Goal: Information Seeking & Learning: Check status

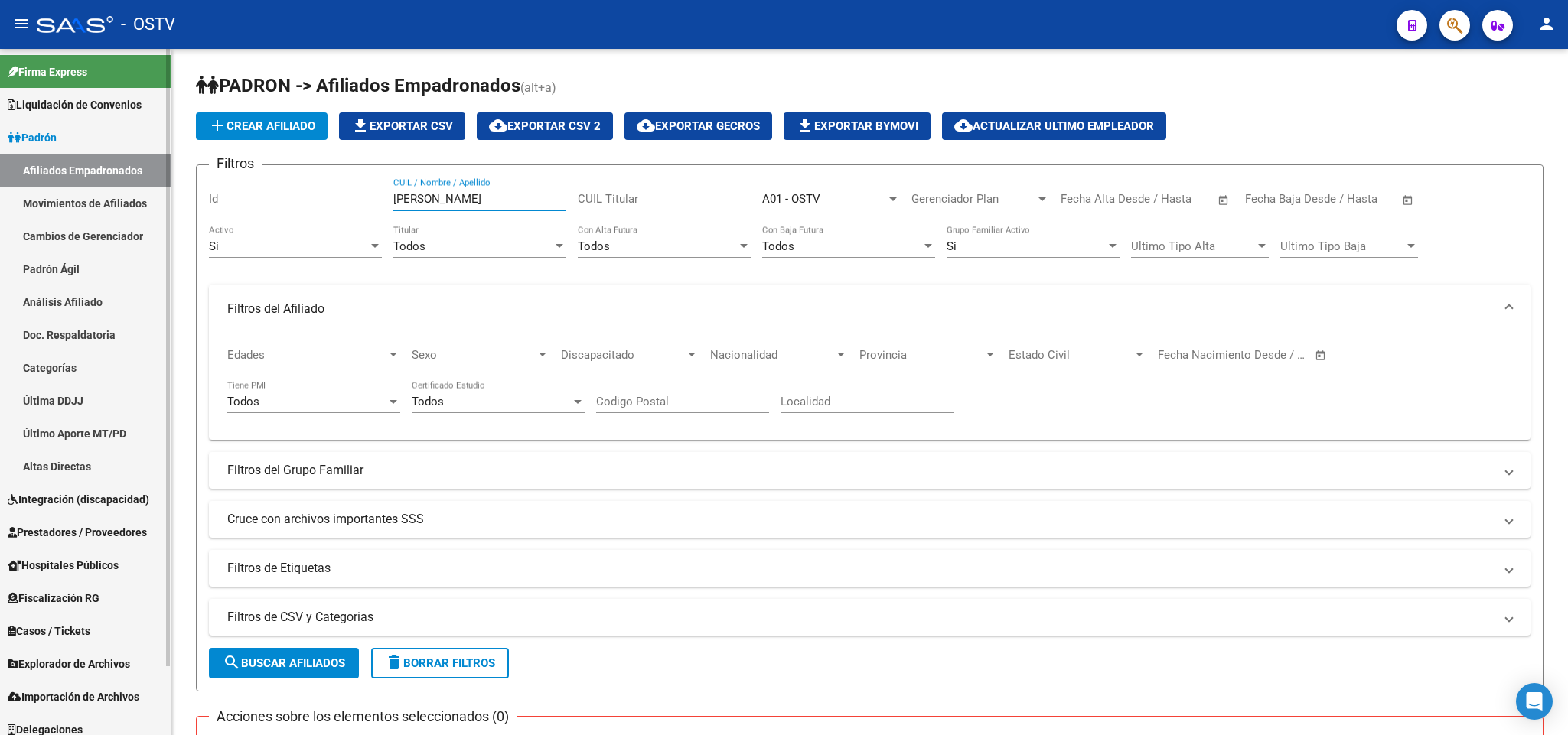
scroll to position [269, 0]
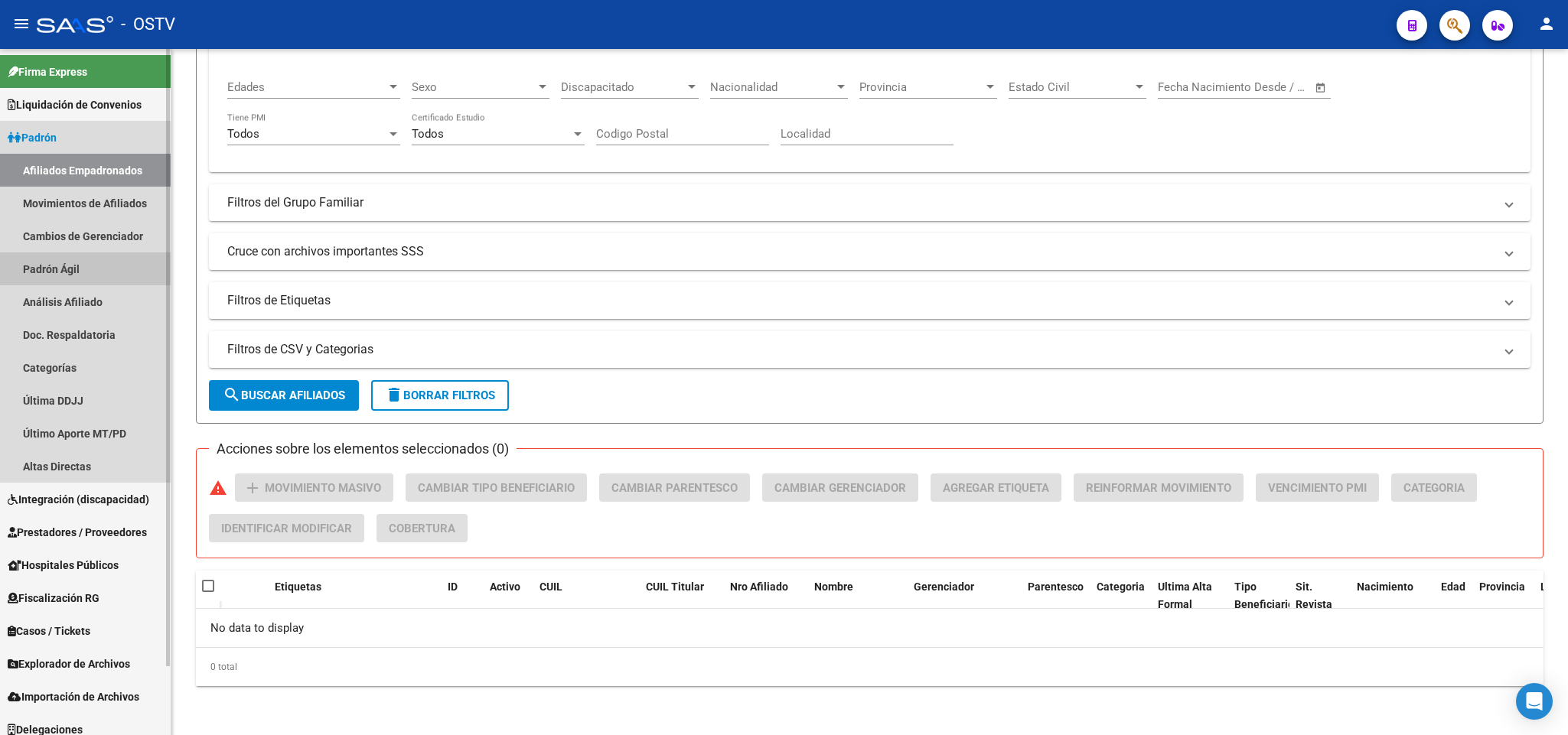
click at [76, 253] on link "Padrón Ágil" at bounding box center [85, 269] width 171 height 33
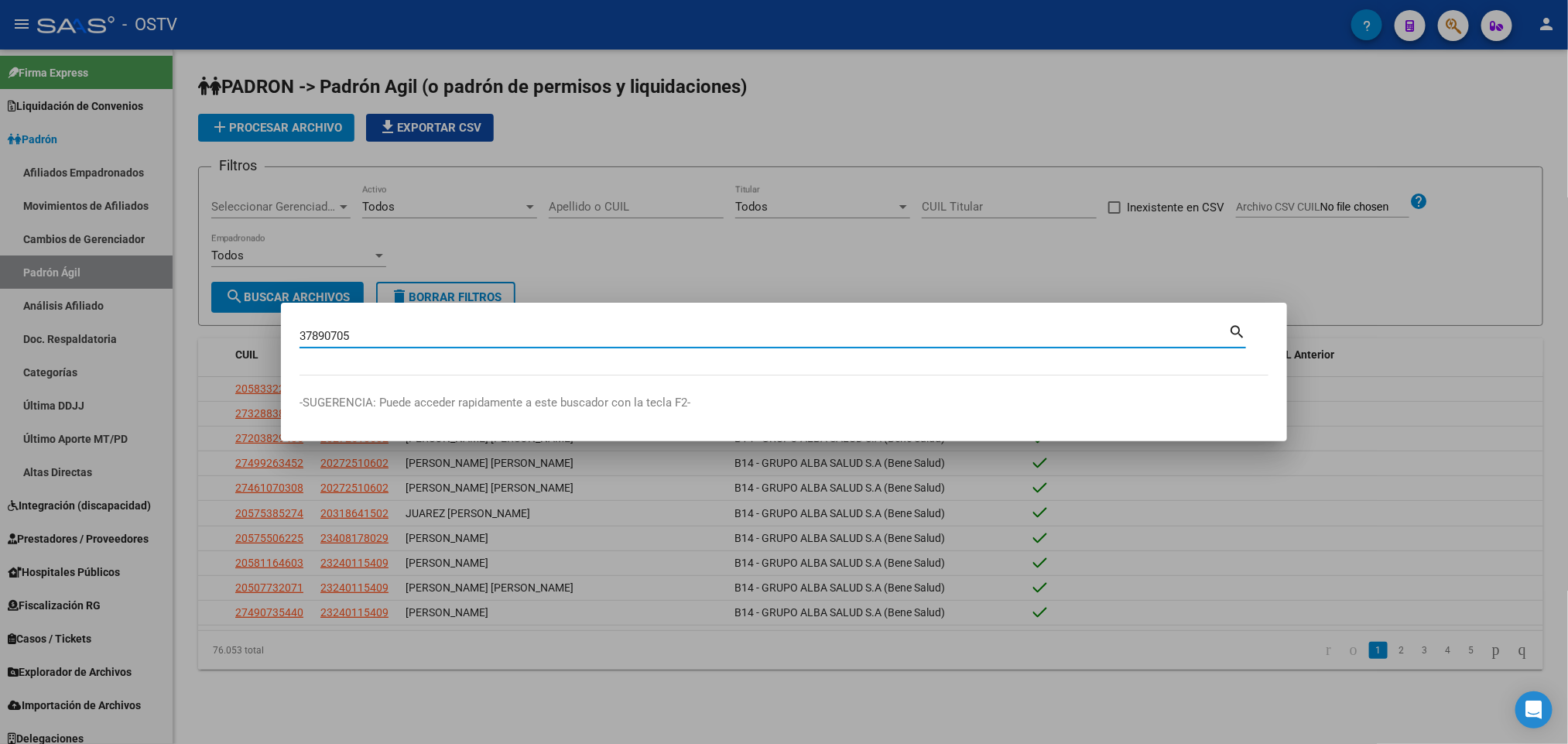
type input "37890705"
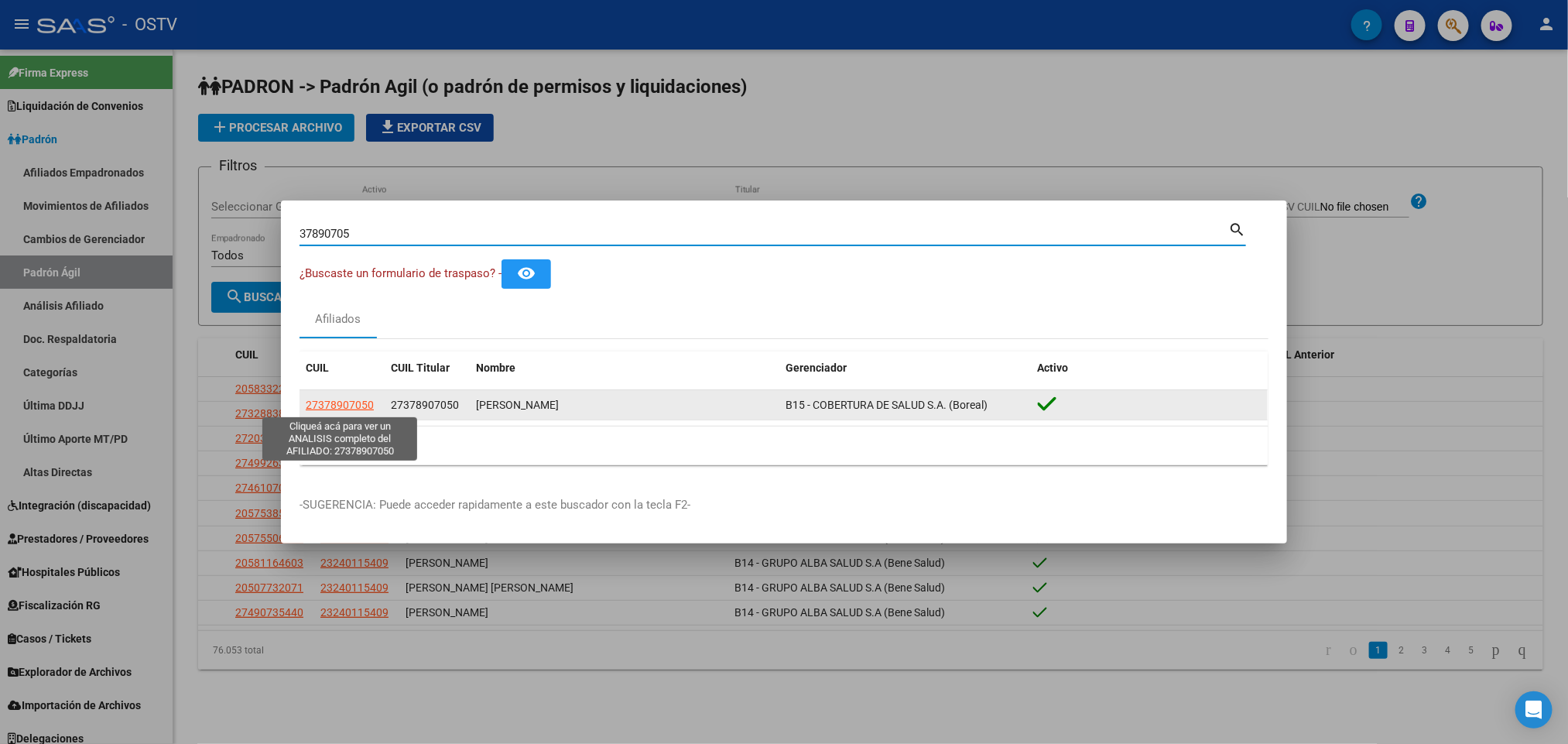
click at [335, 407] on span "27378907050" at bounding box center [340, 405] width 68 height 12
type textarea "27378907050"
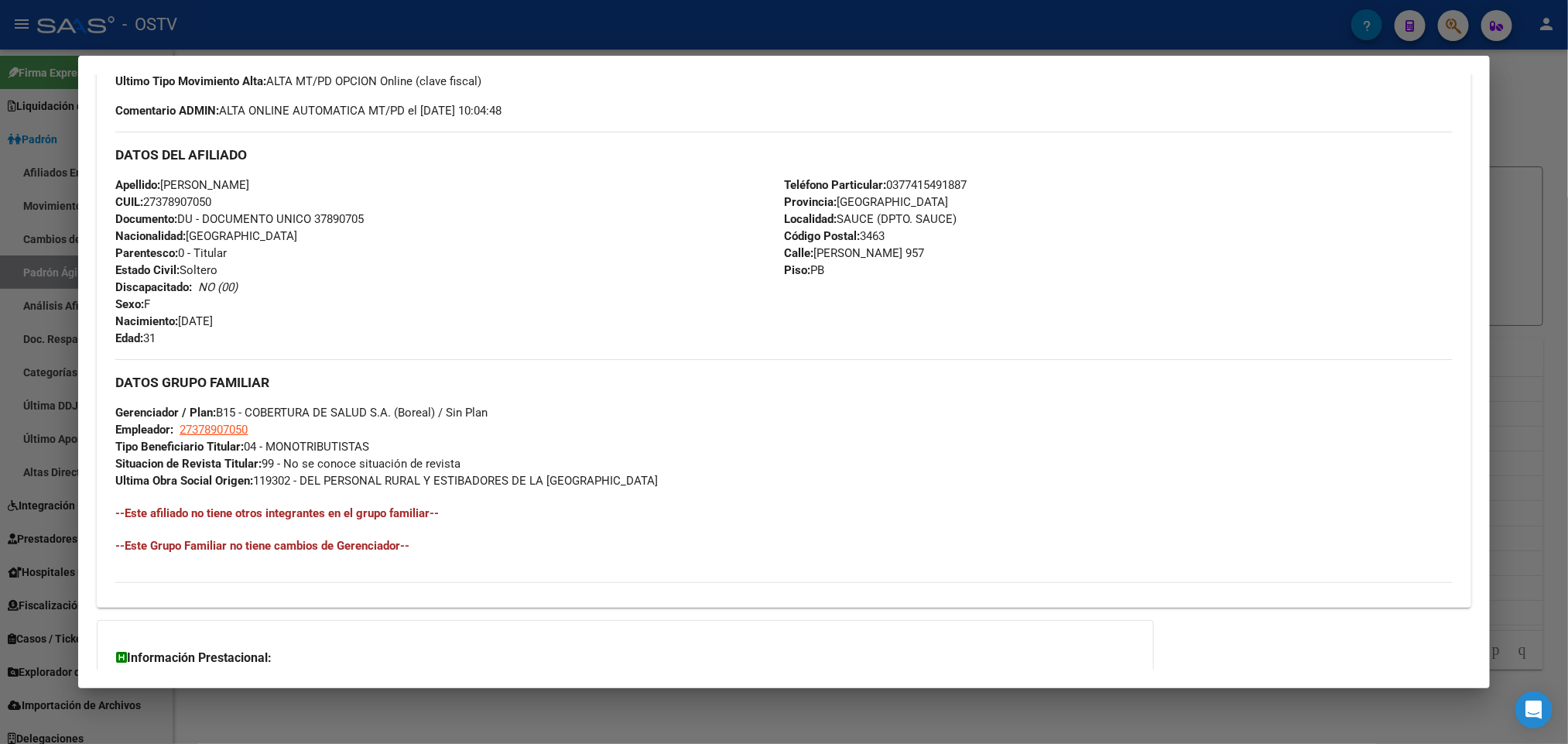
scroll to position [599, 0]
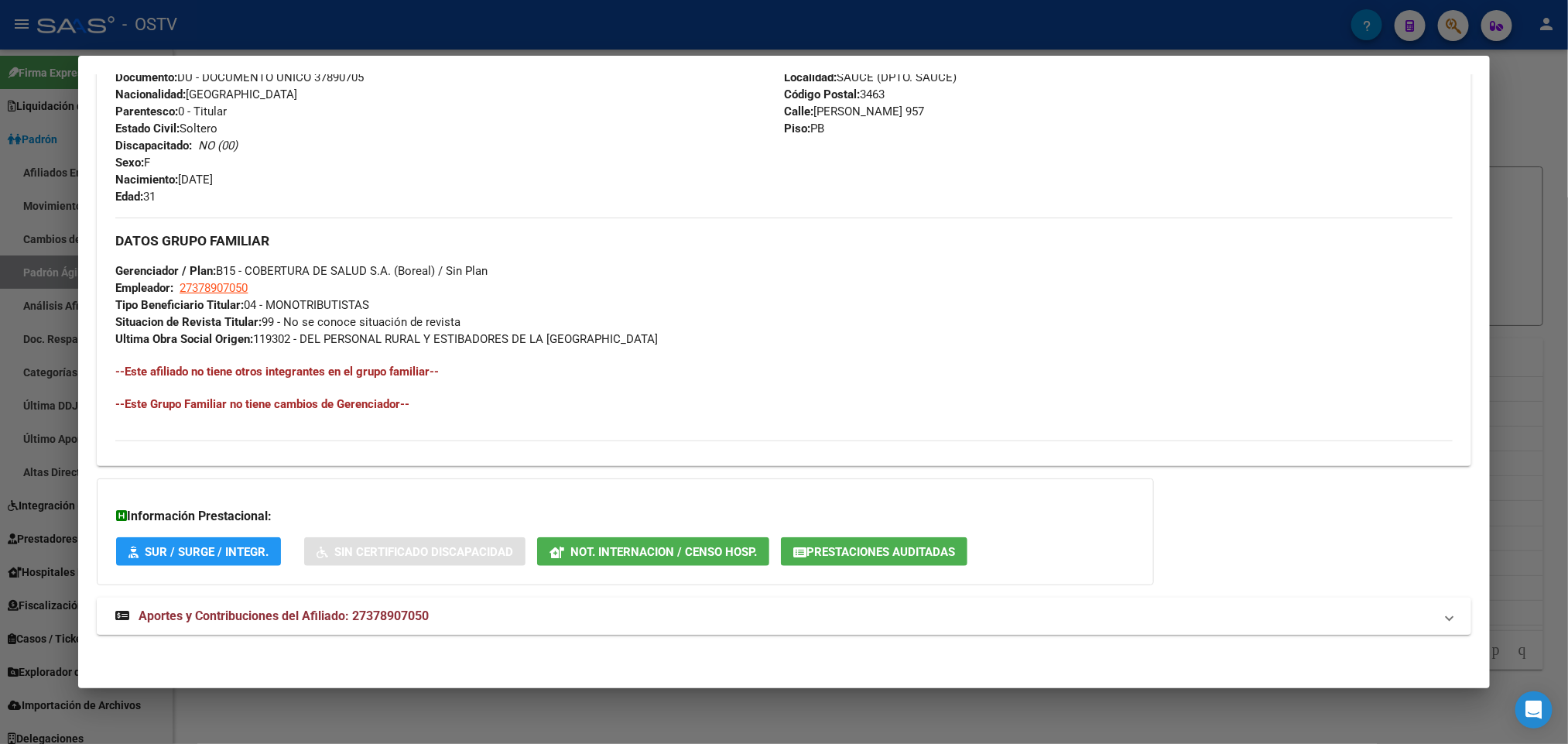
click at [349, 626] on strong "Aportes y Contribuciones del Afiliado: 27378907050" at bounding box center [272, 616] width 314 height 18
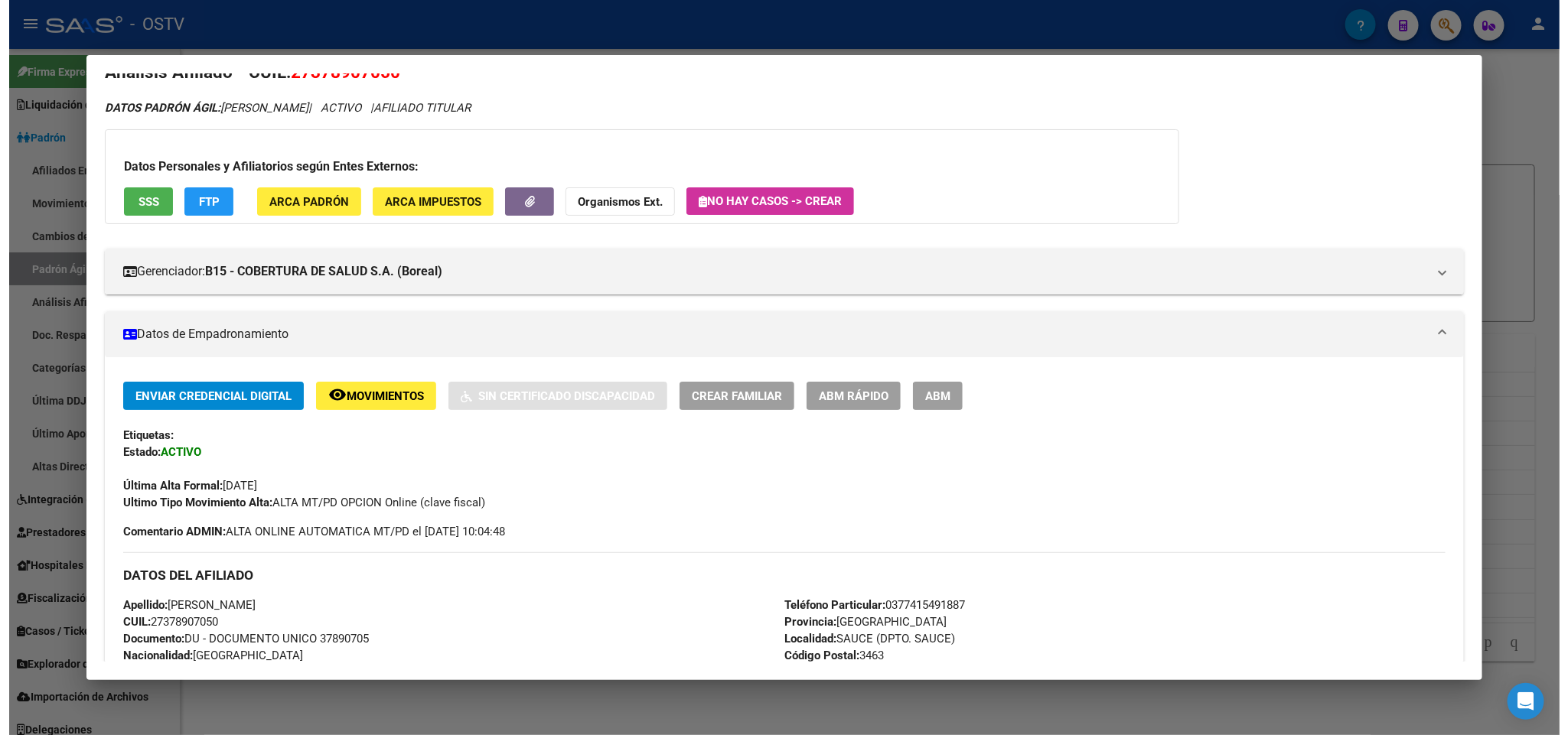
scroll to position [0, 0]
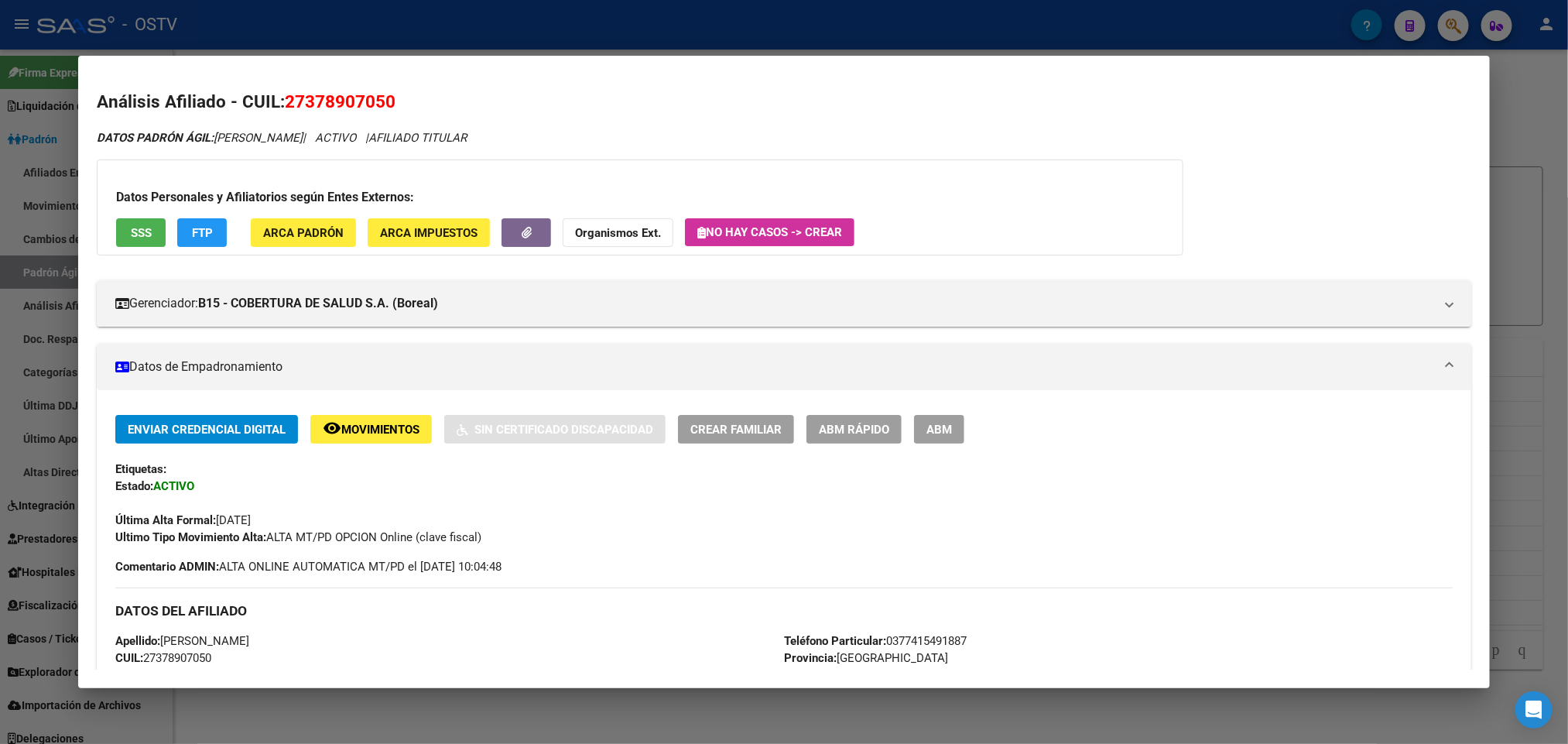
click at [0, 497] on div at bounding box center [784, 372] width 1568 height 744
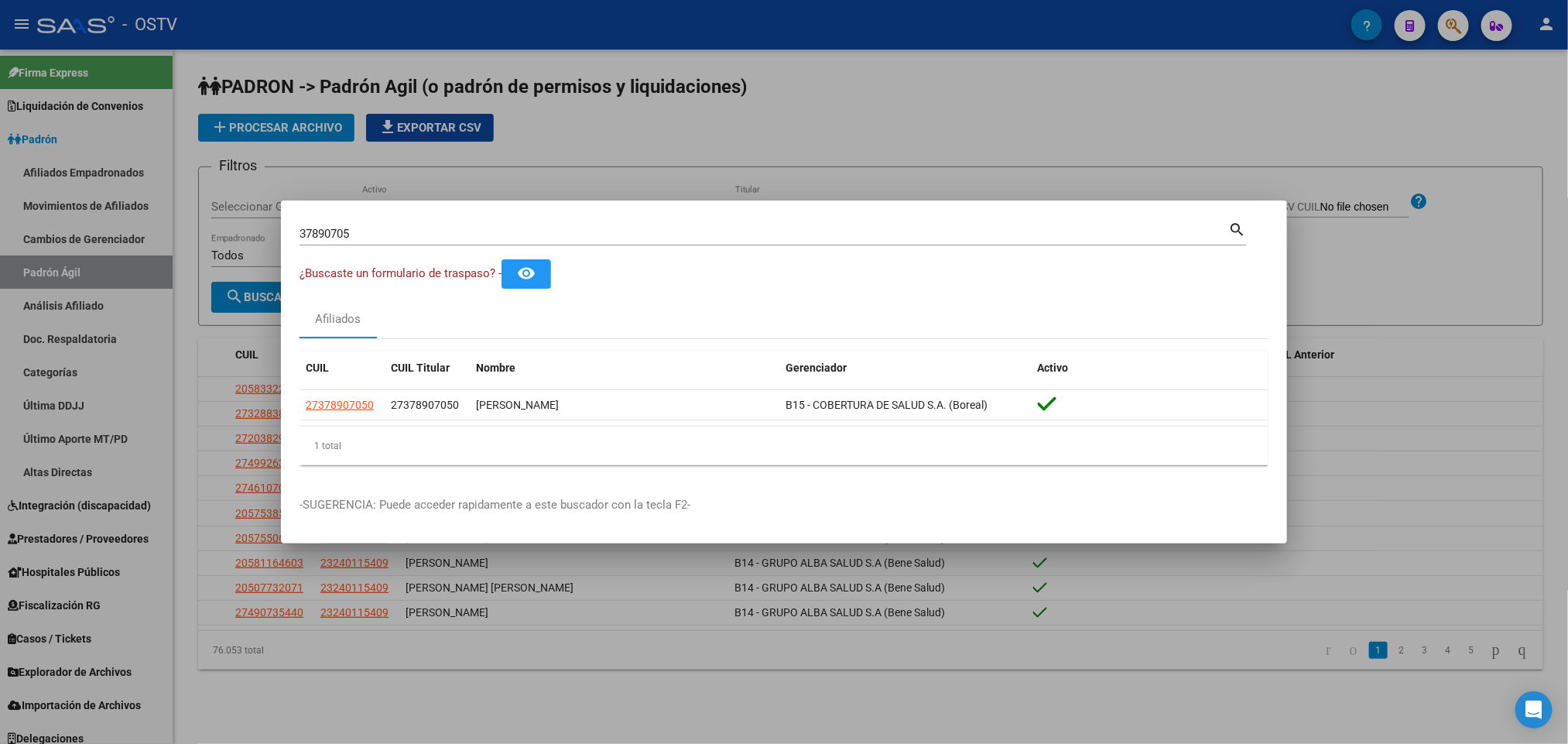
click at [56, 526] on div at bounding box center [784, 372] width 1568 height 744
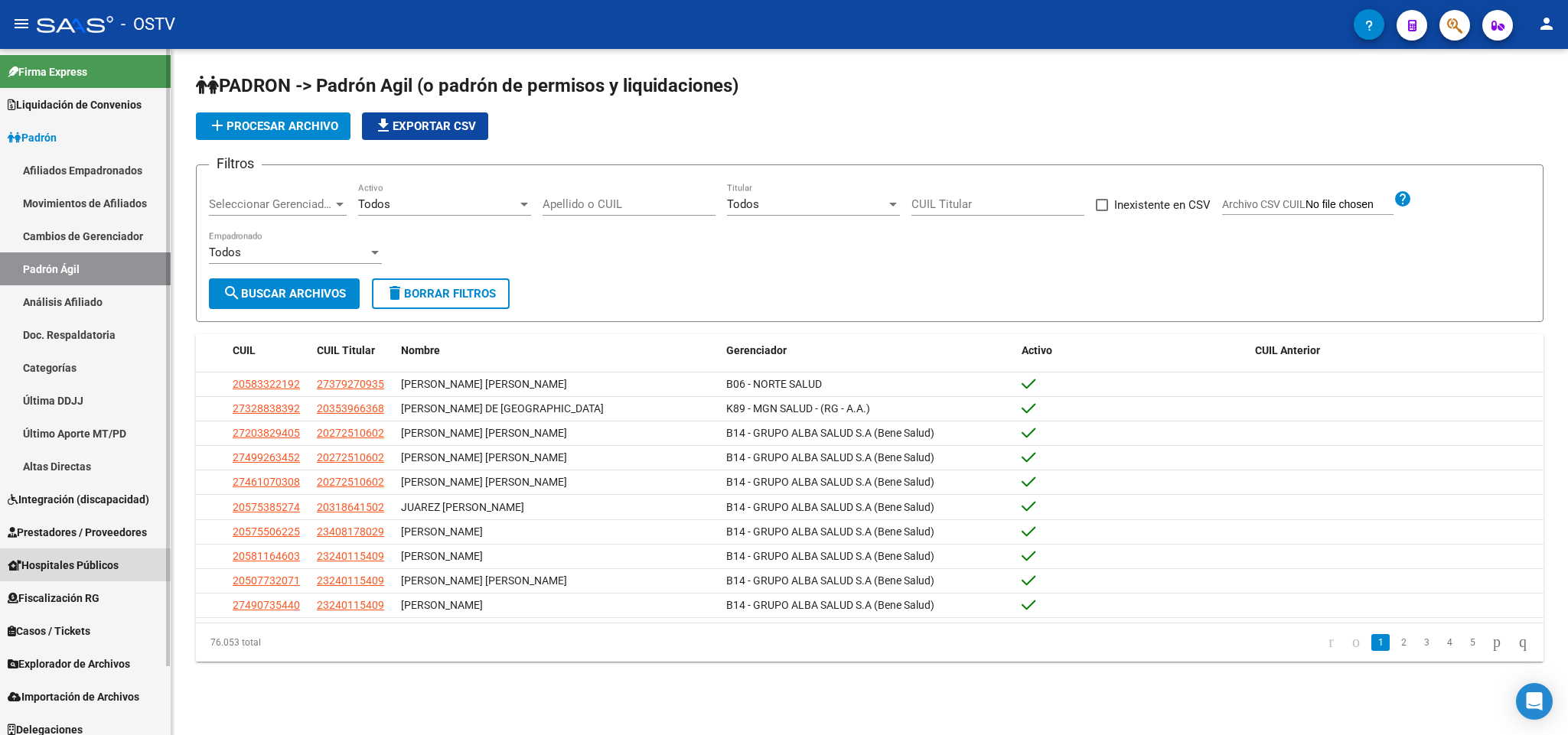
click at [76, 567] on span "Hospitales Públicos" at bounding box center [63, 564] width 111 height 16
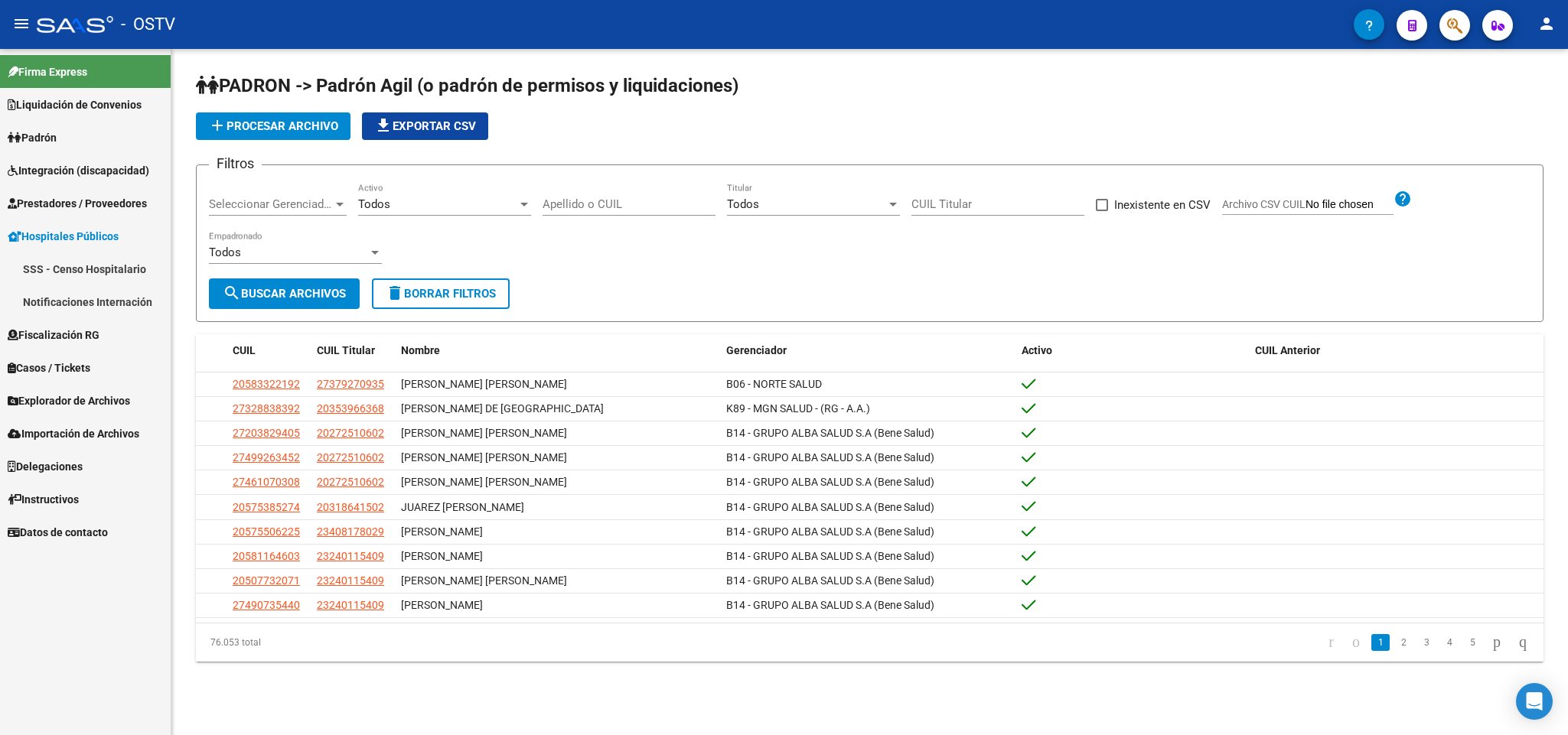
click at [104, 293] on link "Notificaciones Internación" at bounding box center [85, 302] width 171 height 33
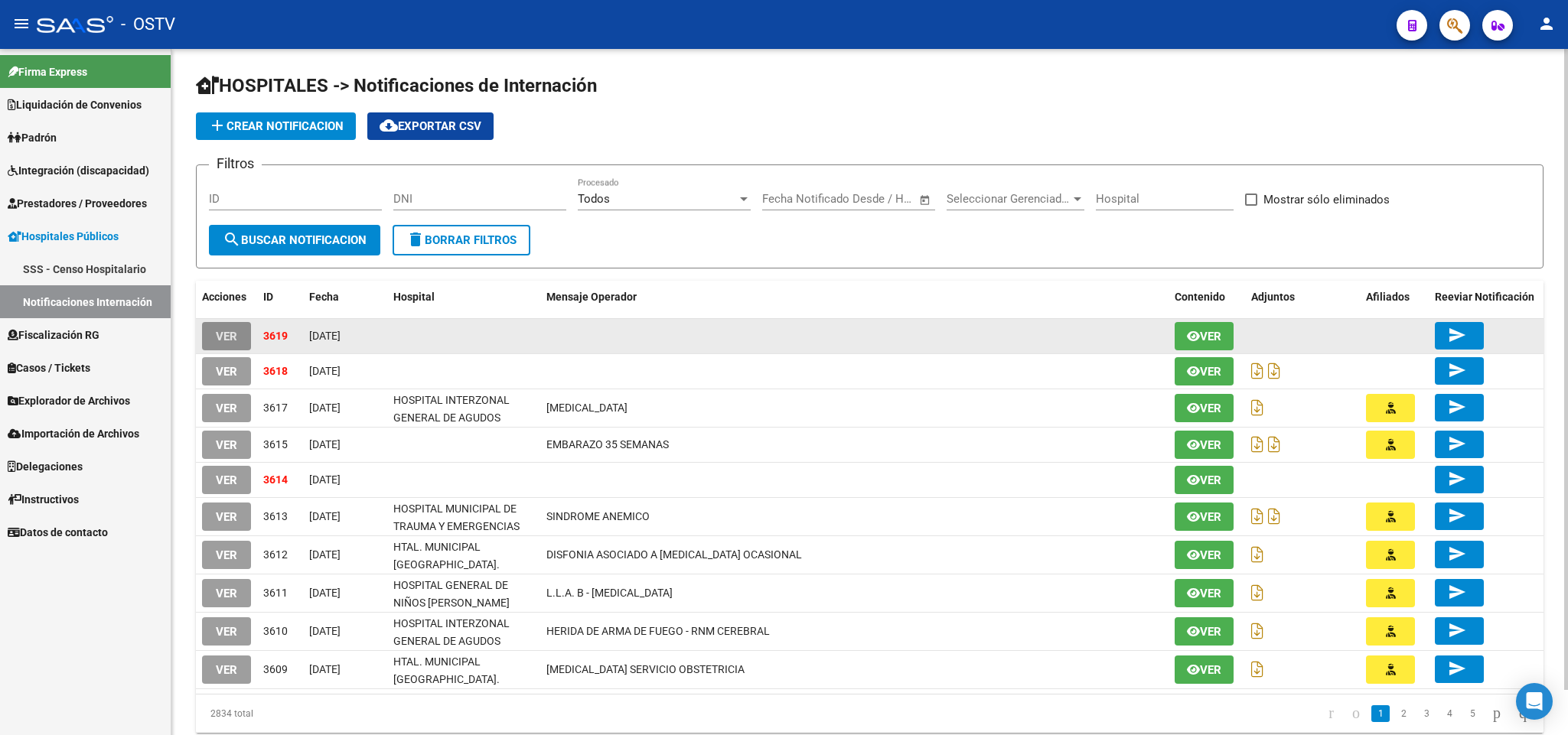
click at [216, 335] on span "VER" at bounding box center [226, 337] width 22 height 14
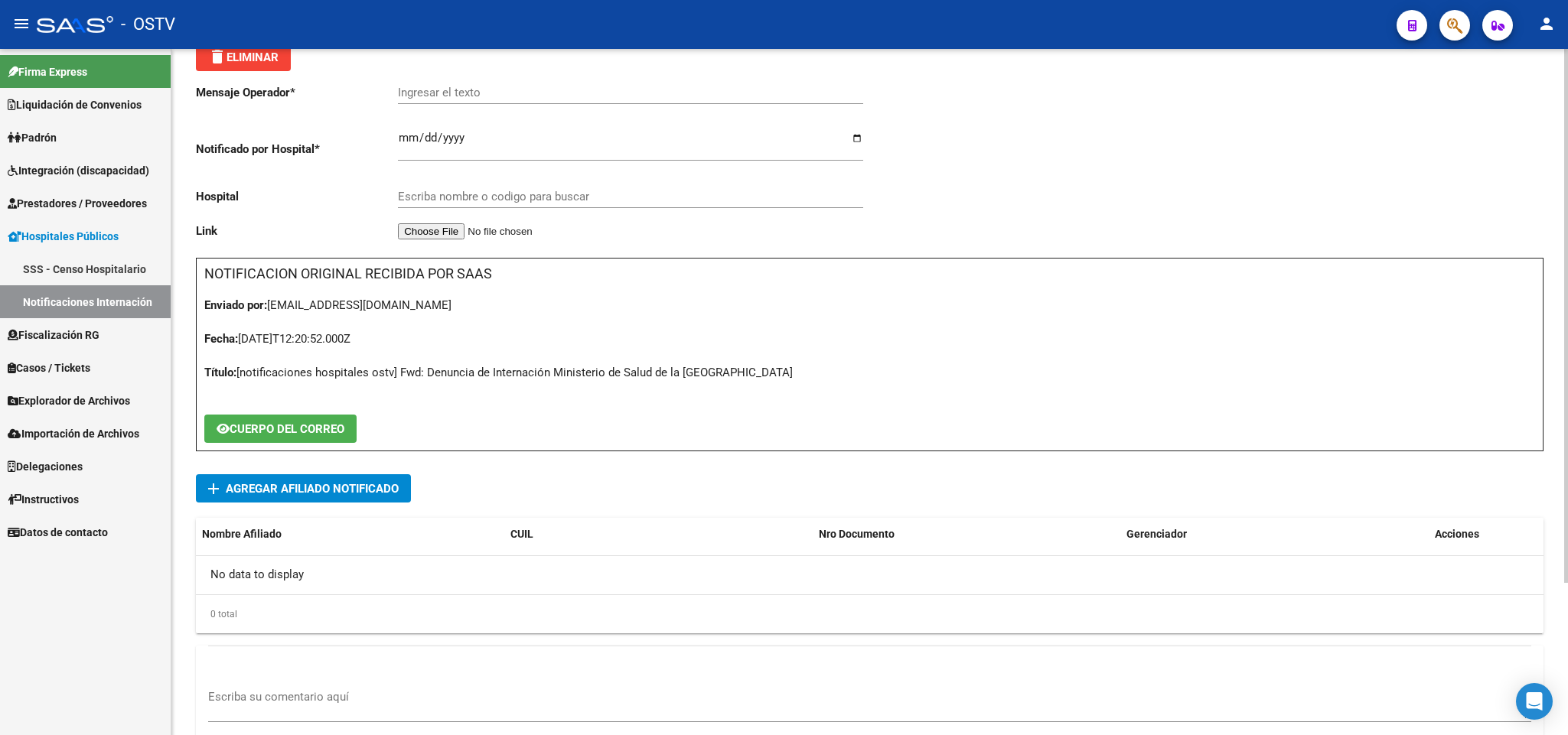
scroll to position [195, 0]
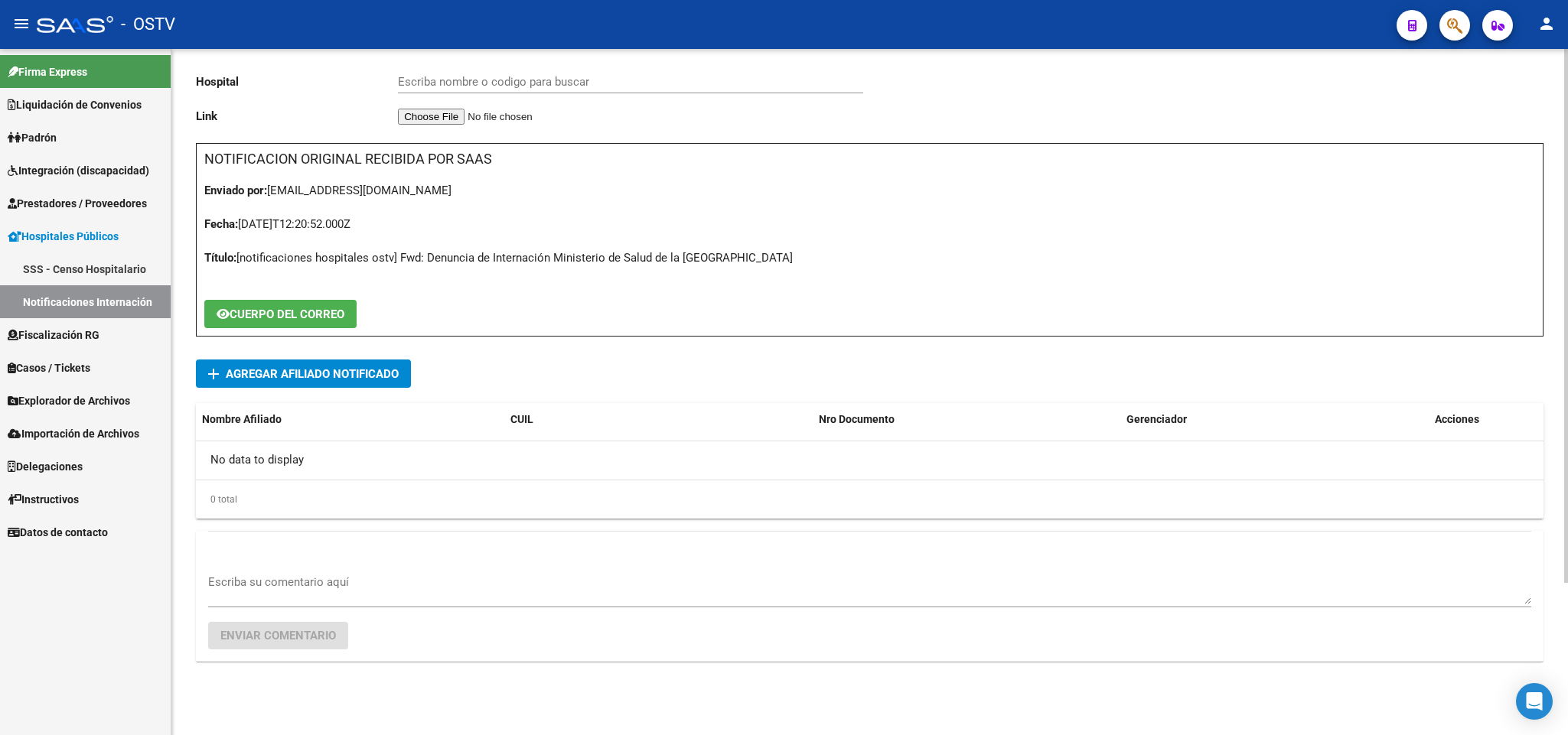
click at [385, 379] on span "Agregar Afiliado Notificado" at bounding box center [313, 374] width 173 height 14
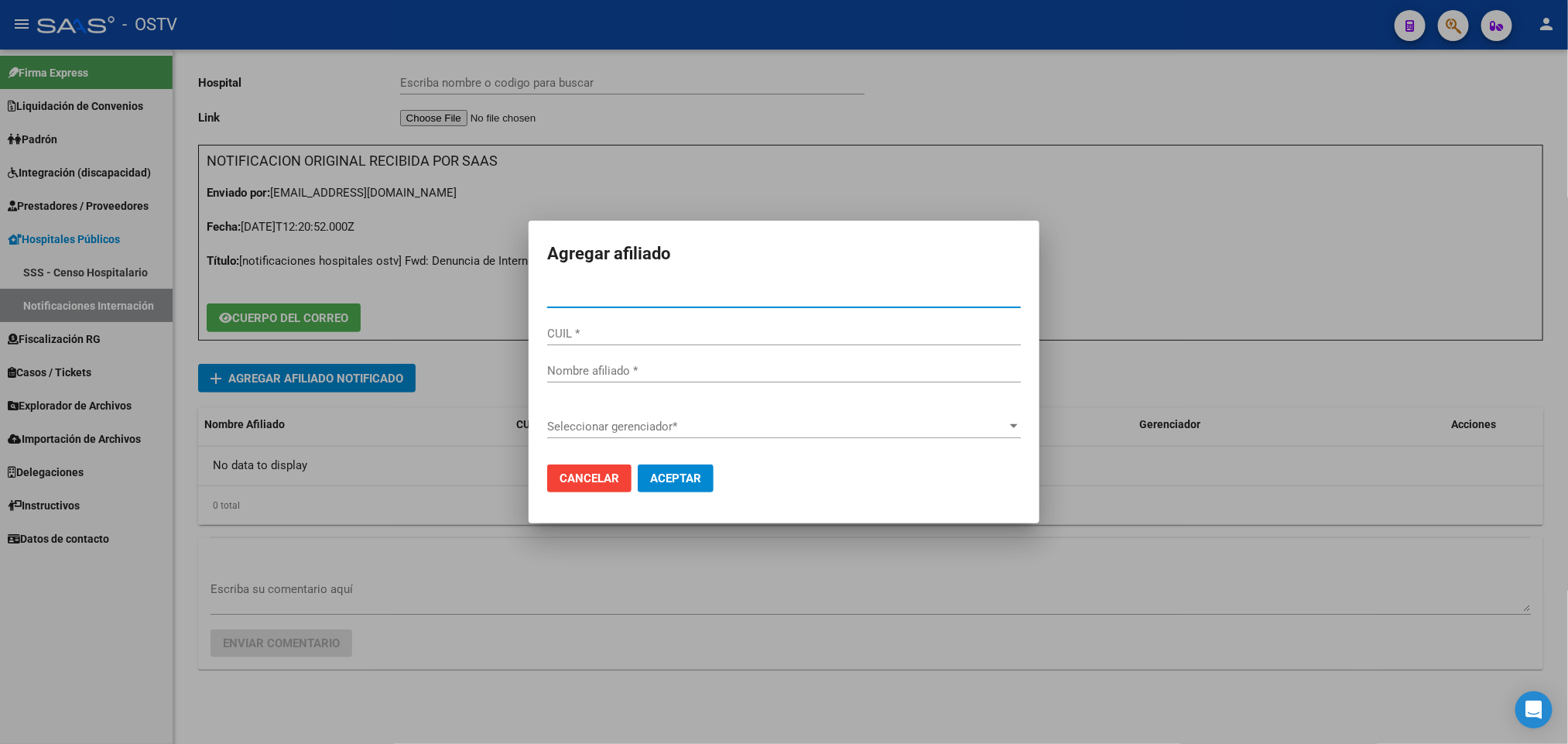
paste input "27378907050"
type input "37890705"
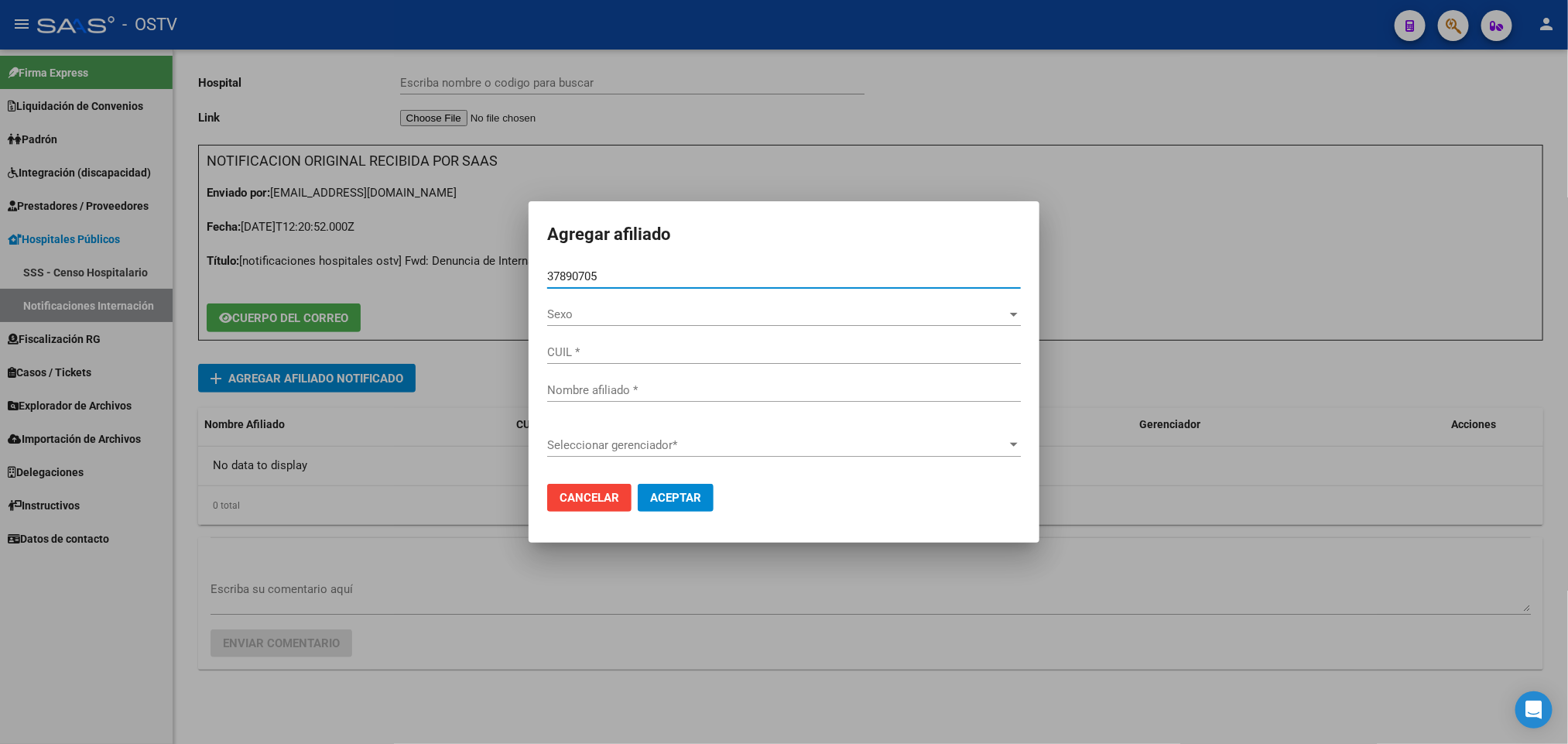
type input "27378907050"
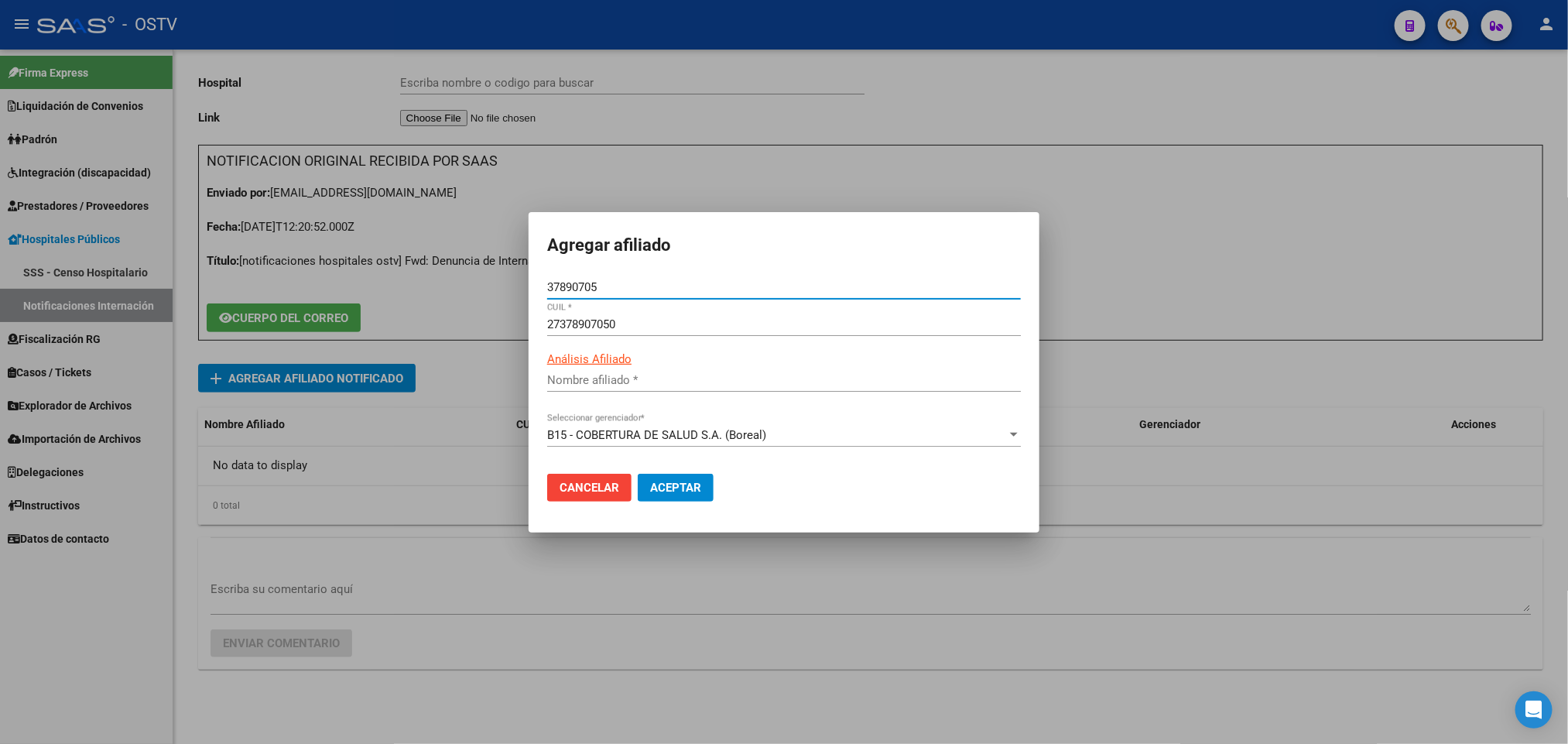
type input "LAURITTO ARACELLI"
type input "37890705"
click at [655, 484] on span "Aceptar" at bounding box center [675, 488] width 51 height 14
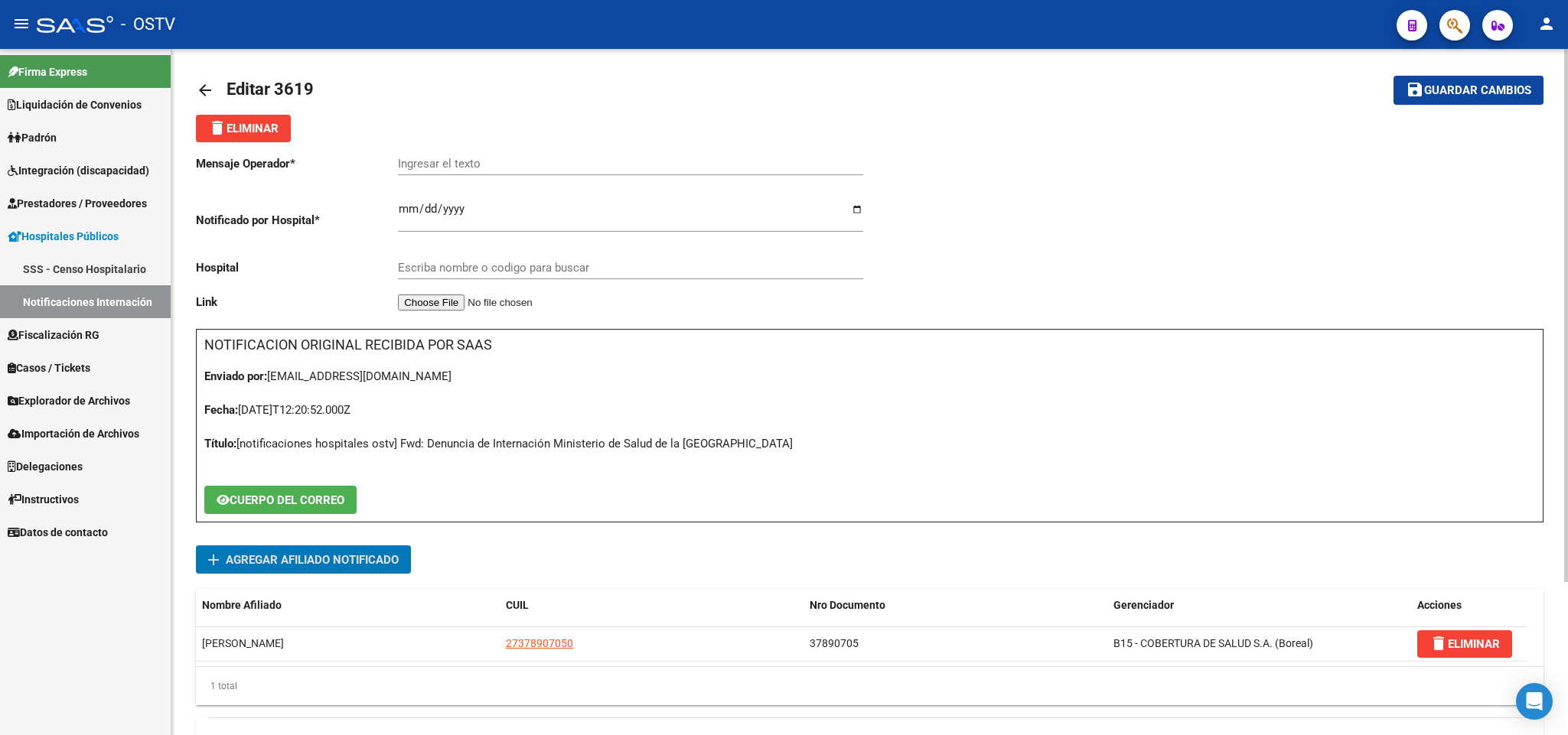
scroll to position [0, 0]
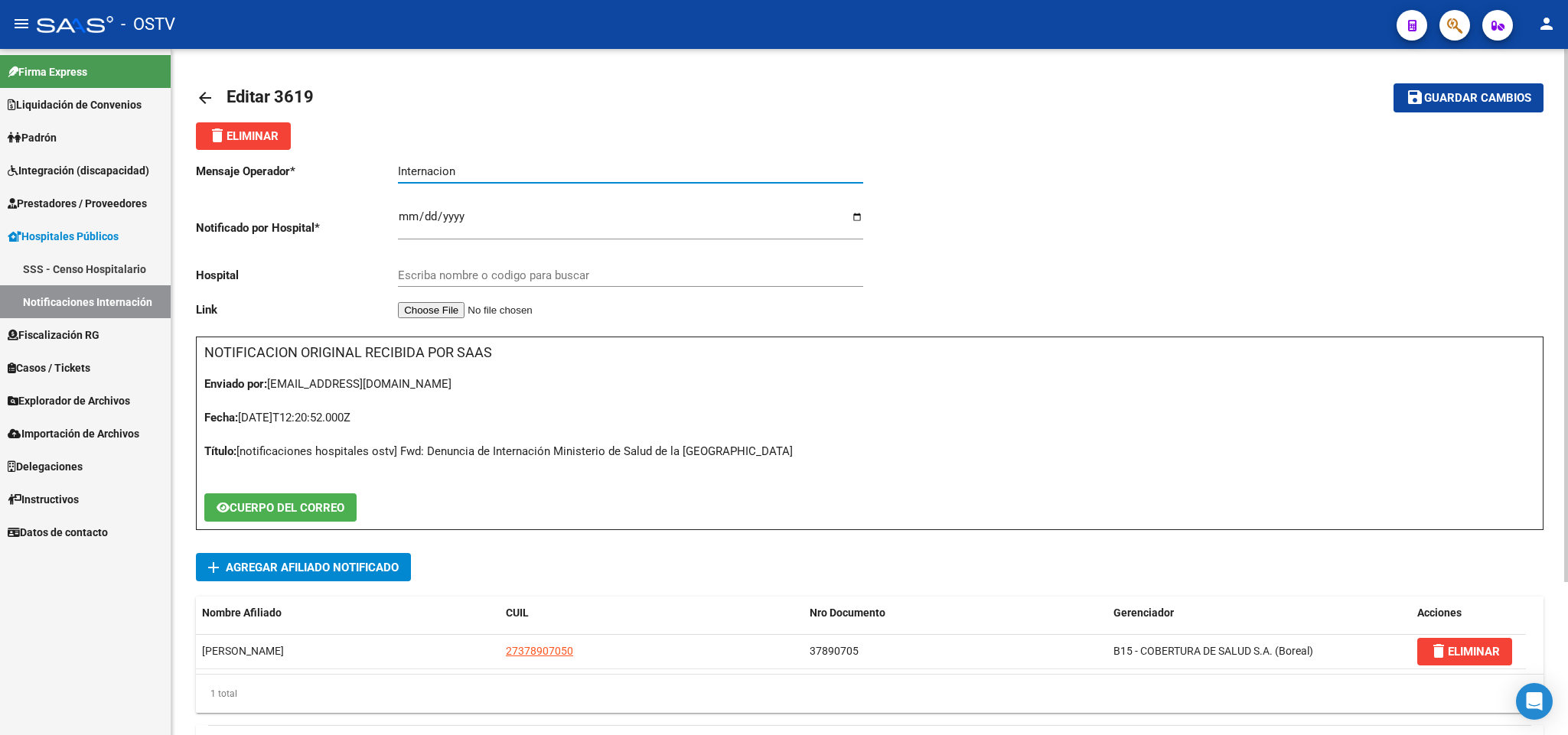
type input "Internacion"
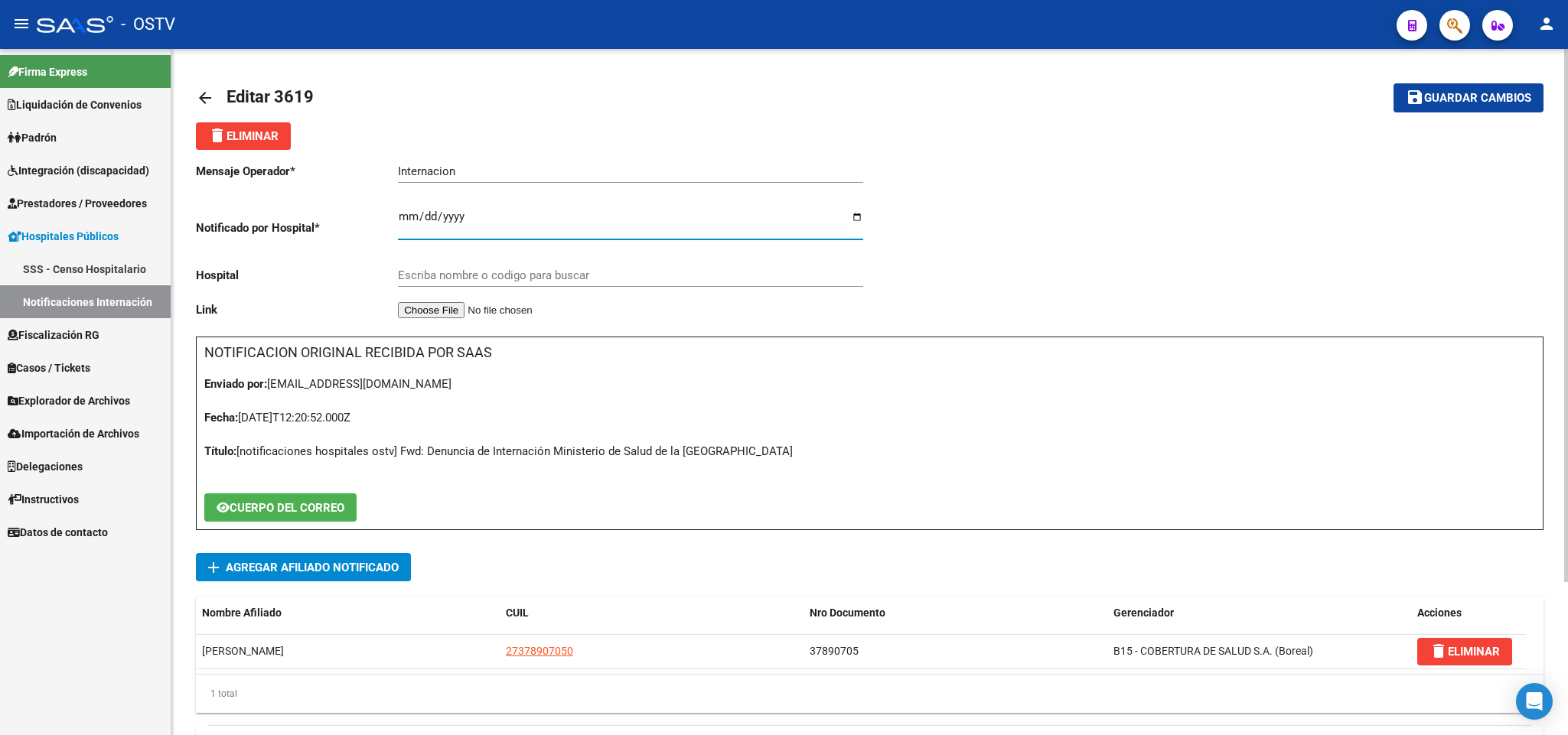
drag, startPoint x: 498, startPoint y: 177, endPoint x: 541, endPoint y: 174, distance: 43.1
click at [499, 177] on input "Internacion" at bounding box center [630, 171] width 465 height 14
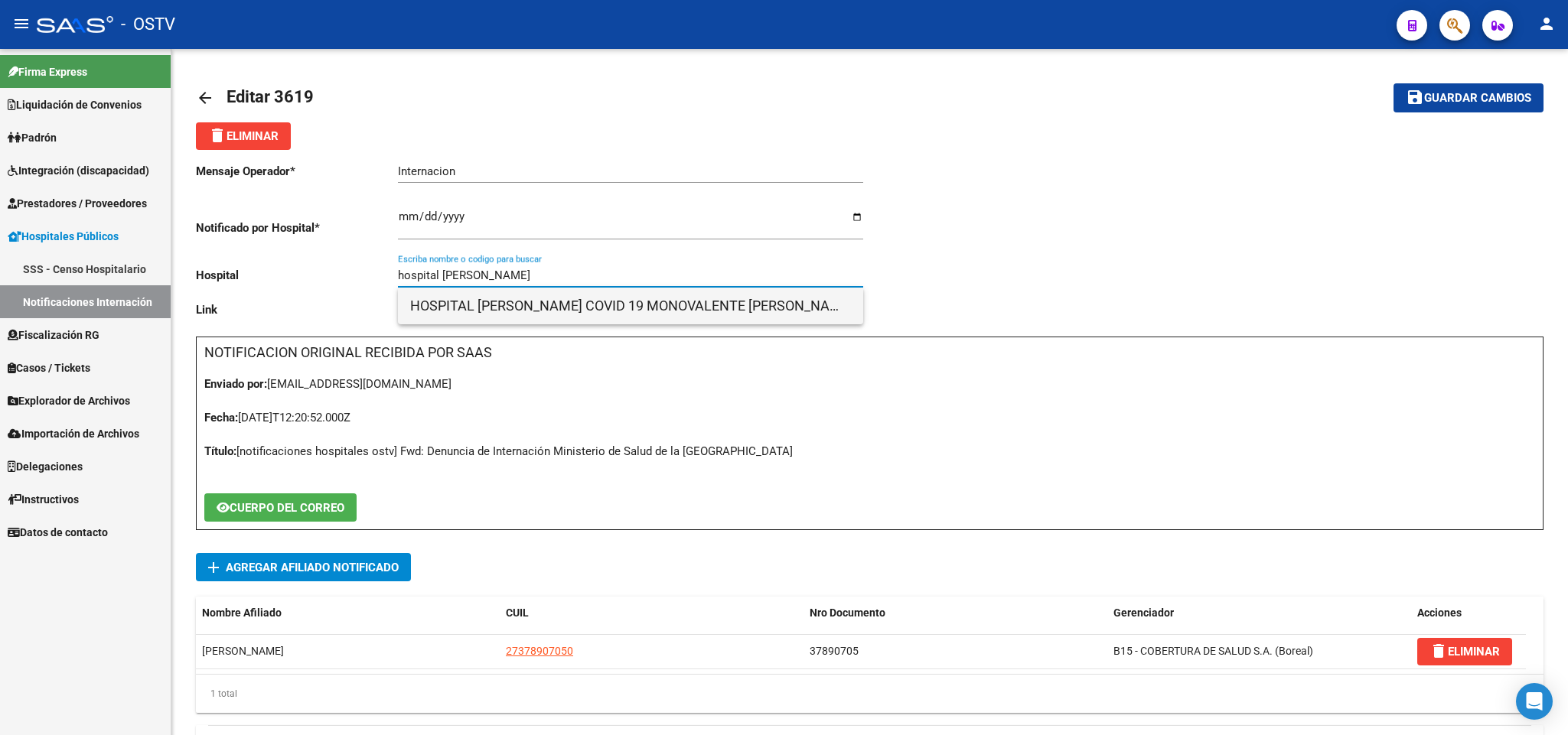
click at [794, 299] on span "HOSPITAL DE CAMPAÑA COVID 19 MONOVALENTE DR CARLOS MALBRAN" at bounding box center [631, 306] width 441 height 36
type input "HOSPITAL DE CAMPAÑA COVID 19 MONOVALENTE DR CARLOS MALBRAN"
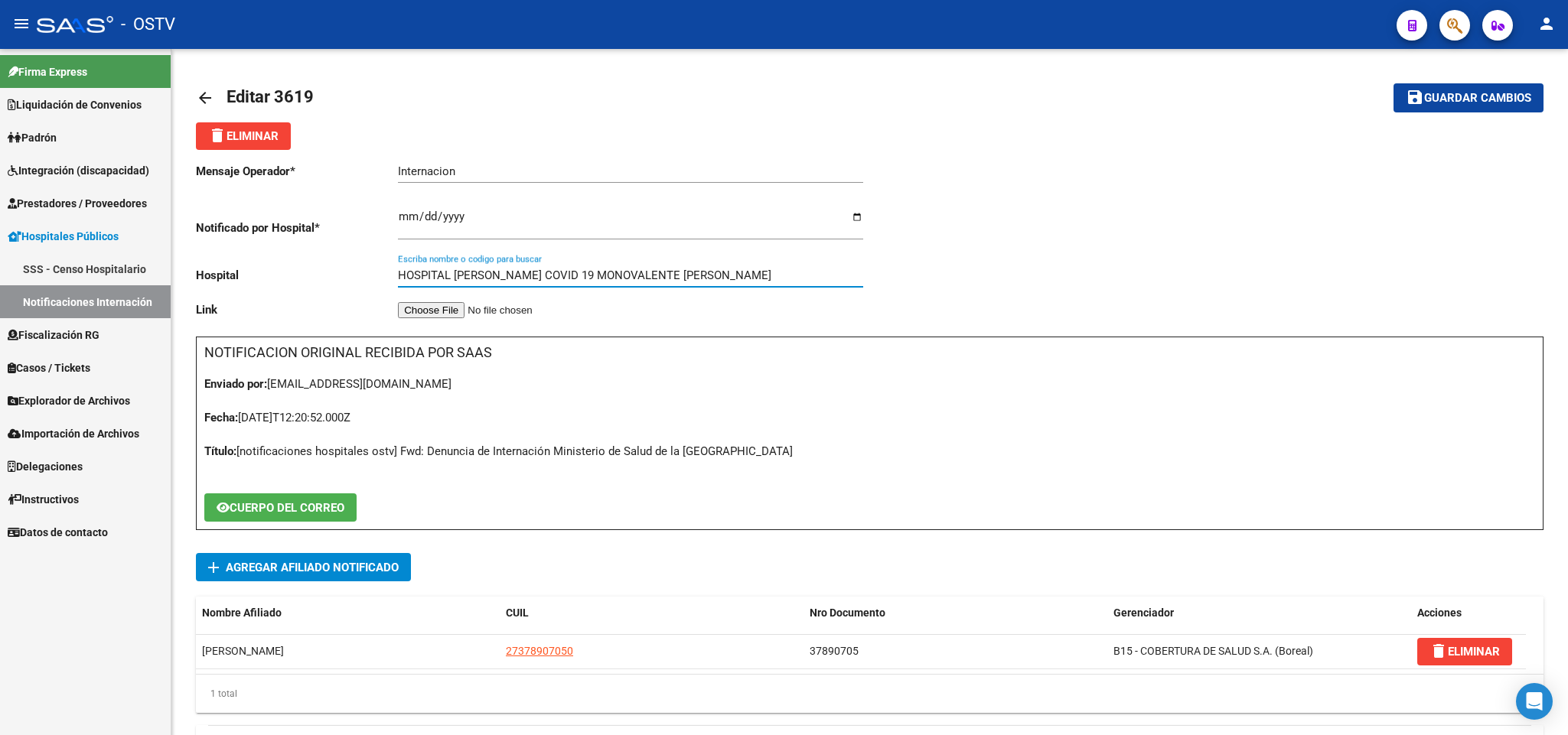
drag, startPoint x: 808, startPoint y: 273, endPoint x: 0, endPoint y: 280, distance: 808.0
click at [0, 280] on mat-sidenav-container "Firma Express Liquidación de Convenios Gastos - Items Gastos - Facturas Padrón …" at bounding box center [784, 392] width 1568 height 687
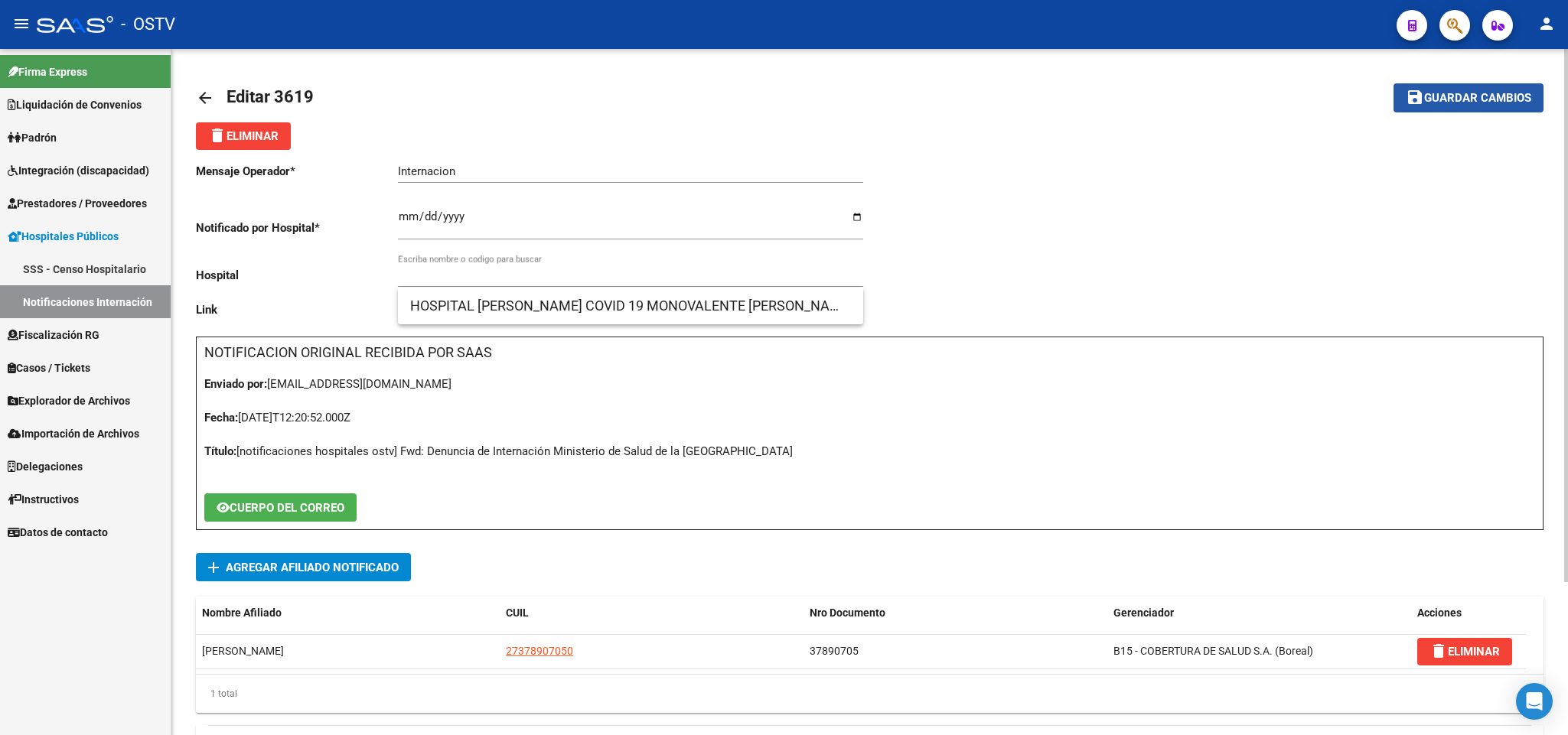
click at [1409, 100] on mat-icon "save" at bounding box center [1415, 97] width 18 height 18
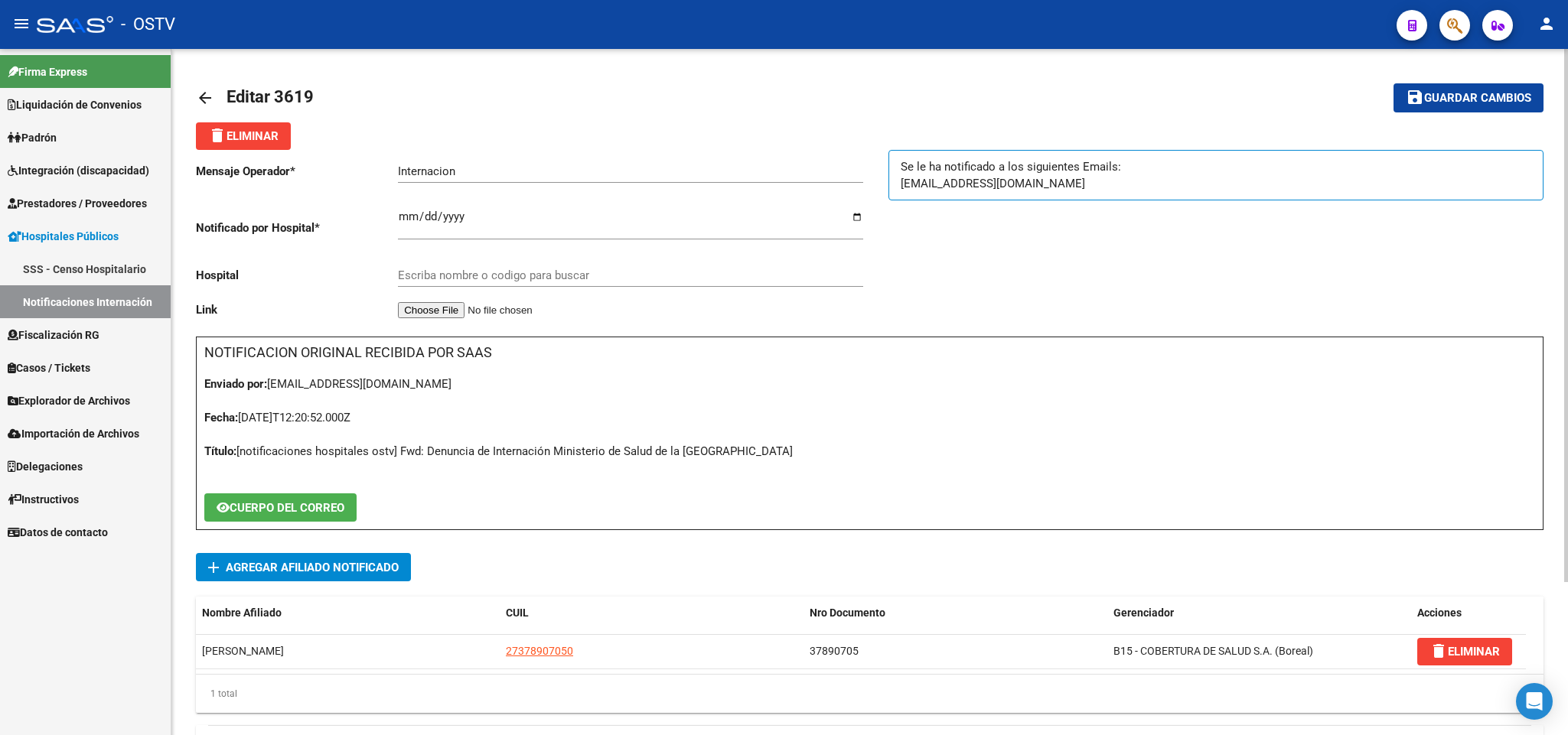
click at [198, 94] on mat-icon "arrow_back" at bounding box center [204, 97] width 18 height 18
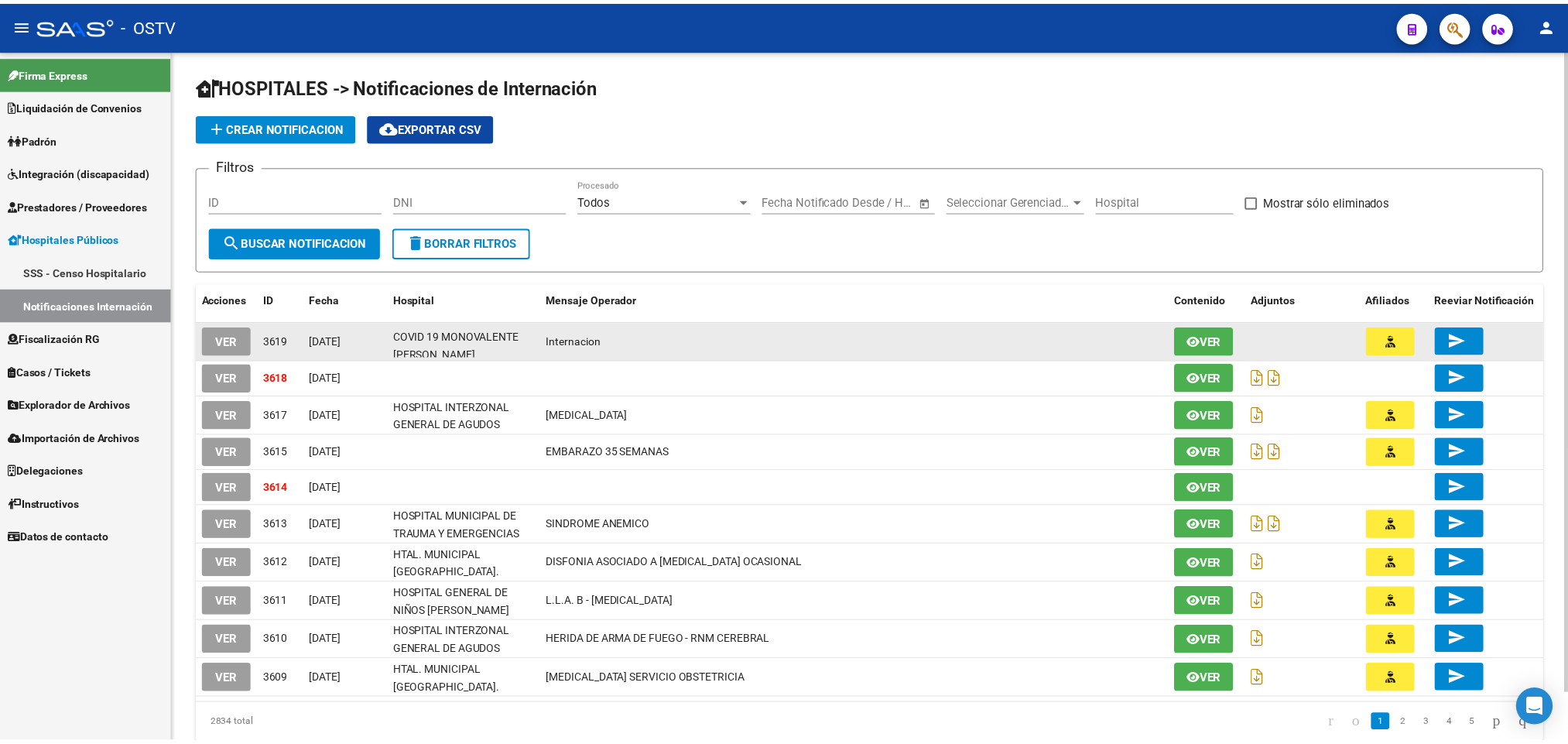
scroll to position [19, 0]
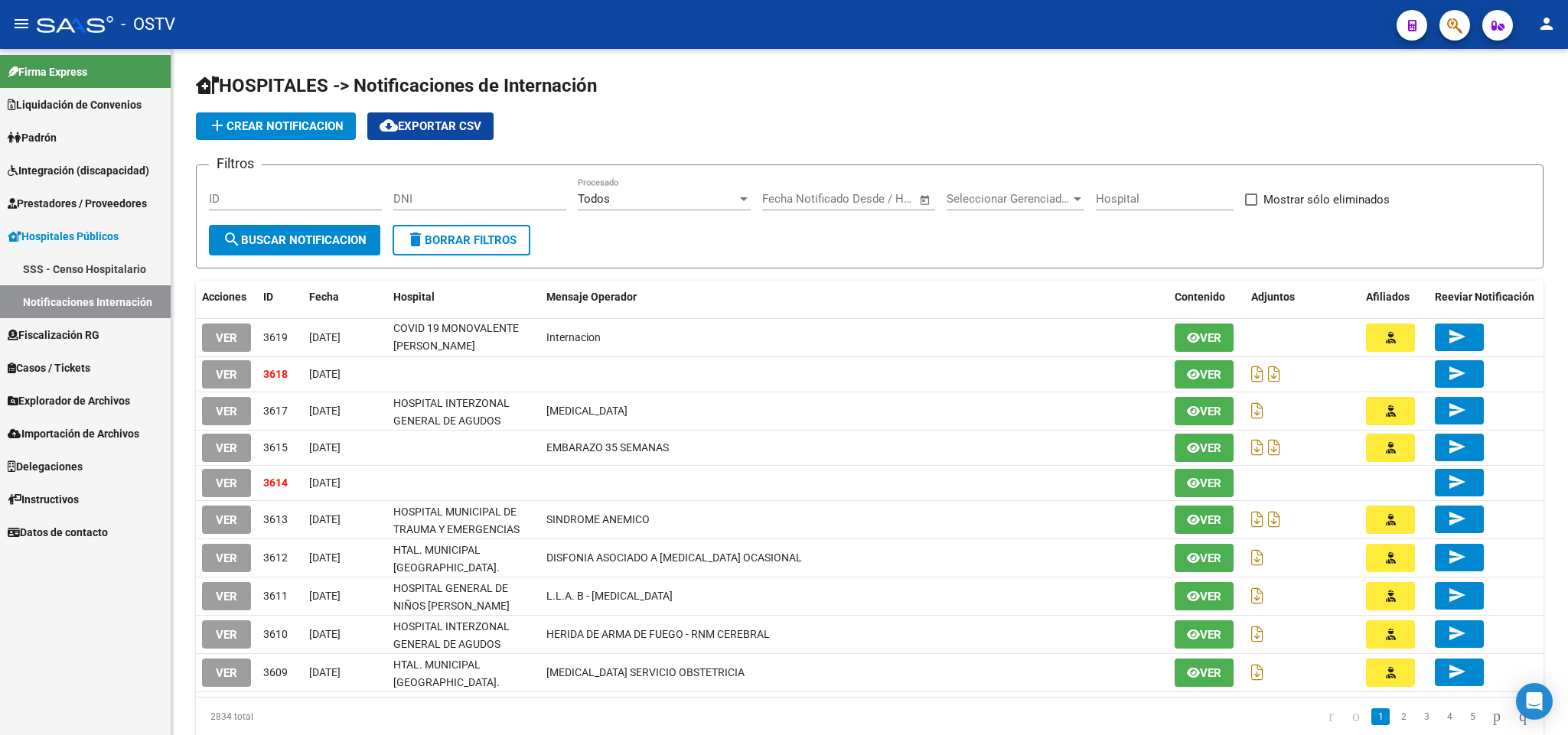
click at [101, 118] on link "Liquidación de Convenios" at bounding box center [85, 105] width 171 height 33
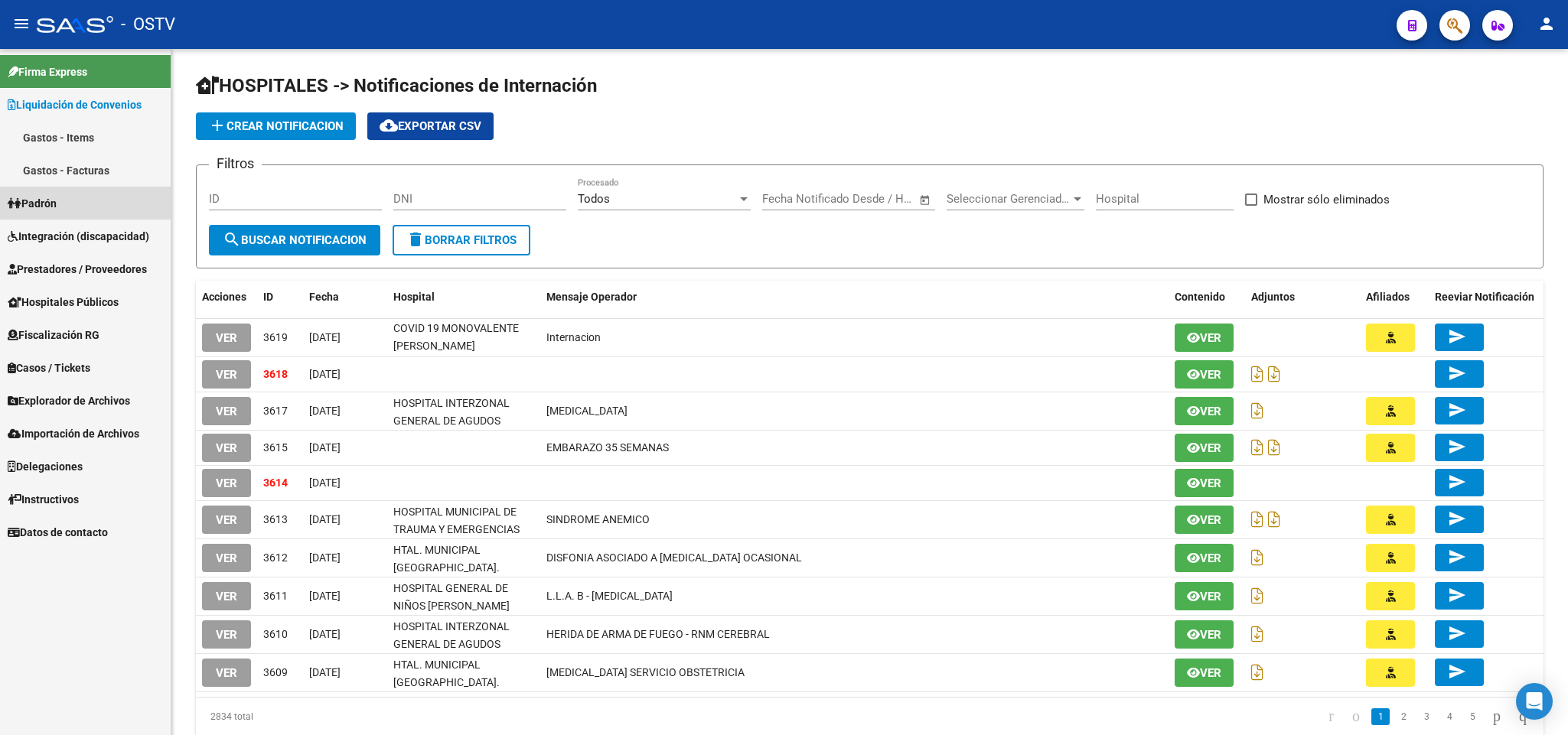
click at [100, 207] on link "Padrón" at bounding box center [85, 203] width 171 height 33
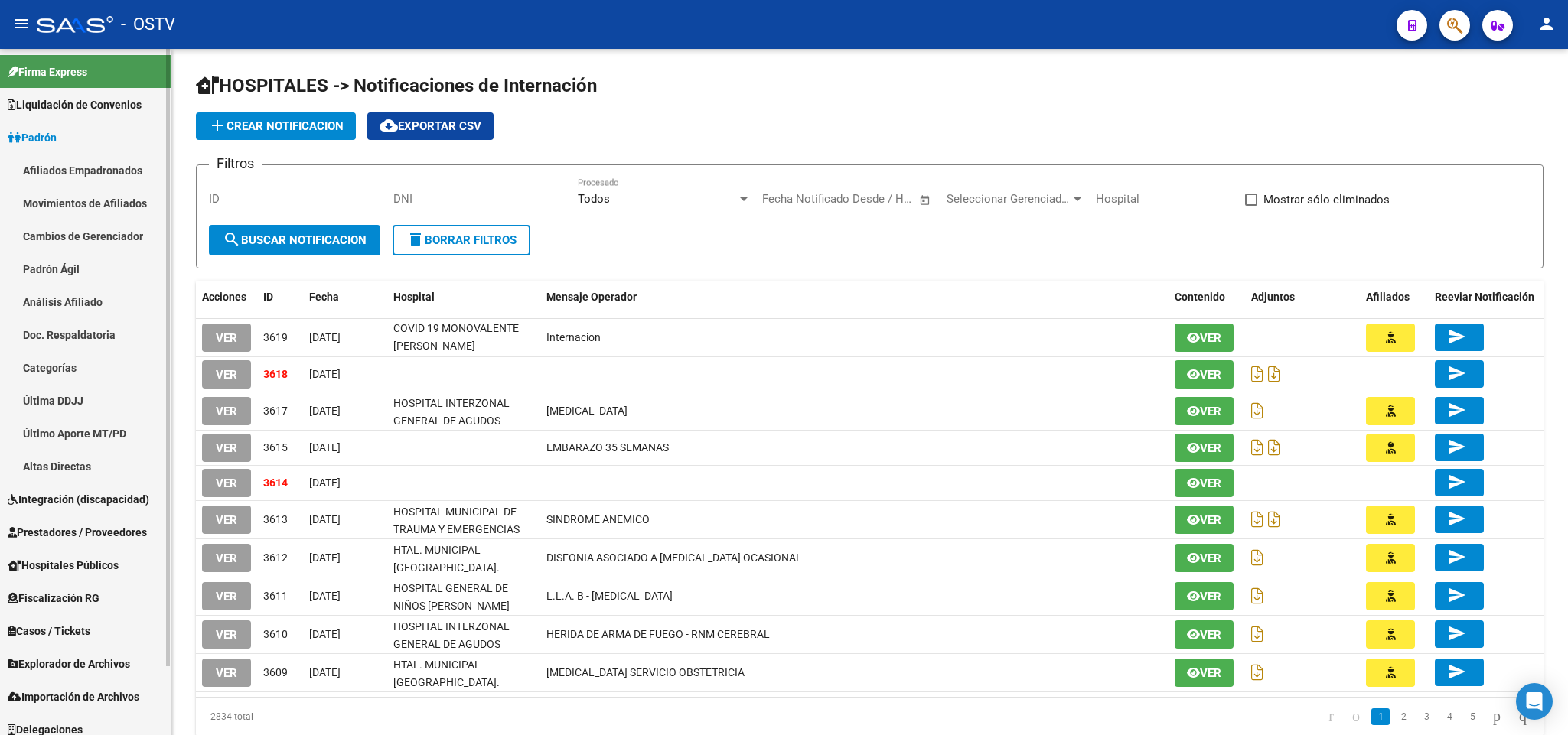
click at [94, 268] on link "Padrón Ágil" at bounding box center [85, 269] width 171 height 33
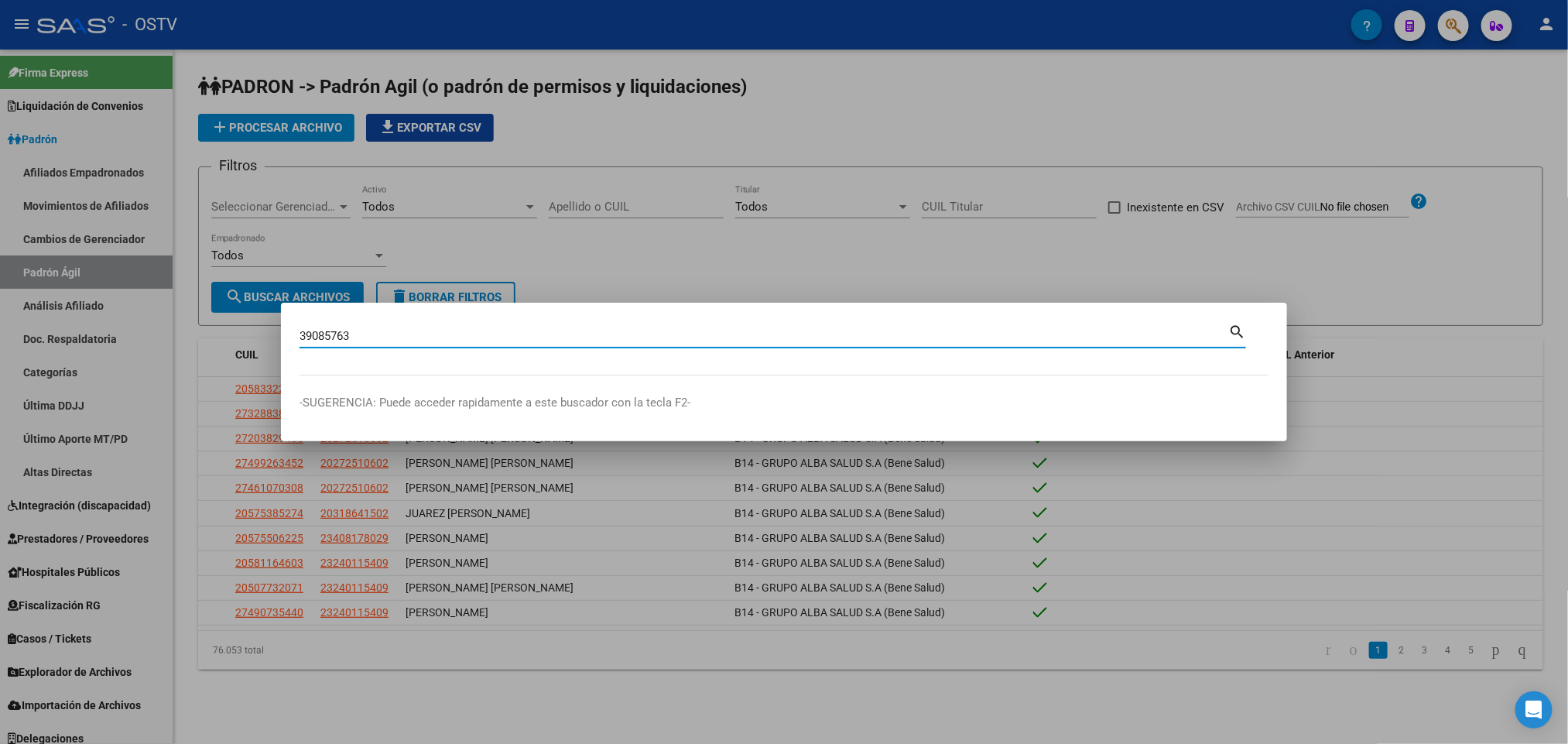
type input "39085763"
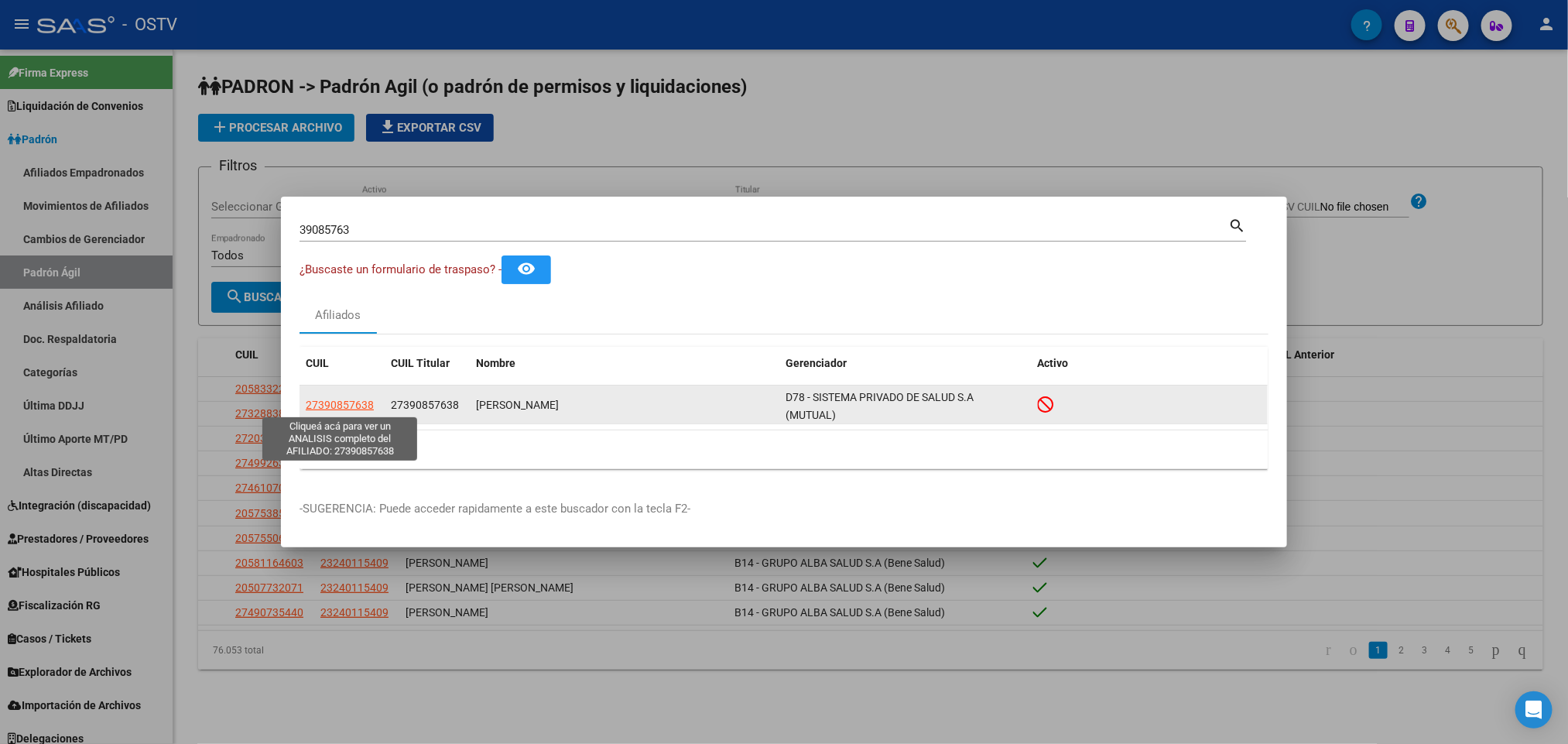
click at [344, 407] on span "27390857638" at bounding box center [340, 405] width 68 height 12
type textarea "27390857638"
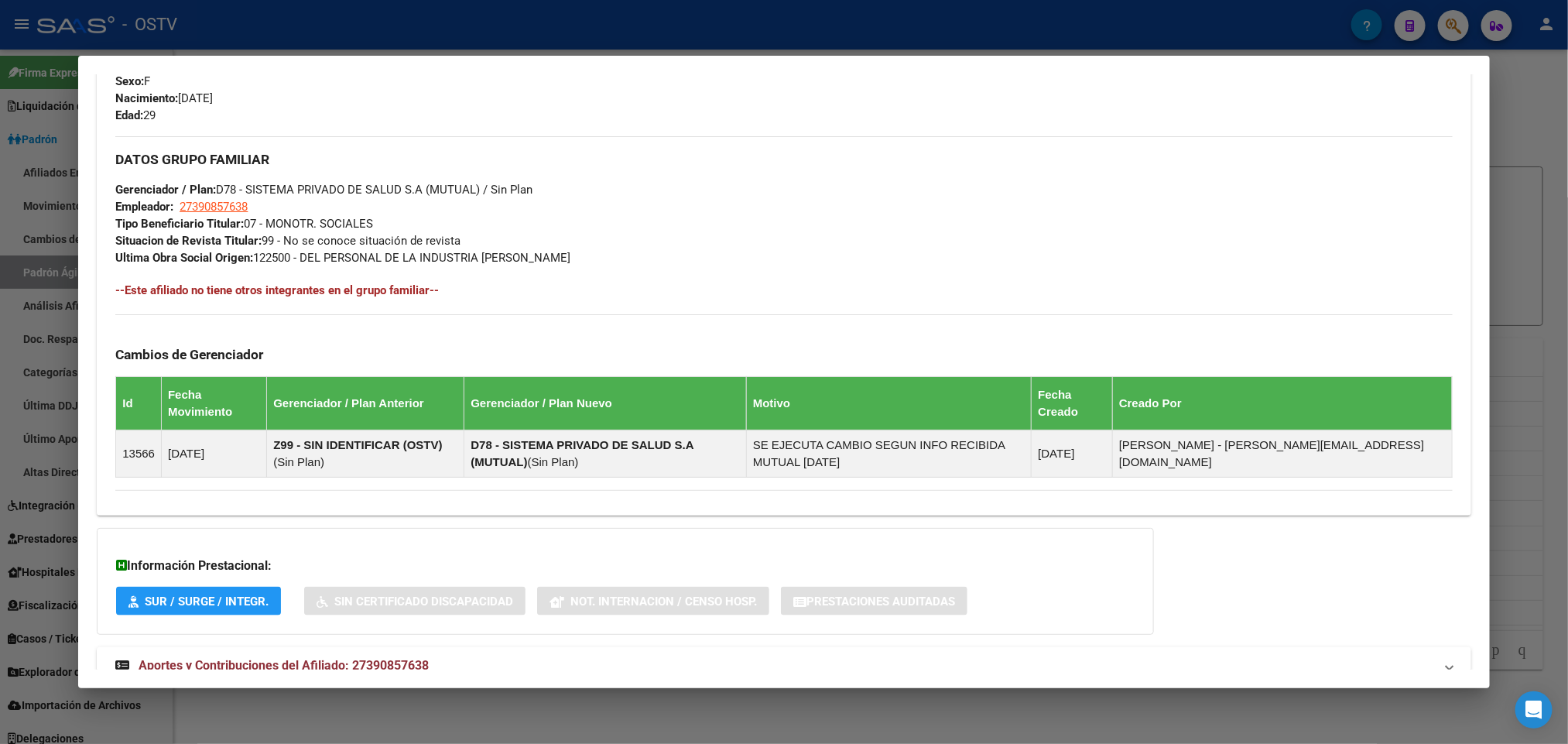
scroll to position [732, 0]
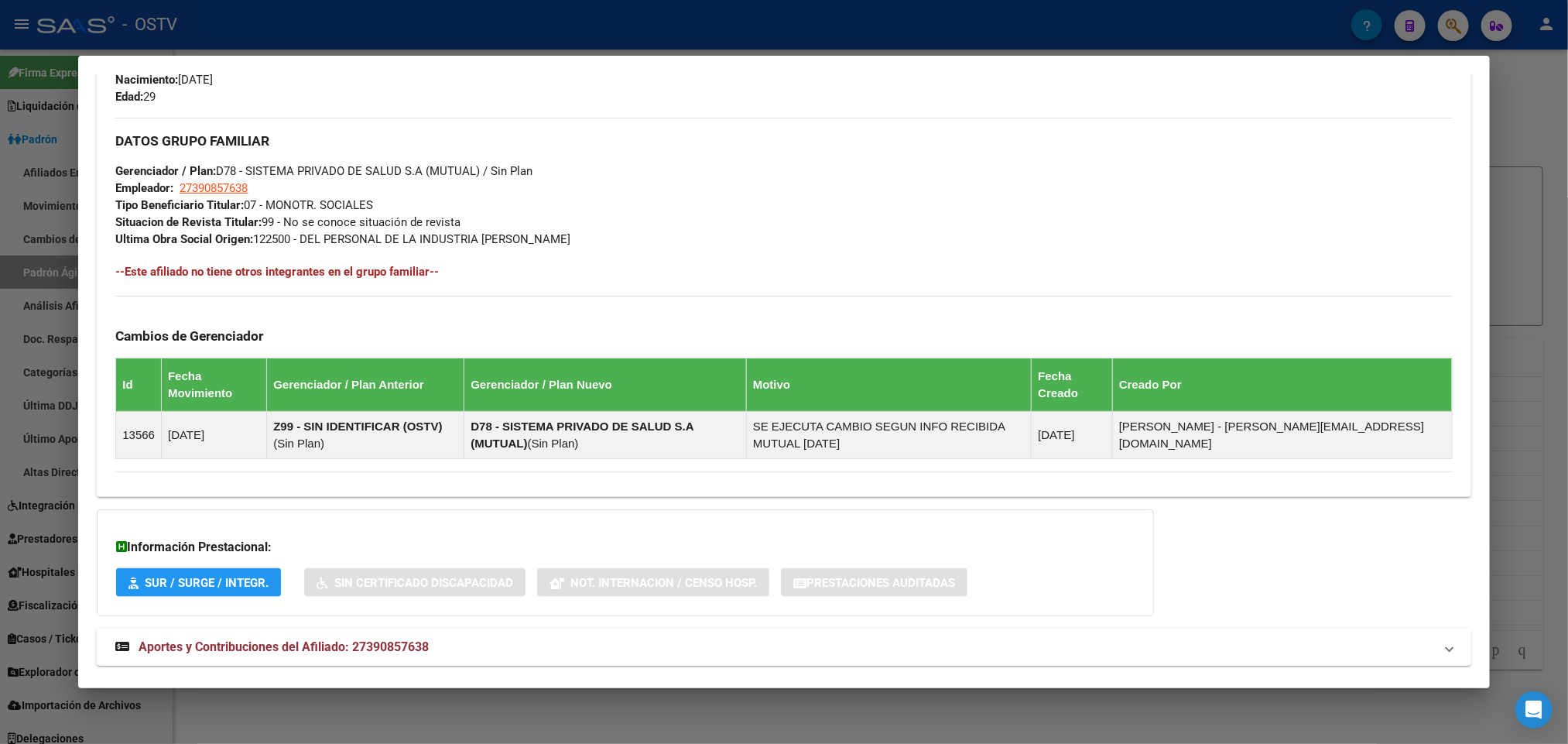
click at [414, 640] on span "Aportes y Contribuciones del Afiliado: 27390857638" at bounding box center [283, 647] width 290 height 15
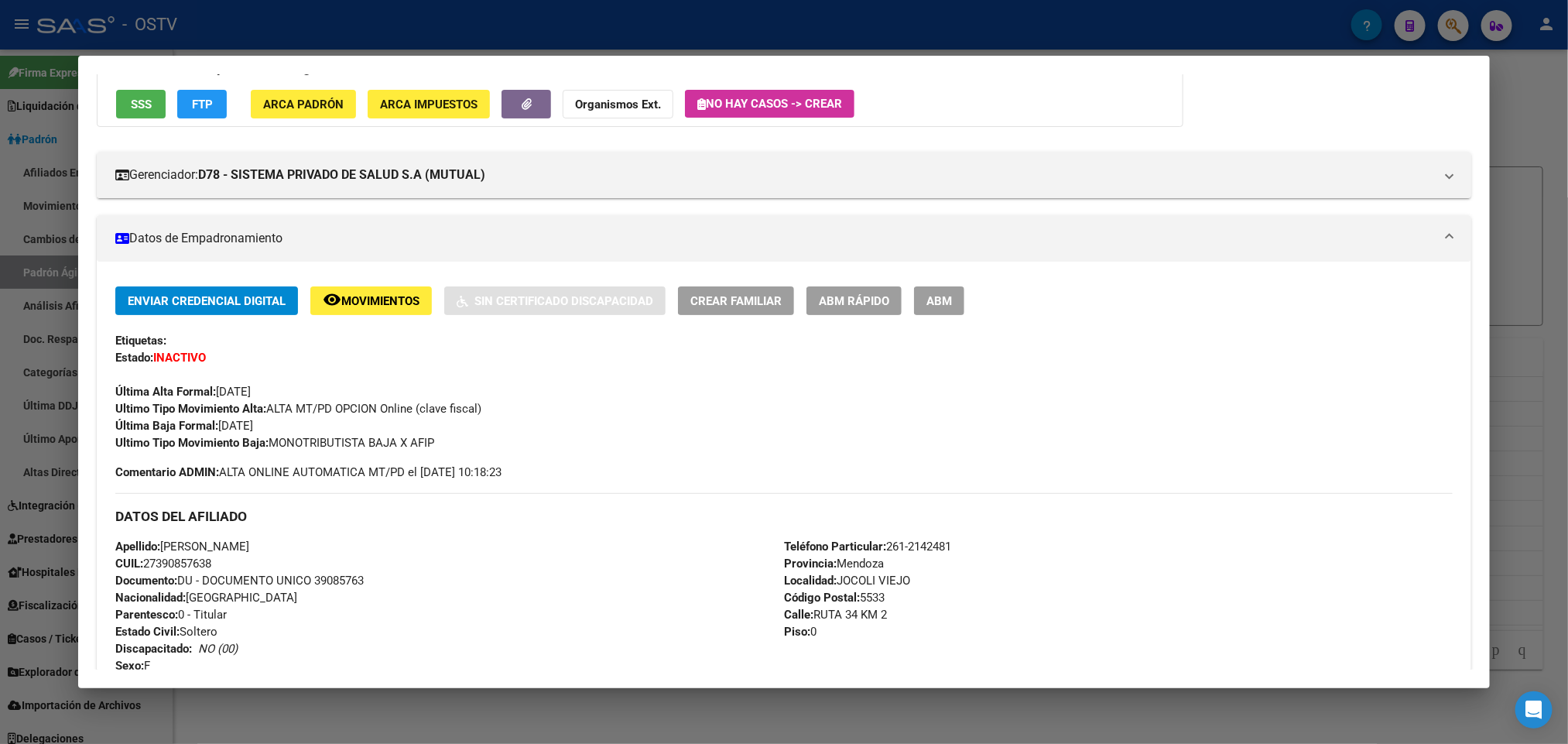
scroll to position [0, 0]
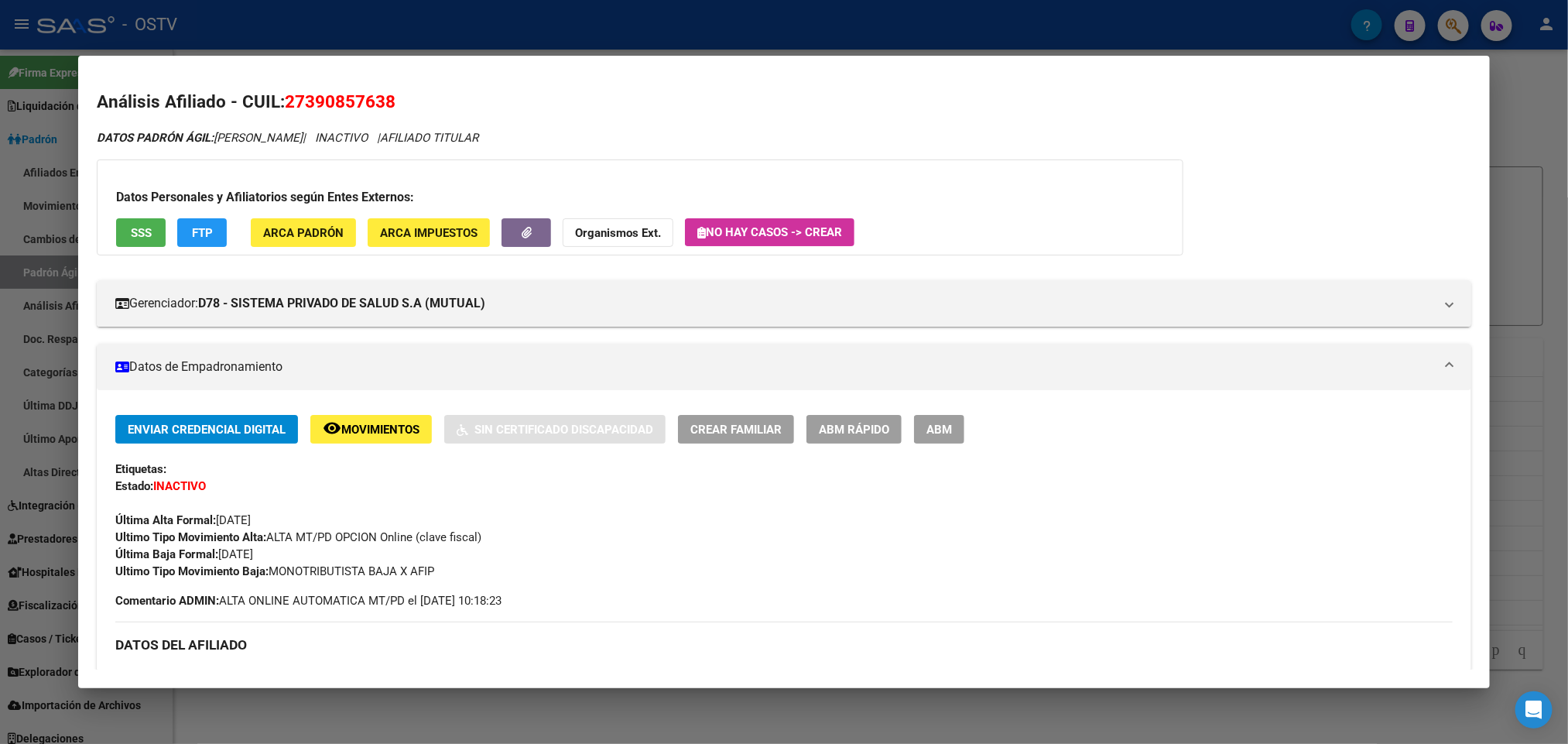
click at [138, 228] on span "SSS" at bounding box center [141, 233] width 21 height 14
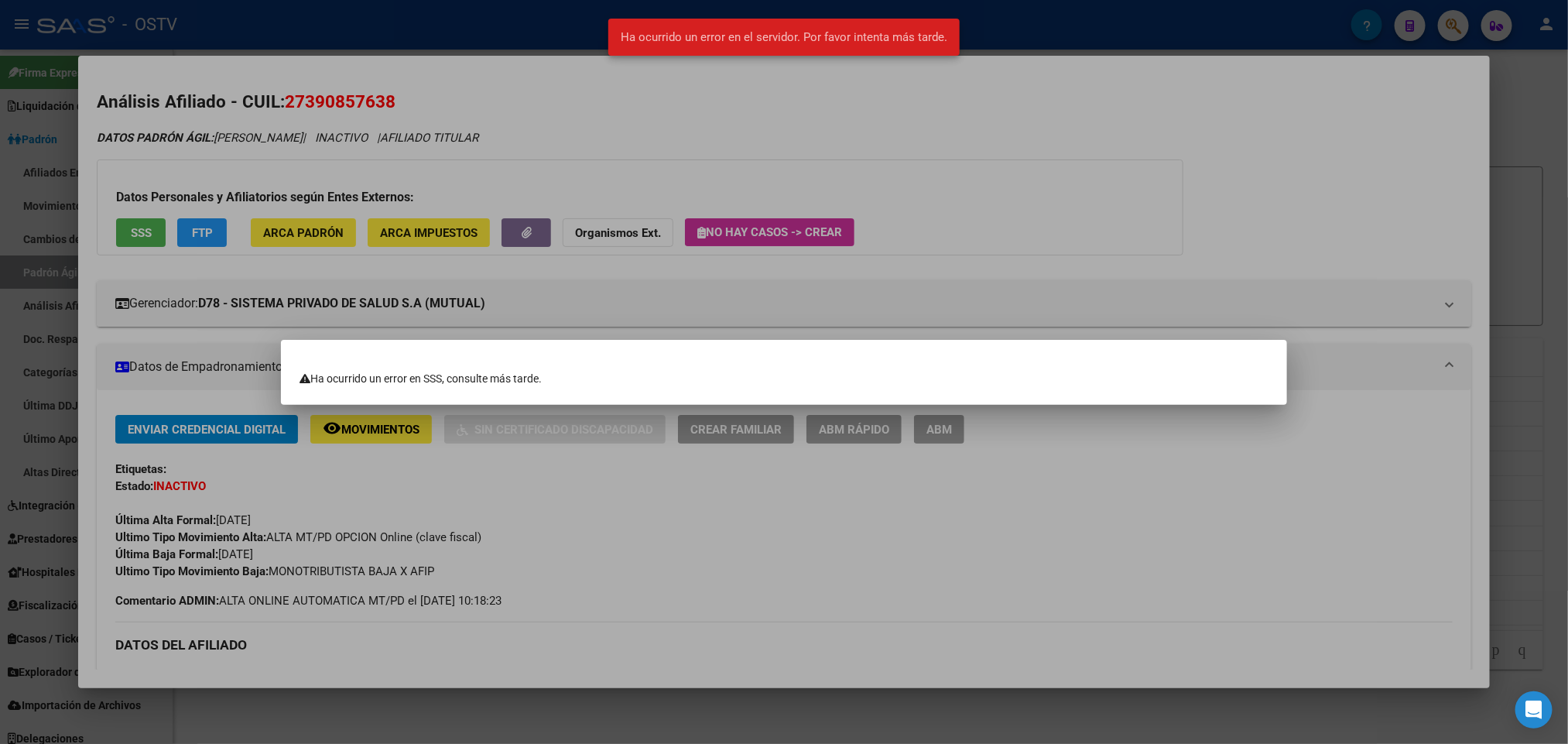
click at [1006, 200] on div at bounding box center [784, 372] width 1568 height 744
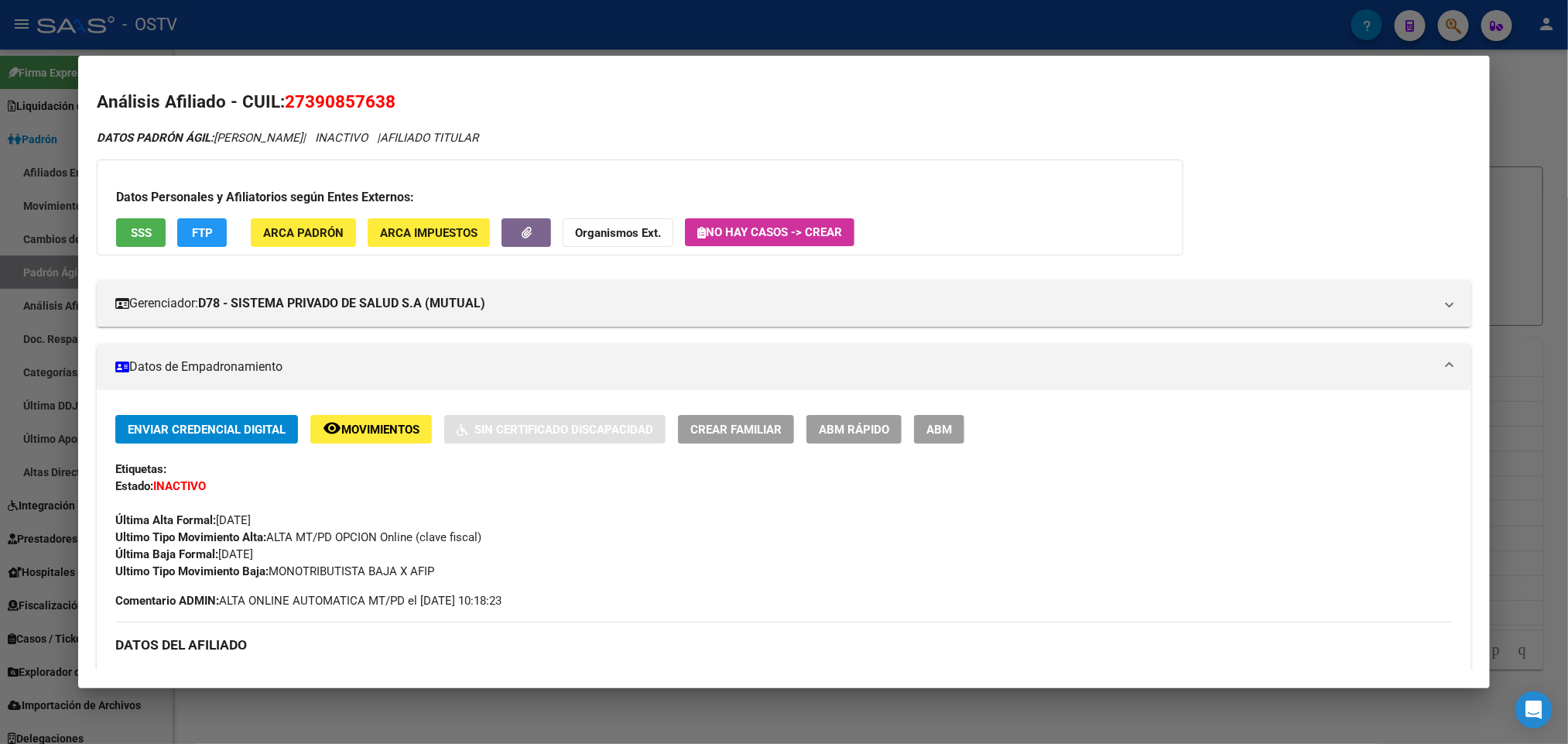
click at [17, 279] on div at bounding box center [784, 372] width 1568 height 744
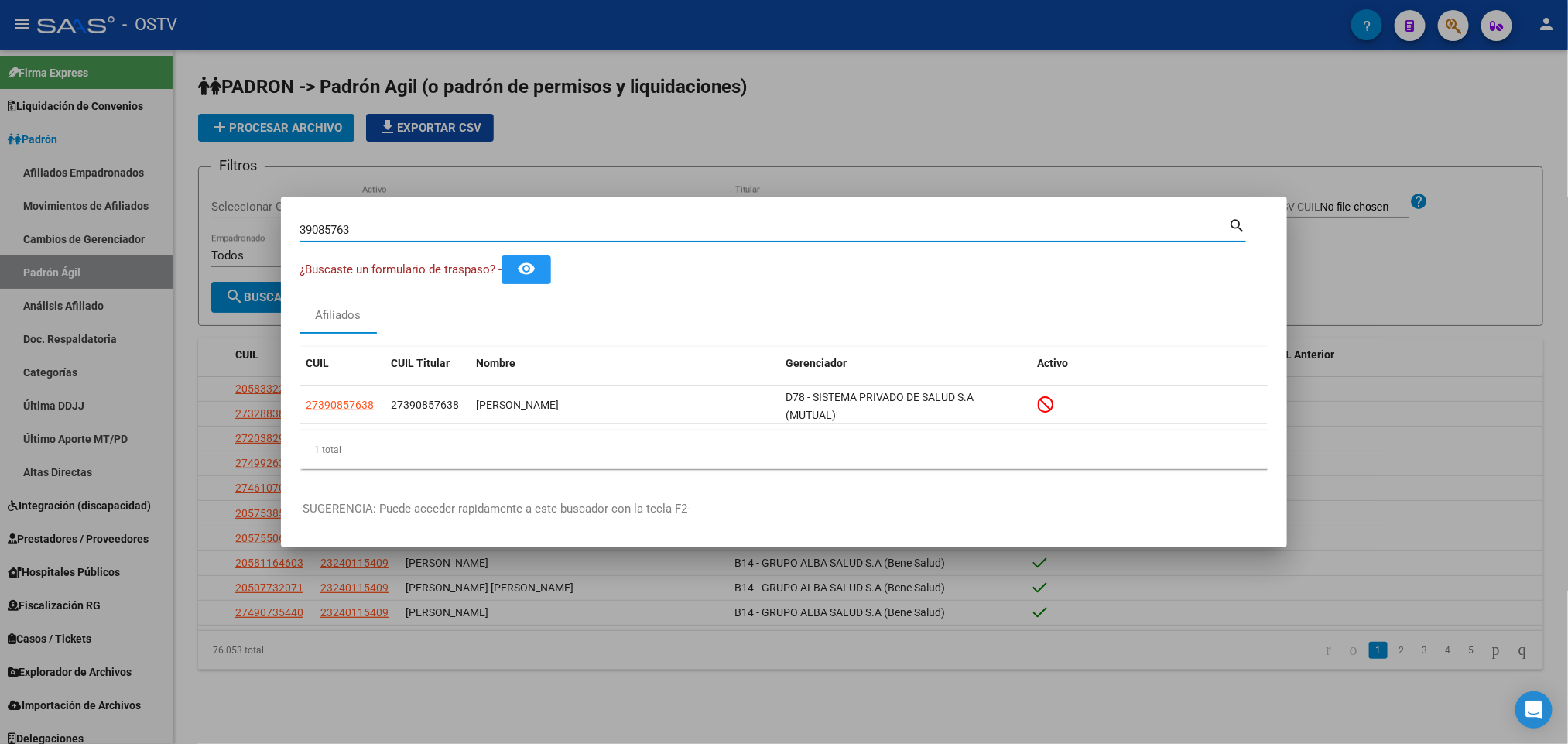
drag, startPoint x: 353, startPoint y: 228, endPoint x: 187, endPoint y: 225, distance: 166.0
click at [200, 226] on div "39085763 Buscar (apellido, dni, cuil, nro traspaso, cuit, obra social) search ¿…" at bounding box center [784, 372] width 1568 height 744
paste input "27612061"
type input "27612061"
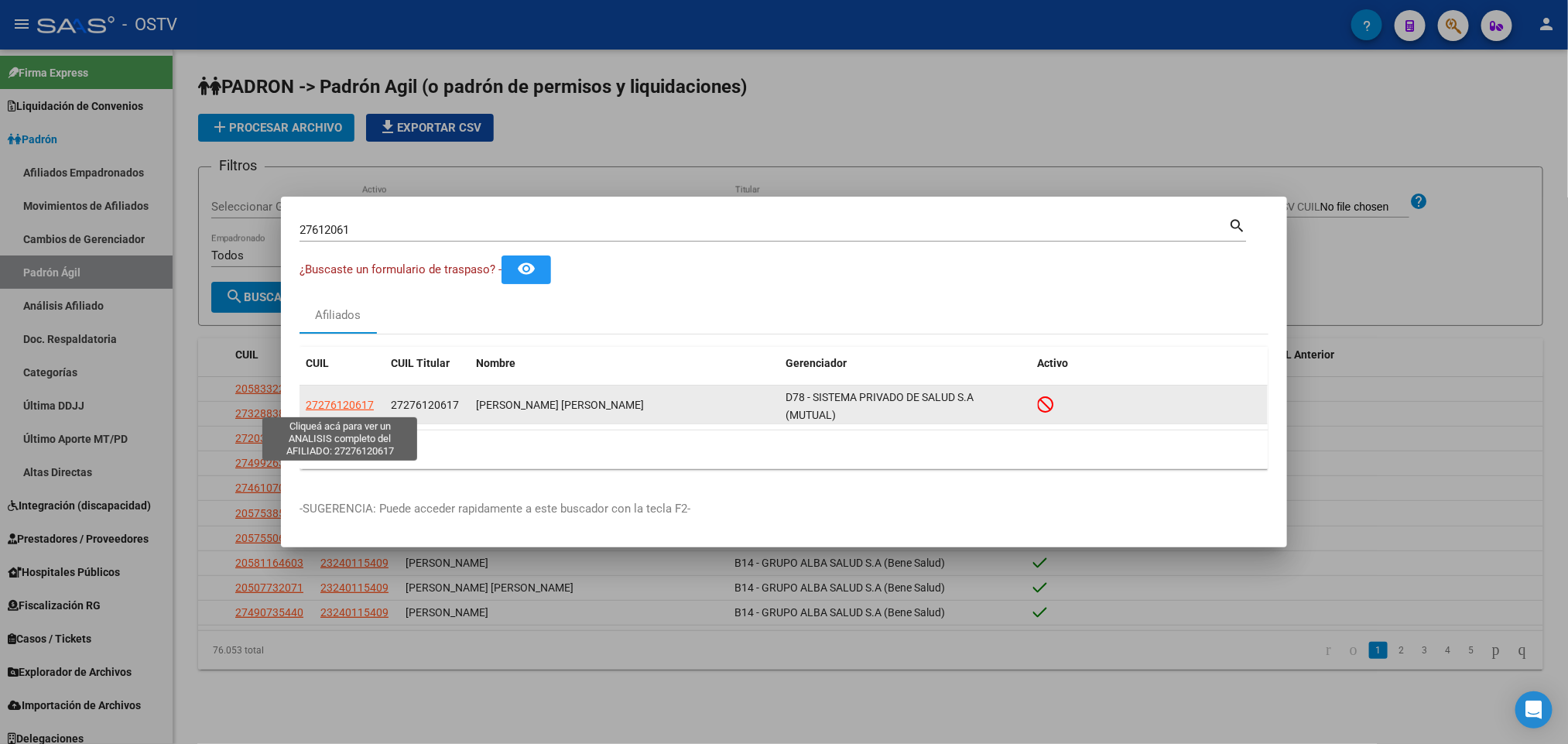
click at [361, 404] on span "27276120617" at bounding box center [340, 405] width 68 height 12
type textarea "27276120617"
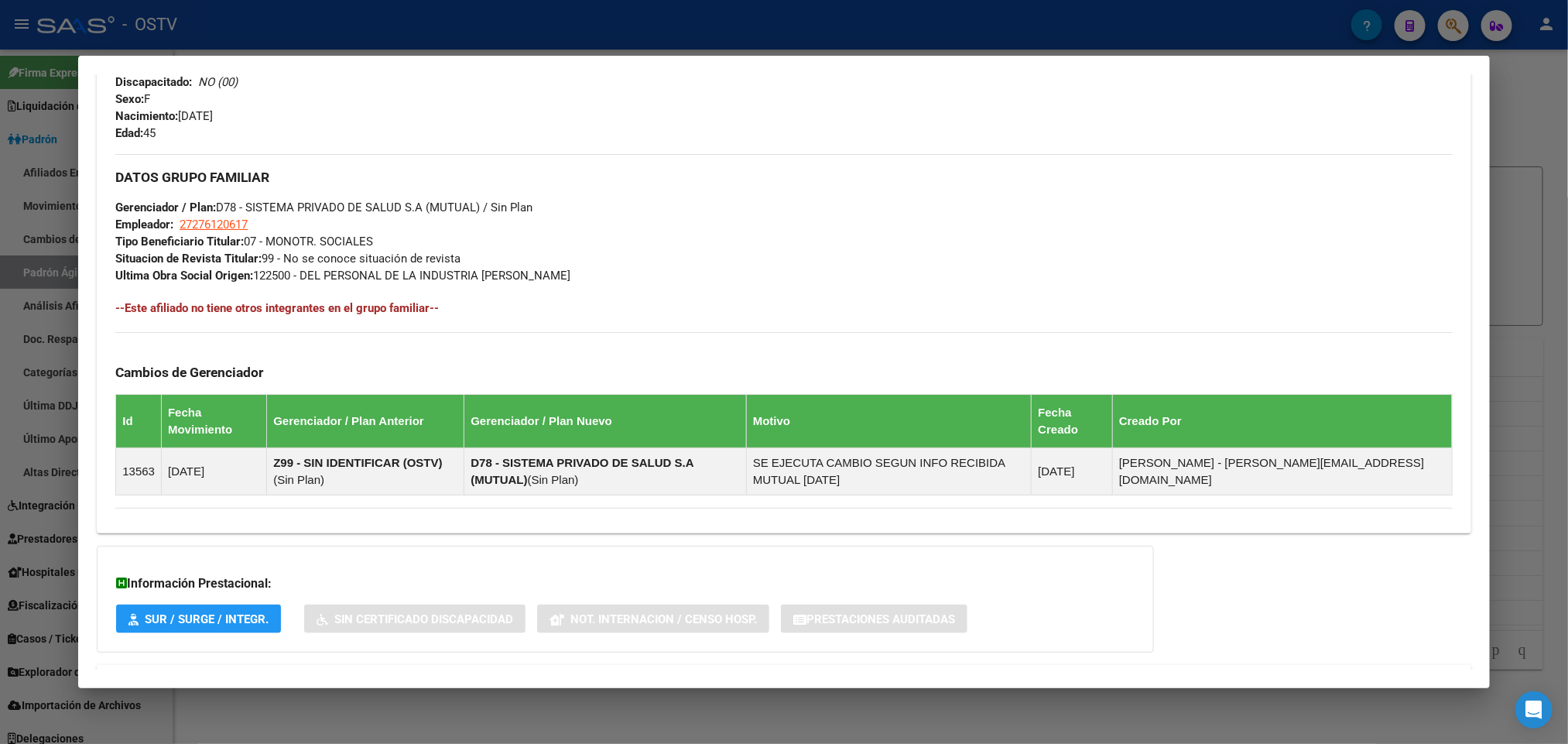
scroll to position [732, 0]
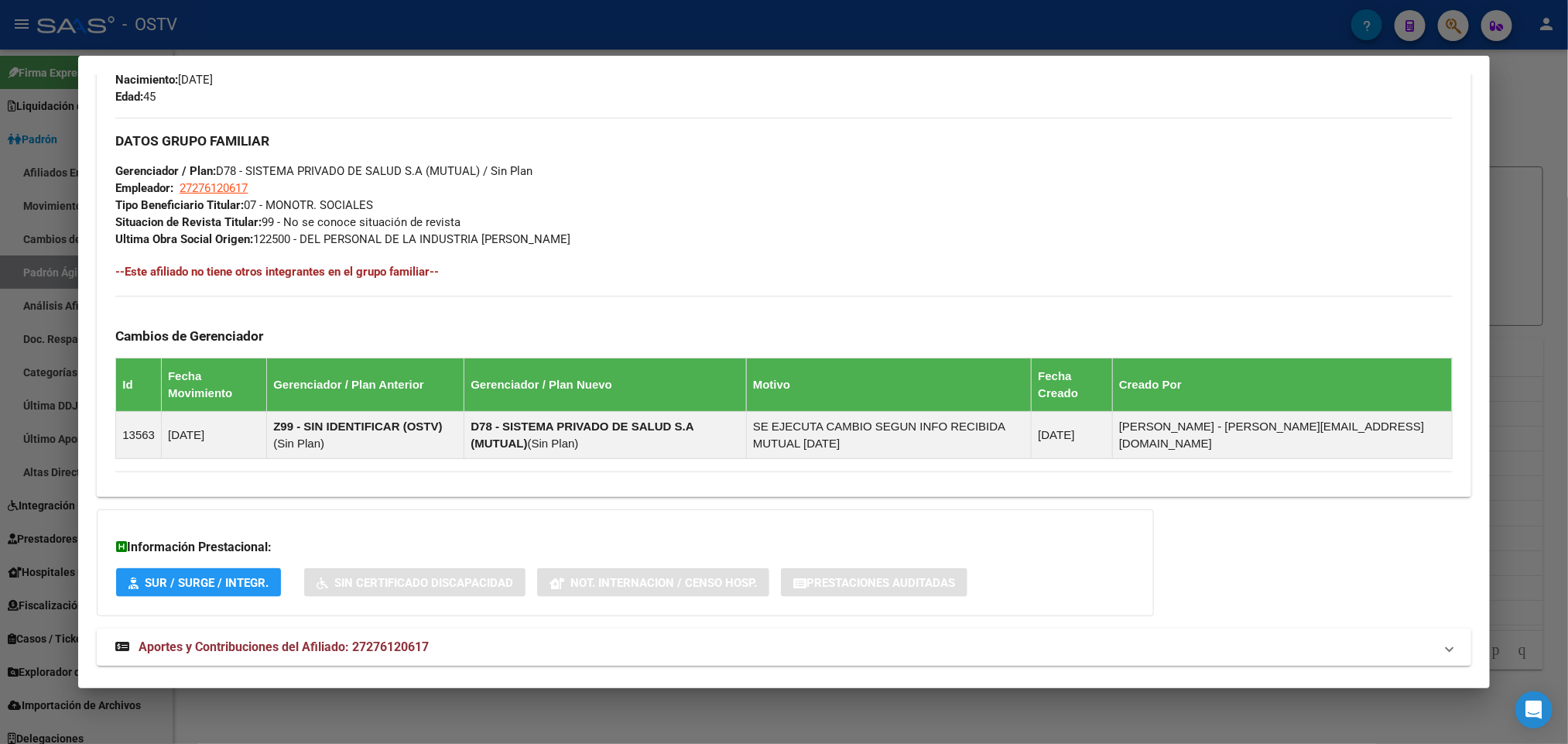
click at [247, 638] on strong "Aportes y Contribuciones del Afiliado: 27276120617" at bounding box center [272, 647] width 314 height 18
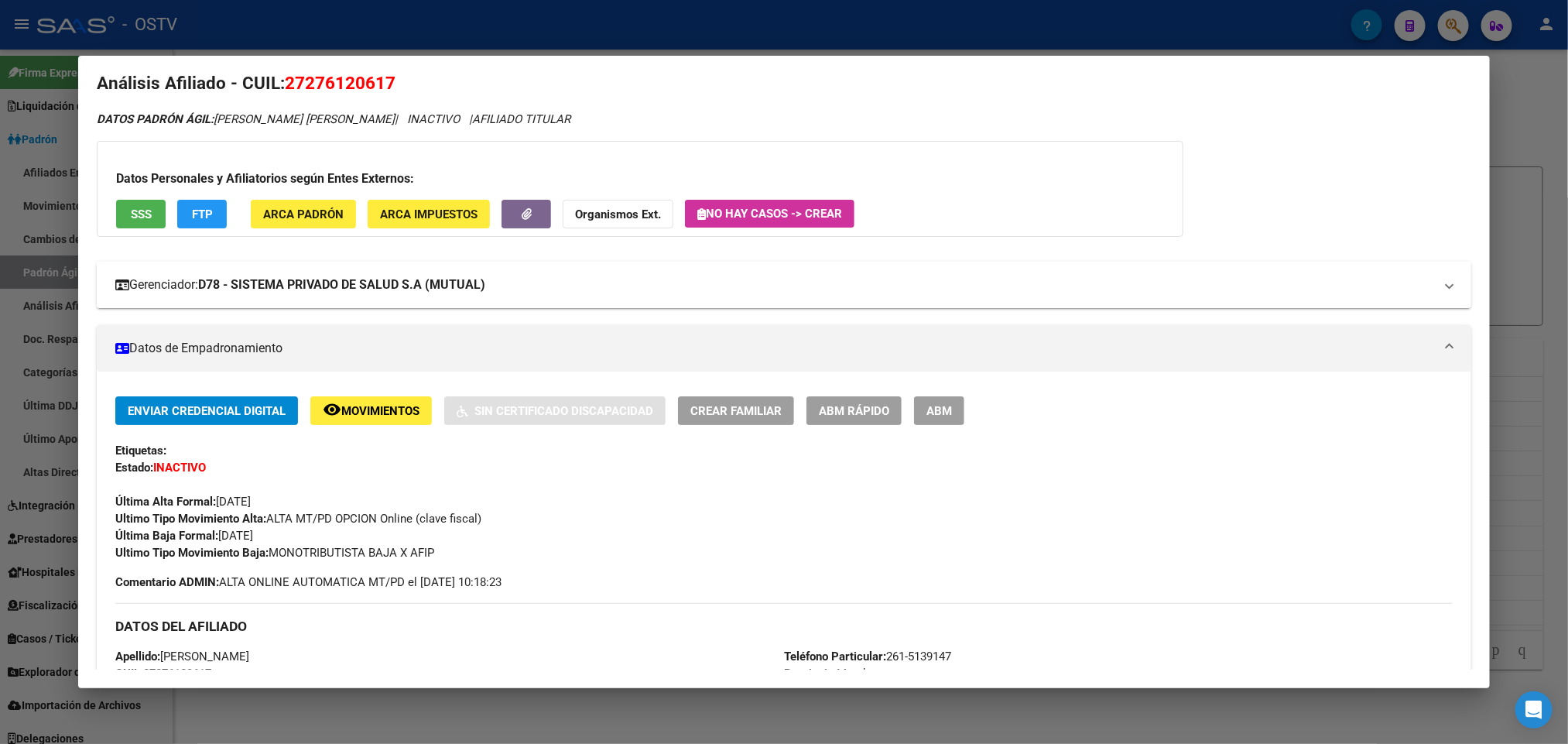
scroll to position [0, 0]
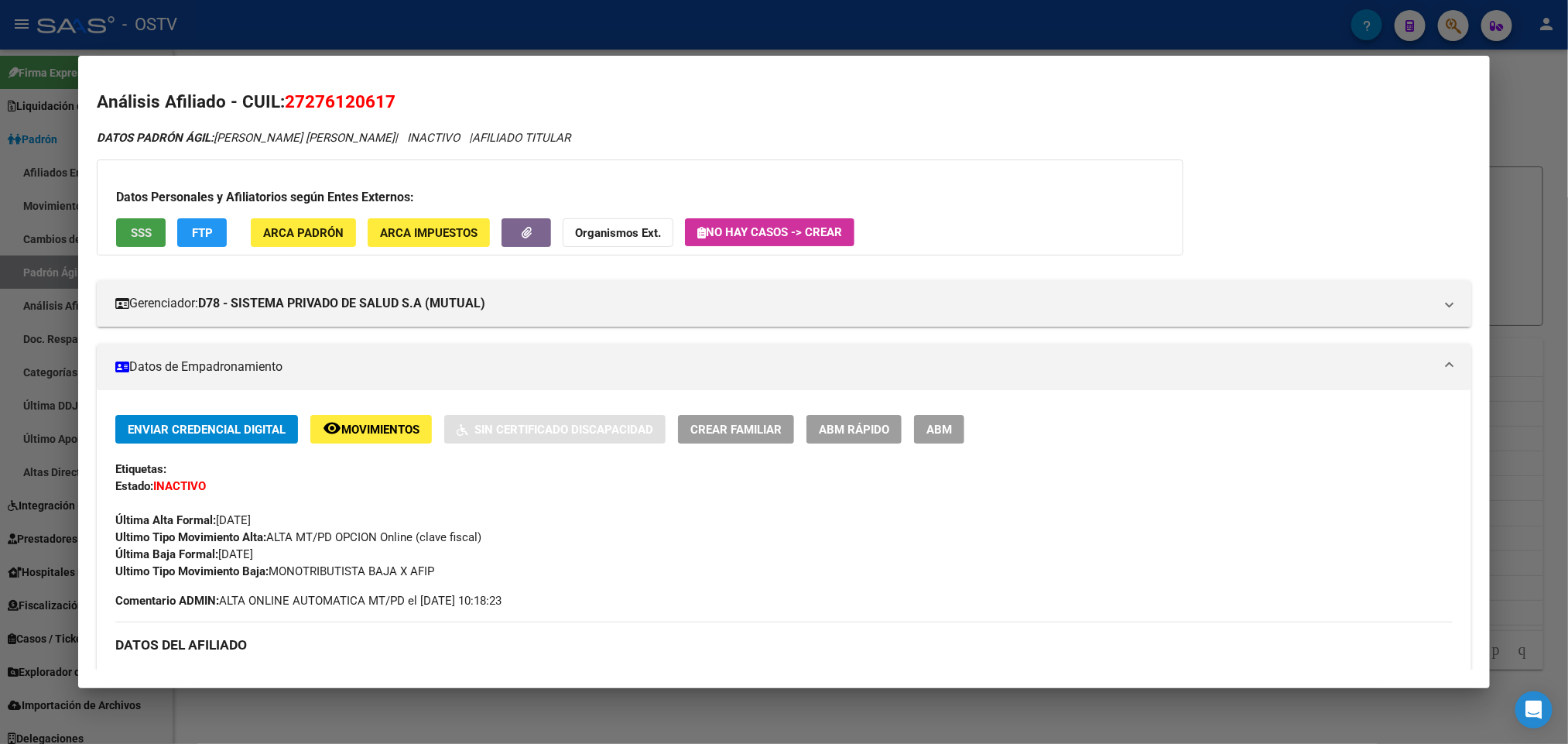
click at [140, 237] on span "SSS" at bounding box center [141, 233] width 21 height 14
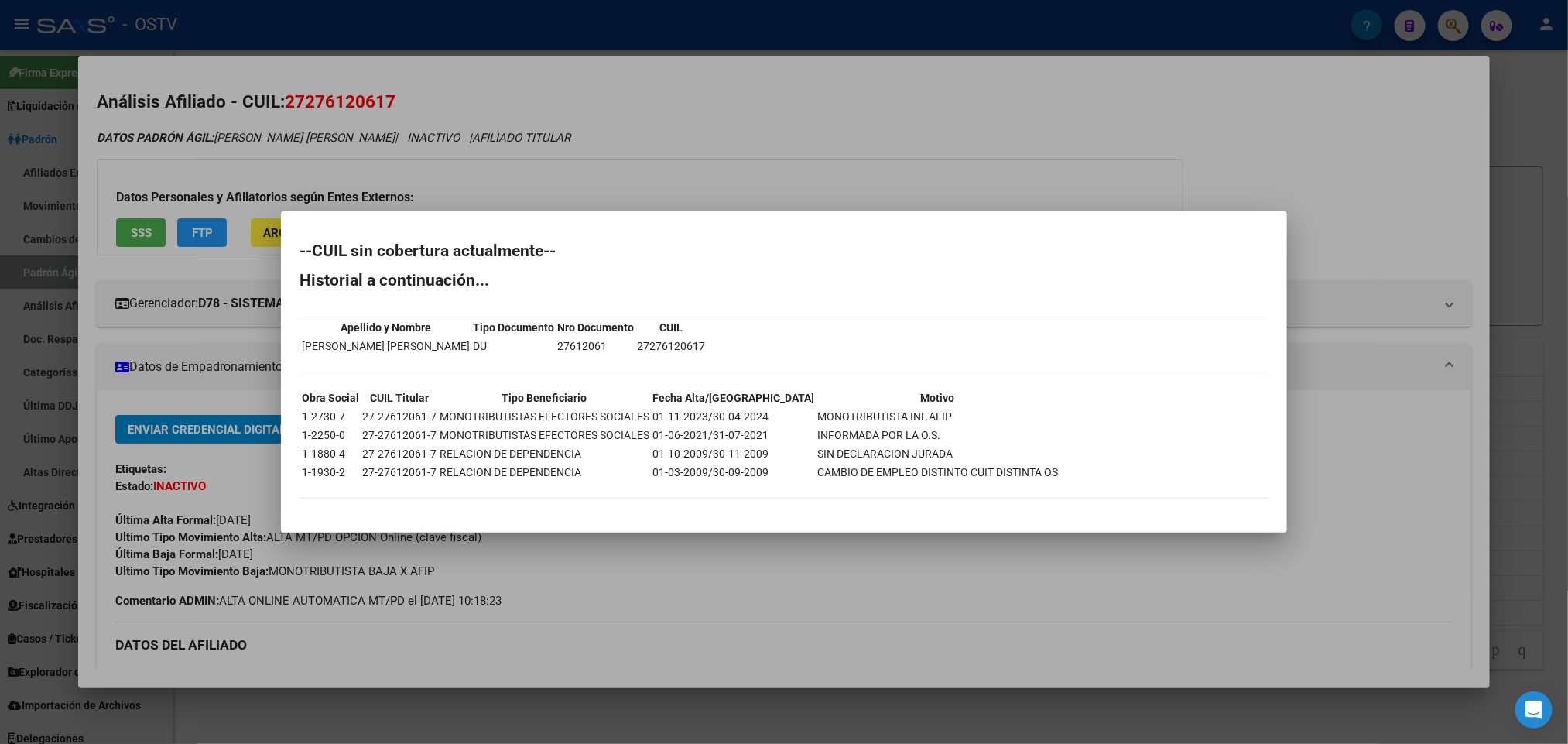
click at [704, 7] on div at bounding box center [784, 372] width 1568 height 744
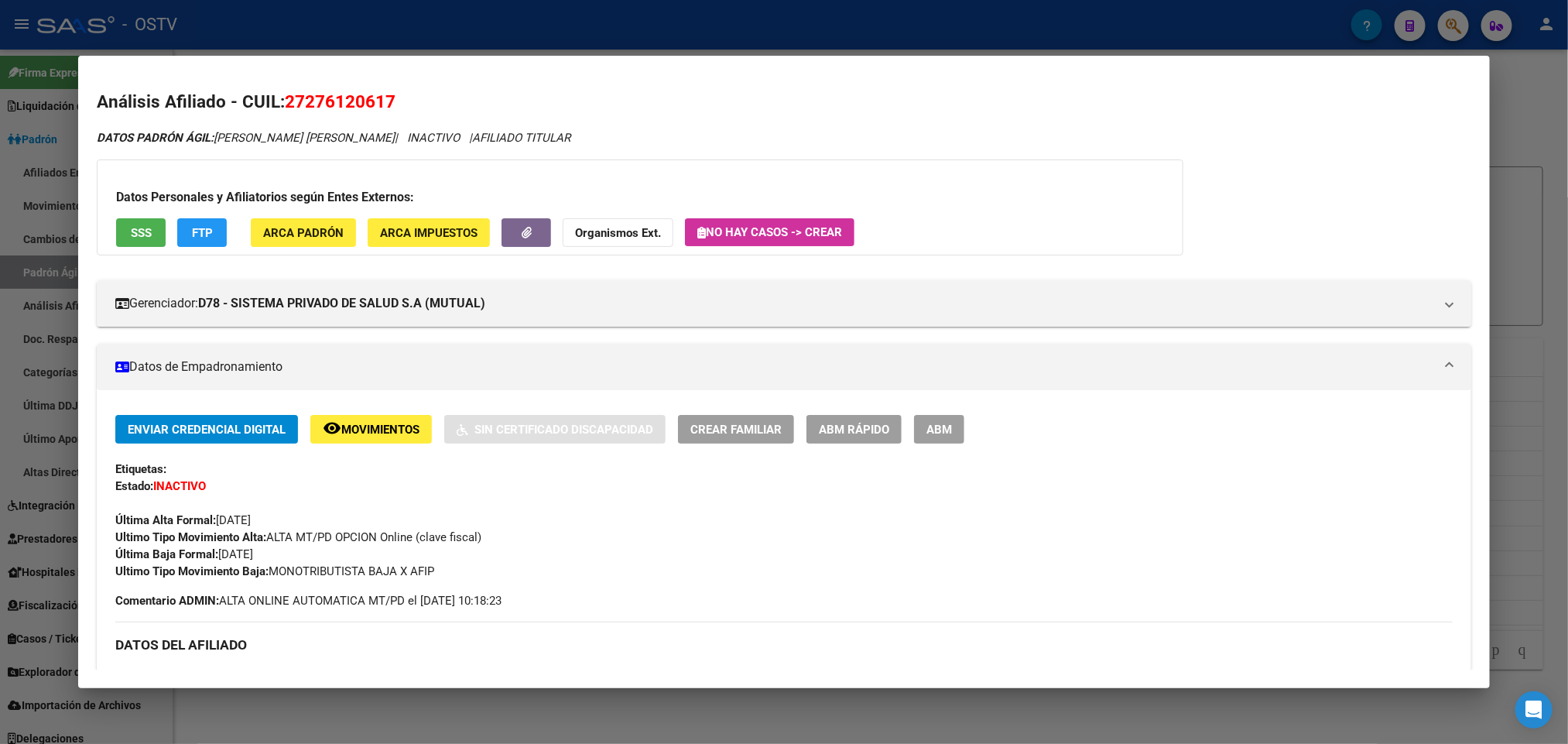
click at [682, 8] on div at bounding box center [784, 372] width 1568 height 744
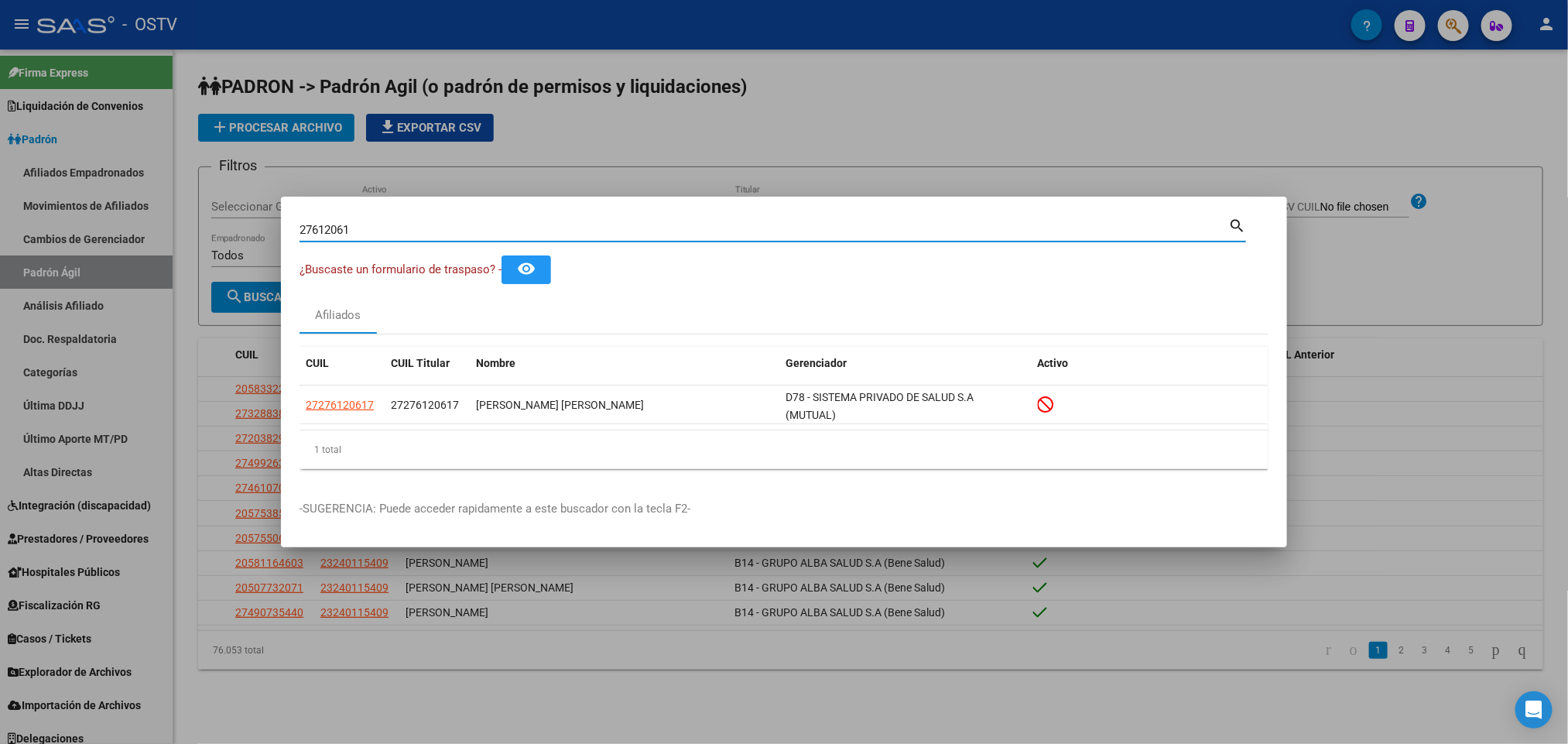
drag, startPoint x: 390, startPoint y: 228, endPoint x: 204, endPoint y: 212, distance: 186.7
click at [209, 212] on div "27612061 Buscar (apellido, dni, cuil, nro traspaso, cuit, obra social) search ¿…" at bounding box center [784, 372] width 1568 height 744
paste input "5028784"
type input "25028784"
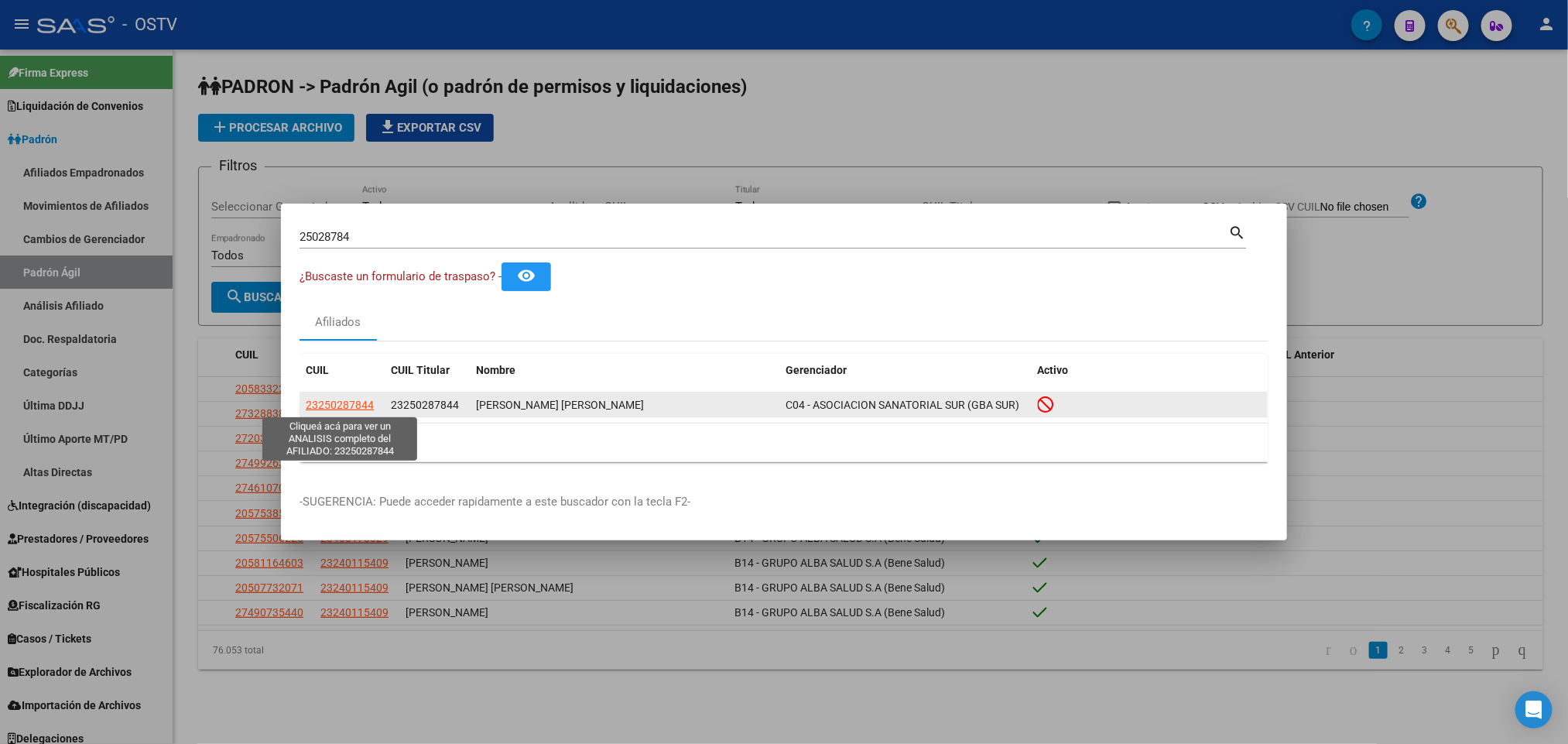
click at [361, 400] on span "23250287844" at bounding box center [340, 405] width 68 height 12
type textarea "23250287844"
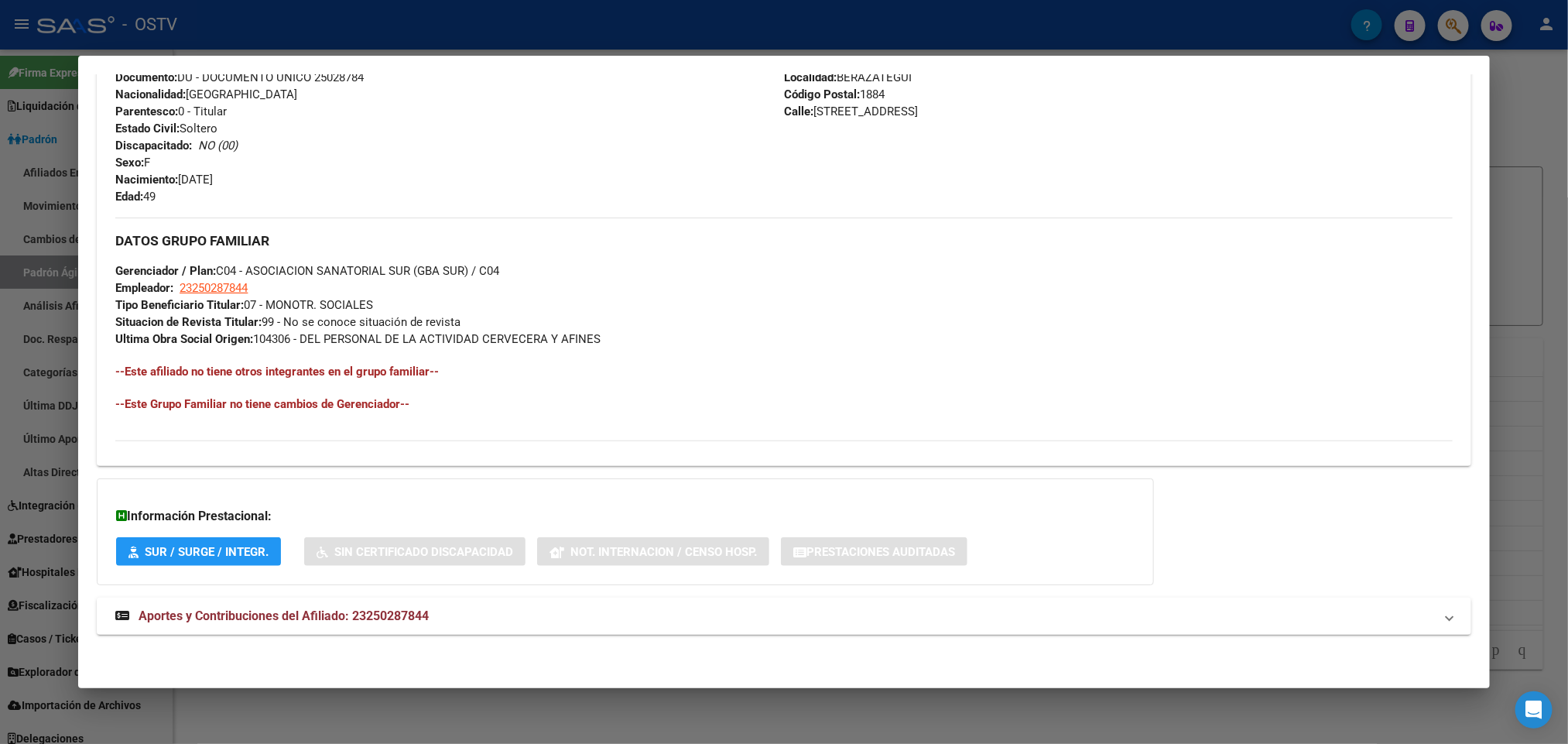
scroll to position [604, 0]
click at [335, 619] on span "Aportes y Contribuciones del Afiliado: 23250287844" at bounding box center [283, 615] width 290 height 15
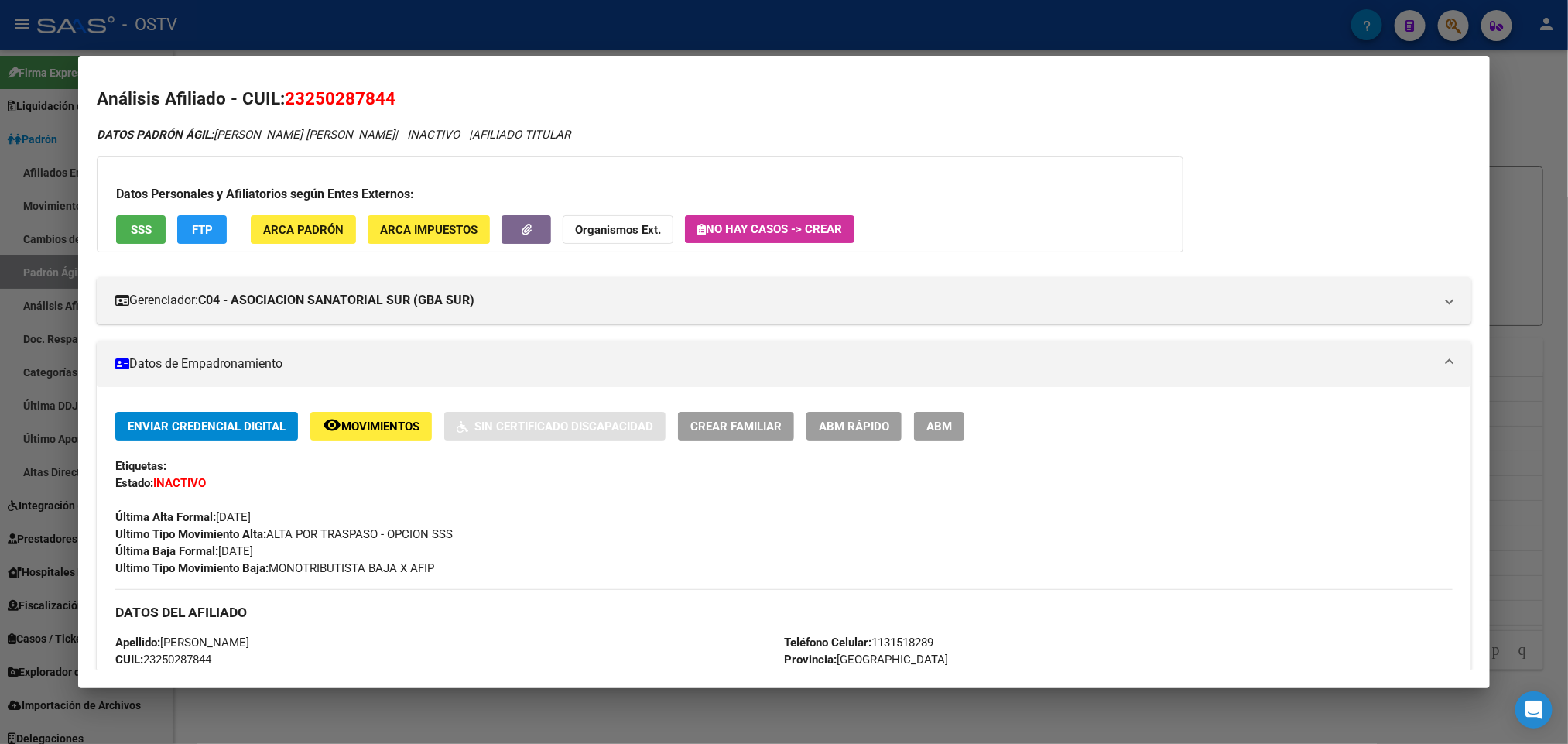
scroll to position [0, 0]
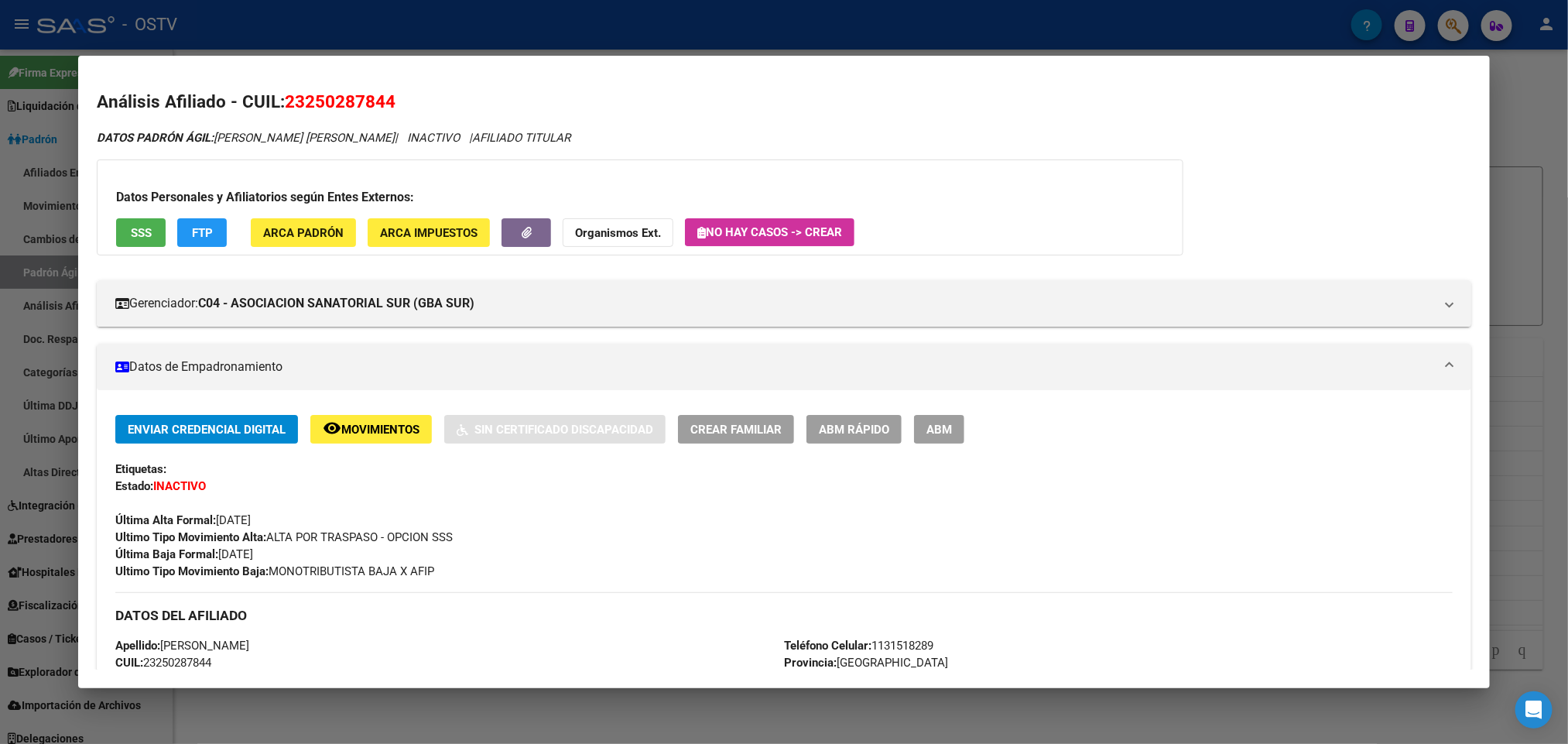
click at [135, 214] on div "Datos Personales y Afiliatorios según Entes Externos: SSS FTP ARCA Padrón ARCA …" at bounding box center [639, 208] width 1086 height 96
click at [133, 242] on button "SSS" at bounding box center [141, 232] width 50 height 29
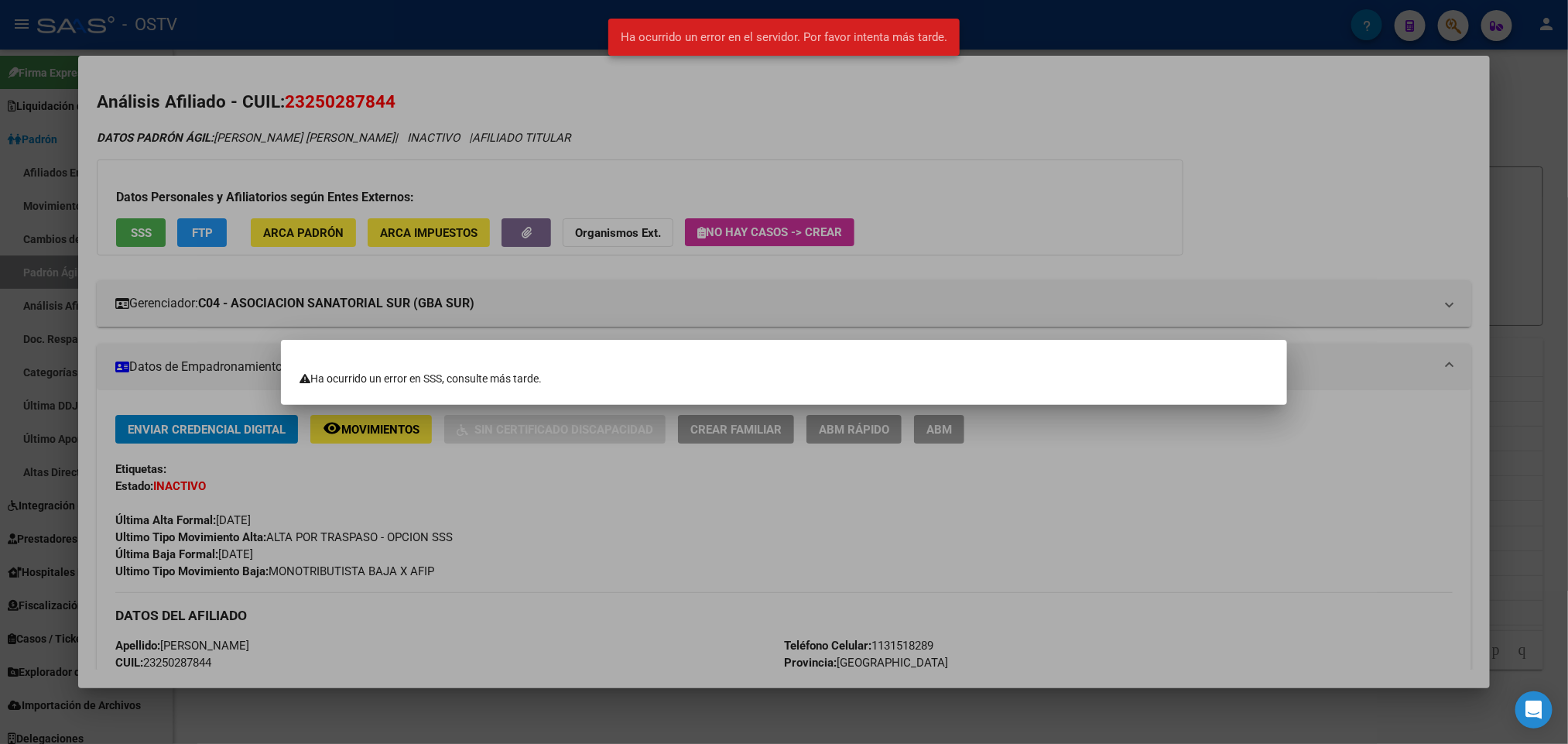
click at [378, 153] on div at bounding box center [784, 372] width 1568 height 744
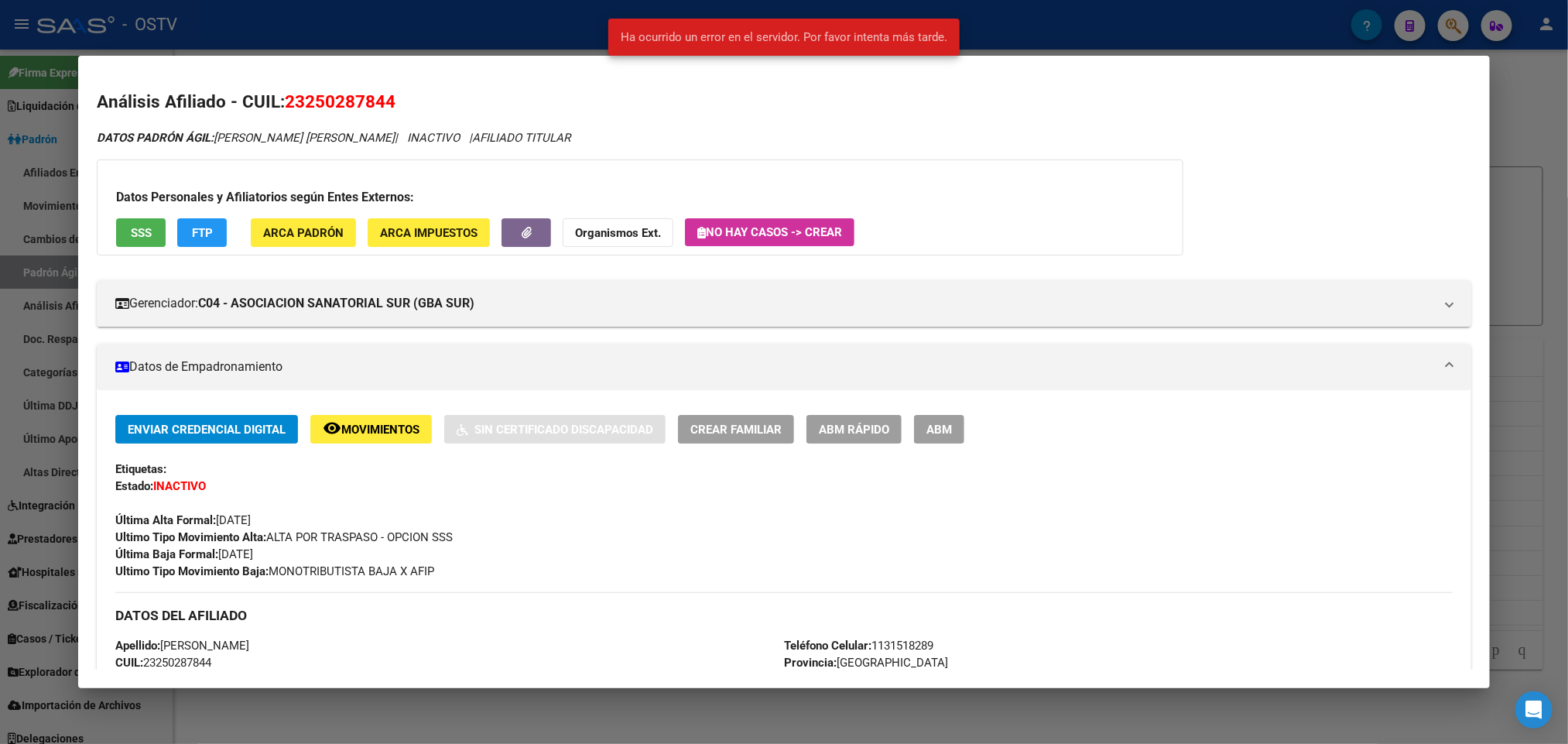
click at [1092, 198] on h3 "Datos Personales y Afiliatorios según Entes Externos:" at bounding box center [640, 197] width 1048 height 18
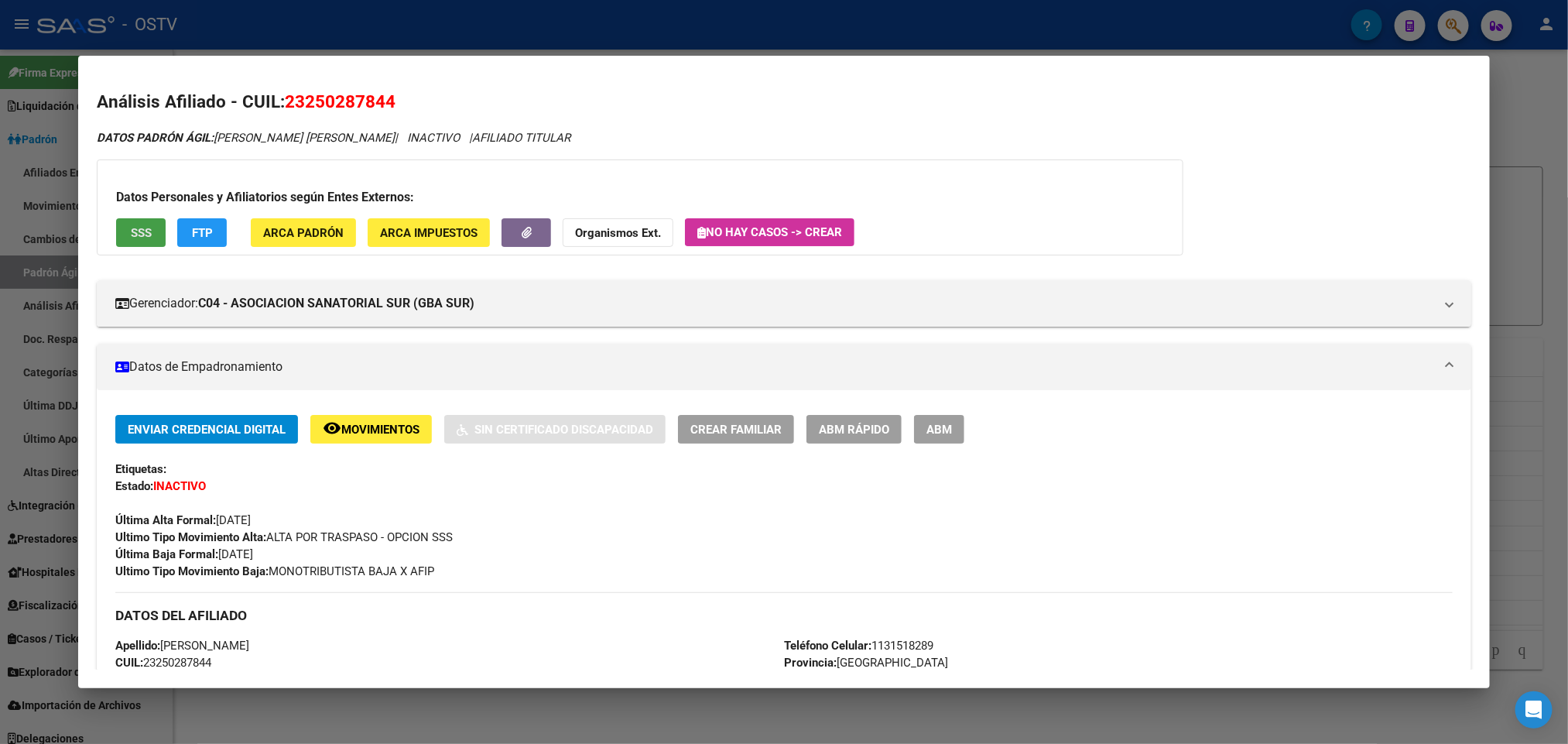
click at [147, 230] on button "SSS" at bounding box center [141, 232] width 50 height 29
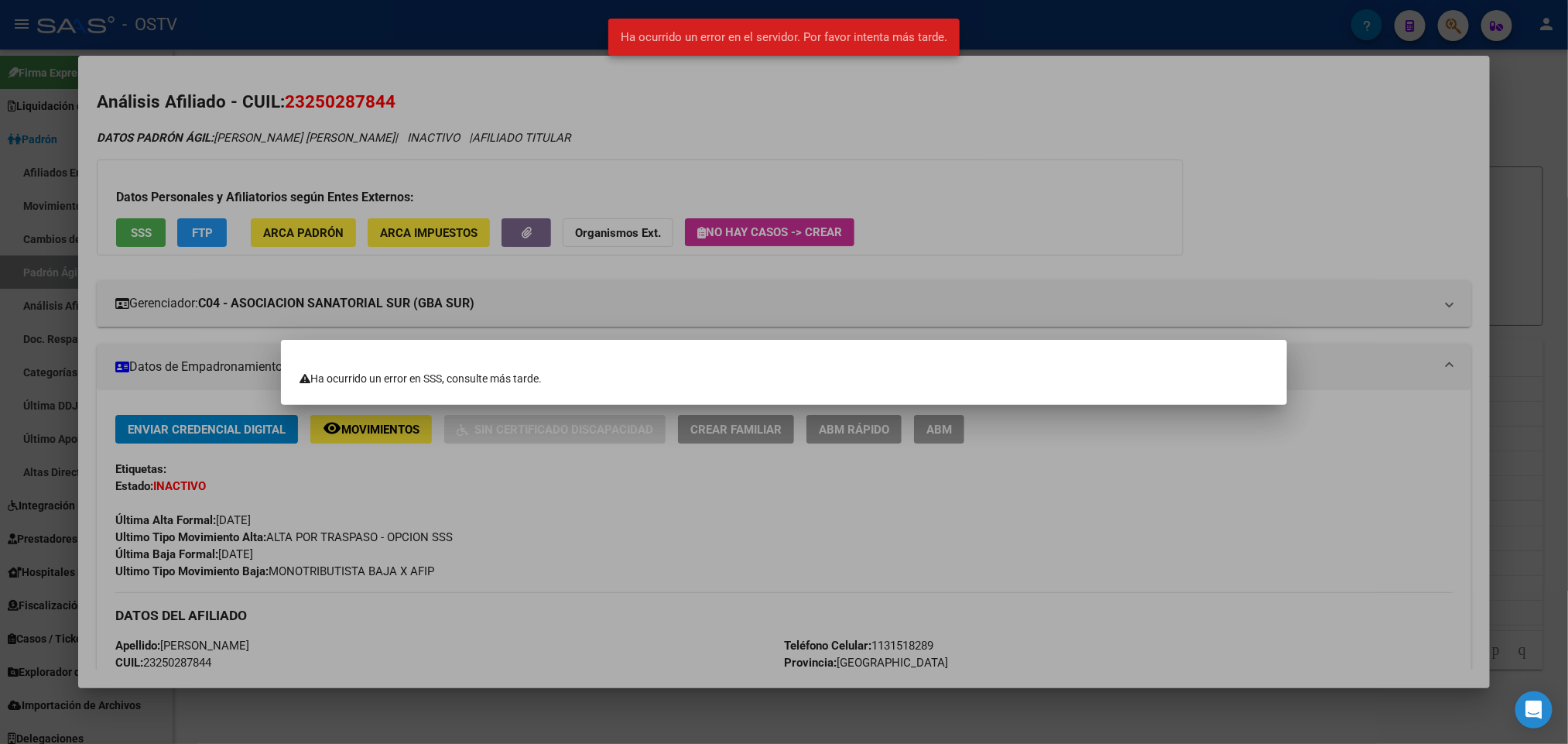
click at [910, 144] on div at bounding box center [784, 372] width 1568 height 744
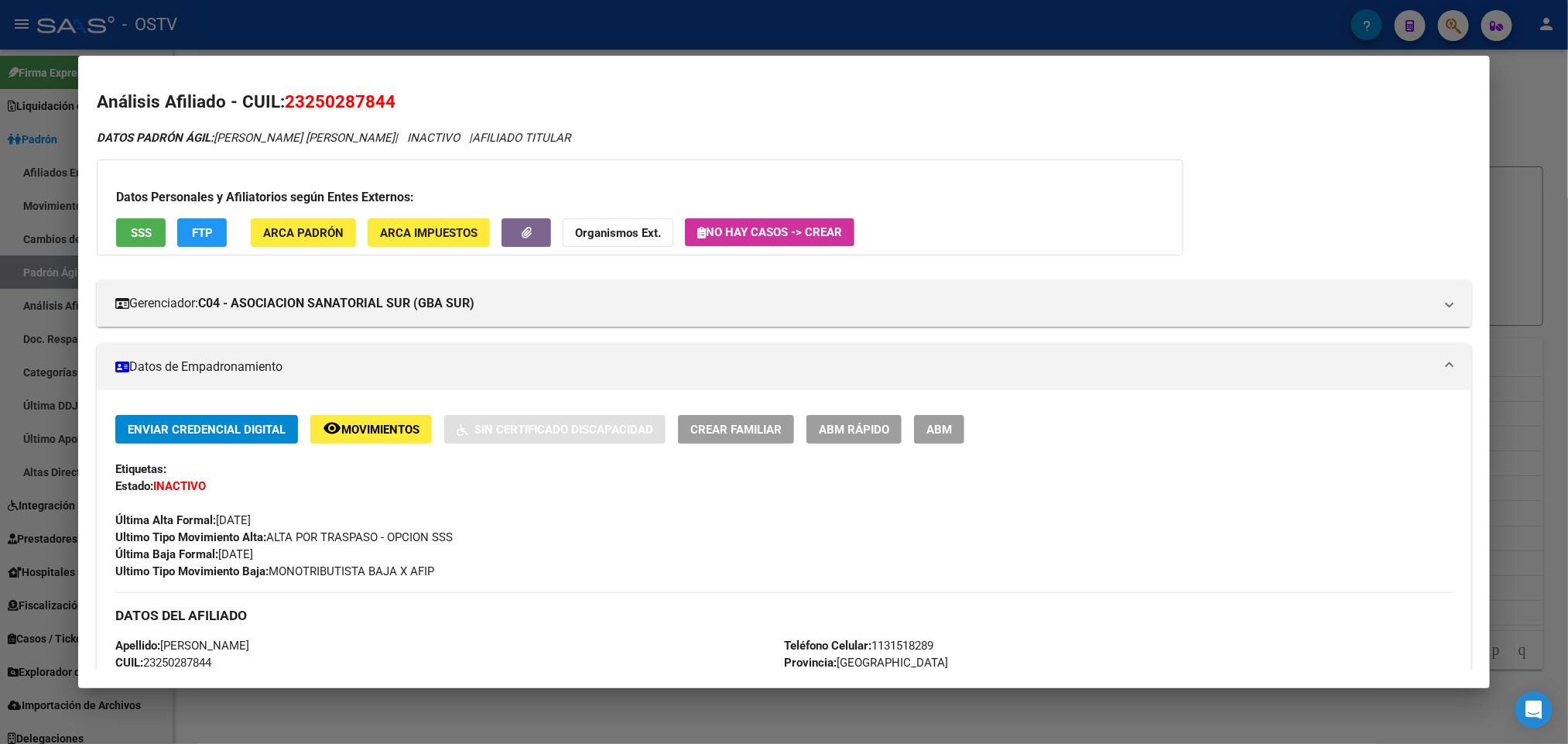
click at [516, 36] on div at bounding box center [784, 372] width 1568 height 744
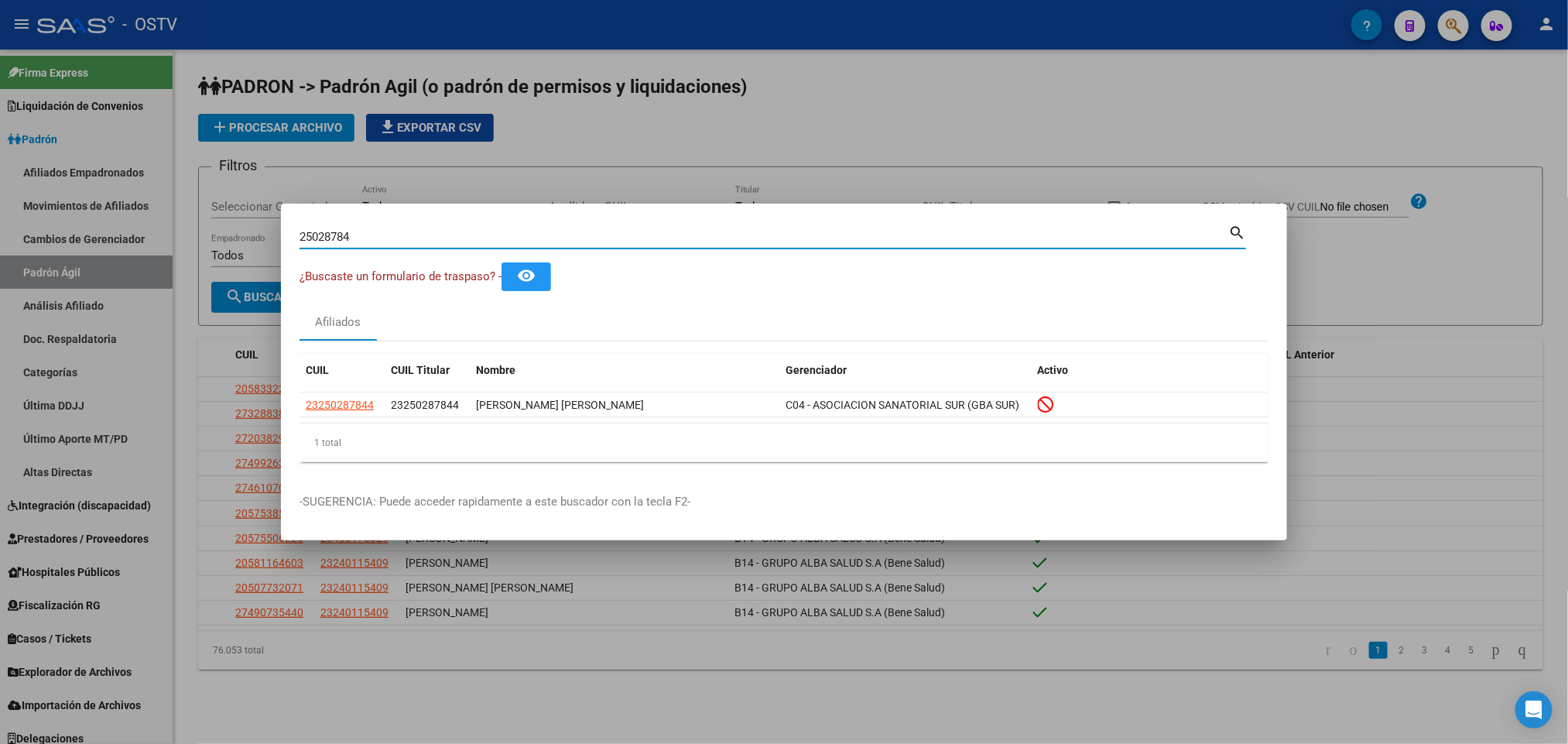
drag, startPoint x: 360, startPoint y: 242, endPoint x: 293, endPoint y: 242, distance: 67.0
click at [293, 242] on mat-dialog-content "25028784 Buscar (apellido, dni, cuil, nro traspaso, cuit, obra social) search ¿…" at bounding box center [784, 349] width 1006 height 252
type input "21976580"
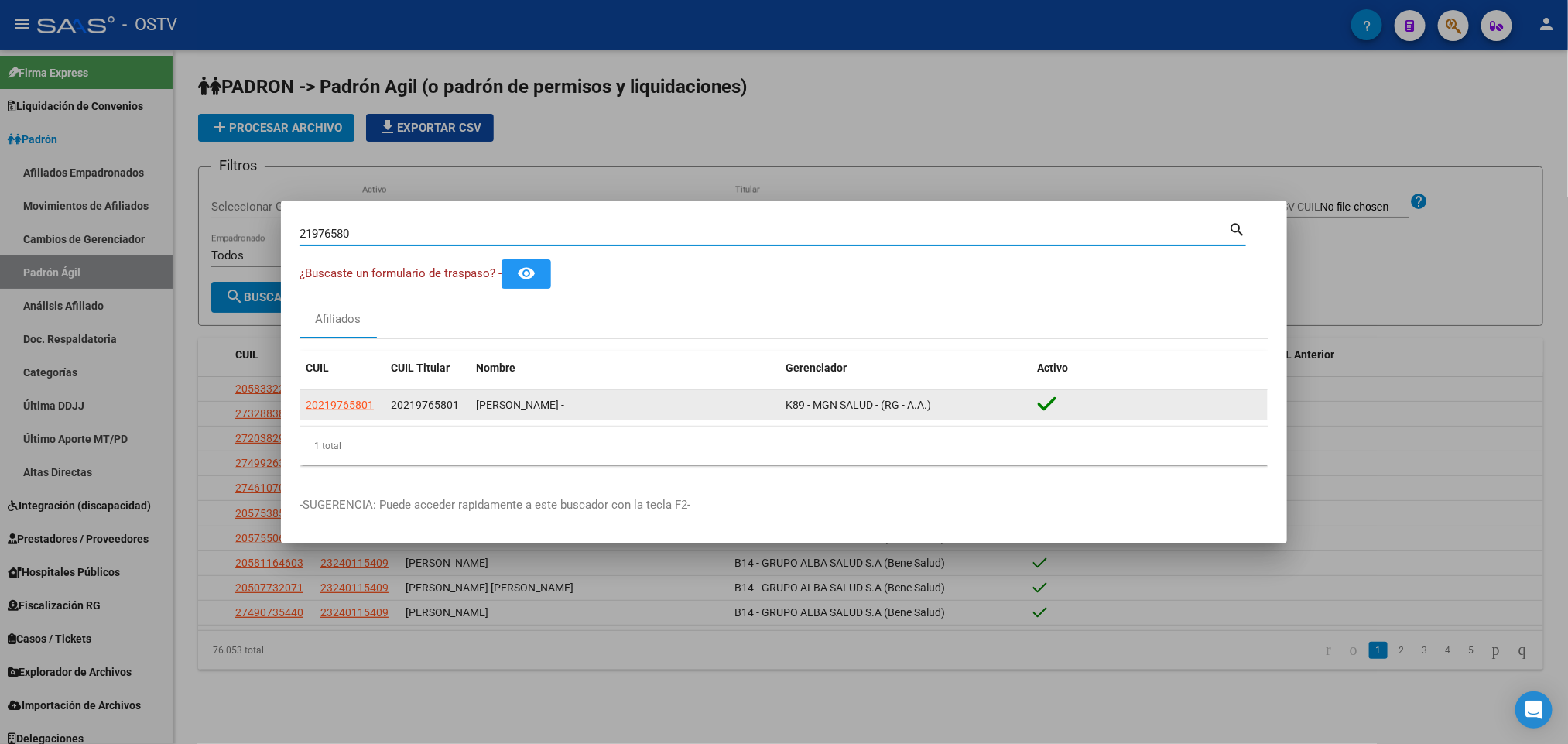
click at [339, 414] on app-link-go-to "20219765801" at bounding box center [340, 405] width 68 height 18
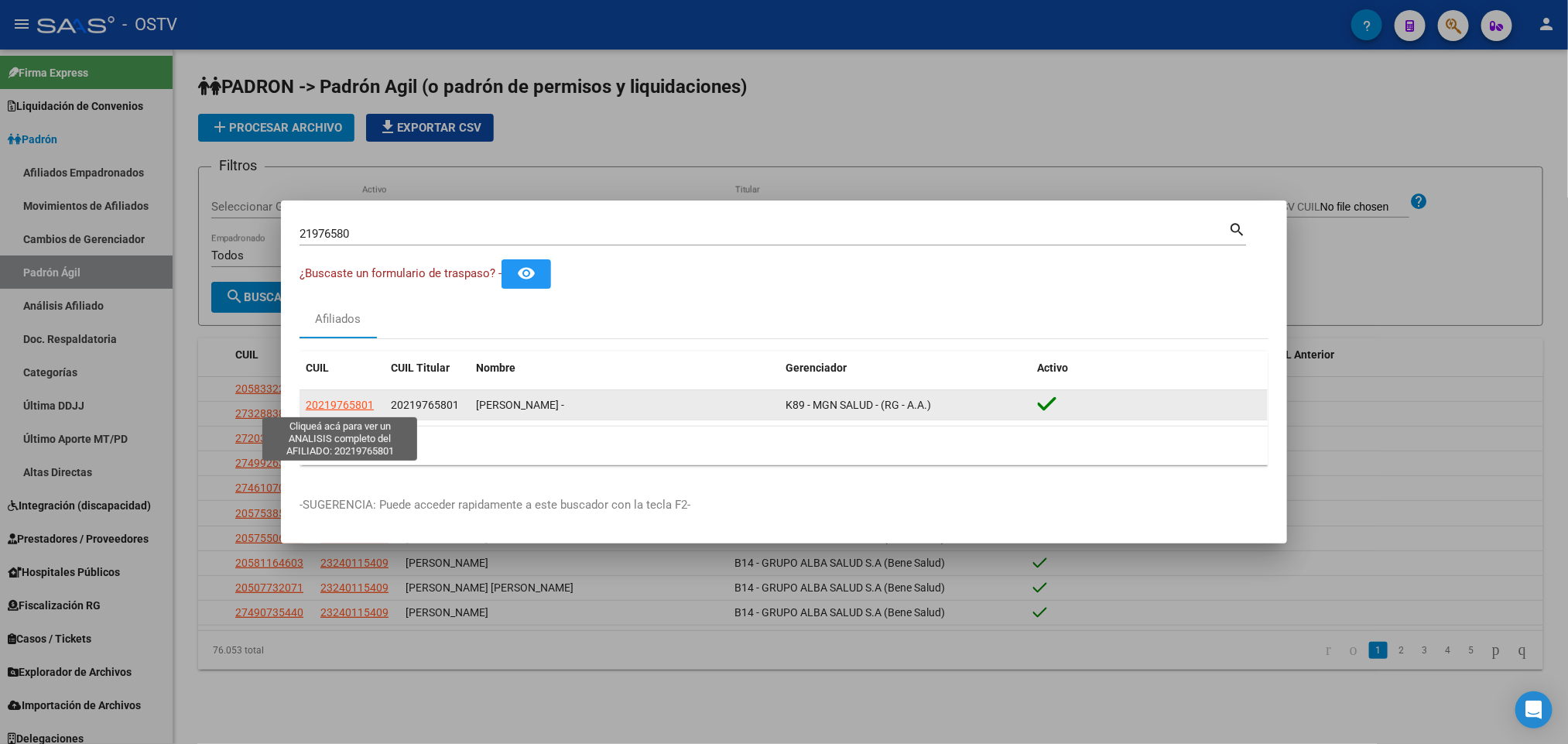
click at [336, 405] on span "20219765801" at bounding box center [340, 405] width 68 height 12
copy span "7"
type textarea "20219765801"
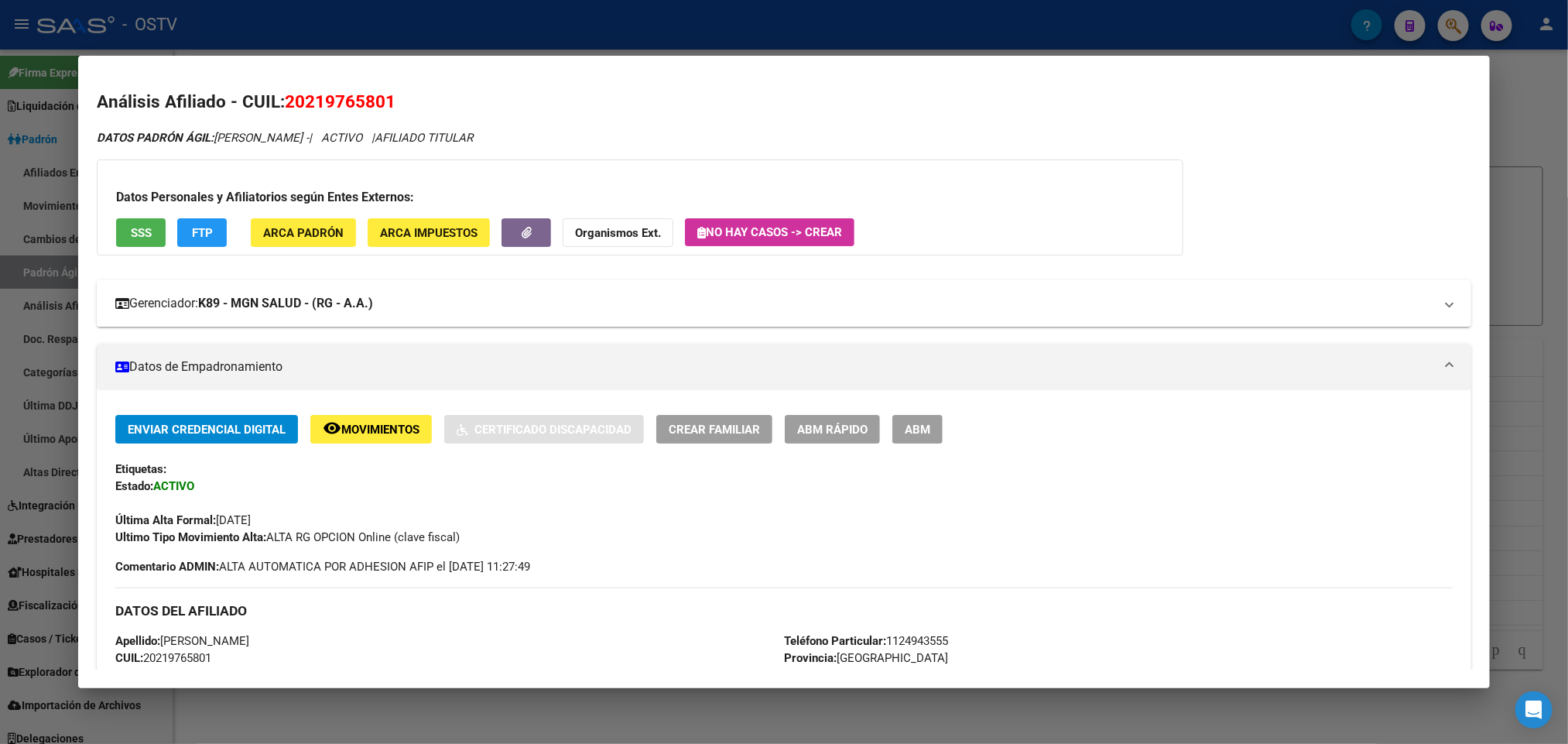
click at [283, 302] on strong "K89 - MGN SALUD - (RG - A.A.)" at bounding box center [286, 303] width 175 height 18
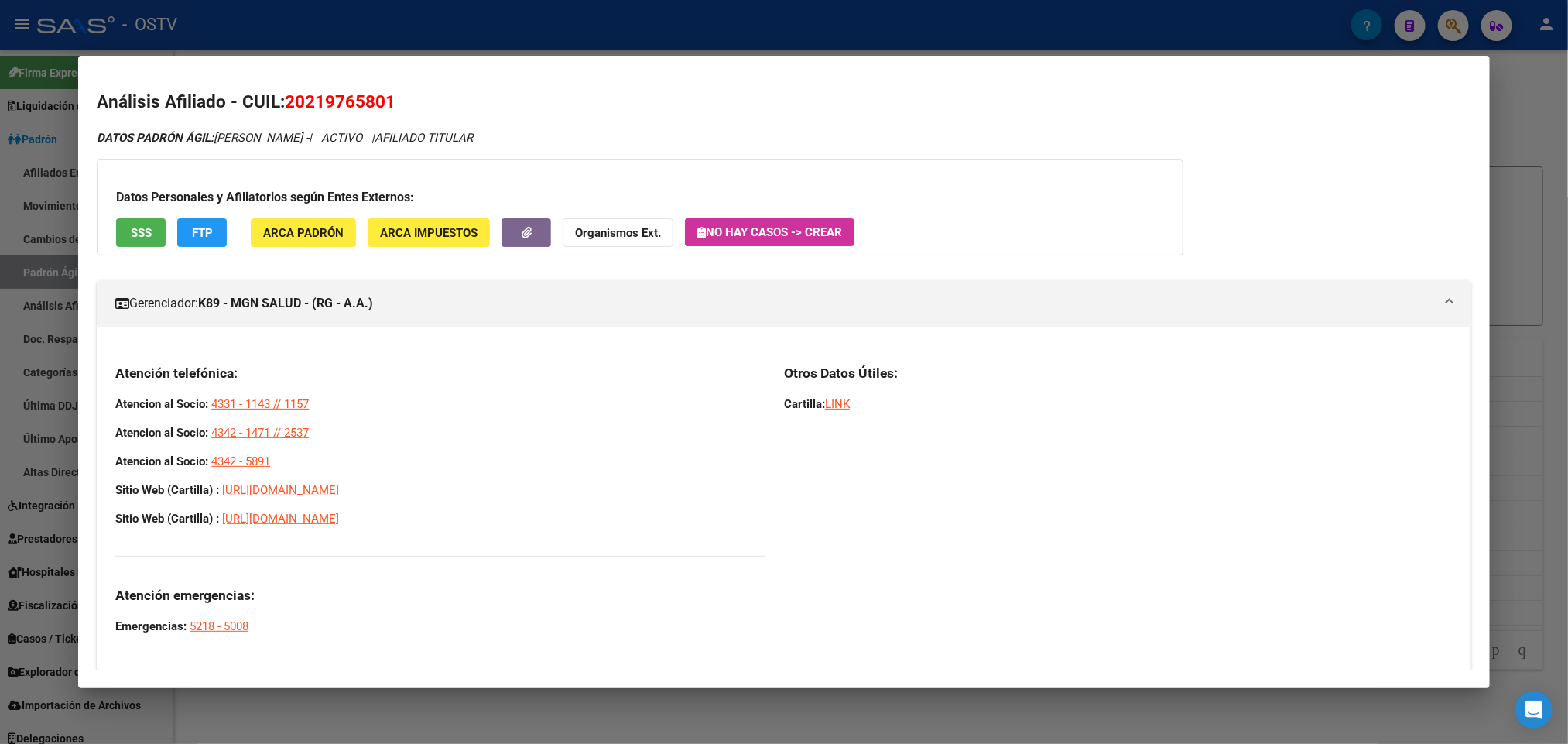
click at [554, 42] on div at bounding box center [784, 372] width 1568 height 744
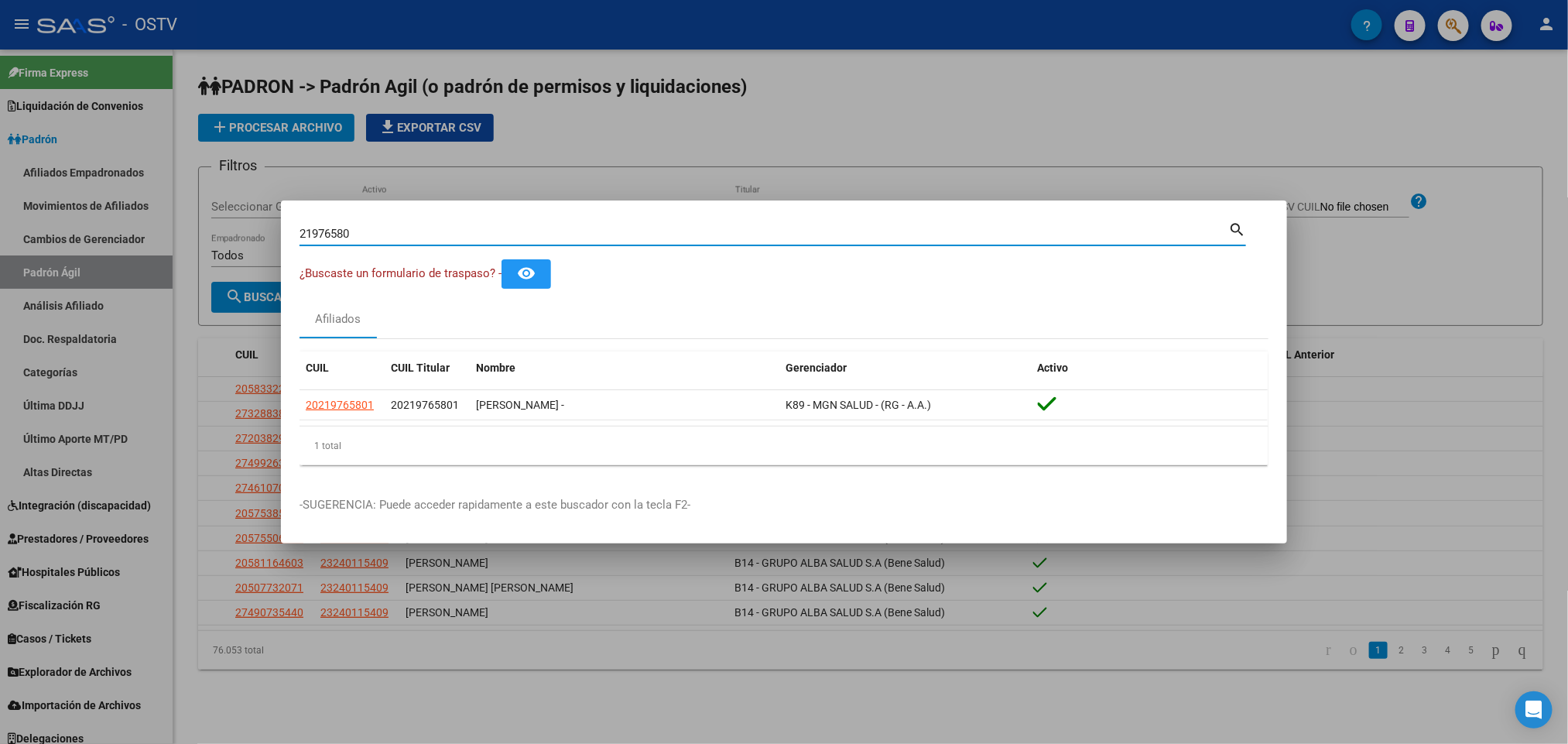
drag, startPoint x: 388, startPoint y: 233, endPoint x: 267, endPoint y: 230, distance: 121.0
click at [267, 230] on div "21976580 Buscar (apellido, dni, cuil, nro traspaso, cuit, obra social) search ¿…" at bounding box center [784, 372] width 1568 height 744
type input "33036484"
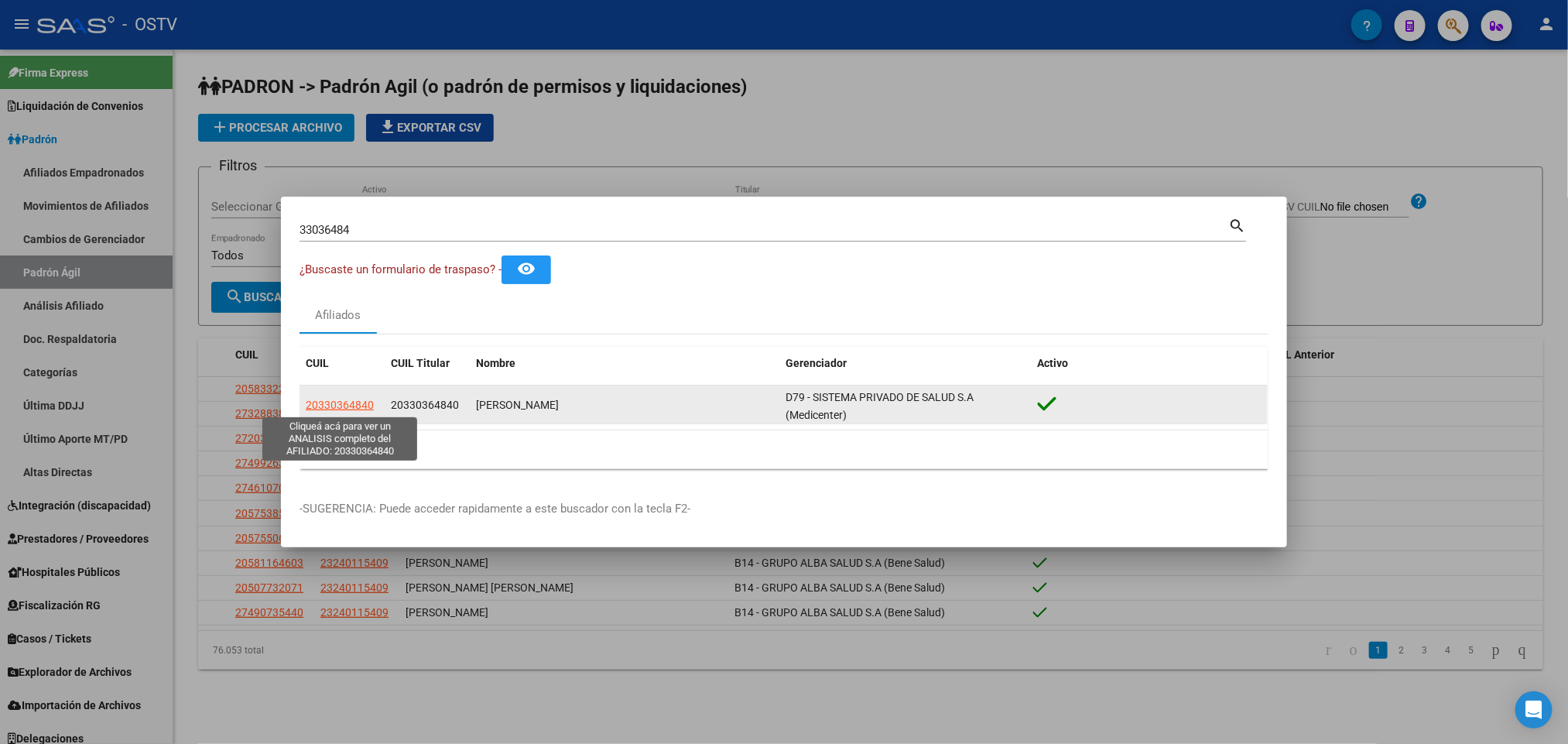
click at [356, 407] on span "20330364840" at bounding box center [340, 405] width 68 height 12
type textarea "20330364840"
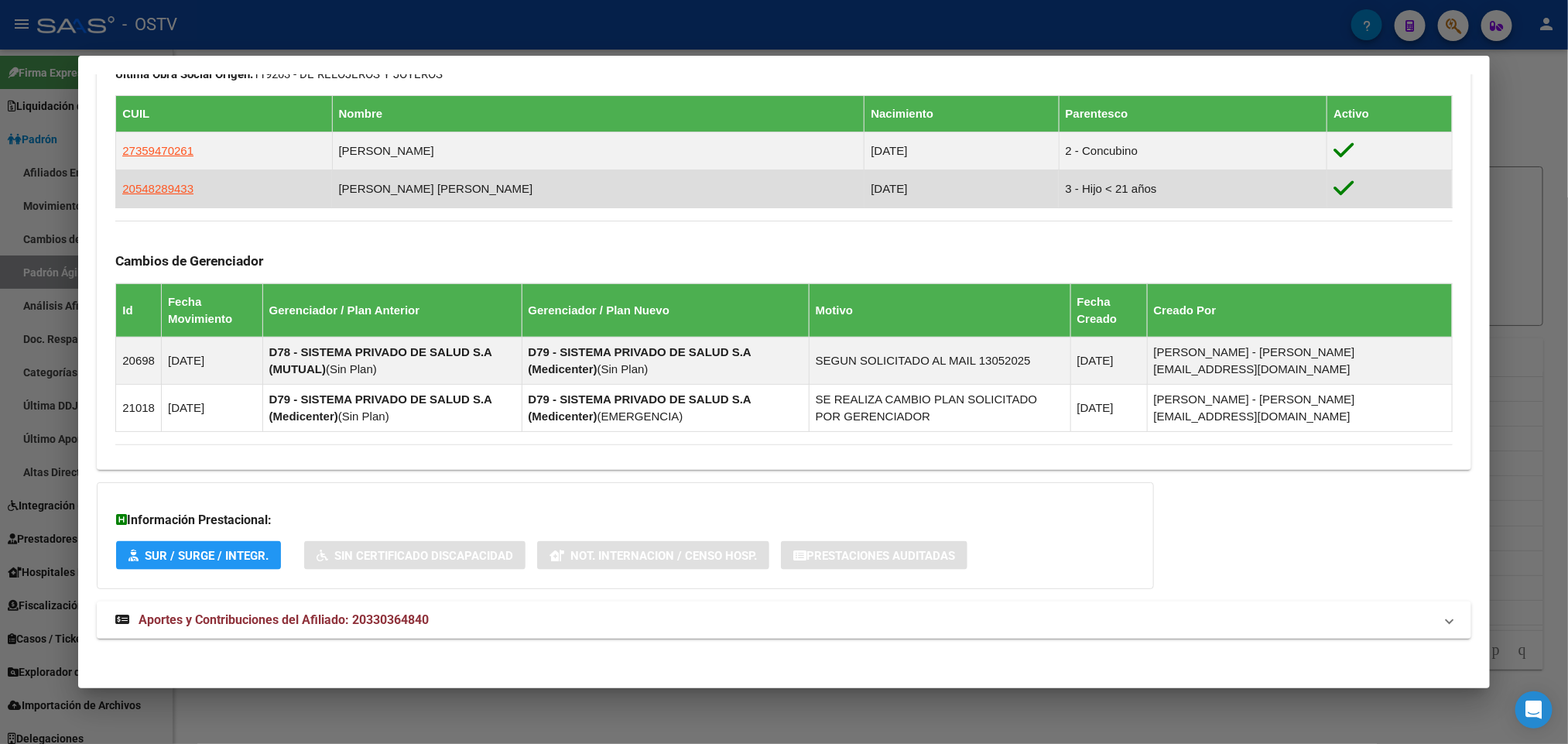
scroll to position [854, 0]
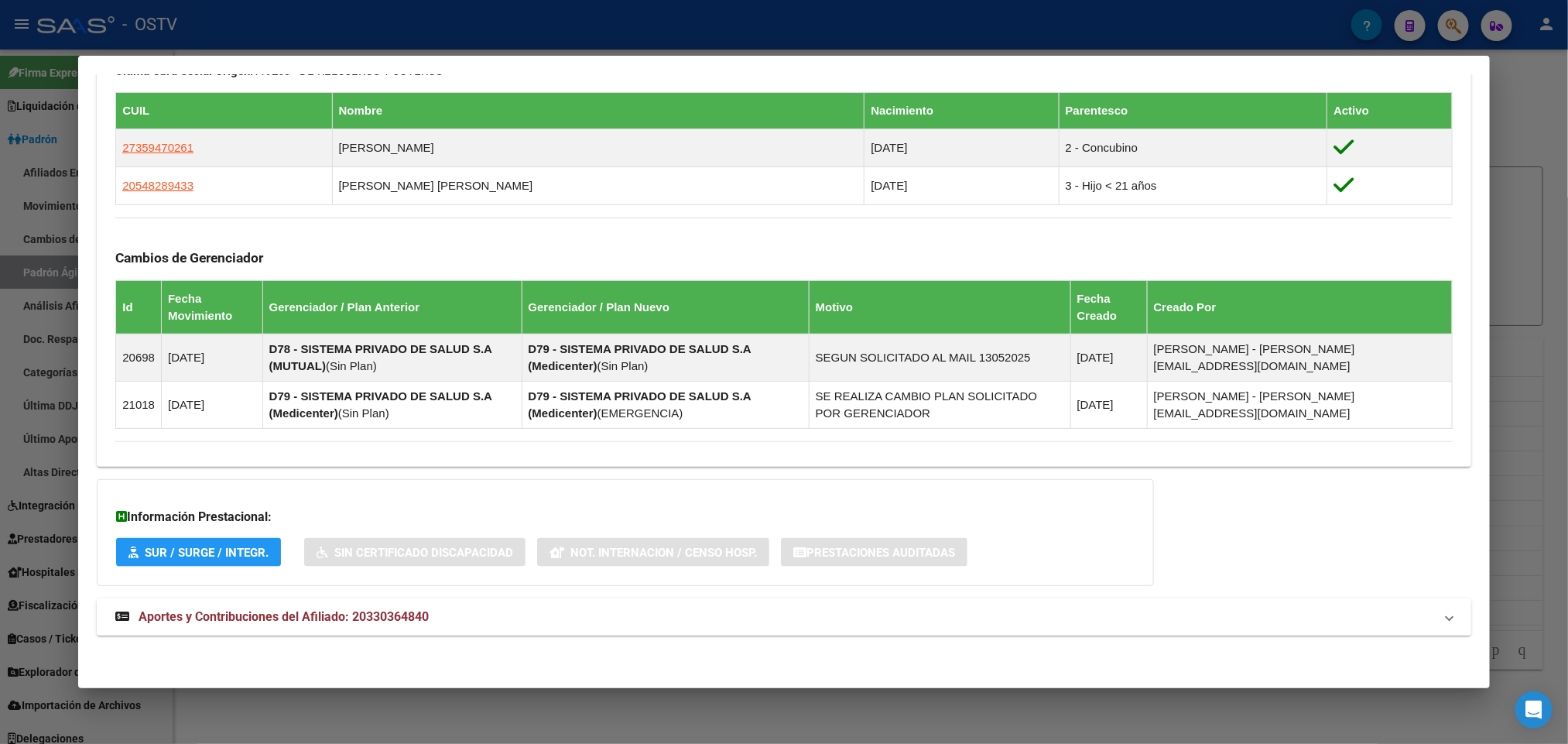
click at [436, 599] on mat-expansion-panel-header "Aportes y Contribuciones del Afiliado: 20330364840" at bounding box center [783, 617] width 1374 height 37
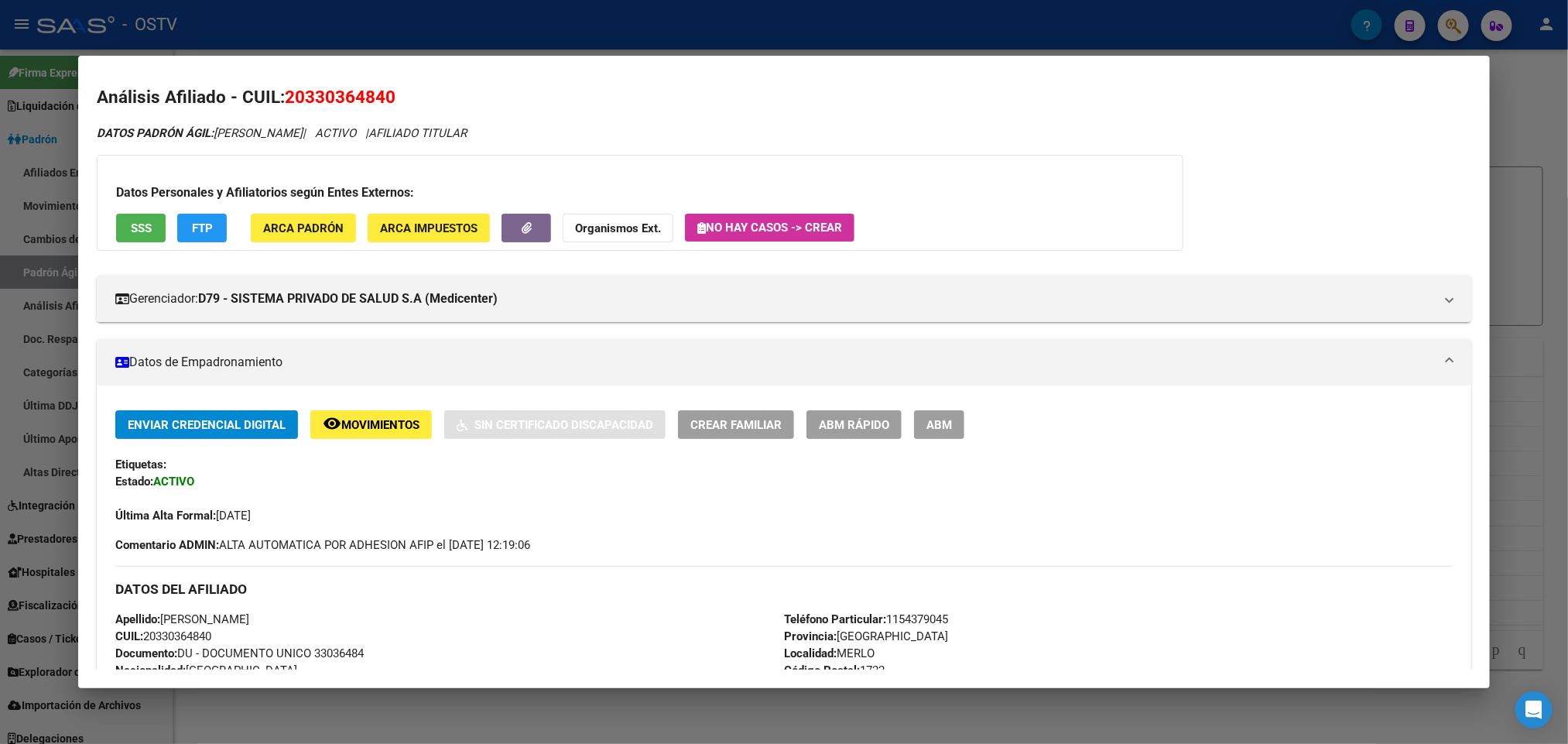
scroll to position [0, 0]
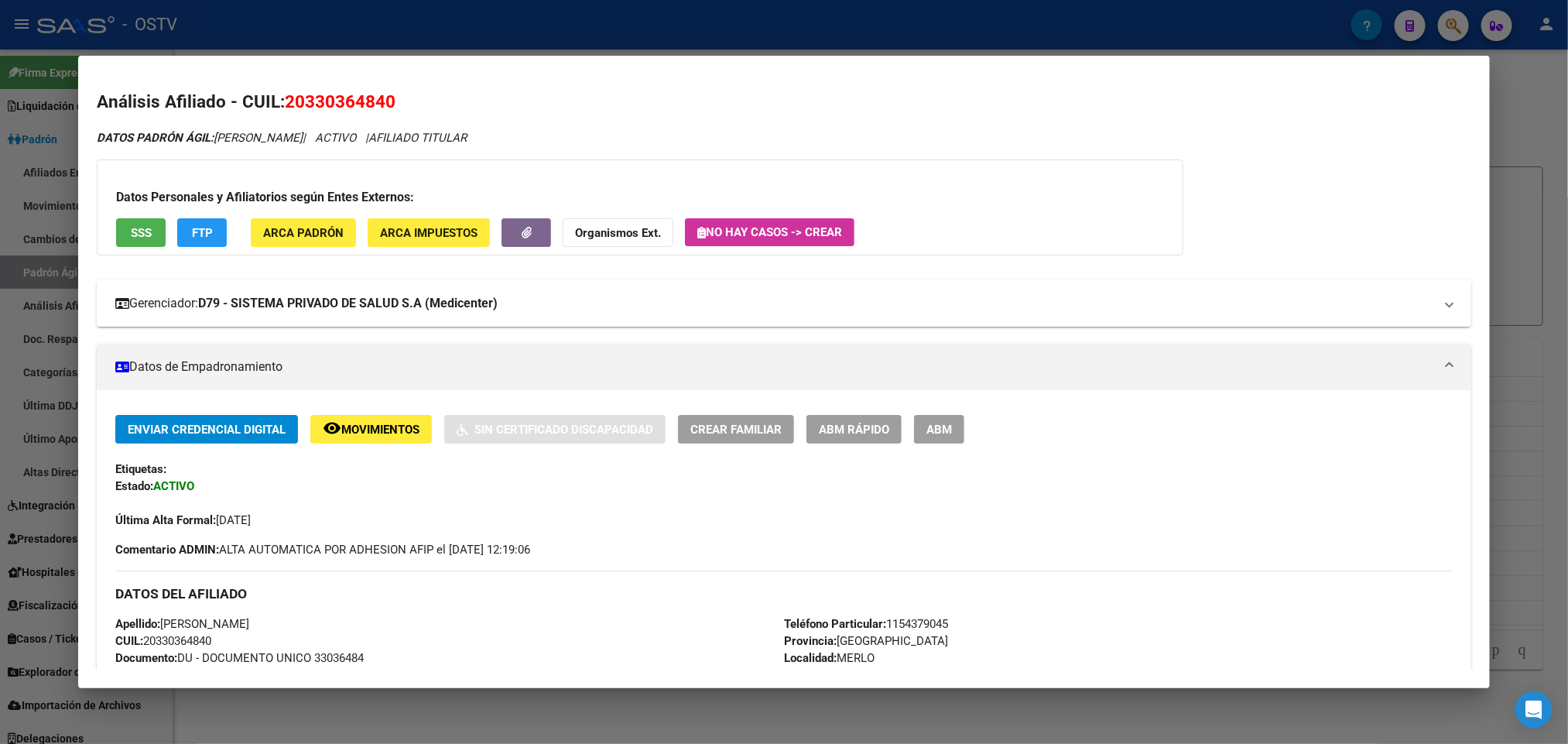
click at [449, 319] on mat-expansion-panel-header "Gerenciador: D79 - SISTEMA PRIVADO DE SALUD S.A (Medicenter)" at bounding box center [783, 303] width 1374 height 46
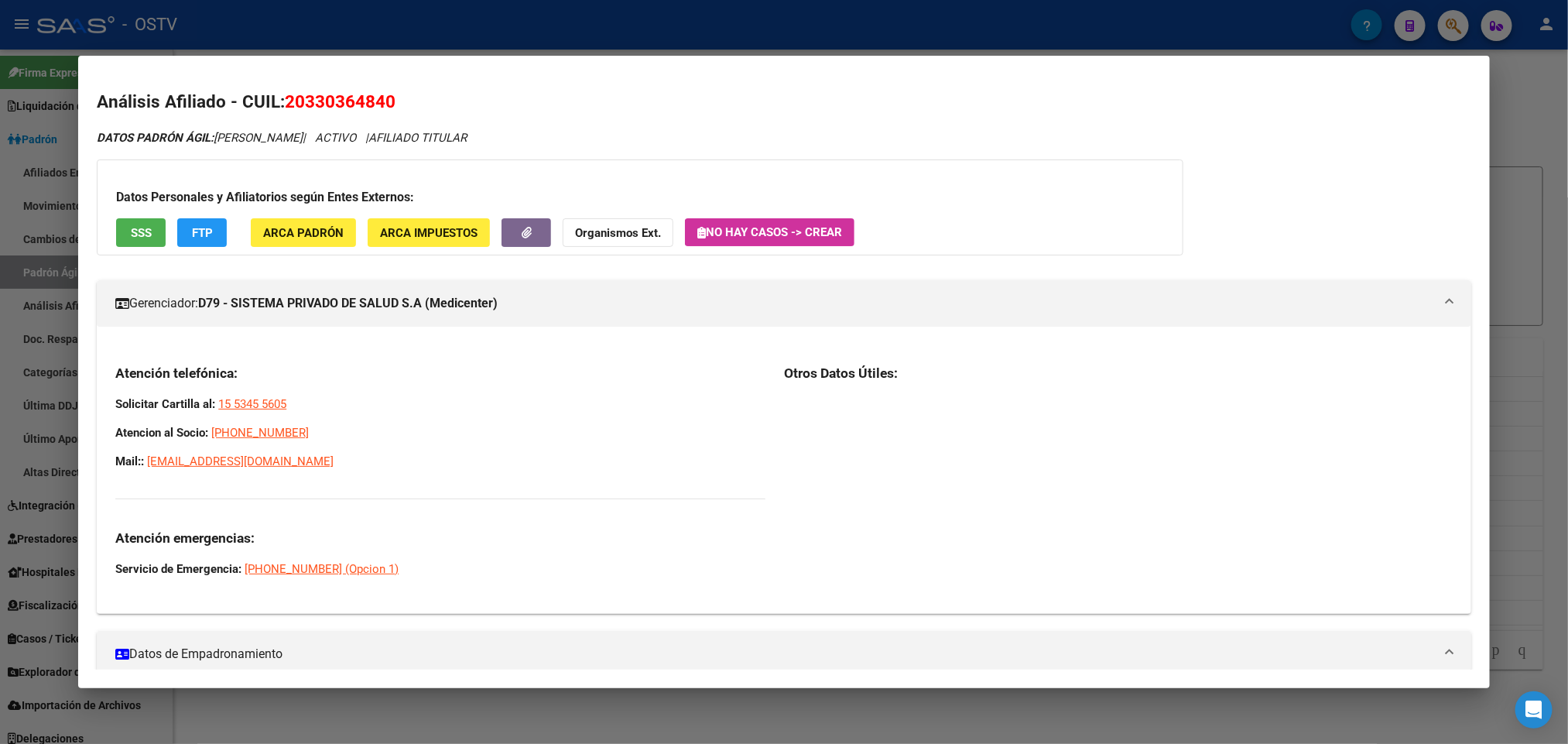
click at [411, 305] on strong "D79 - SISTEMA PRIVADO DE SALUD S.A (Medicenter)" at bounding box center [348, 303] width 300 height 18
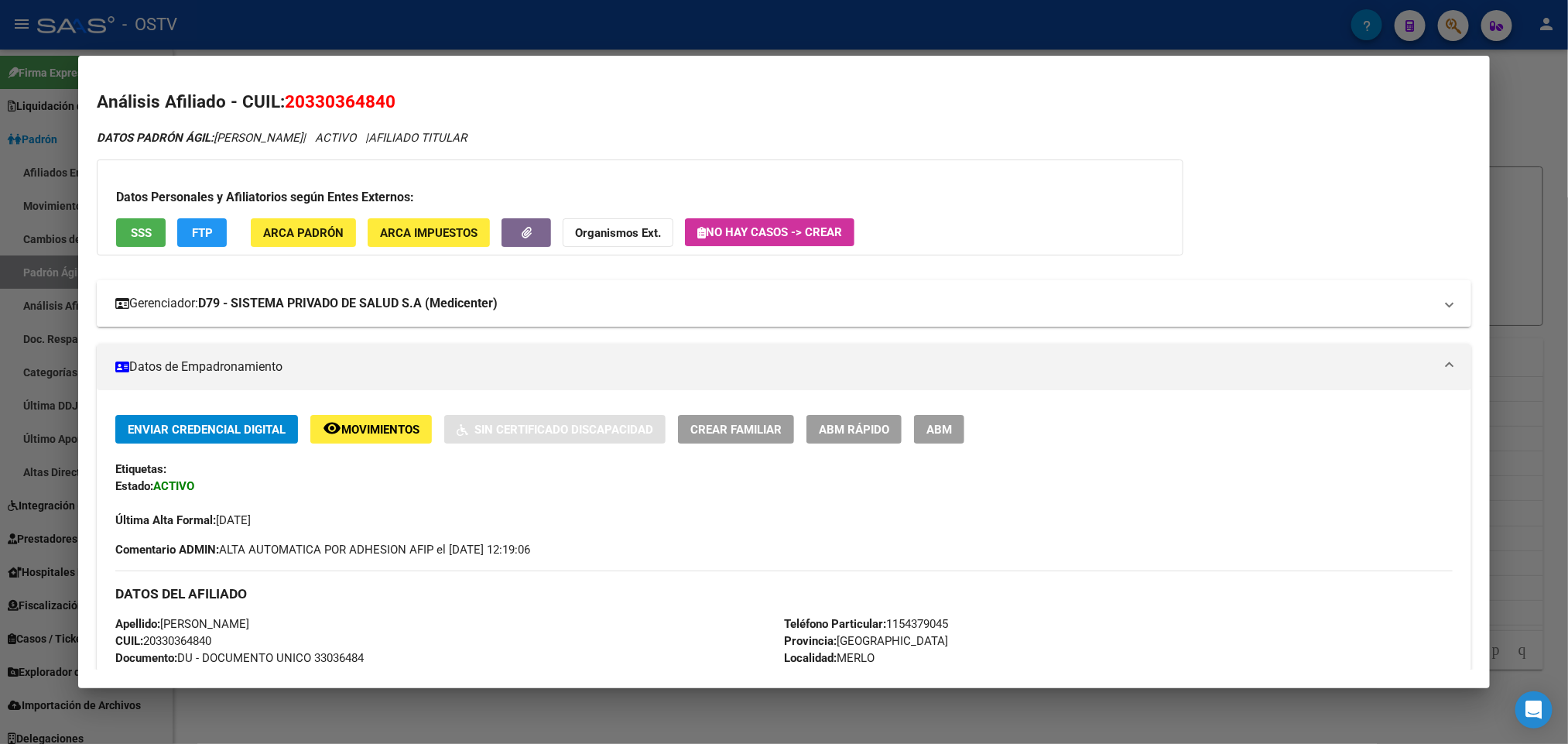
click at [630, 305] on mat-panel-title "Gerenciador: D79 - SISTEMA PRIVADO DE SALUD S.A (Medicenter)" at bounding box center [774, 303] width 1318 height 18
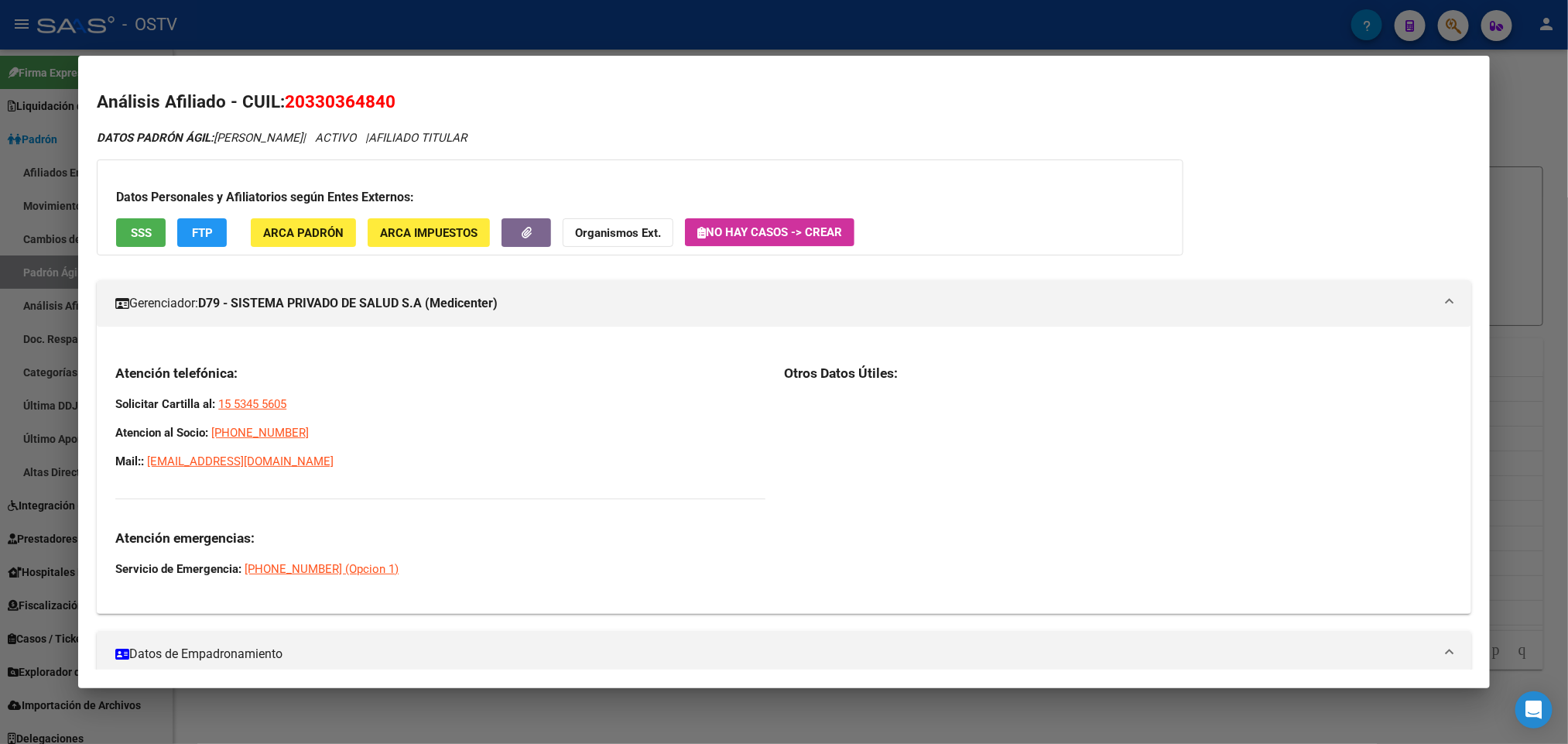
click at [630, 302] on mat-panel-title "Gerenciador: D79 - SISTEMA PRIVADO DE SALUD S.A (Medicenter)" at bounding box center [774, 303] width 1318 height 18
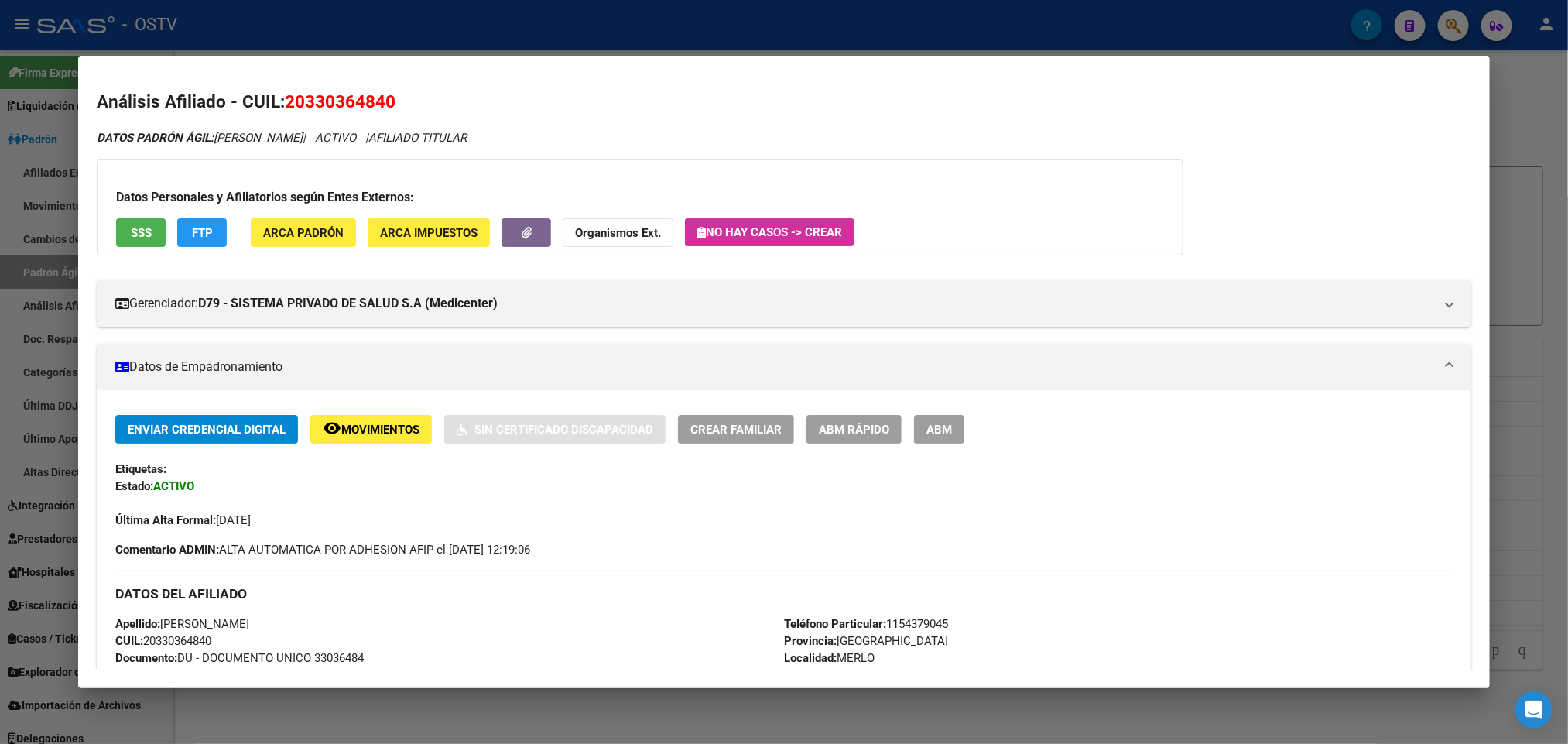
click at [389, 33] on div at bounding box center [784, 372] width 1568 height 744
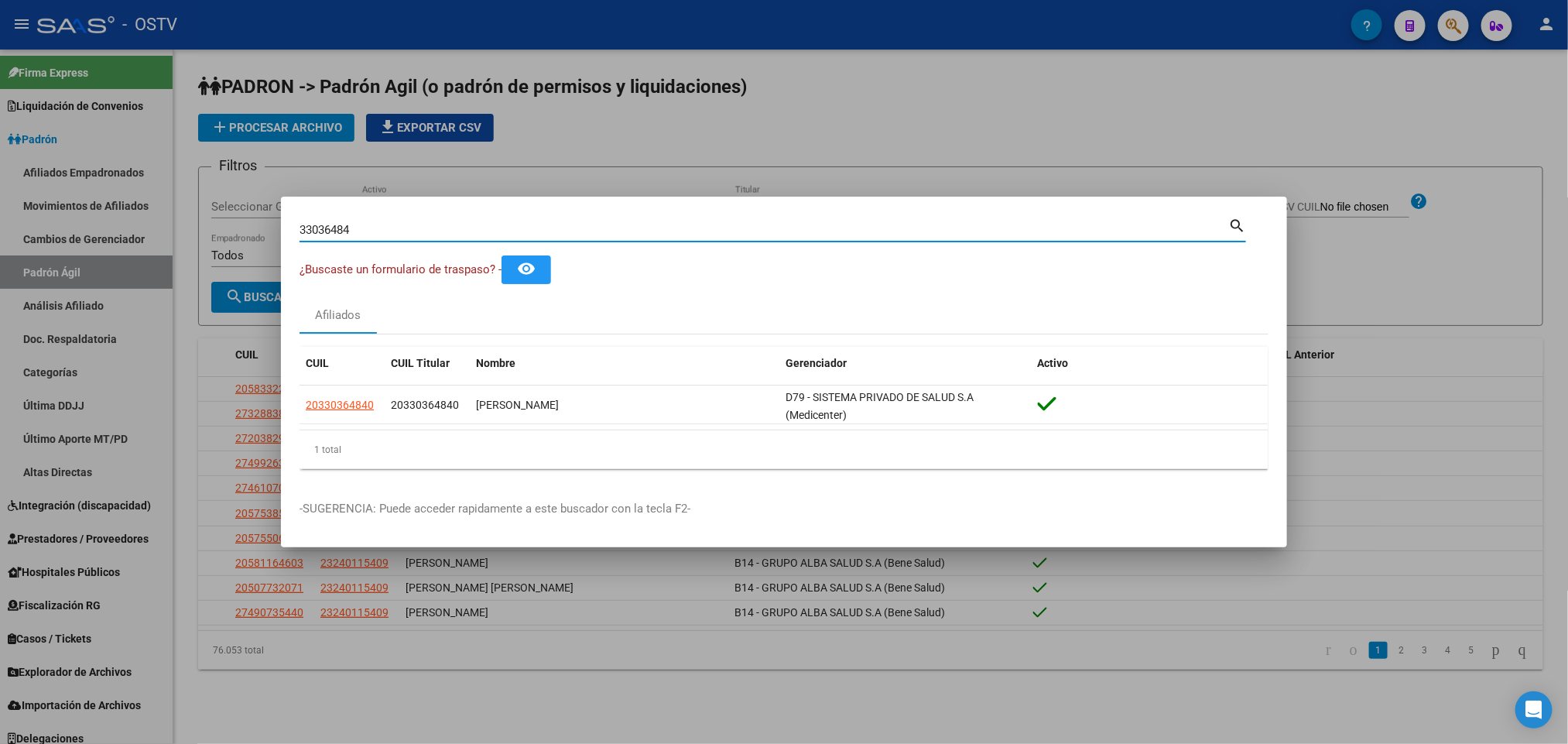
drag, startPoint x: 363, startPoint y: 225, endPoint x: 170, endPoint y: 239, distance: 193.5
click at [170, 239] on div "33036484 Buscar (apellido, dni, cuil, nro traspaso, cuit, obra social) search ¿…" at bounding box center [784, 372] width 1568 height 744
type input "24976466"
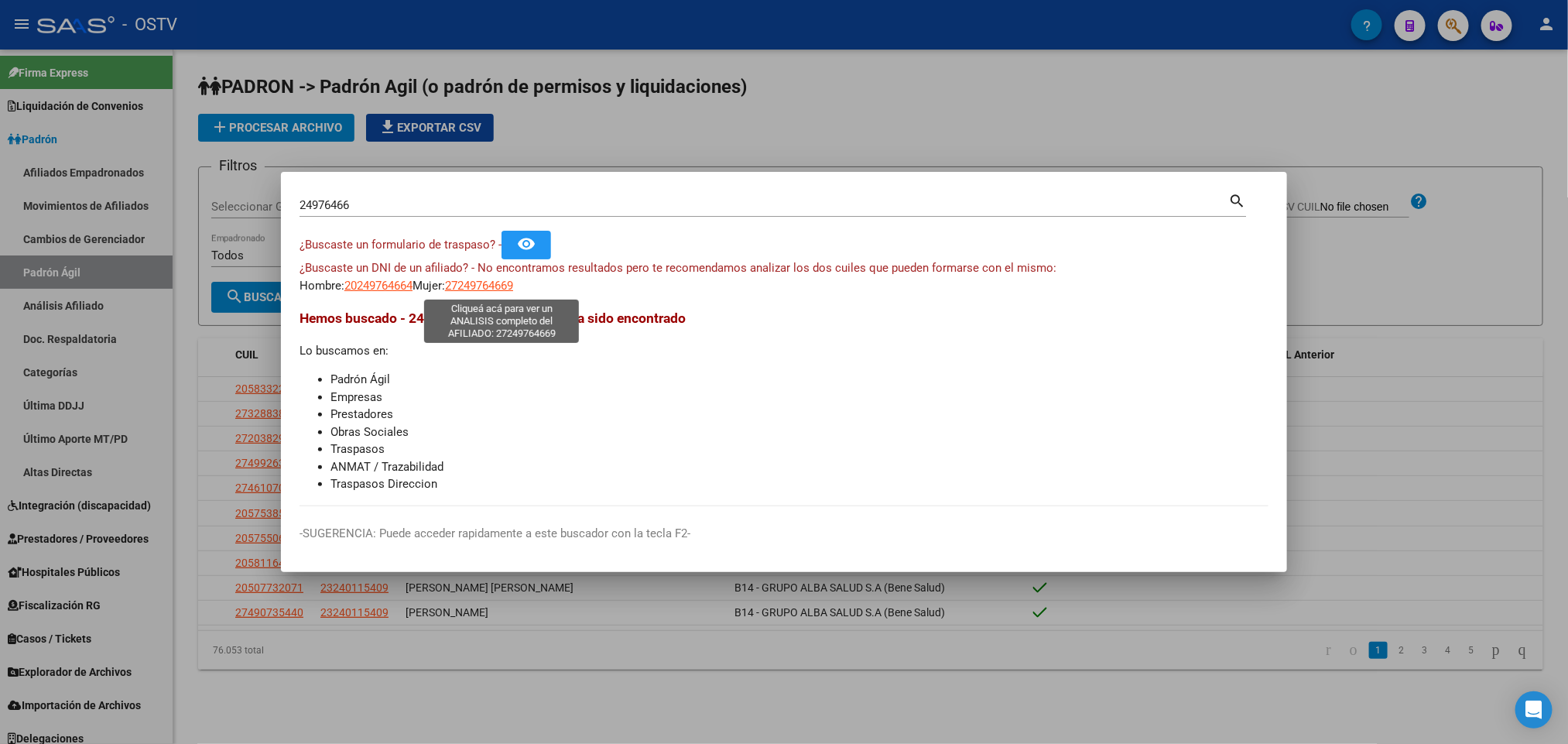
click at [476, 284] on span "27249764669" at bounding box center [479, 286] width 68 height 14
type textarea "27249764669"
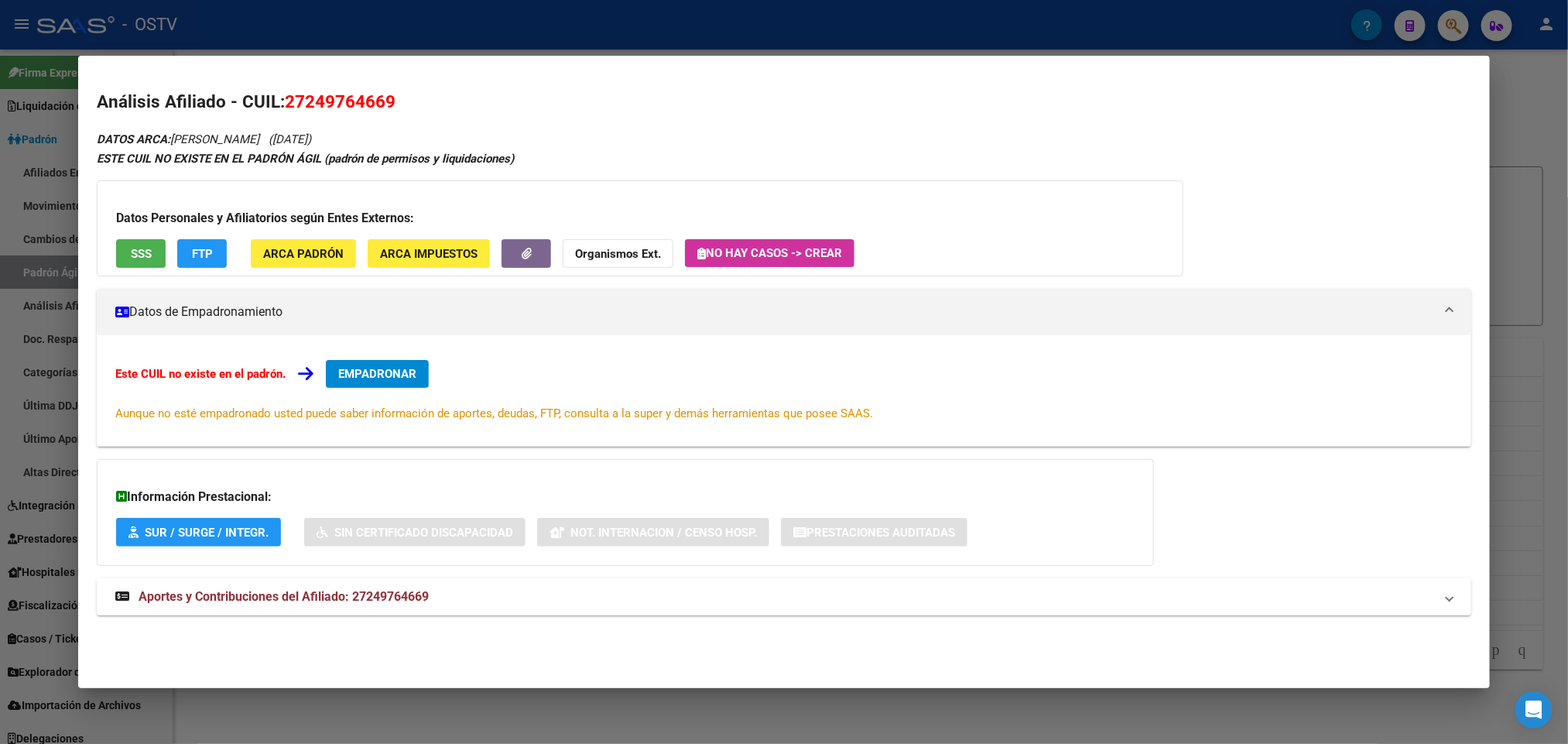
click at [413, 590] on span "Aportes y Contribuciones del Afiliado: 27249764669" at bounding box center [283, 596] width 290 height 15
drag, startPoint x: 390, startPoint y: 98, endPoint x: 279, endPoint y: 93, distance: 111.1
click at [279, 93] on h2 "Análisis Afiliado - CUIL: 27249764669" at bounding box center [783, 103] width 1374 height 26
copy span "27249764669"
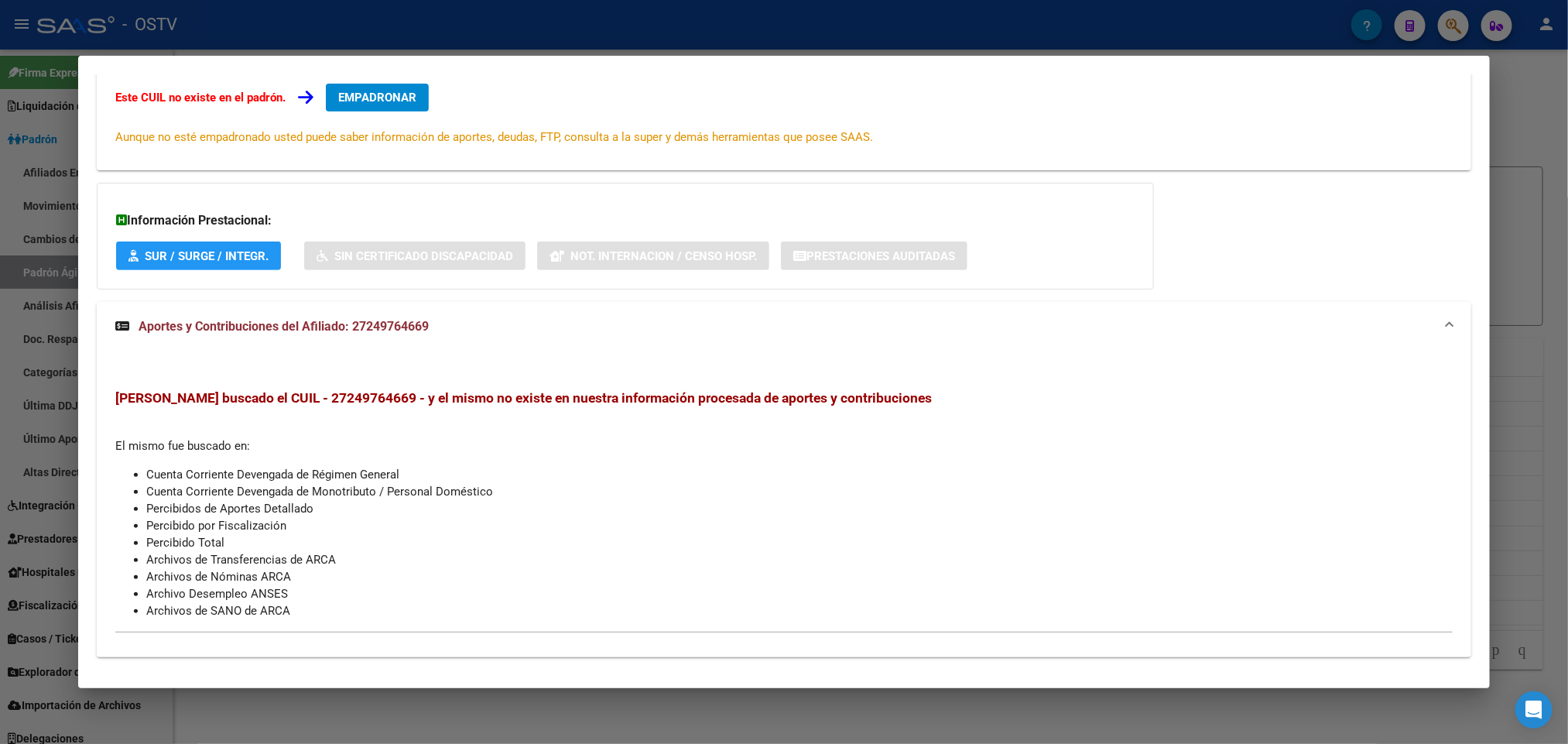
scroll to position [300, 0]
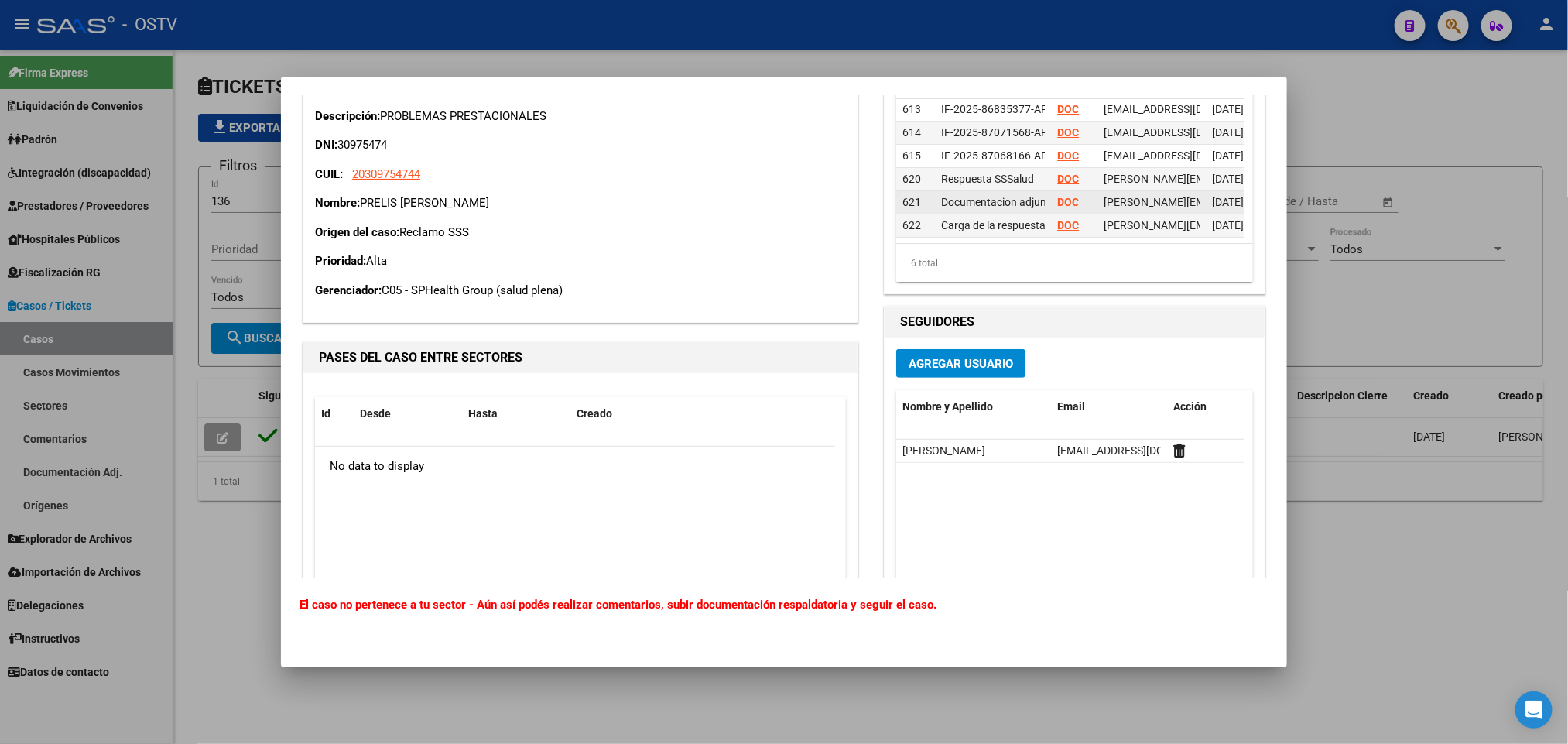
scroll to position [17, 0]
click at [1370, 138] on div at bounding box center [784, 372] width 1568 height 744
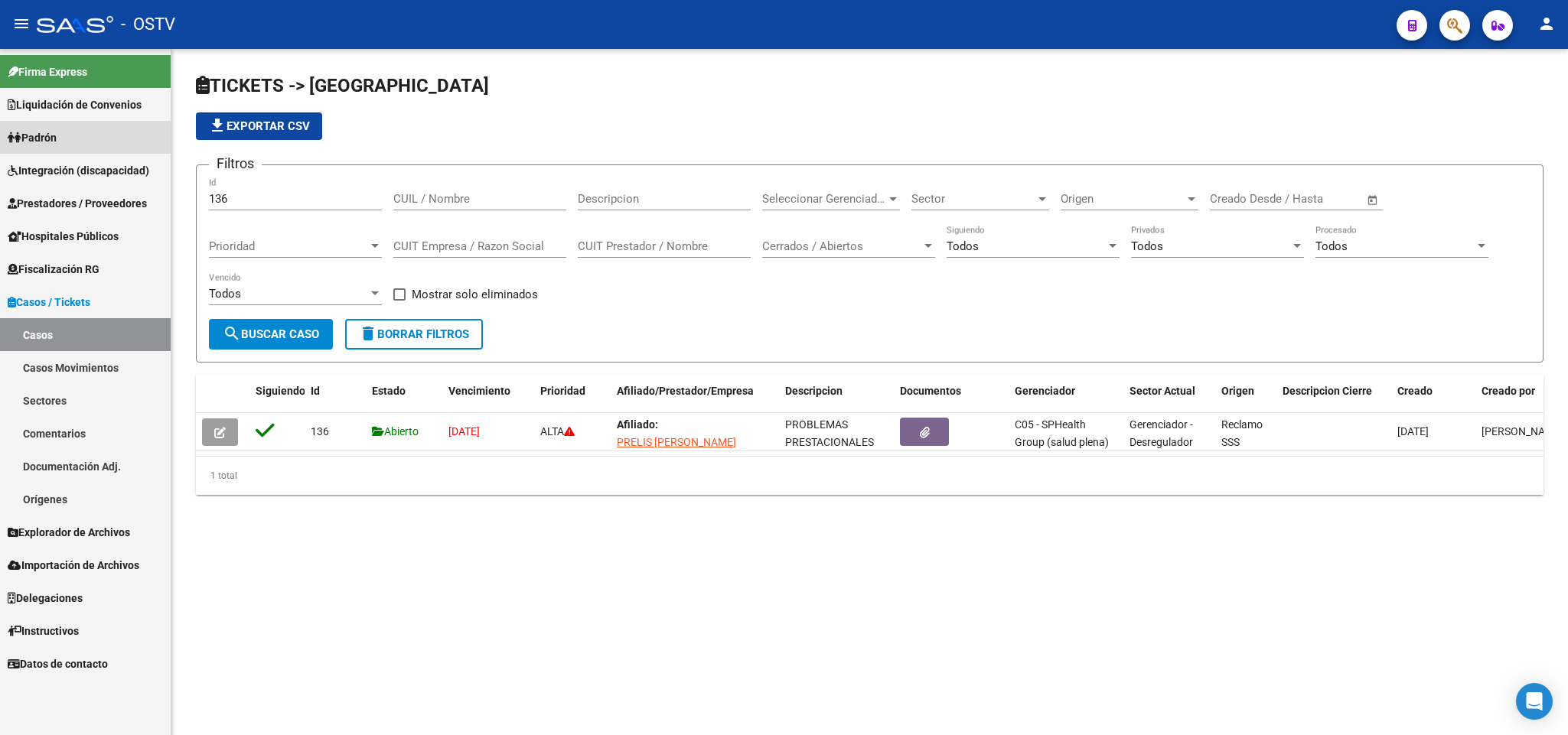
click at [95, 142] on link "Padrón" at bounding box center [85, 138] width 171 height 33
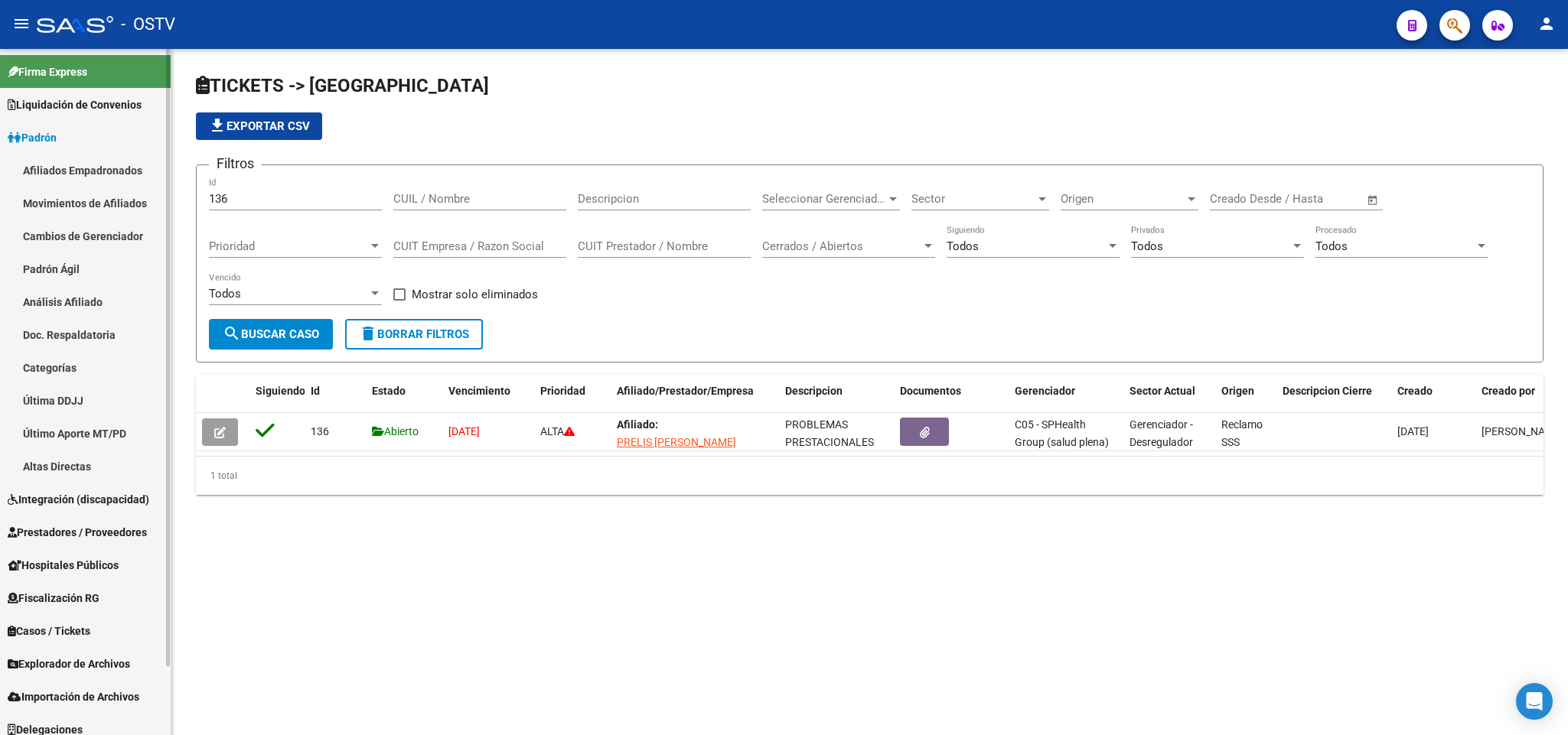
click at [83, 276] on link "Padrón Ágil" at bounding box center [85, 269] width 171 height 33
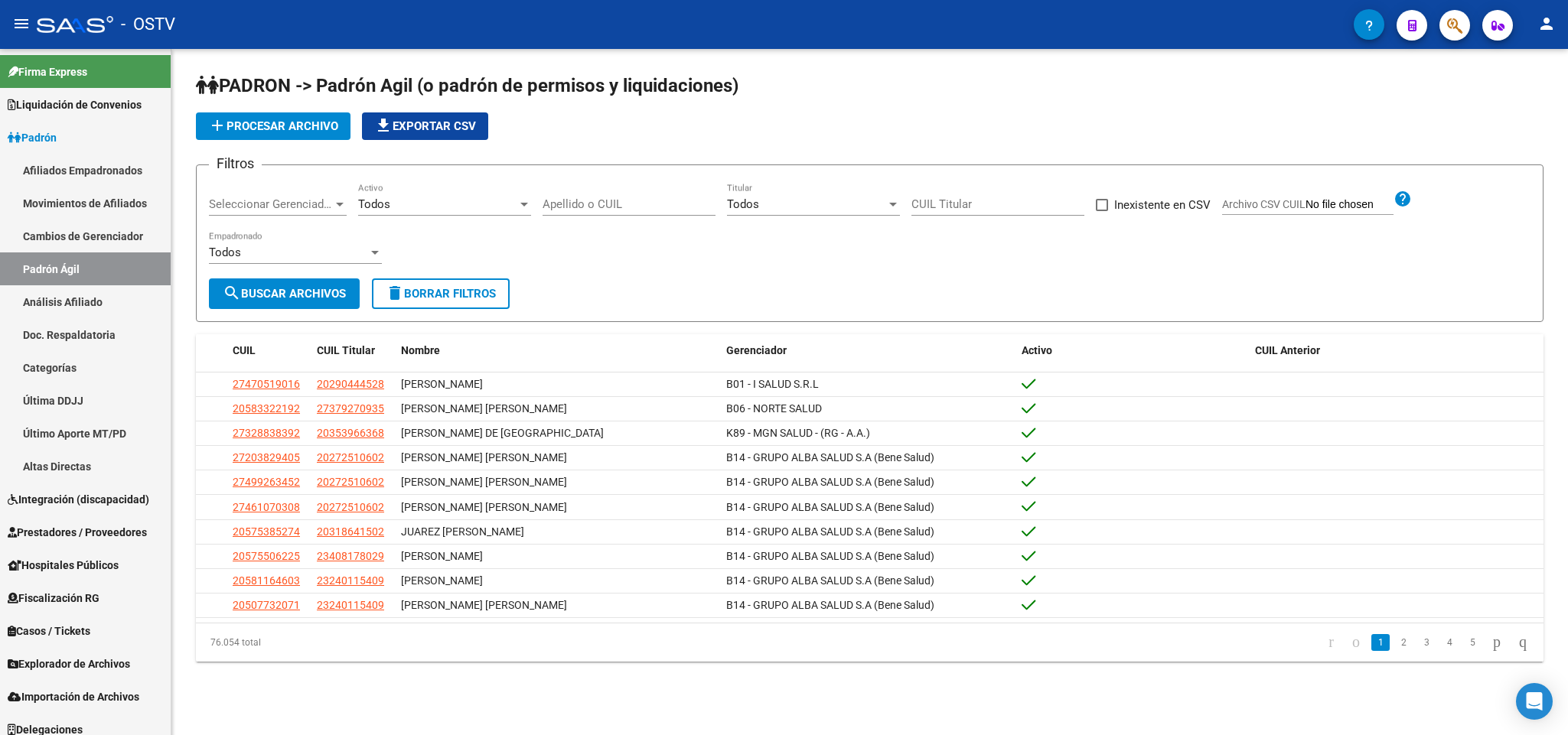
click at [1084, 51] on div "PADRON -> Padrón Agil (o padrón de permisos y liquidaciones) add Procesar archi…" at bounding box center [870, 380] width 1396 height 661
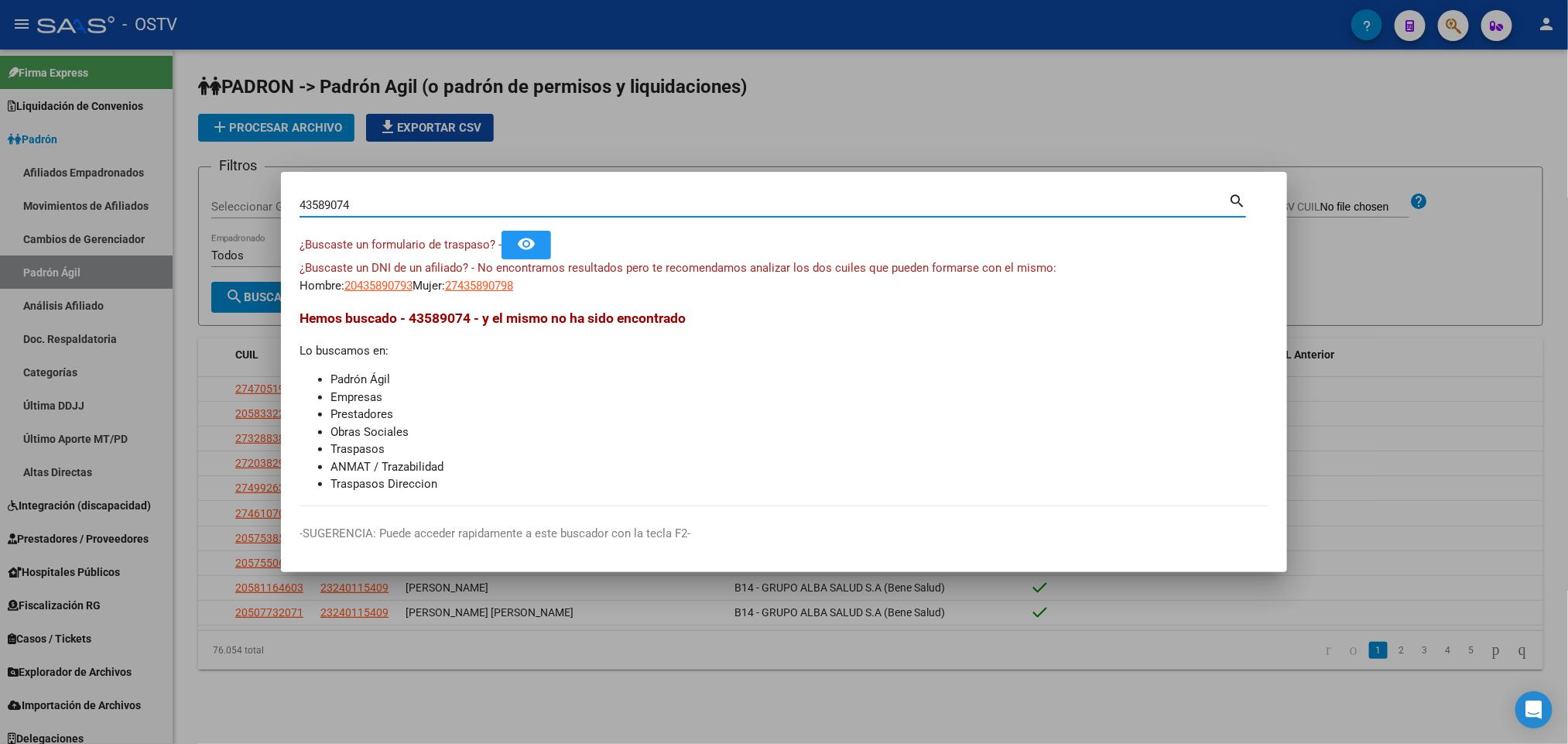
type input "43589074"
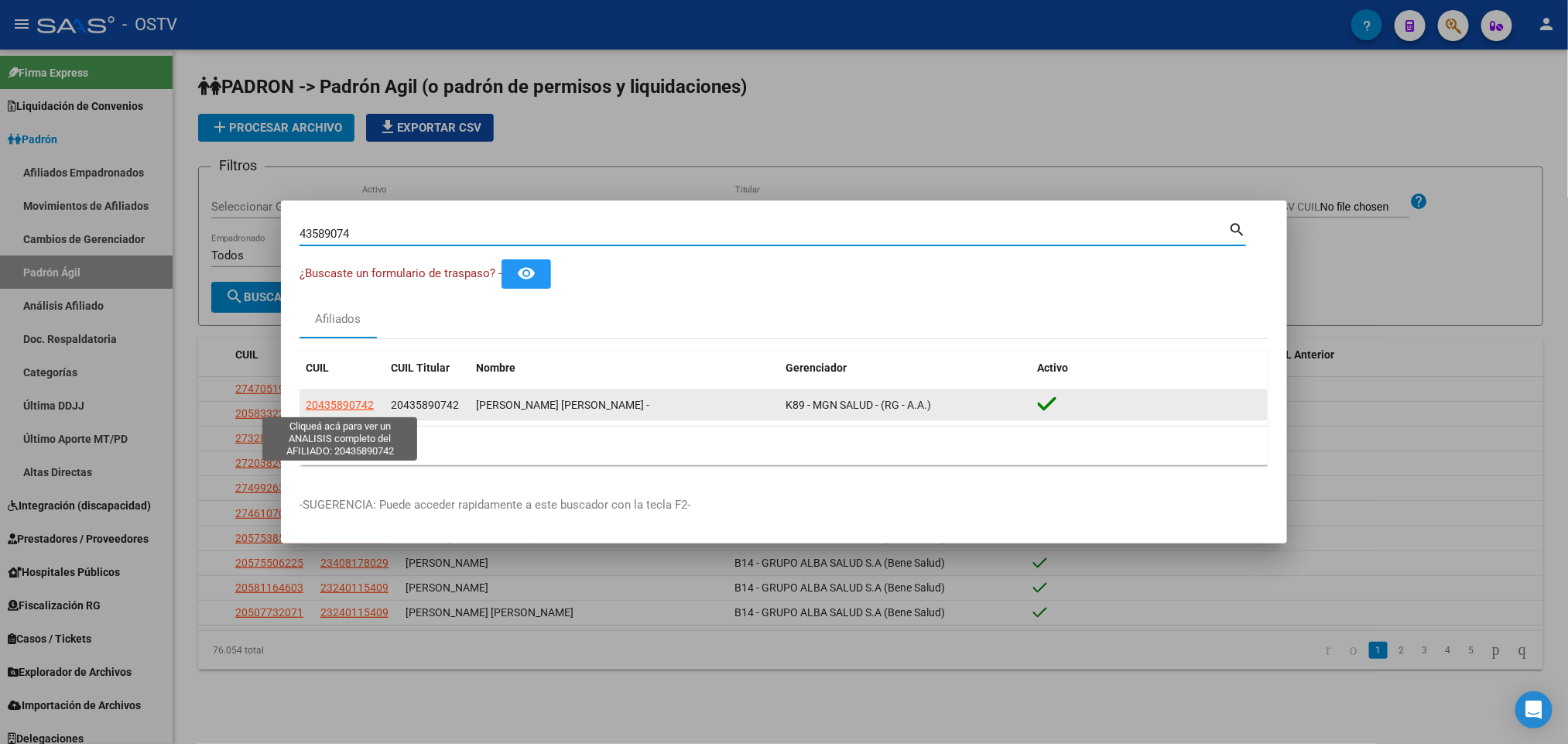
click at [347, 402] on span "20435890742" at bounding box center [340, 405] width 68 height 12
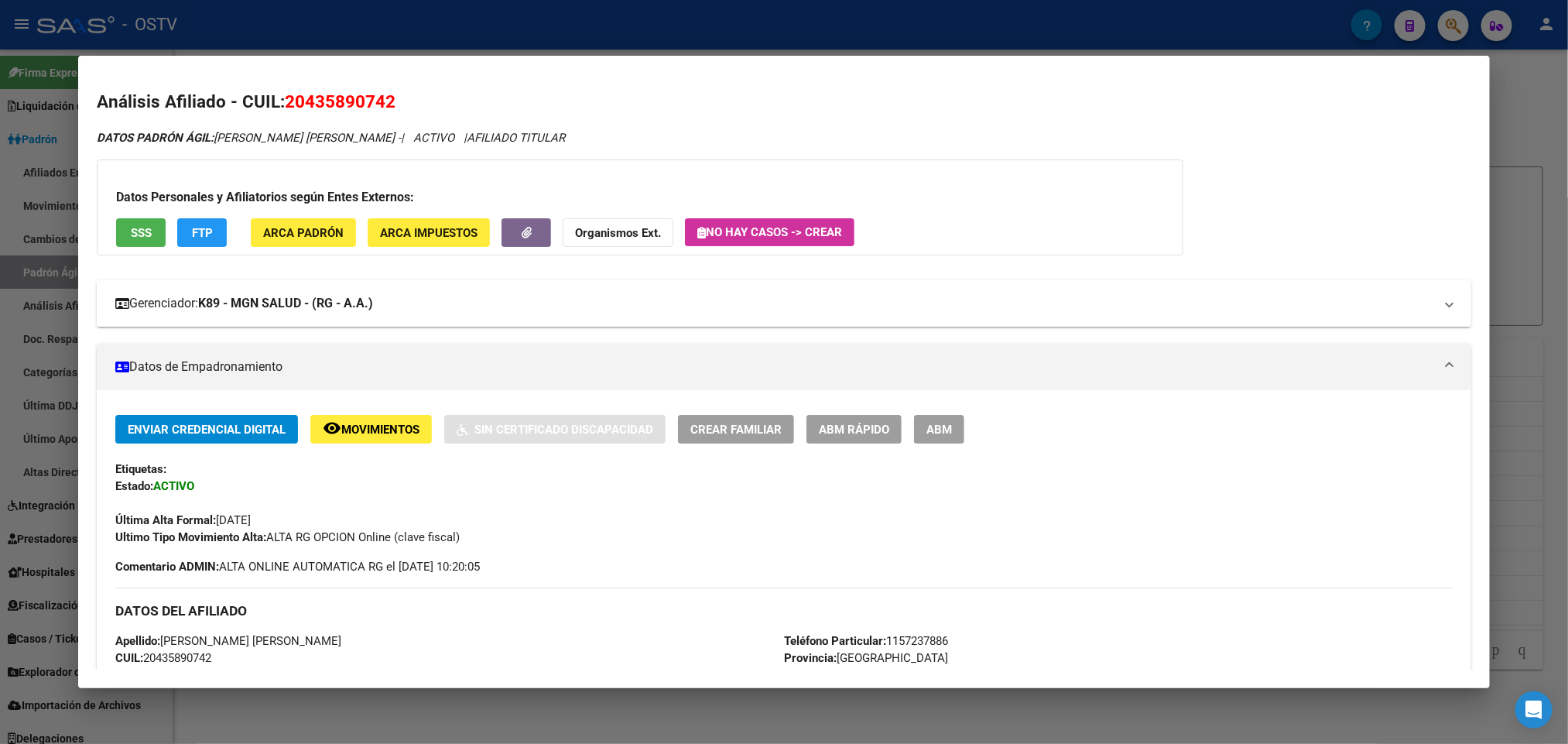
click at [373, 309] on strong "K89 - MGN SALUD - (RG - A.A.)" at bounding box center [286, 303] width 175 height 18
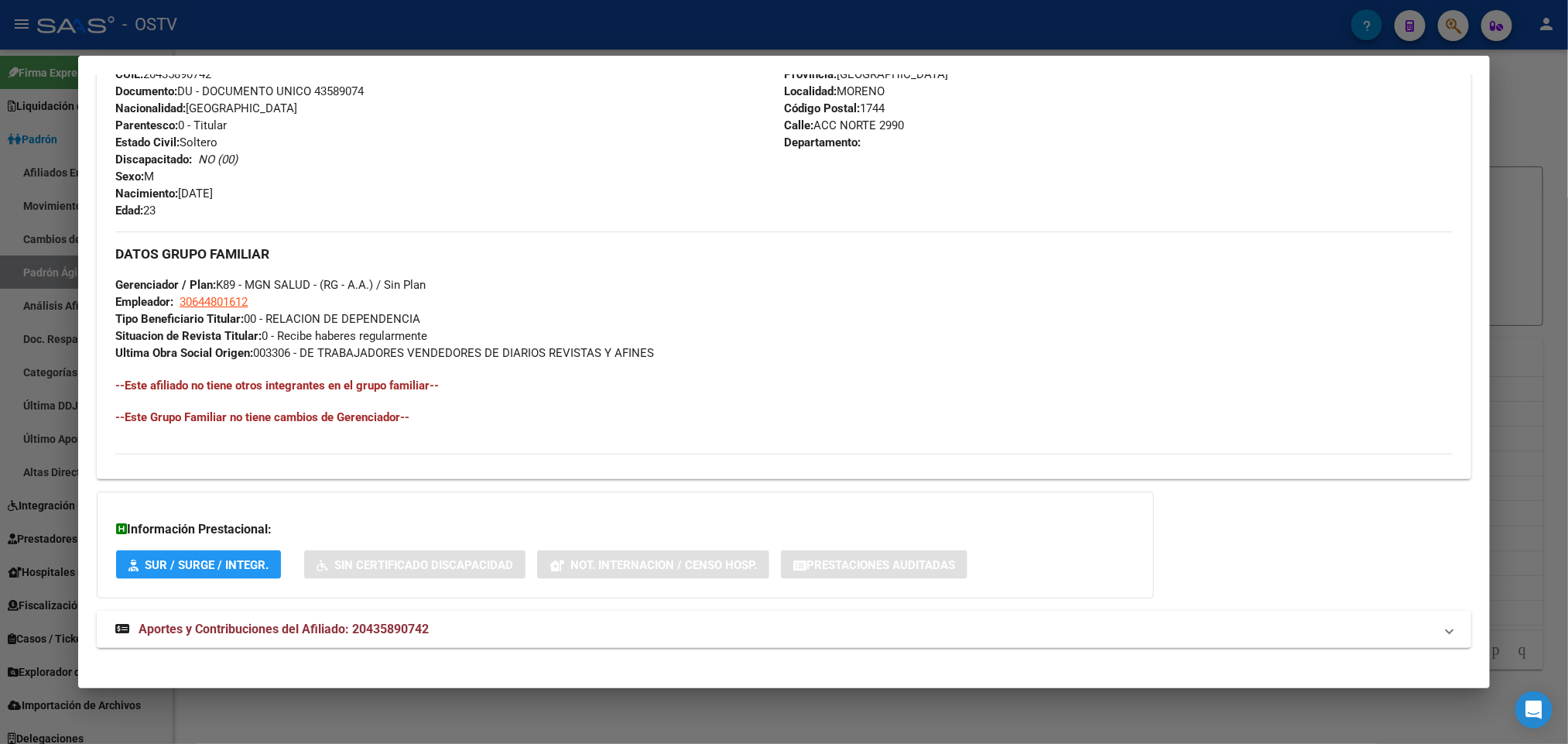
scroll to position [944, 0]
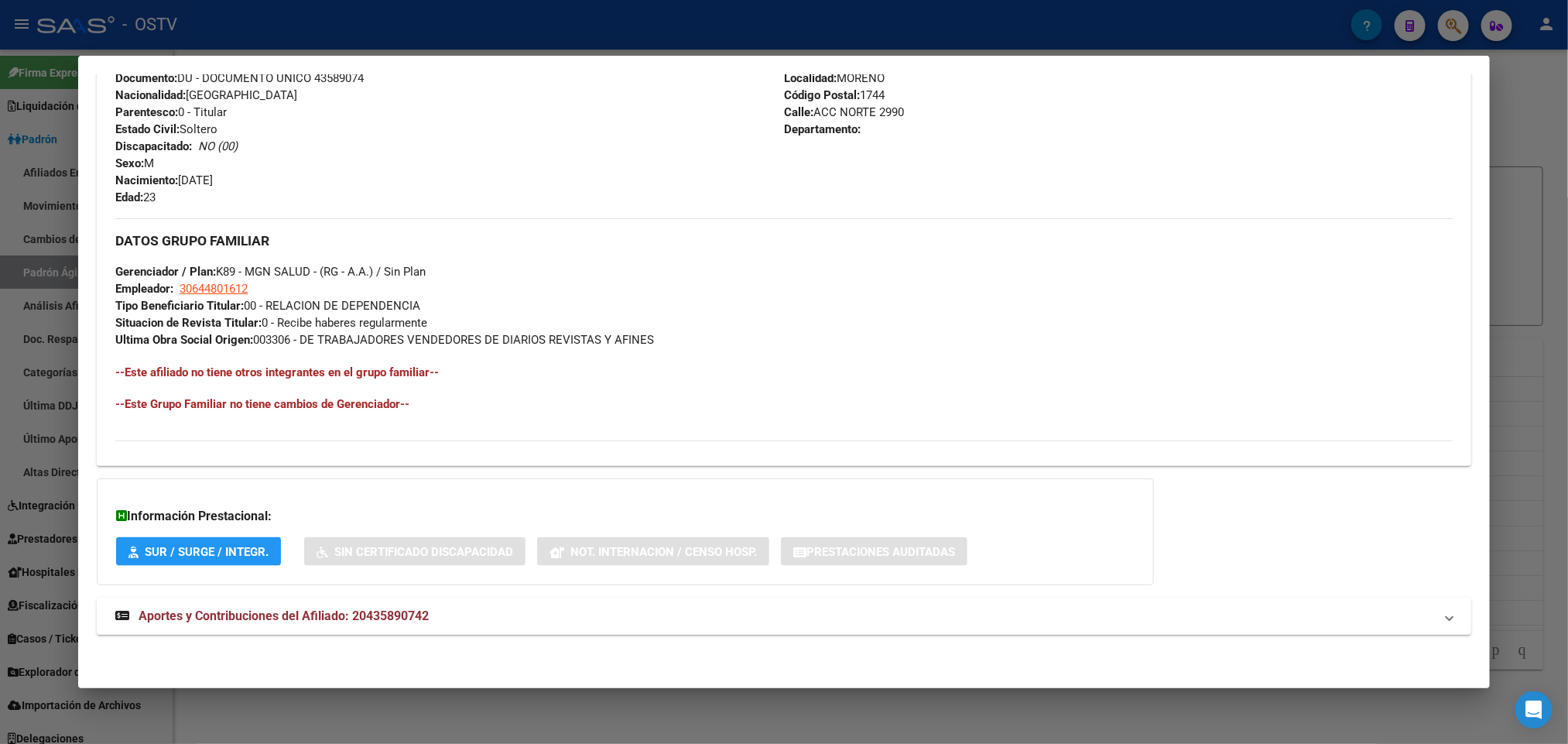
click at [440, 609] on mat-panel-title "Aportes y Contribuciones del Afiliado: 20435890742" at bounding box center [774, 616] width 1318 height 18
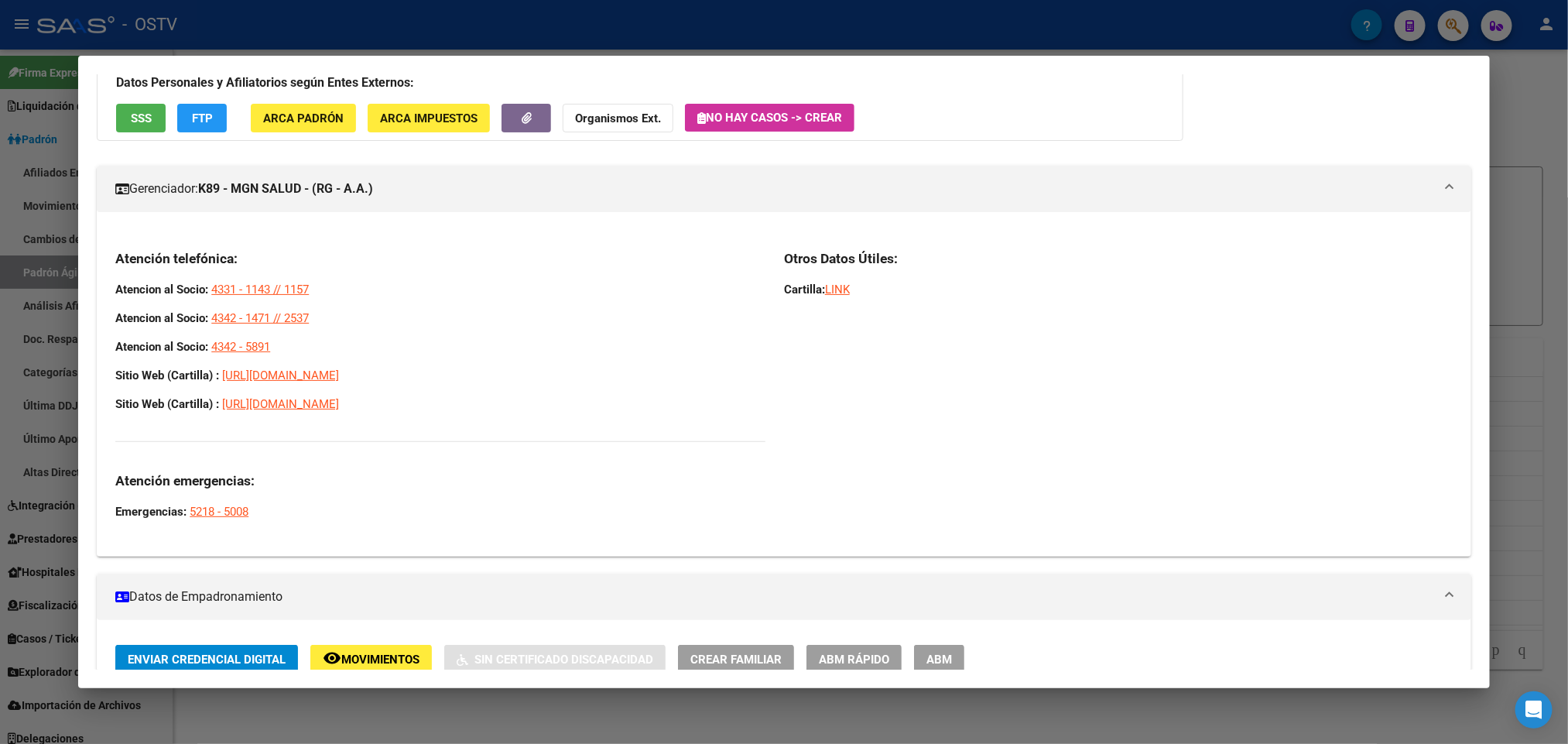
scroll to position [0, 0]
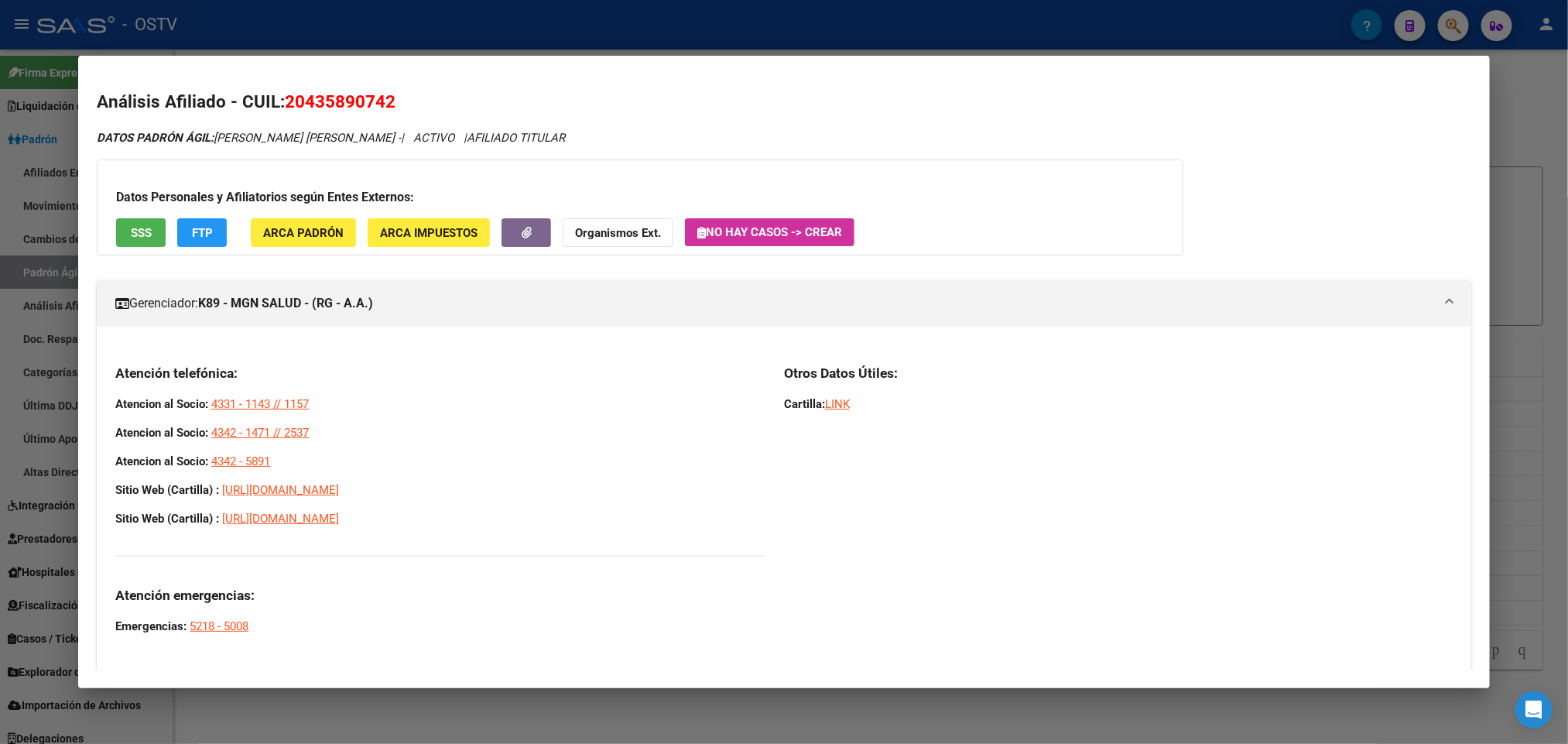
click at [548, 39] on div at bounding box center [784, 372] width 1568 height 744
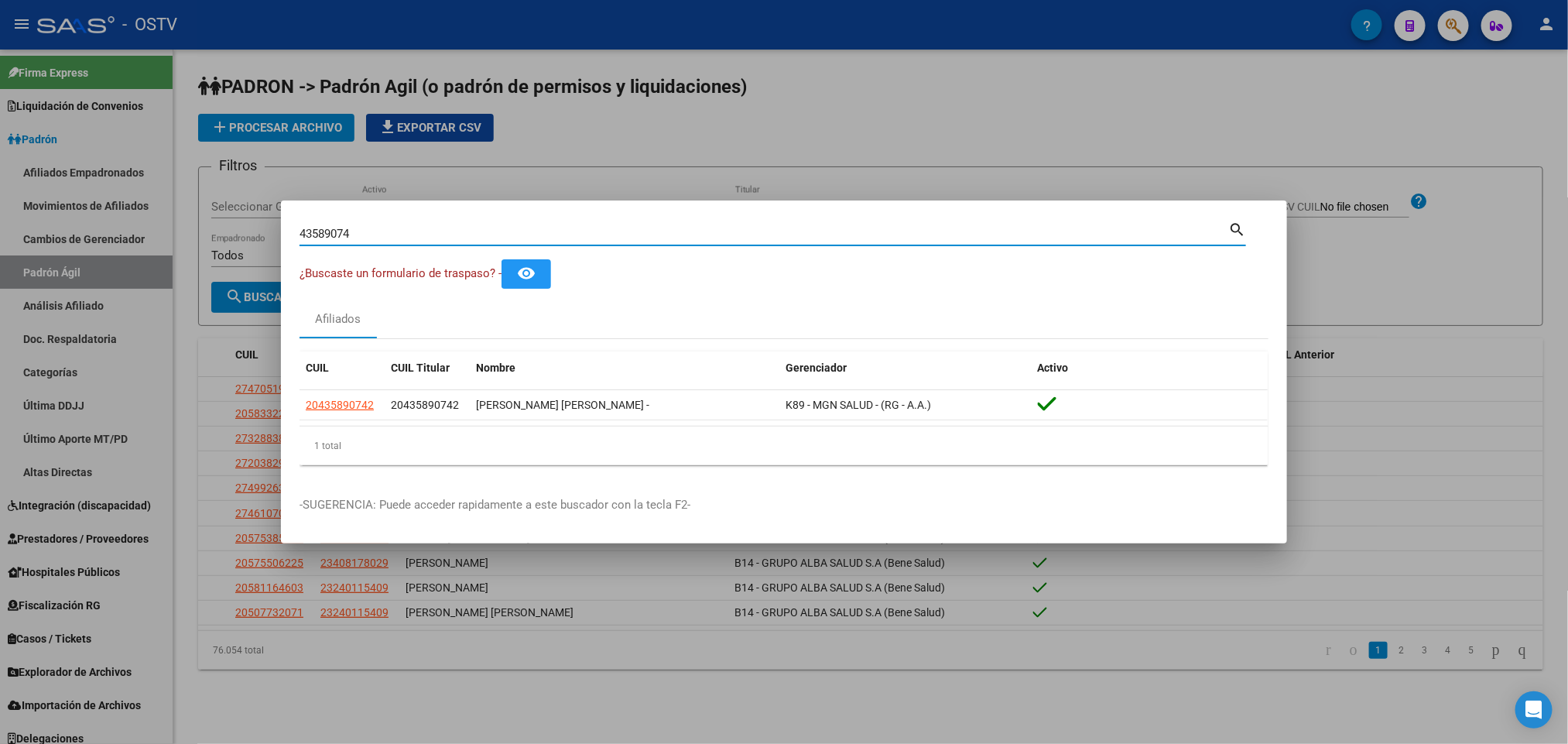
drag, startPoint x: 395, startPoint y: 232, endPoint x: 219, endPoint y: 237, distance: 176.1
click at [219, 237] on div "43589074 Buscar (apellido, dni, cuil, nro traspaso, cuit, obra social) search ¿…" at bounding box center [784, 372] width 1568 height 744
type input "20592485"
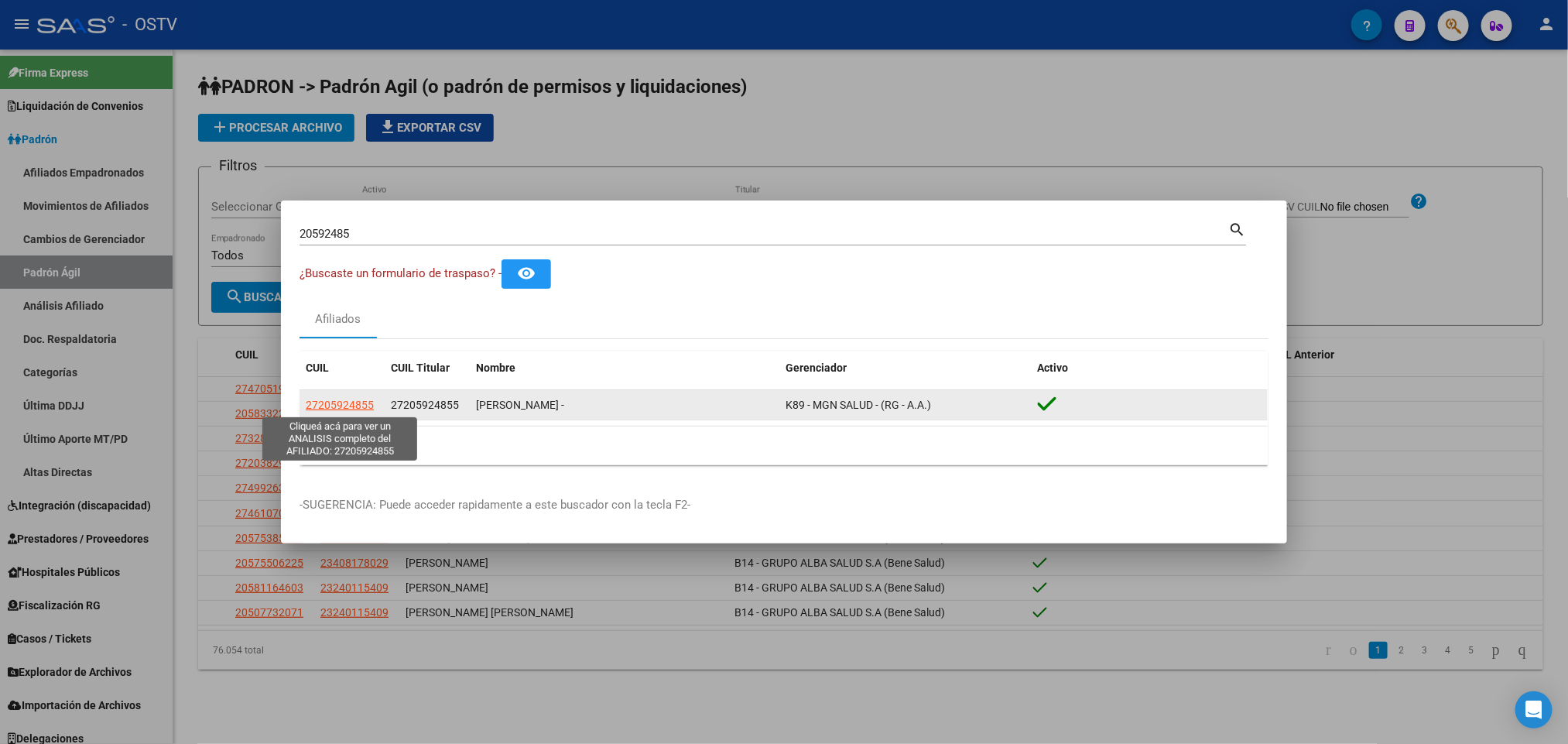
click at [347, 409] on span "27205924855" at bounding box center [340, 405] width 68 height 12
type textarea "27205924855"
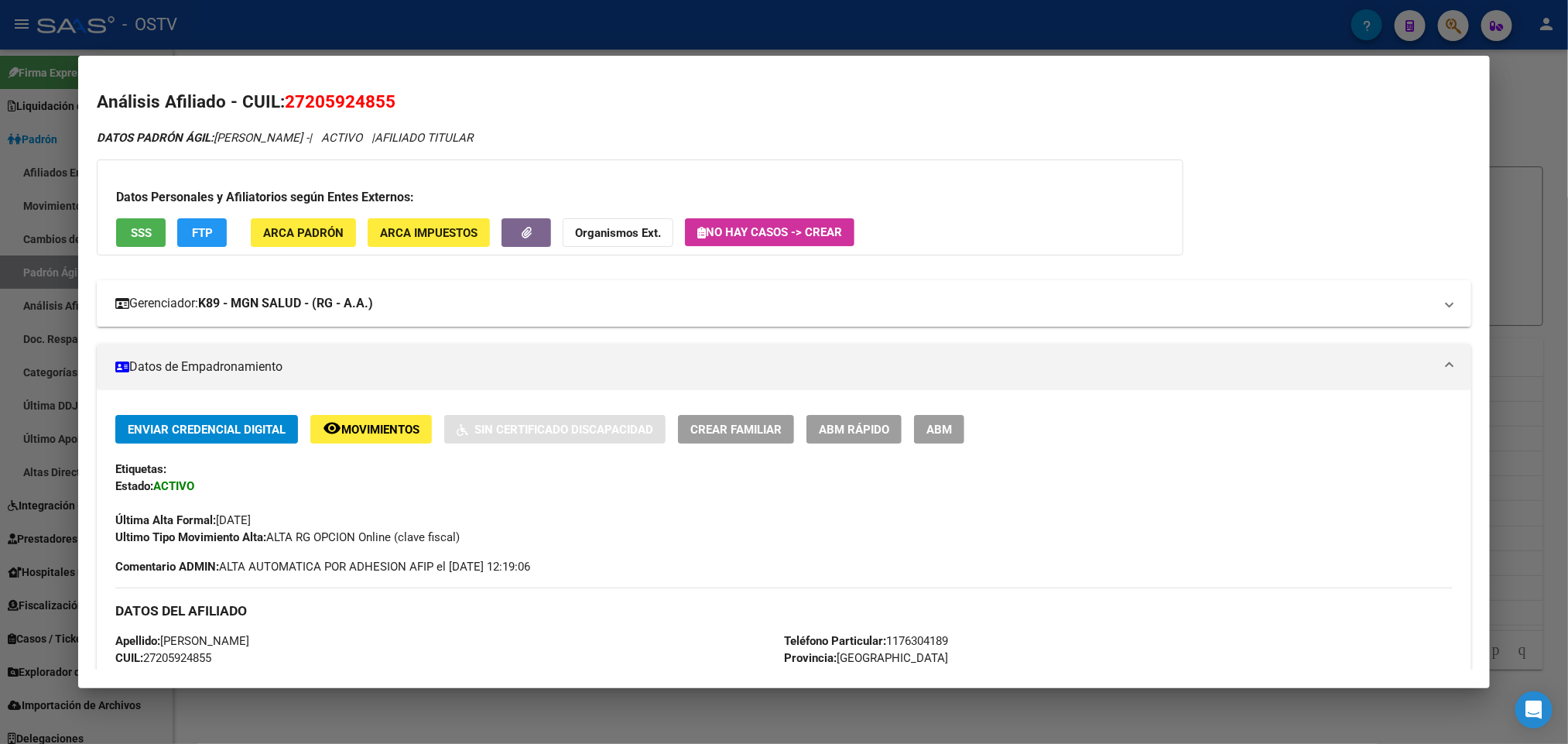
click at [489, 319] on mat-expansion-panel-header "Gerenciador: K89 - MGN SALUD - (RG - A.A.)" at bounding box center [783, 303] width 1374 height 46
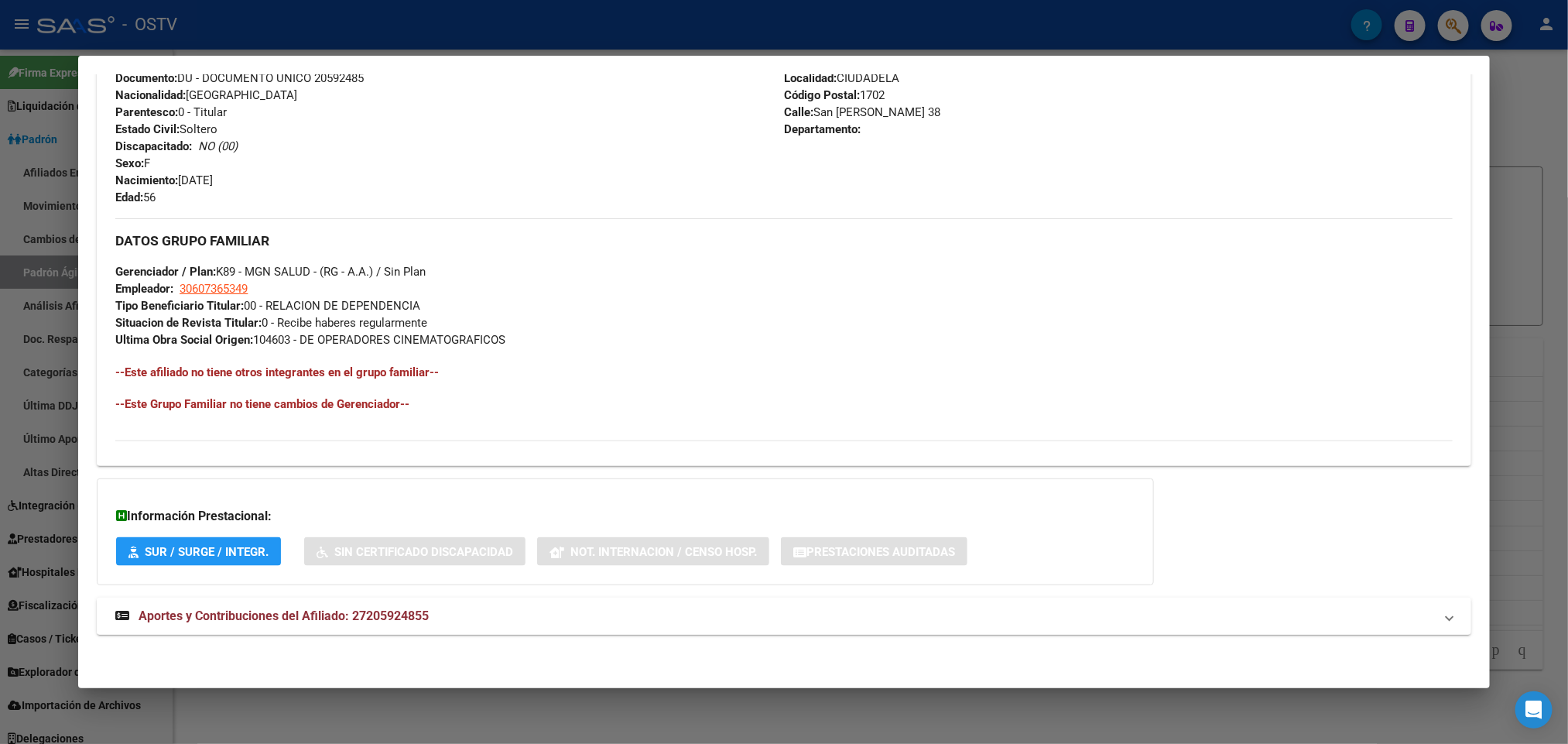
click at [481, 623] on mat-panel-title "Aportes y Contribuciones del Afiliado: 27205924855" at bounding box center [774, 616] width 1318 height 18
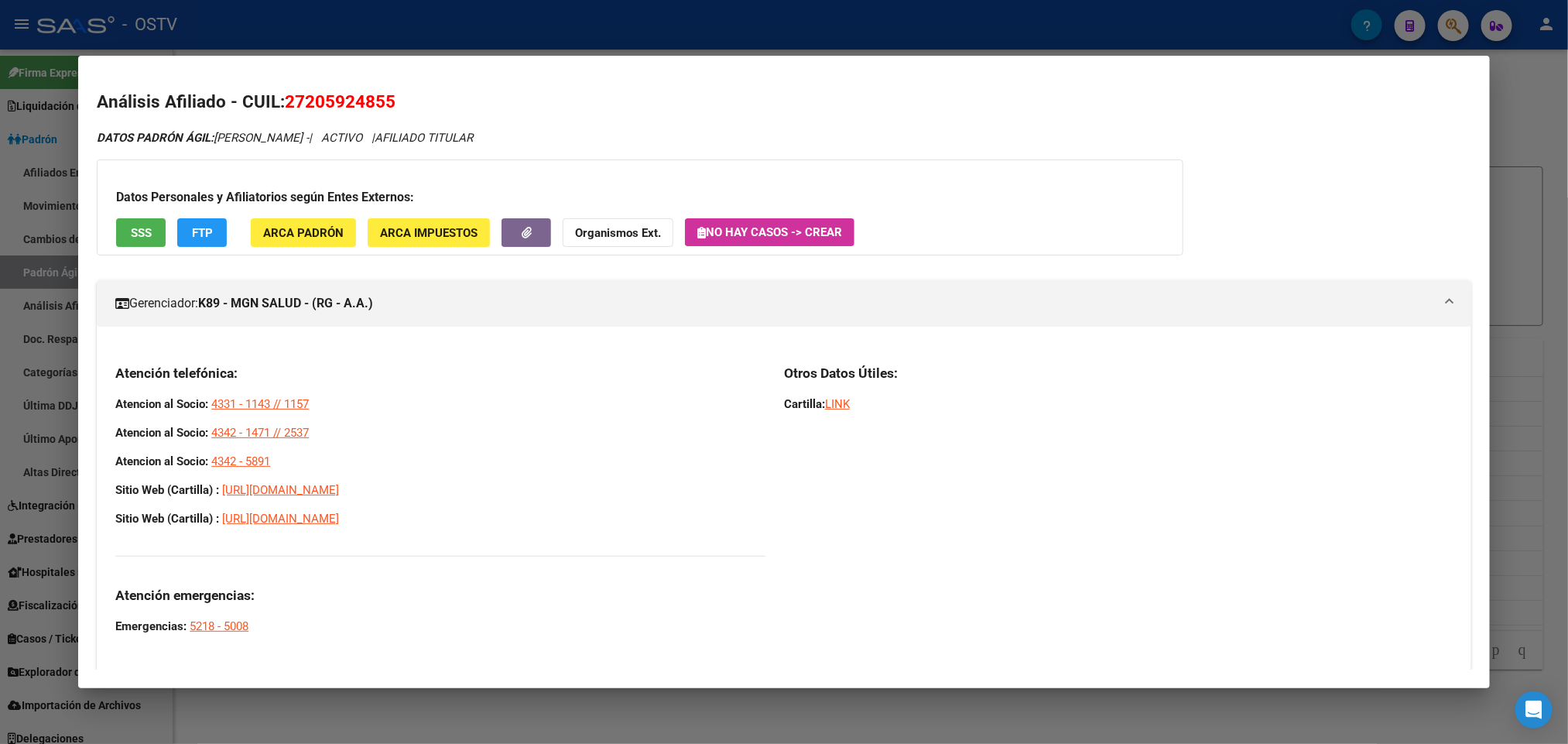
click at [0, 244] on div at bounding box center [784, 372] width 1568 height 744
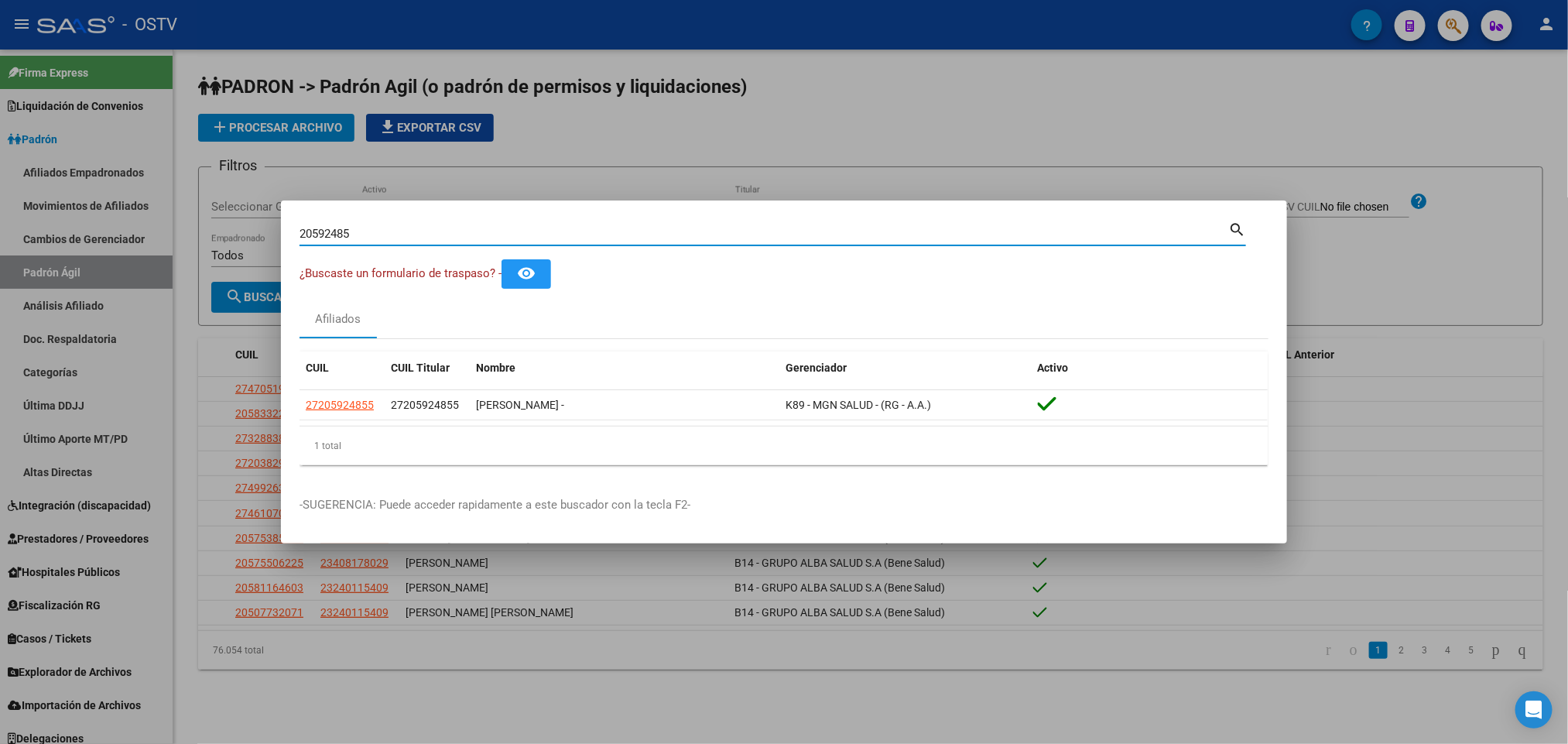
drag, startPoint x: 385, startPoint y: 236, endPoint x: 187, endPoint y: 230, distance: 198.1
click at [187, 230] on div "20592485 Buscar (apellido, dni, cuil, nro traspaso, cuit, obra social) search ¿…" at bounding box center [784, 372] width 1568 height 744
paste input "34515988"
type input "34515988"
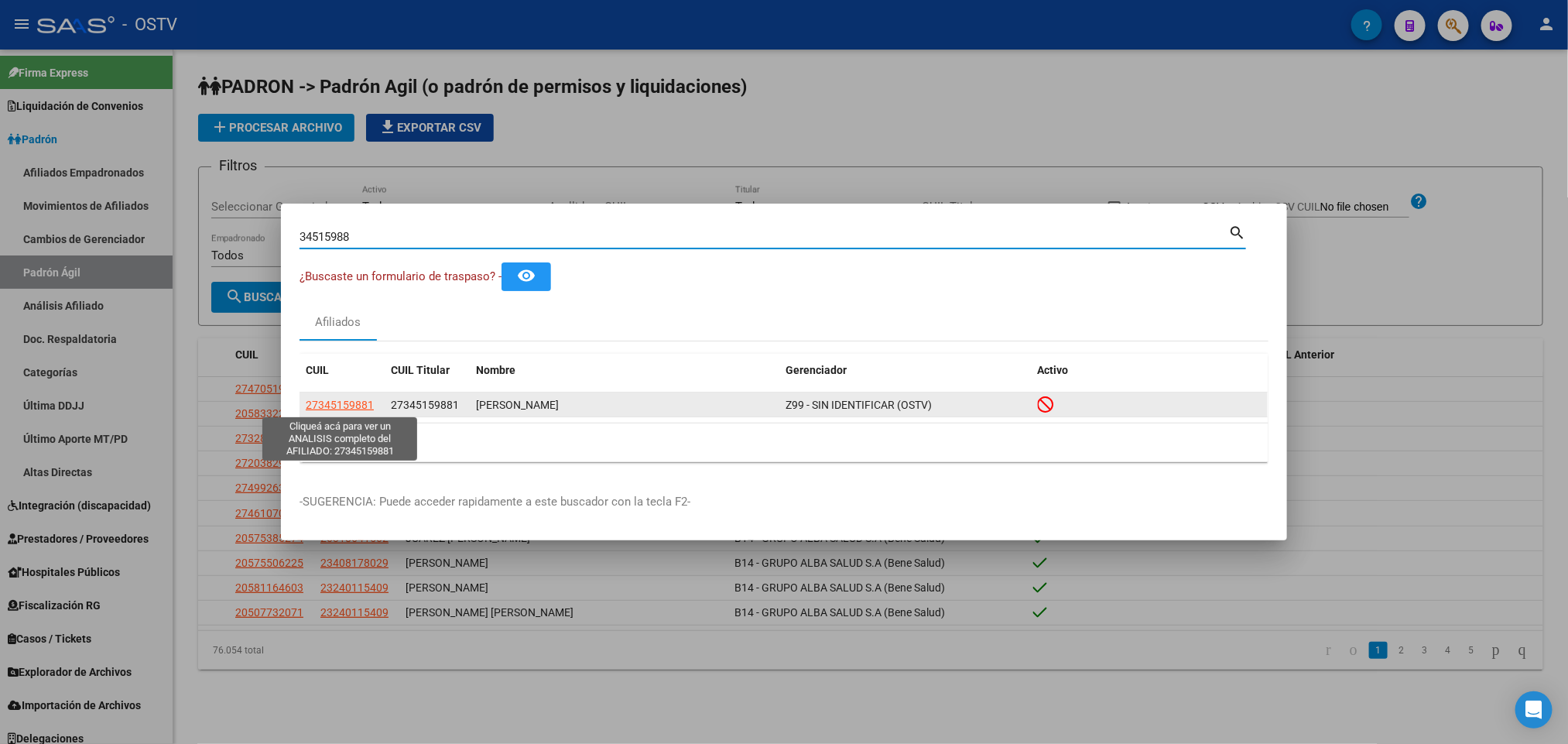
click at [319, 407] on span "27345159881" at bounding box center [340, 405] width 68 height 12
type textarea "27345159881"
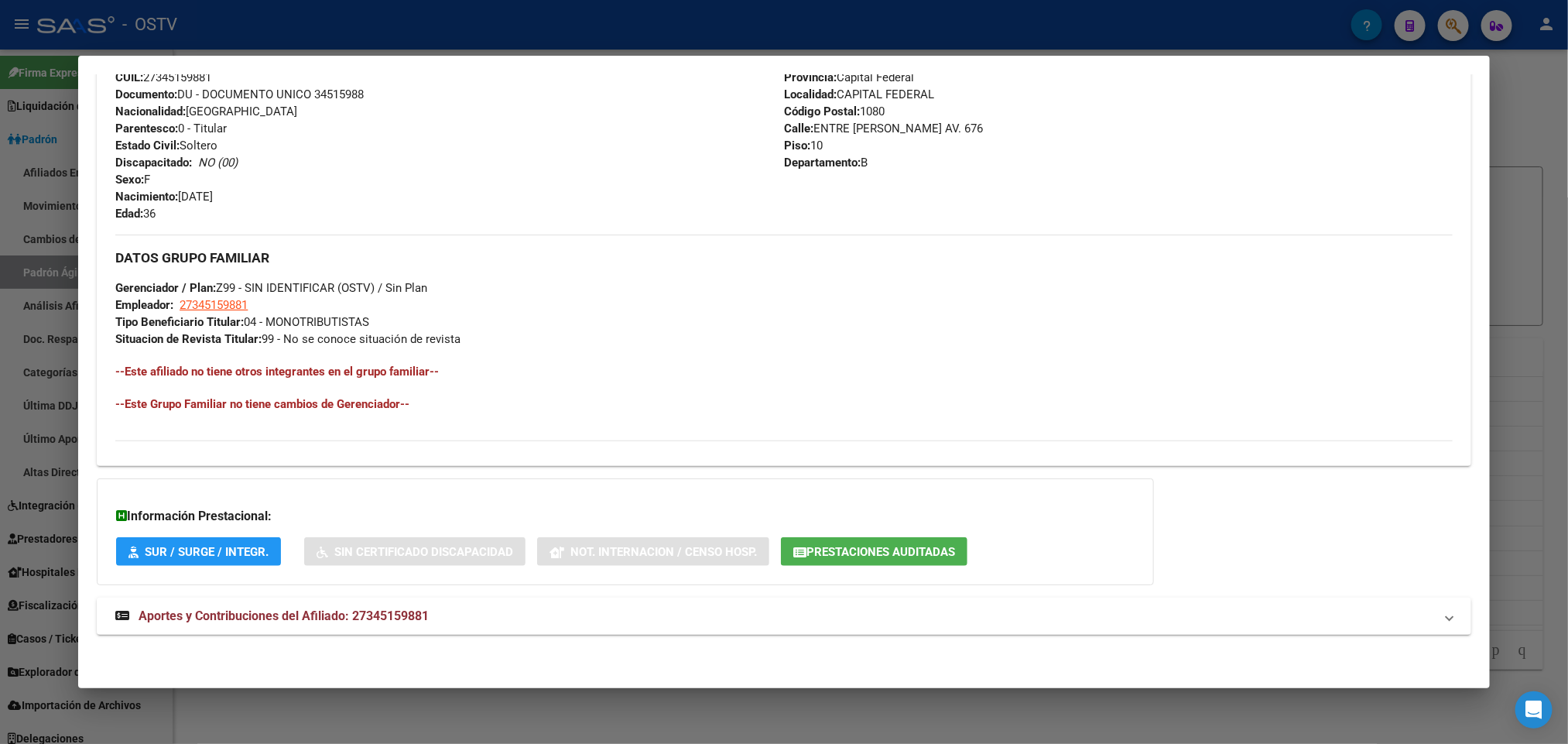
scroll to position [616, 0]
click at [323, 607] on strong "Aportes y Contribuciones del Afiliado: 27345159881" at bounding box center [272, 616] width 314 height 18
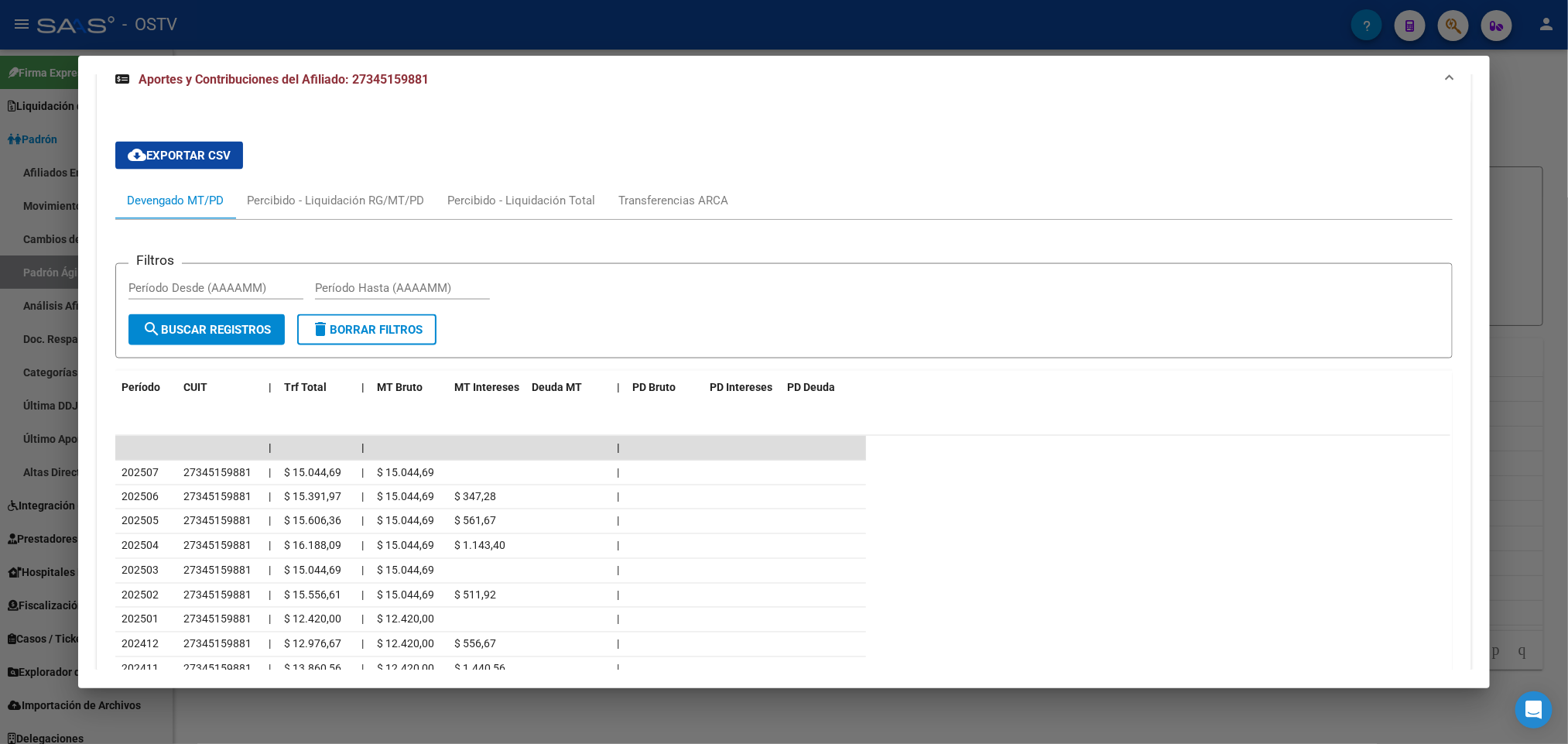
scroll to position [1085, 0]
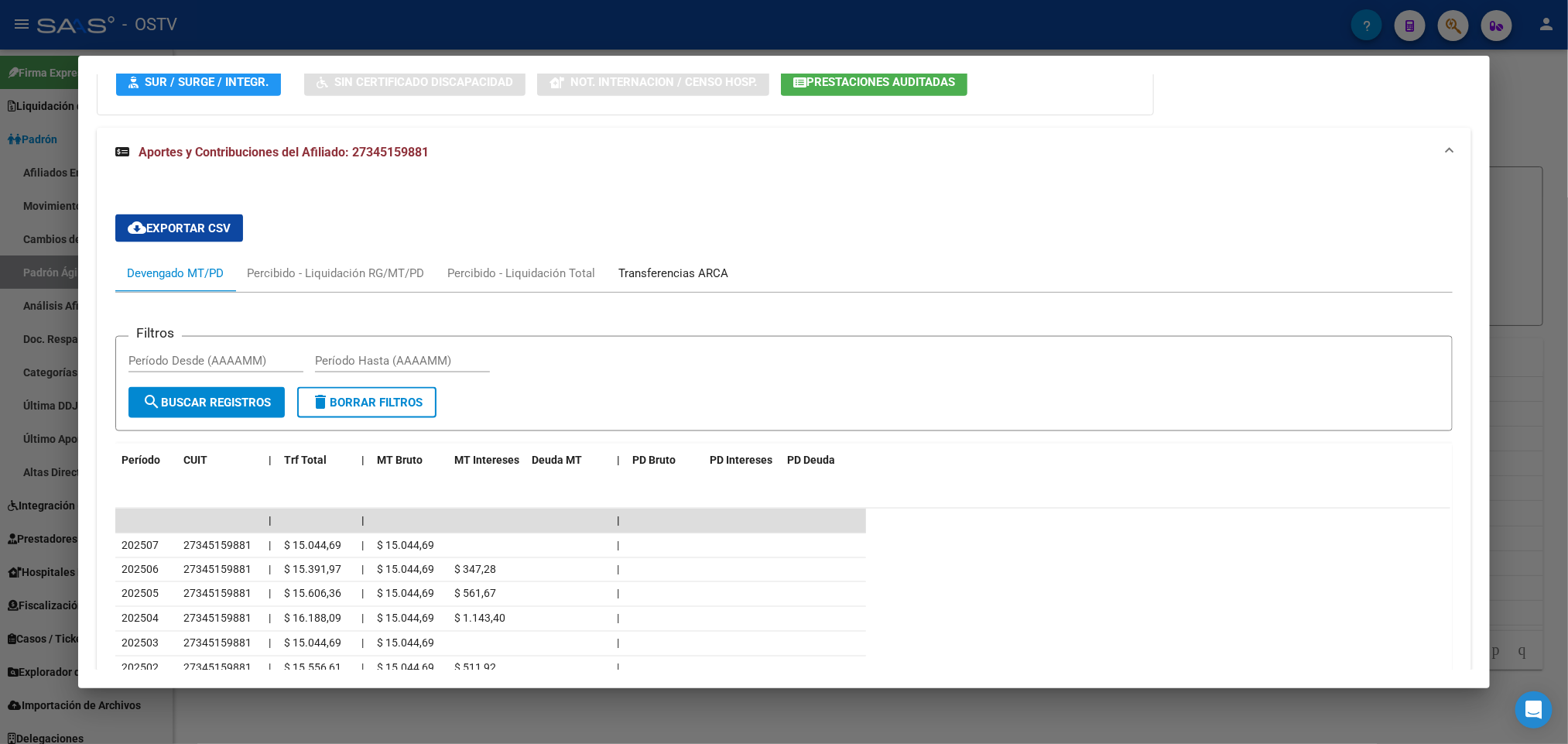
click at [681, 281] on div "Transferencias ARCA" at bounding box center [673, 273] width 109 height 17
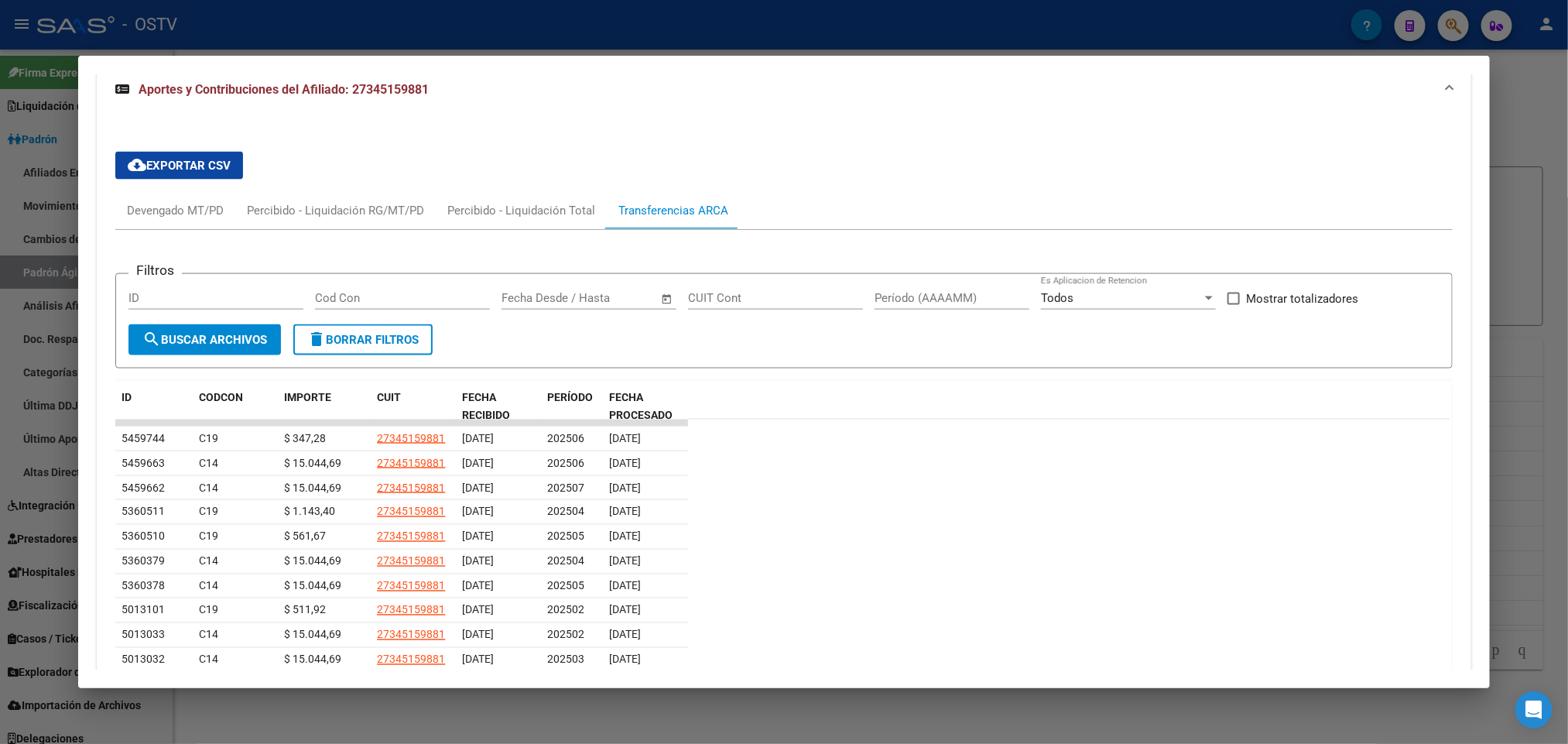
scroll to position [1157, 0]
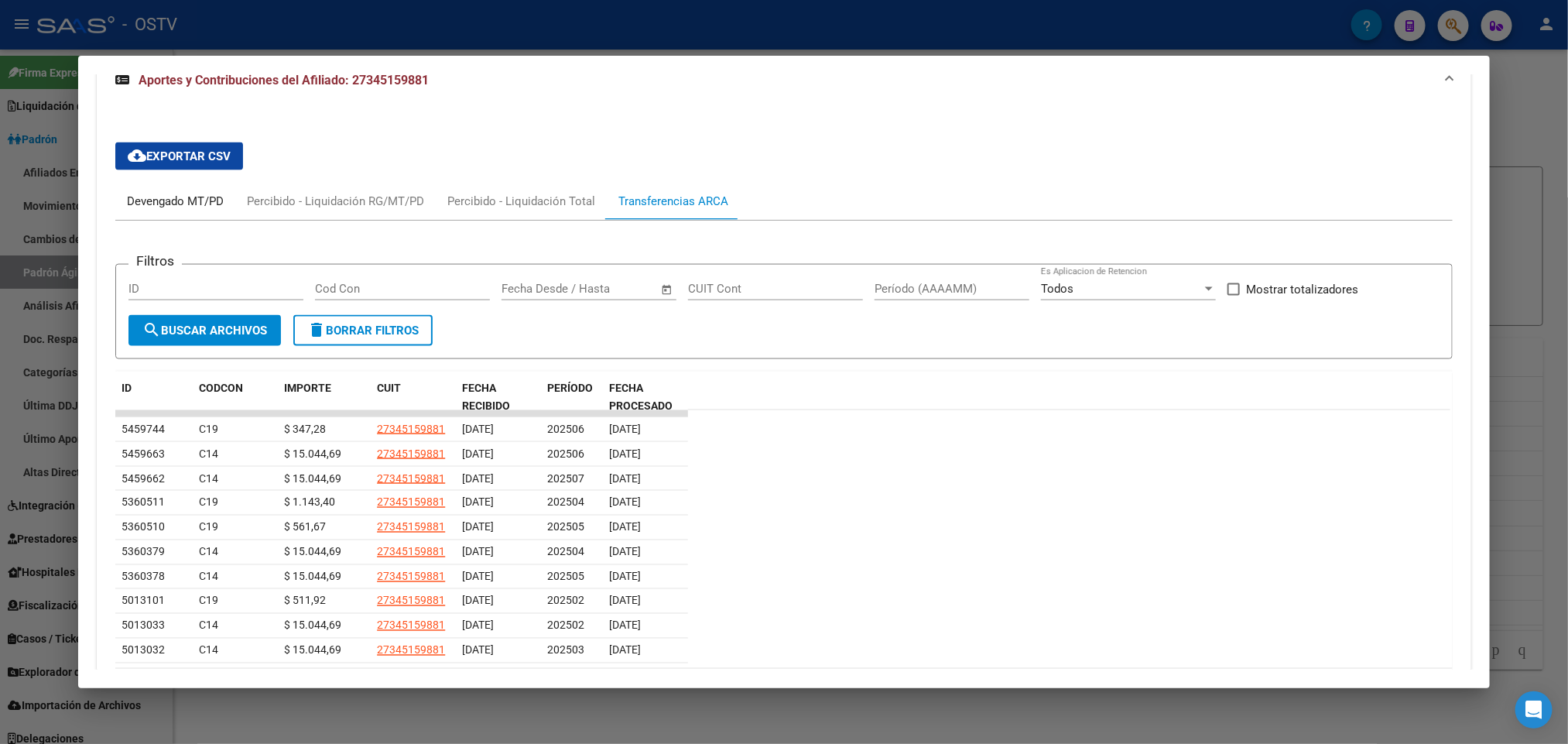
click at [186, 209] on div "Devengado MT/PD" at bounding box center [175, 201] width 96 height 17
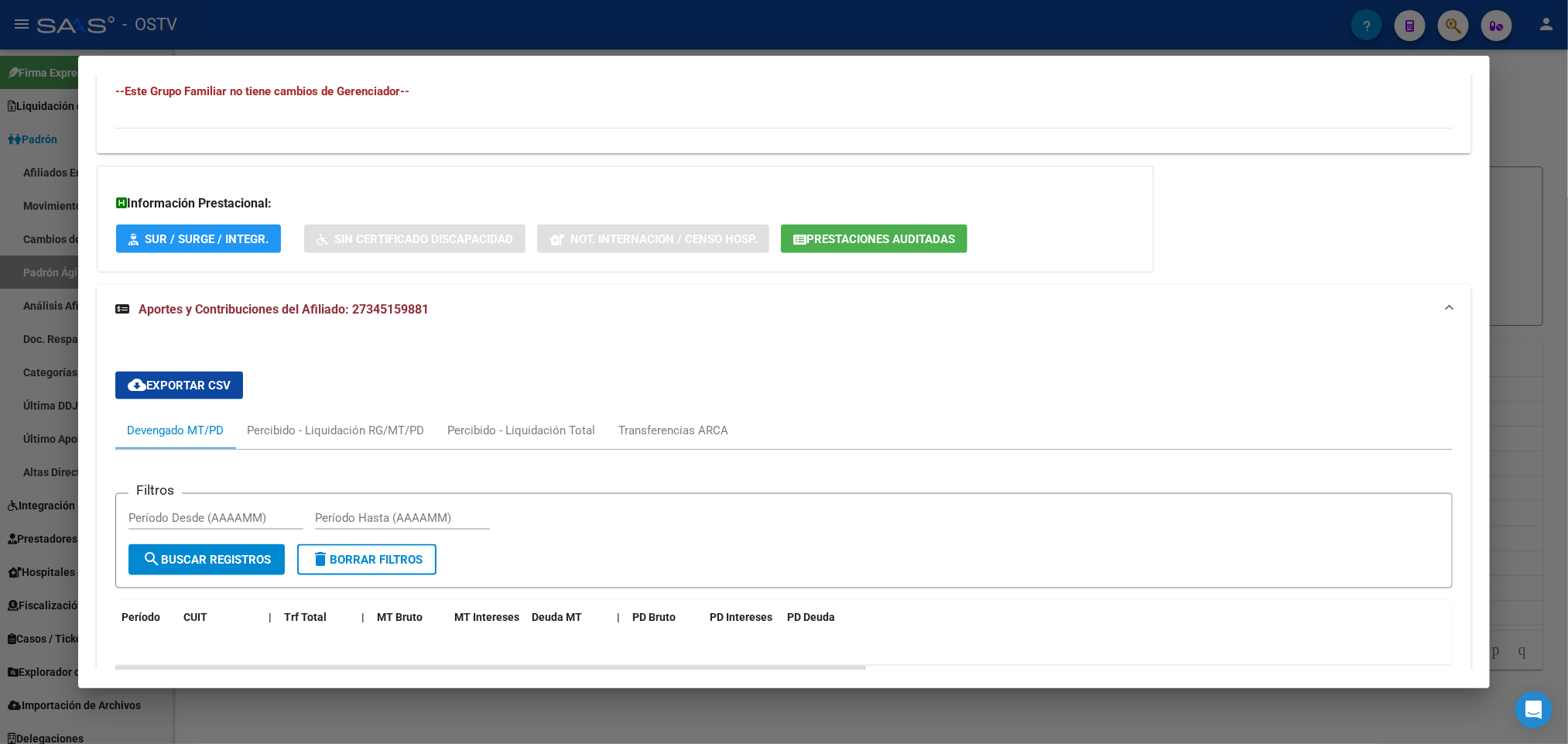
scroll to position [929, 0]
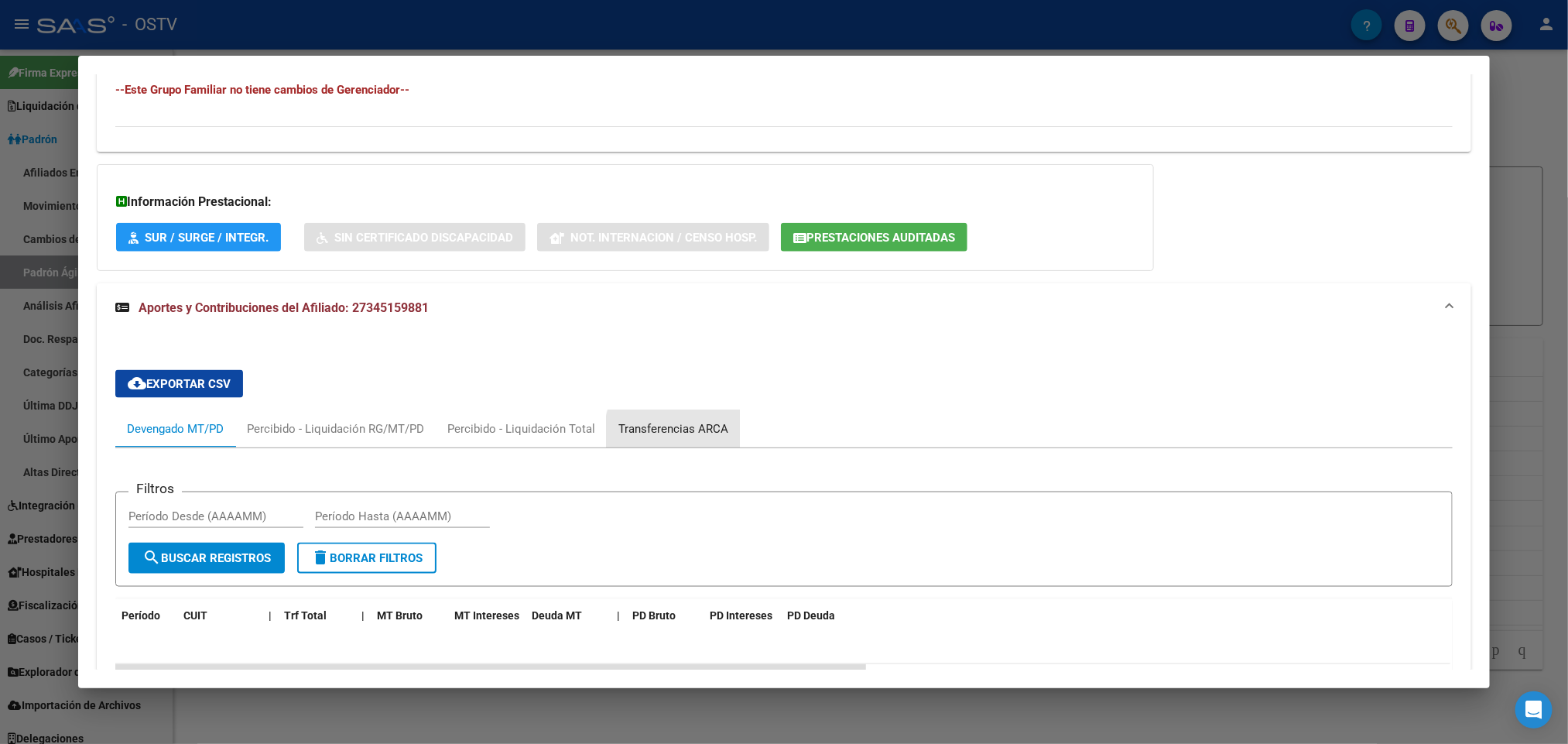
click at [667, 436] on div "Transferencias ARCA" at bounding box center [673, 429] width 109 height 17
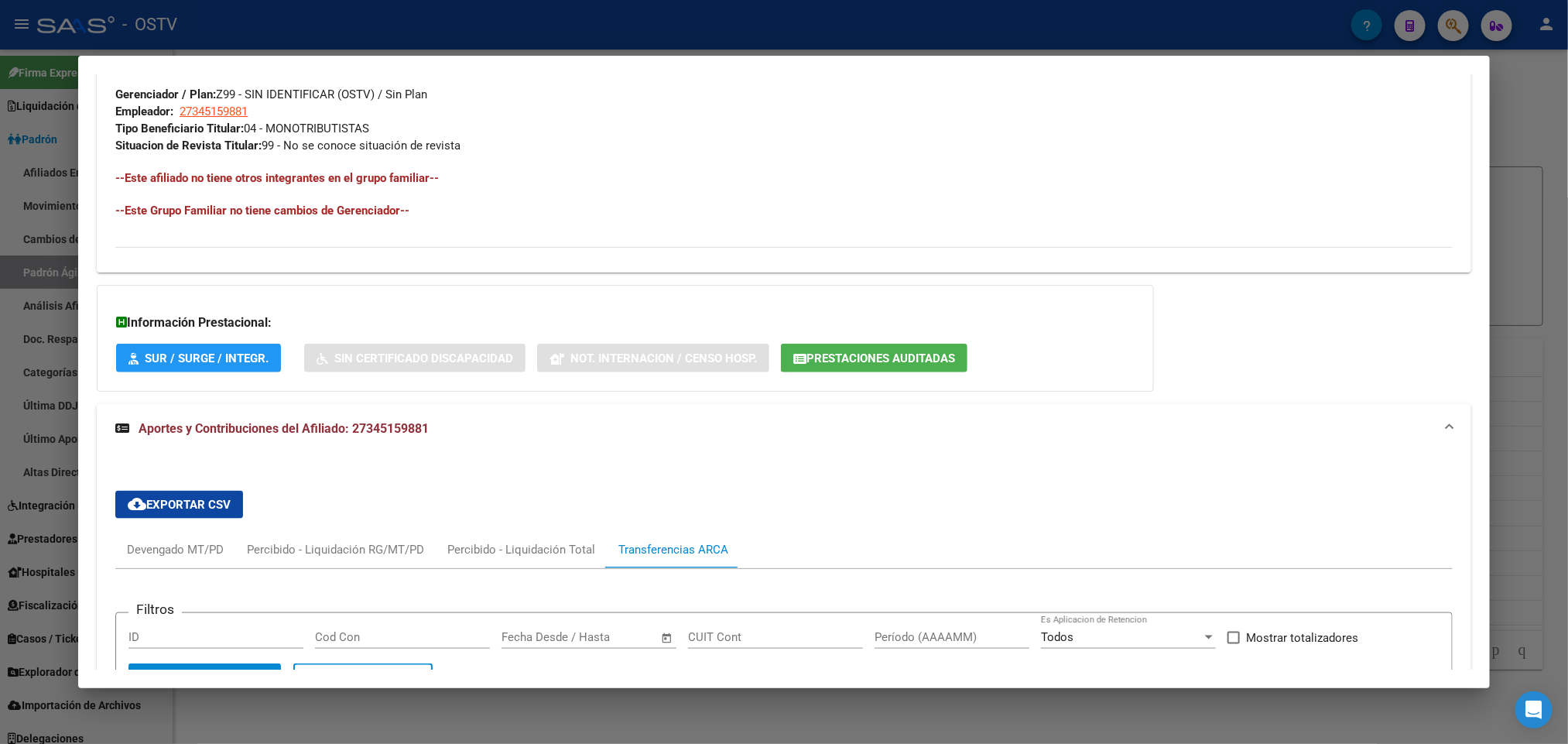
scroll to position [1273, 0]
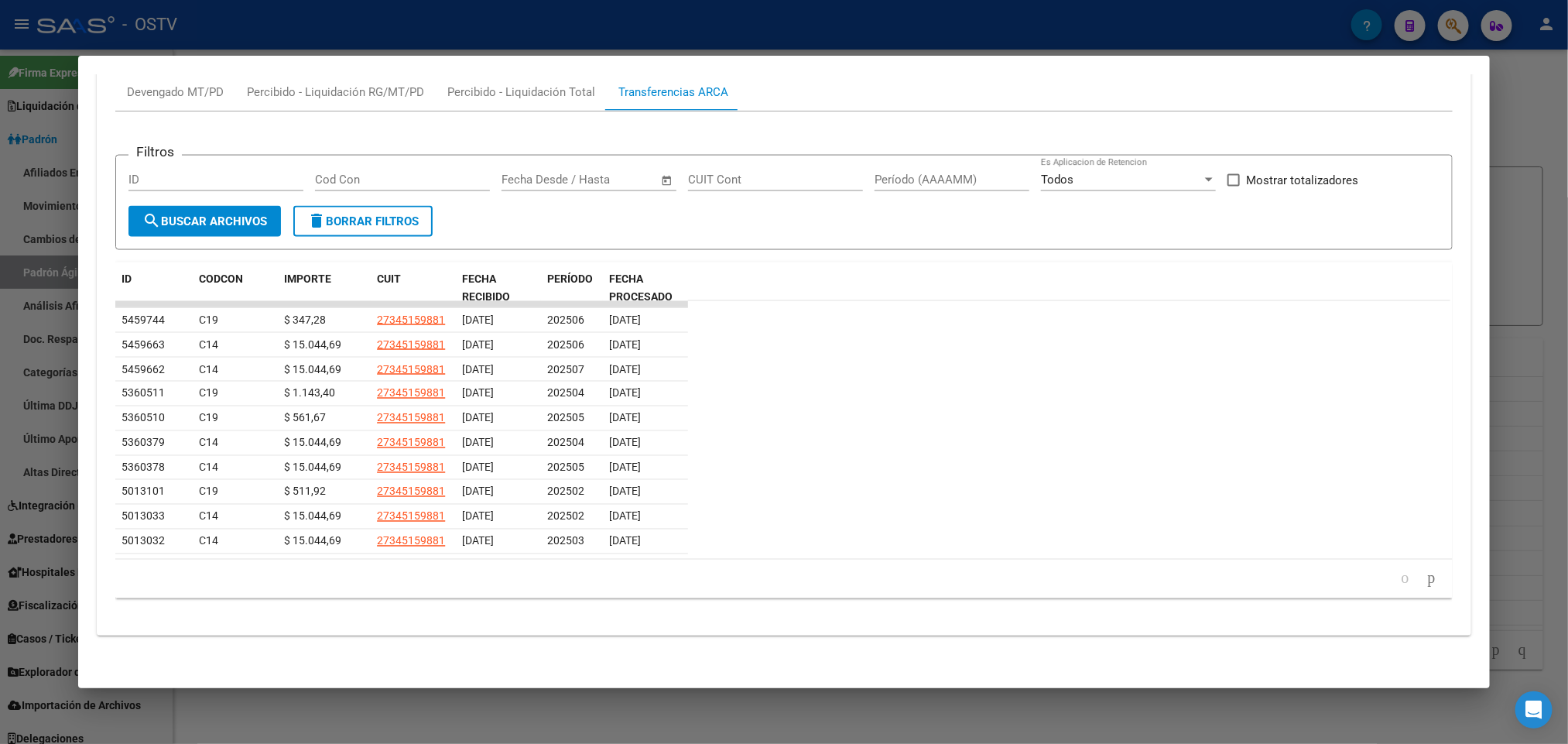
click at [18, 302] on div at bounding box center [784, 372] width 1568 height 744
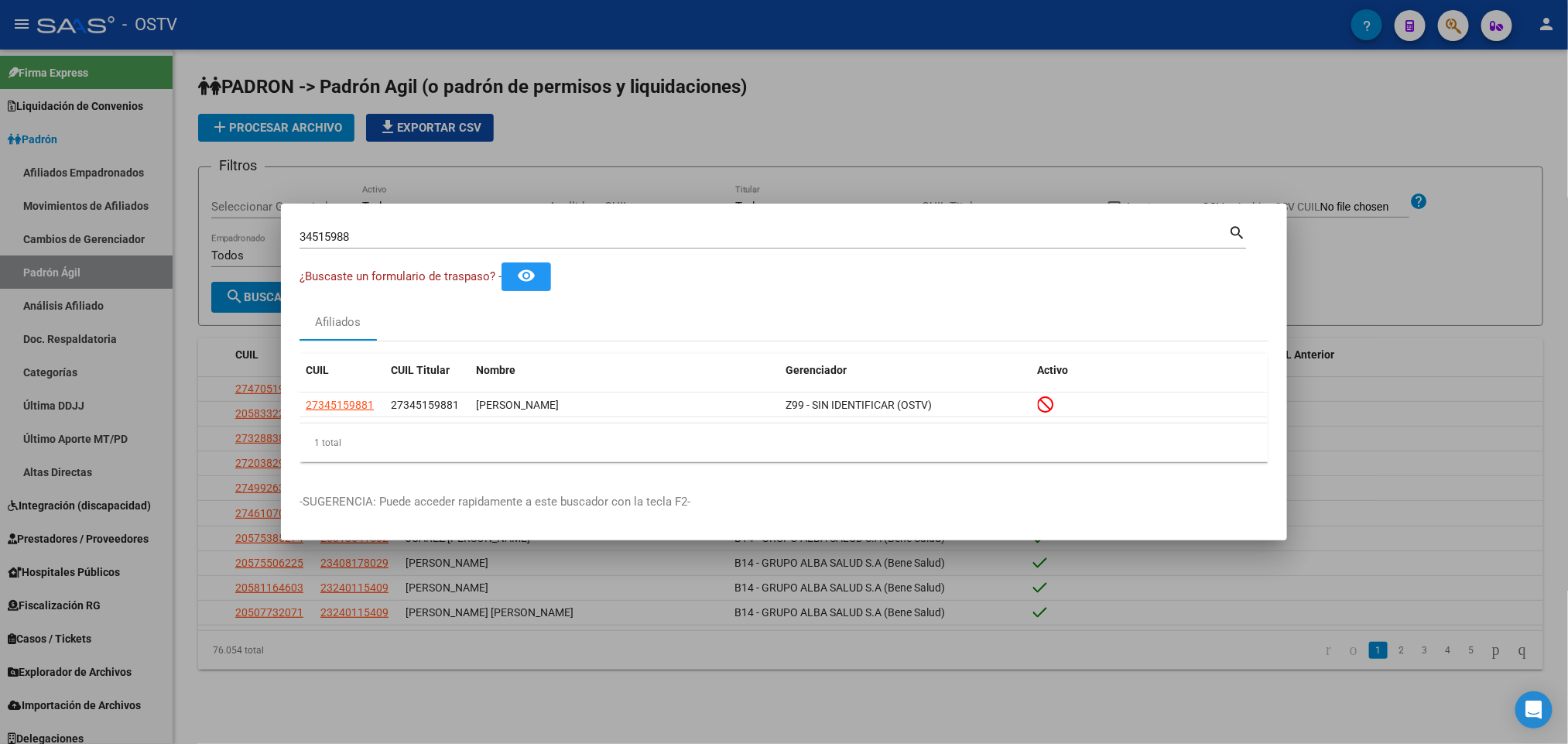
click at [996, 73] on div at bounding box center [784, 372] width 1568 height 744
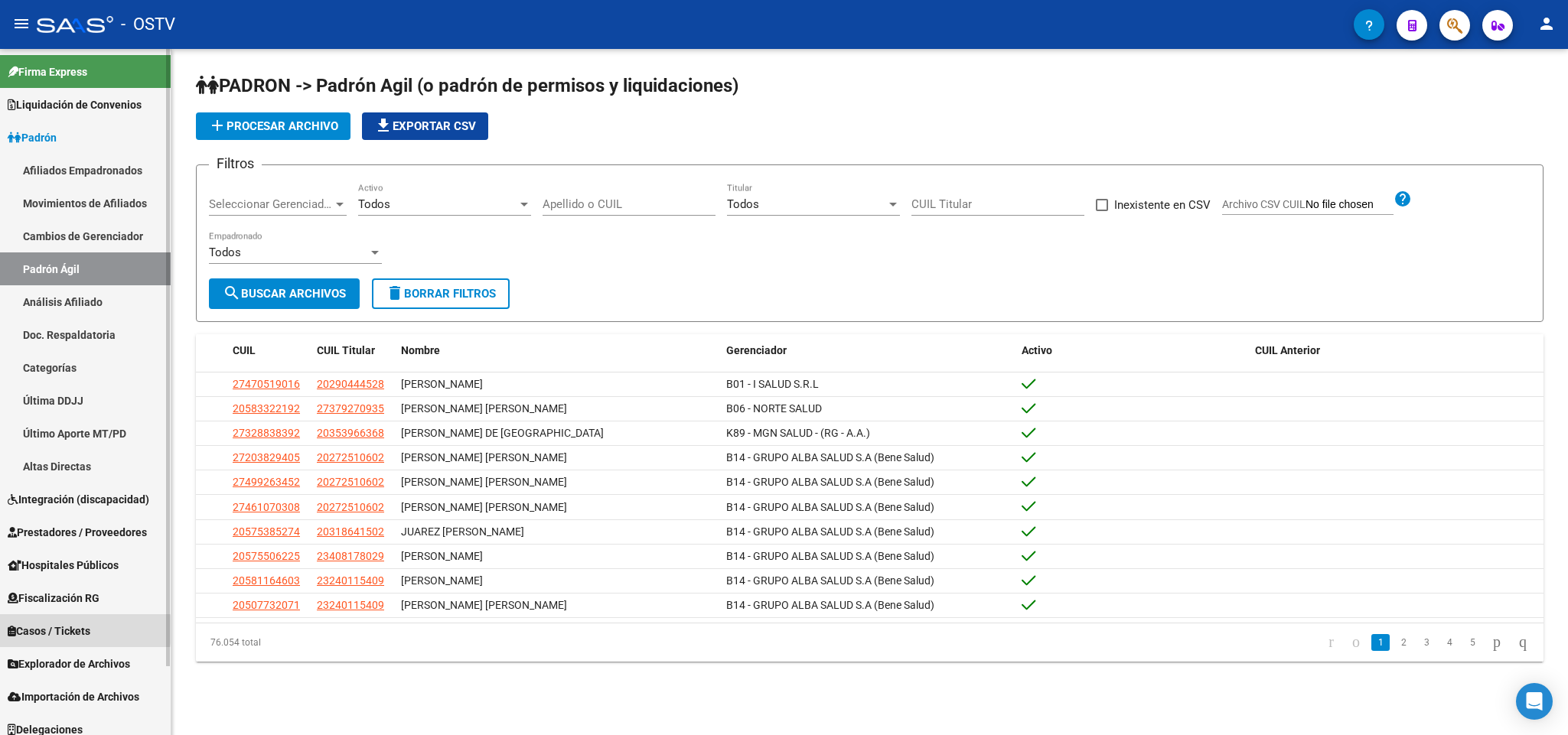
click at [40, 629] on span "Casos / Tickets" at bounding box center [49, 630] width 82 height 16
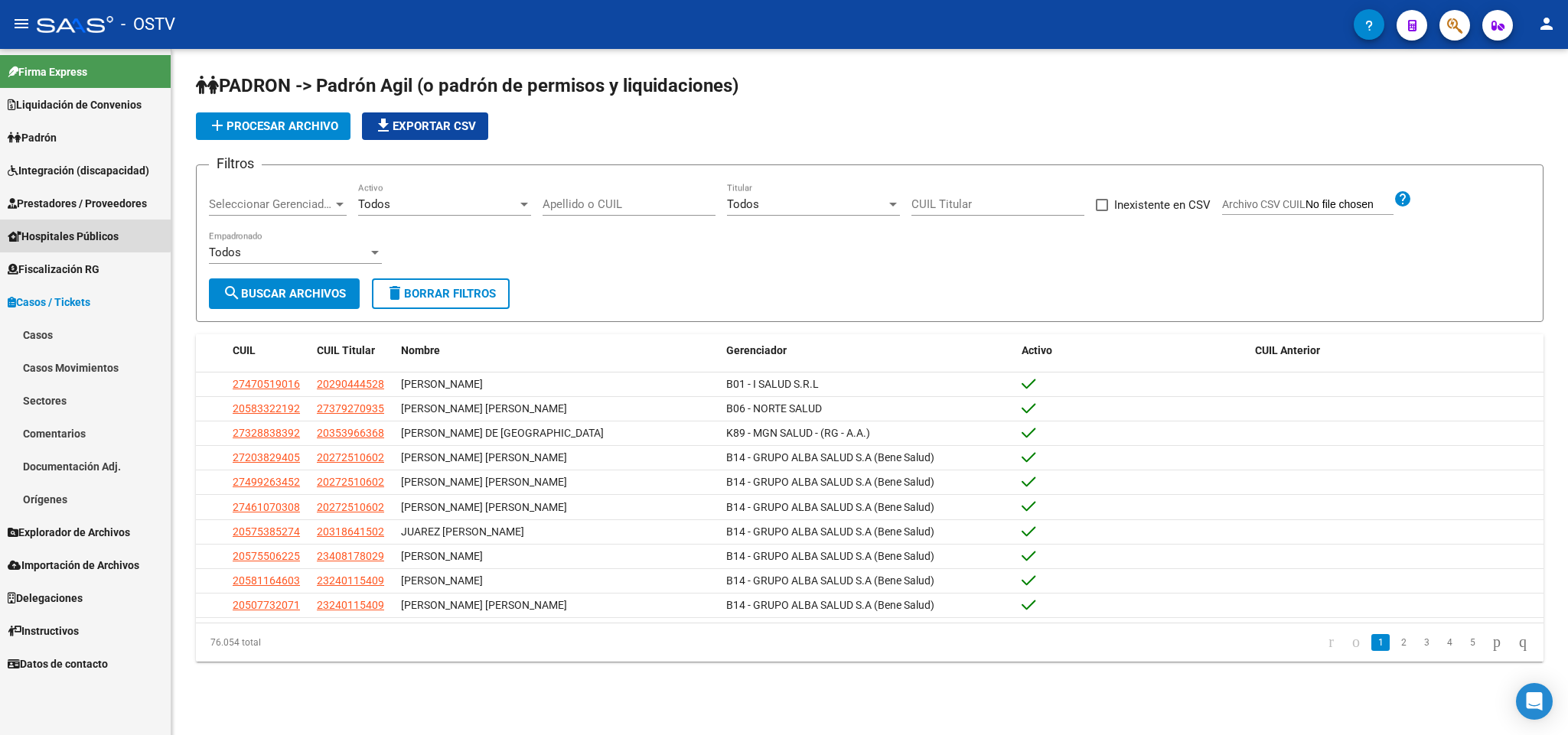
click at [71, 223] on link "Hospitales Públicos" at bounding box center [85, 236] width 171 height 33
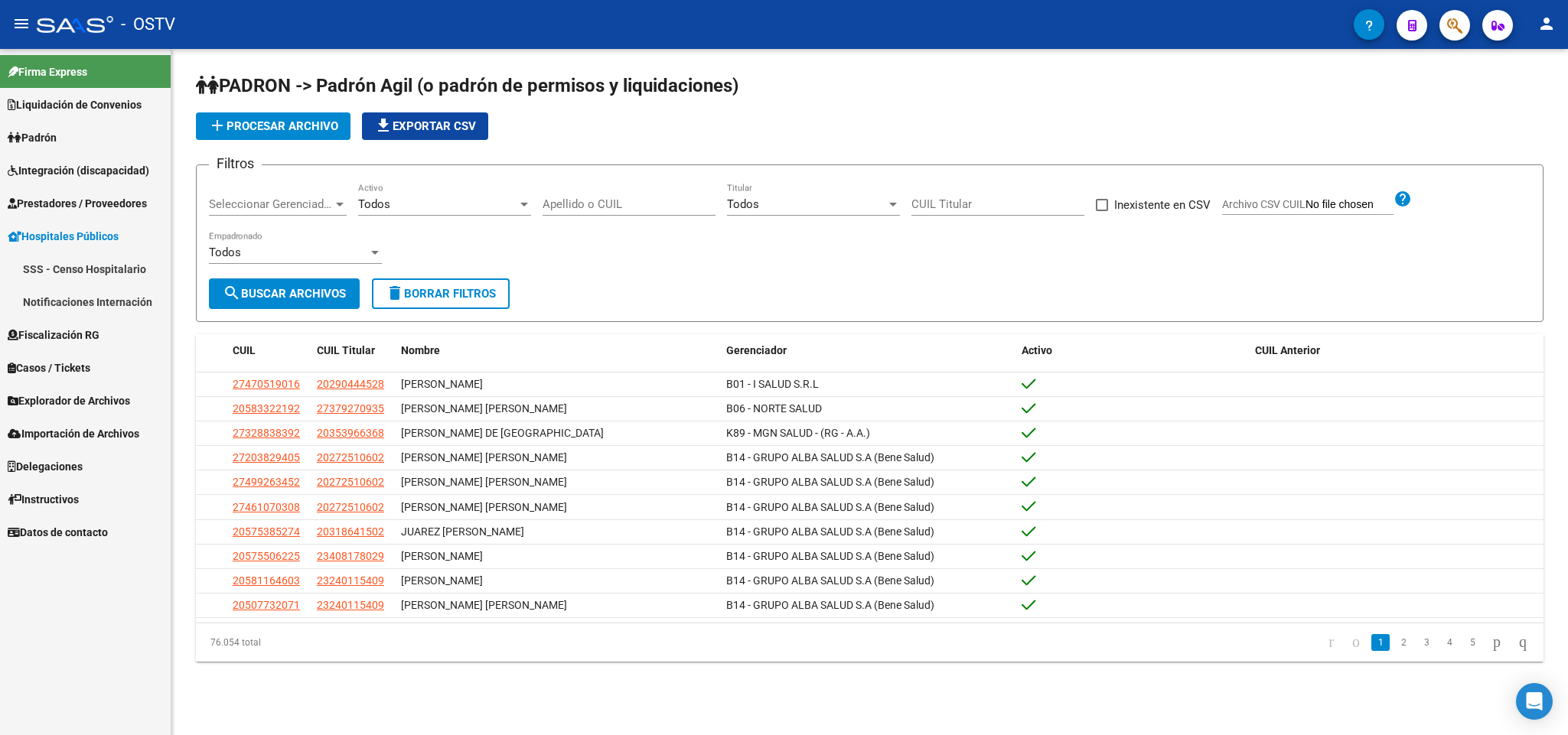
click at [83, 293] on link "Notificaciones Internación" at bounding box center [85, 302] width 171 height 33
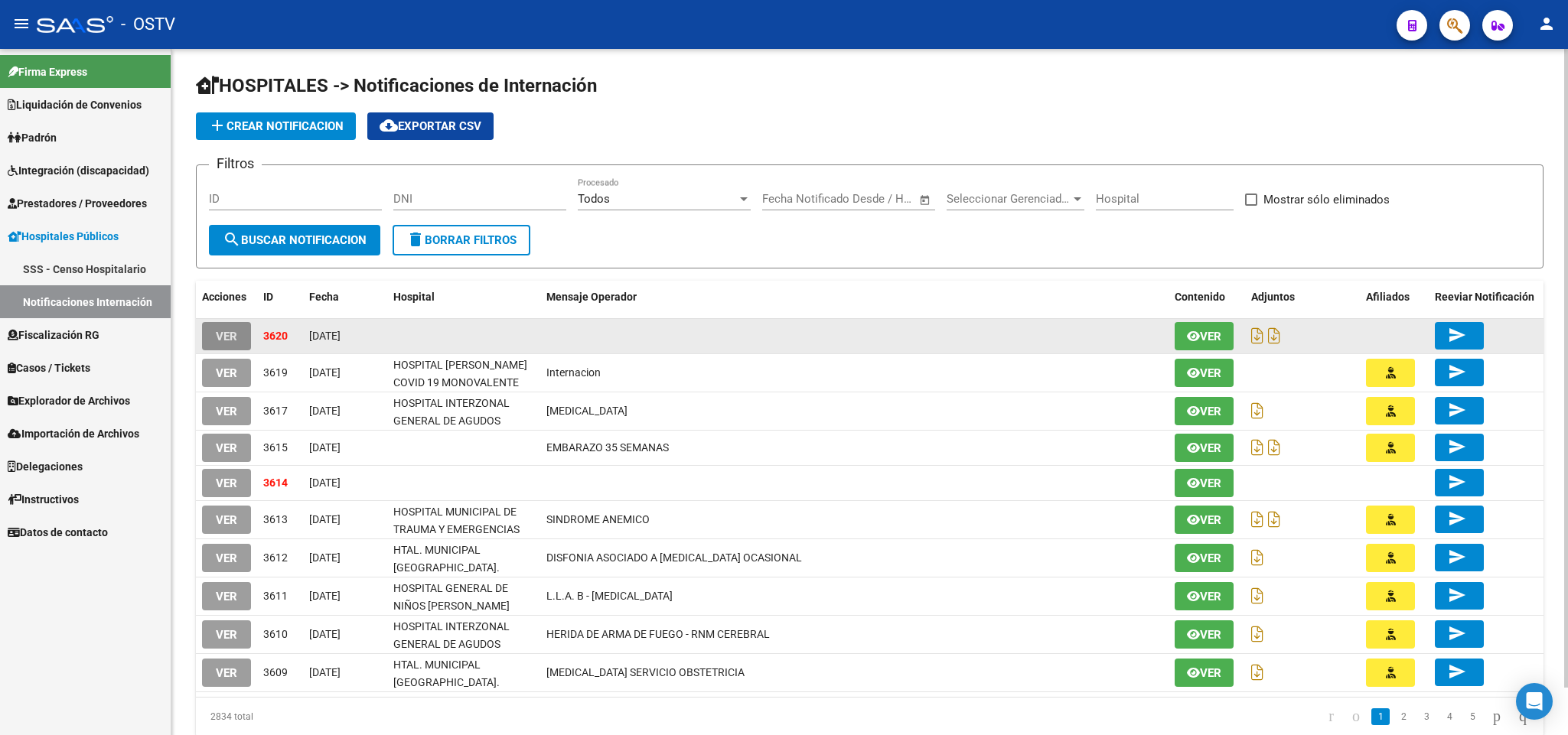
click at [235, 330] on span "VER" at bounding box center [226, 337] width 22 height 14
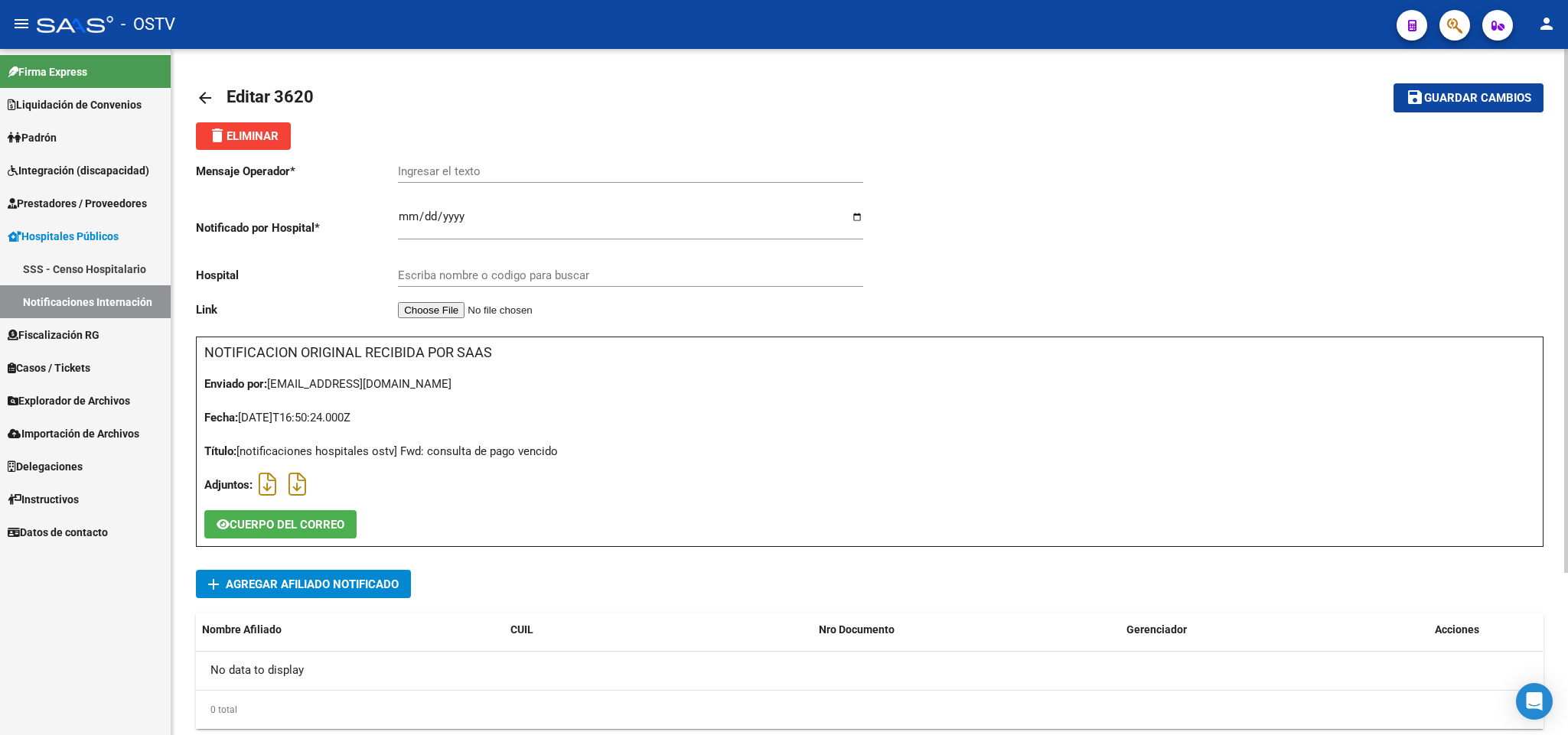
click at [204, 87] on link "arrow_back" at bounding box center [211, 98] width 30 height 36
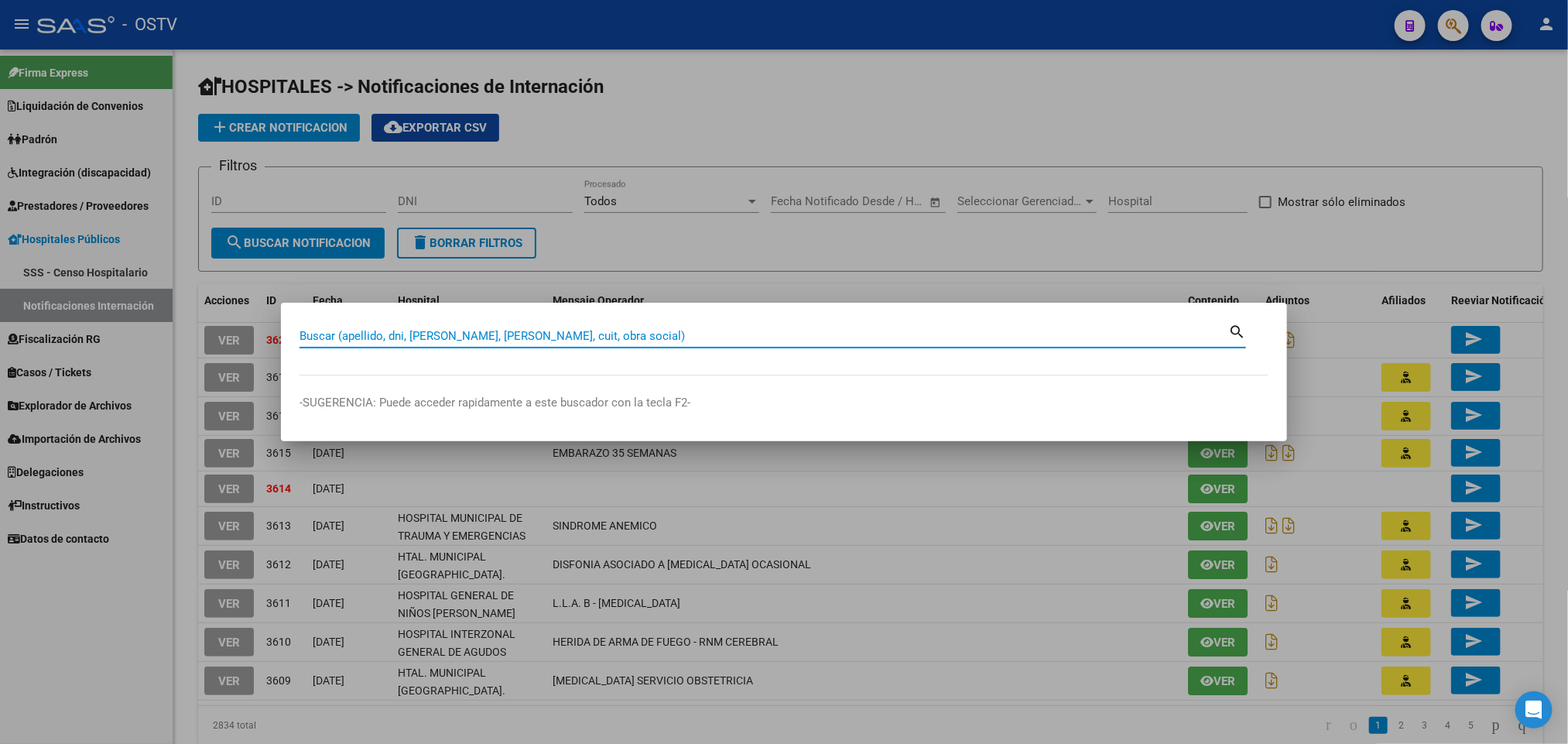
paste input "20-40635449-1"
type input "20406354491"
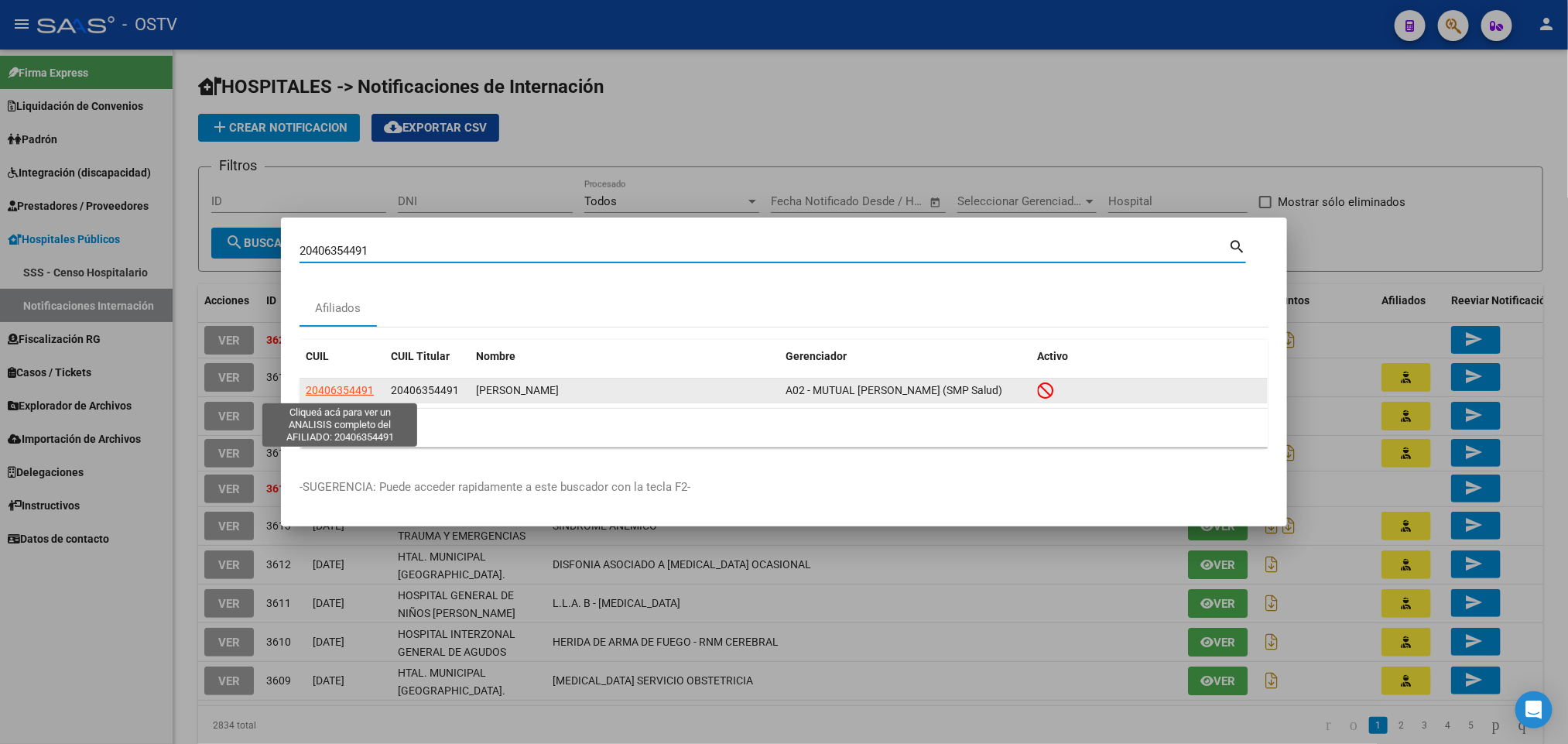
click at [329, 393] on span "20406354491" at bounding box center [340, 390] width 68 height 12
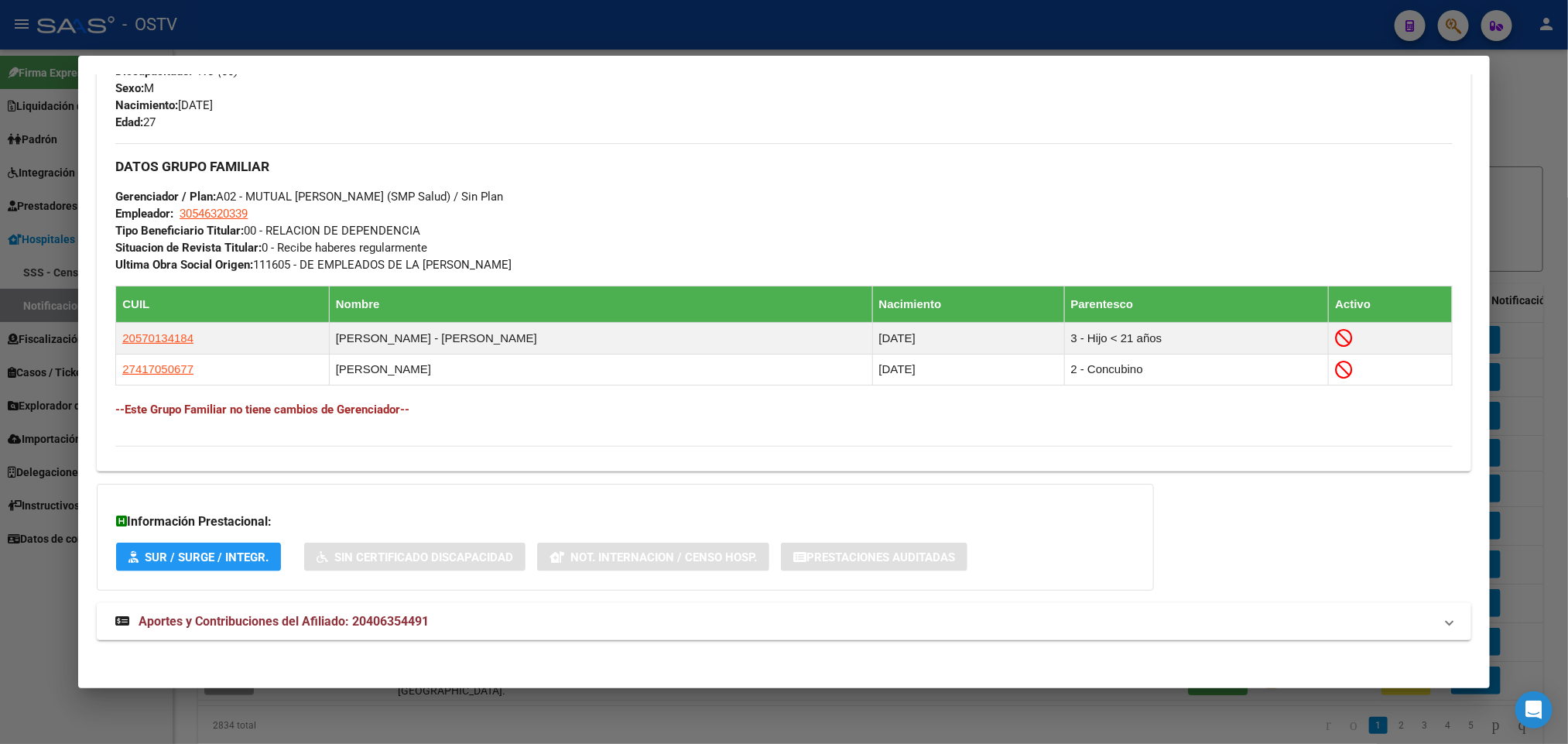
scroll to position [715, 0]
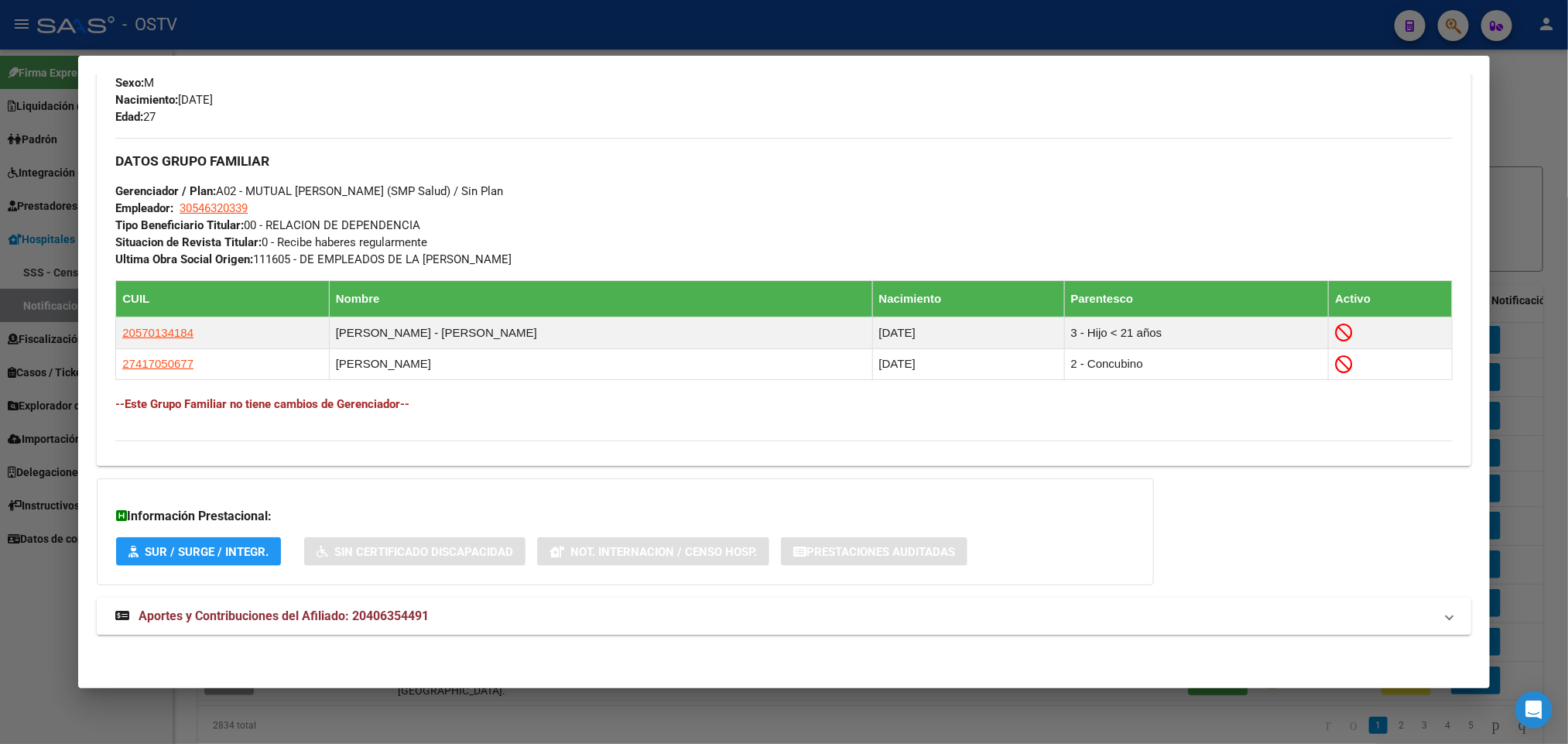
click at [432, 618] on mat-panel-title "Aportes y Contribuciones del Afiliado: 20406354491" at bounding box center [774, 616] width 1318 height 18
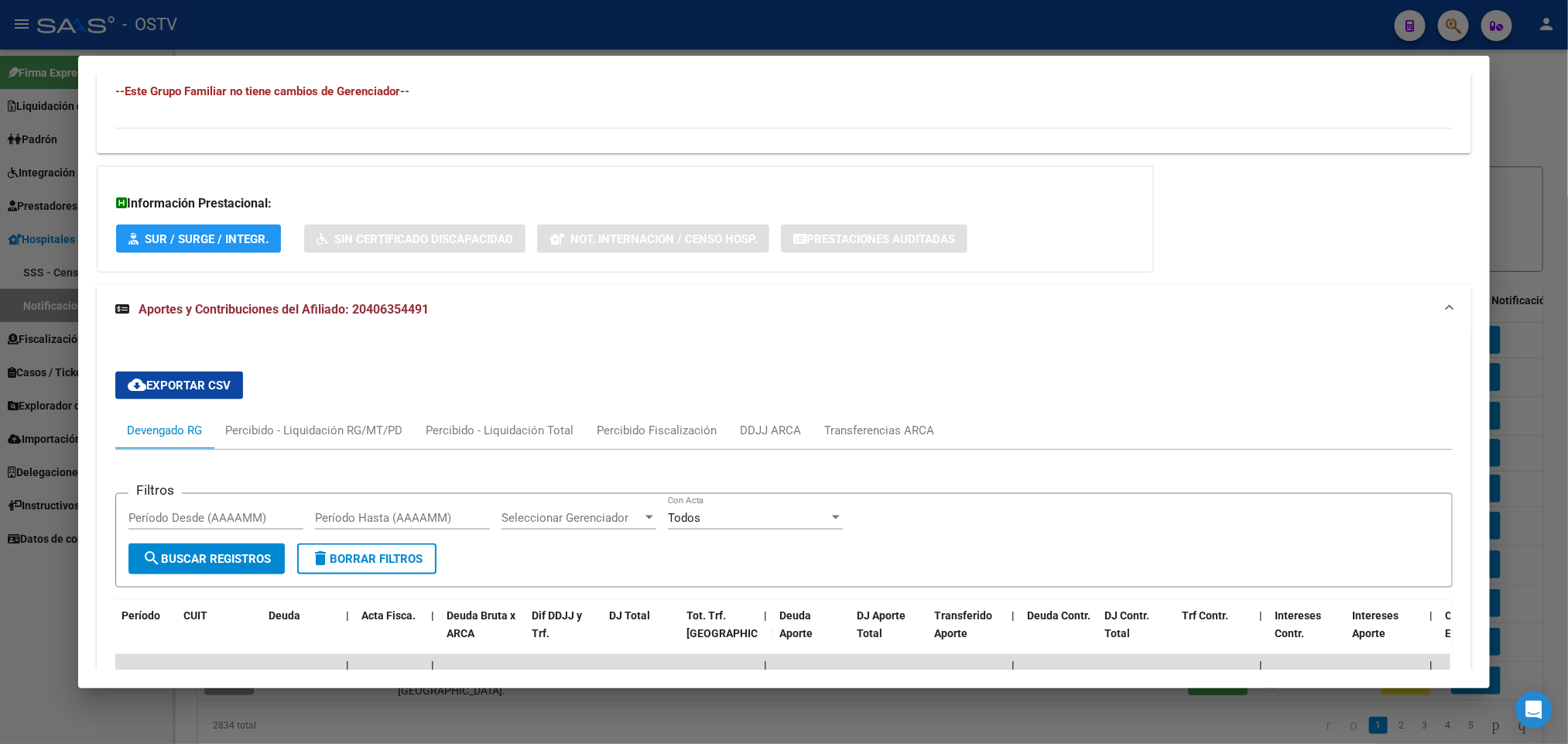
scroll to position [1336, 0]
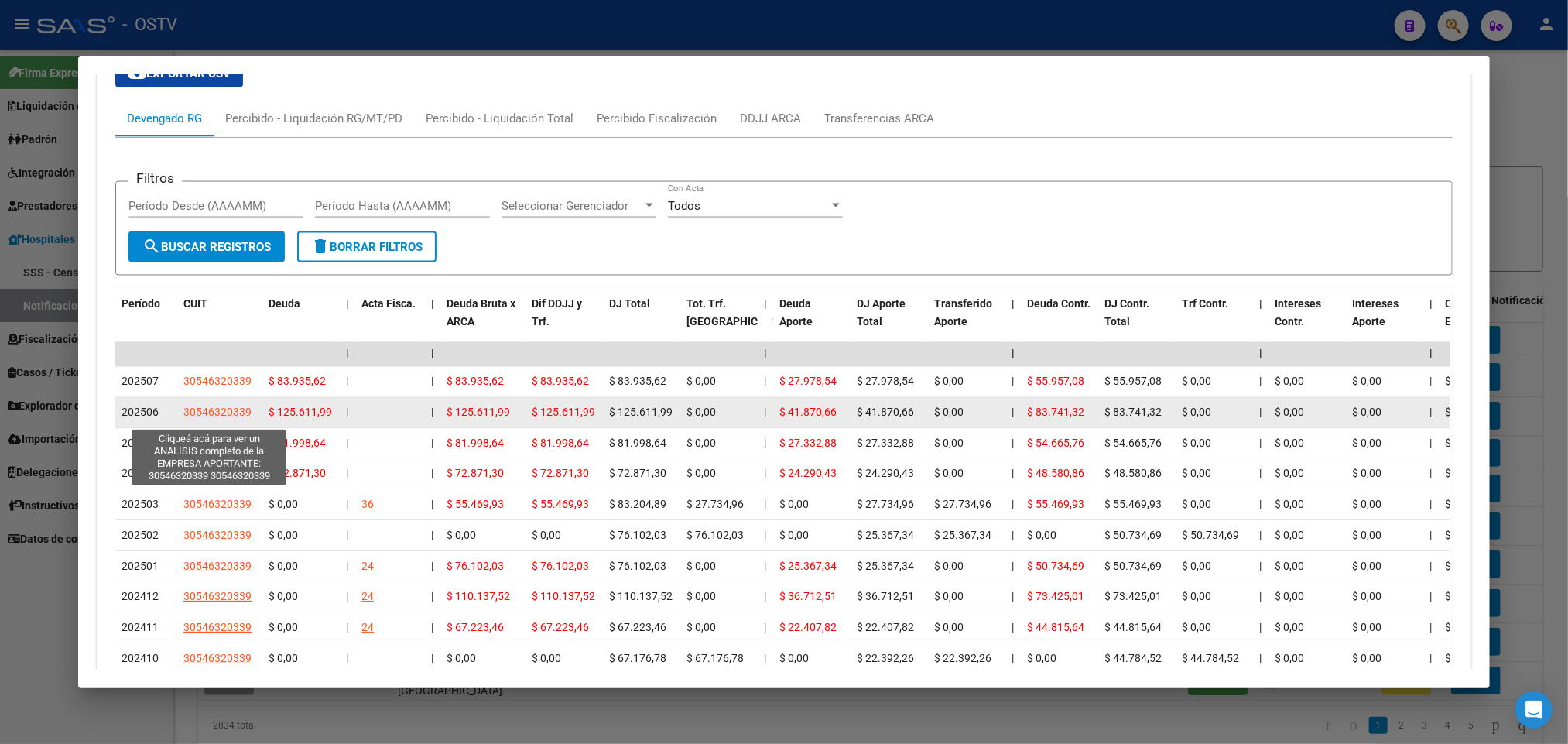
click at [239, 415] on span "30546320339" at bounding box center [217, 413] width 68 height 12
type textarea "30546320339"
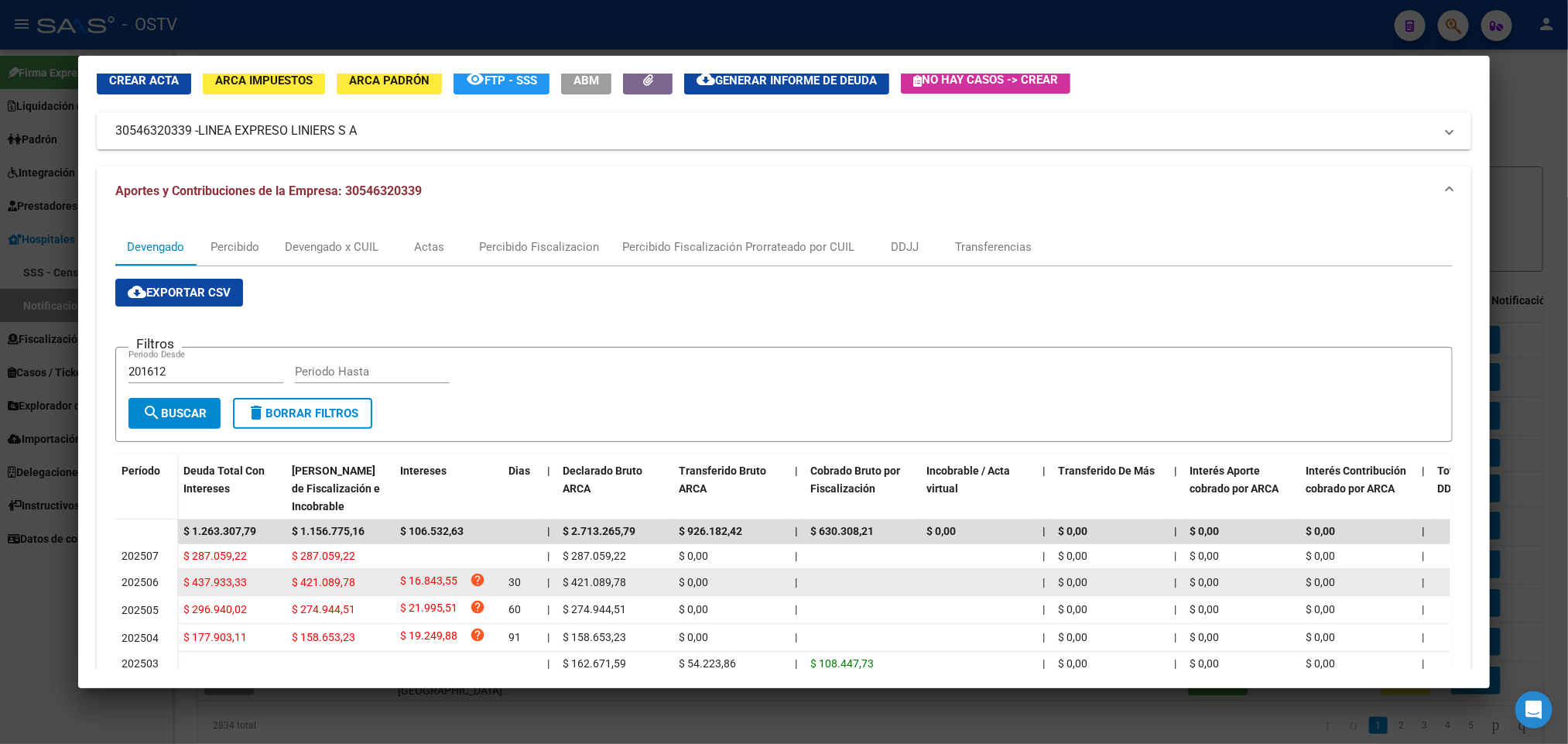
scroll to position [232, 0]
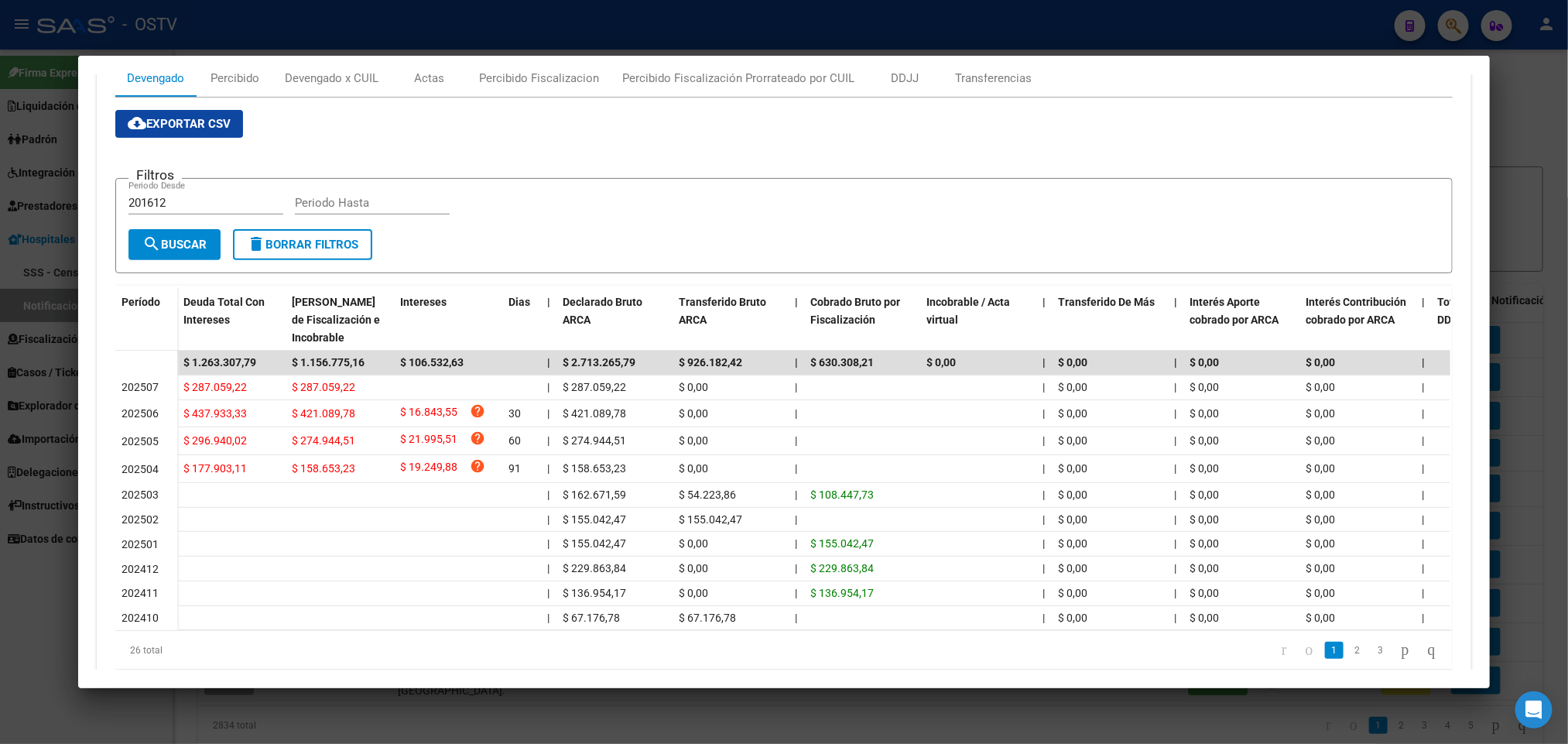
click at [0, 361] on div at bounding box center [784, 372] width 1568 height 744
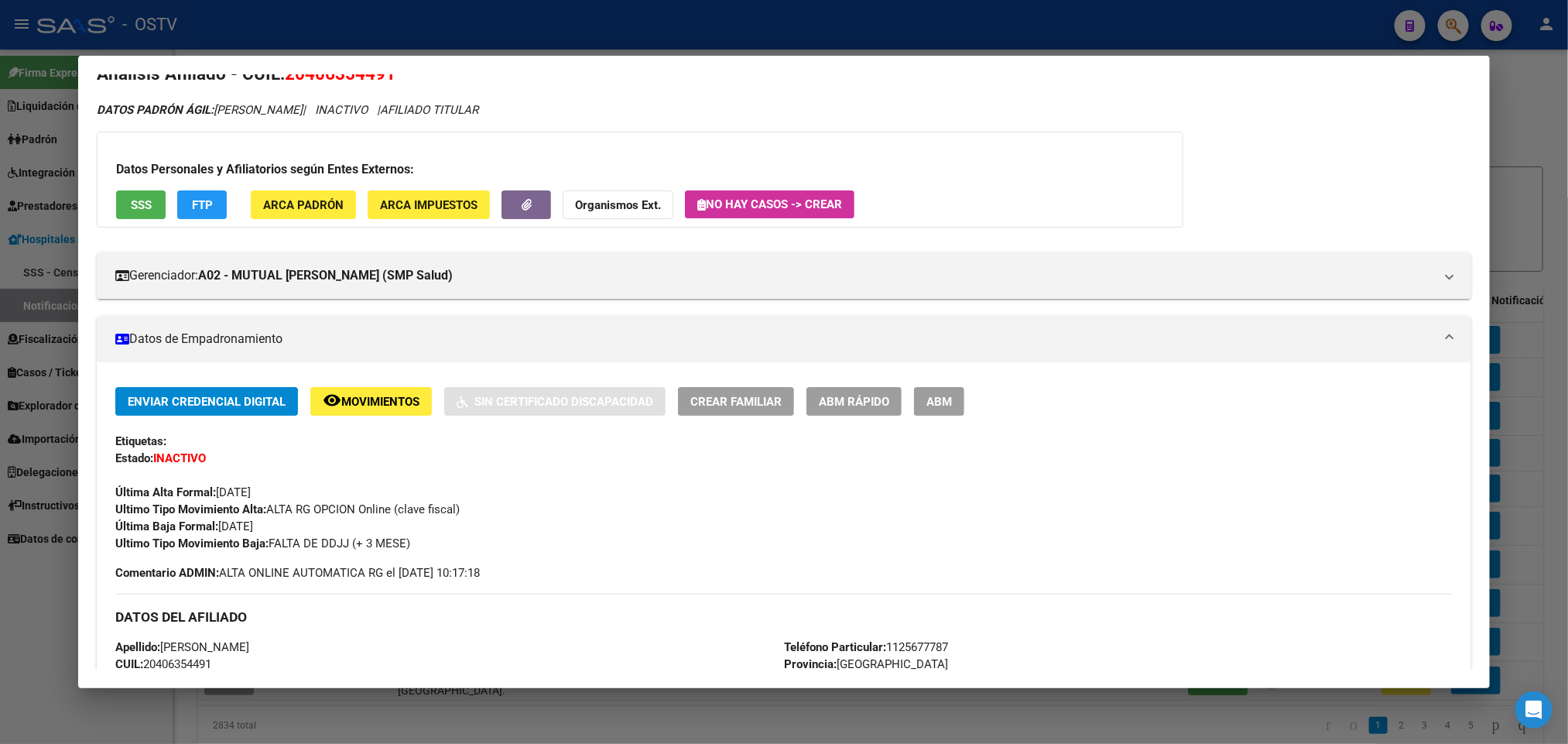
scroll to position [0, 0]
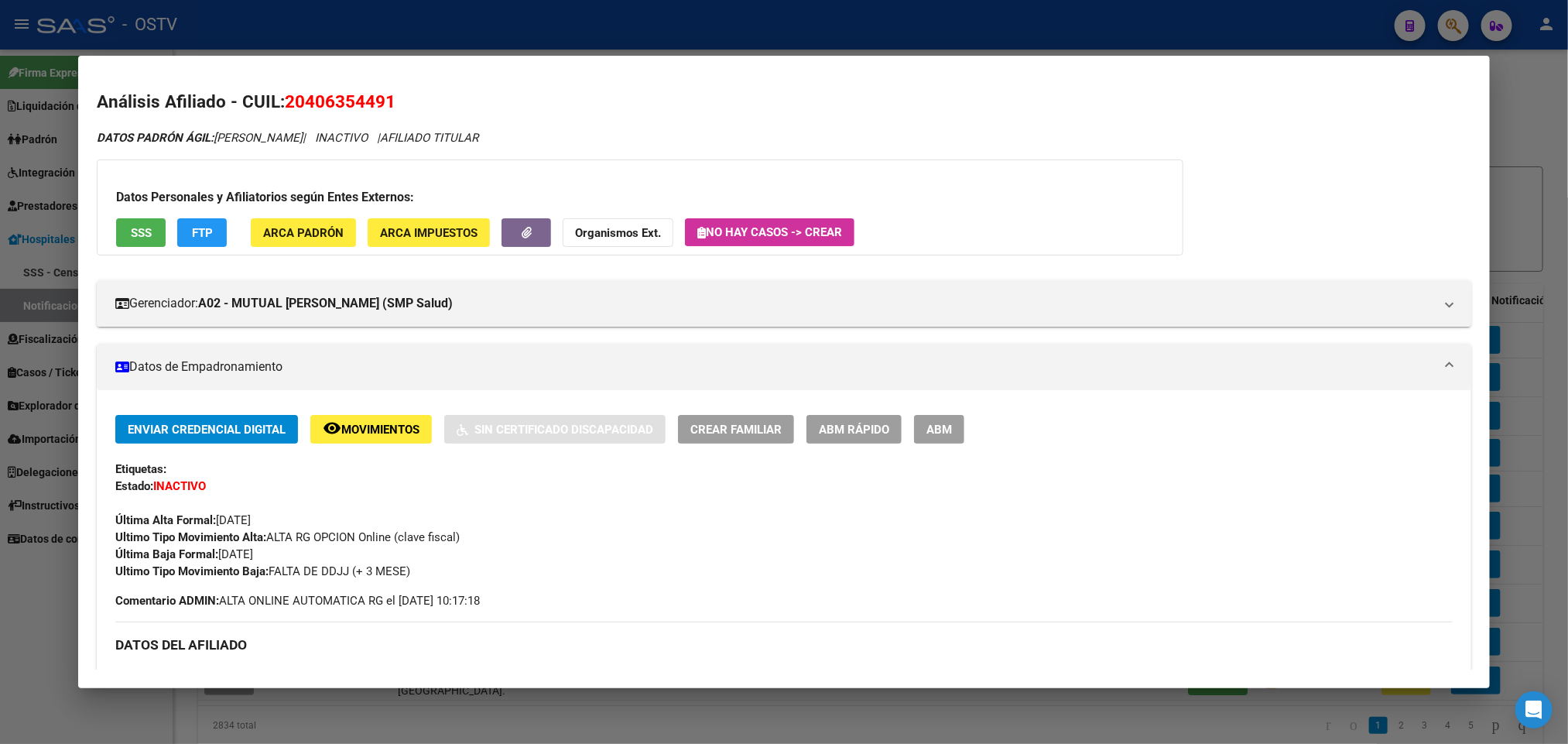
click at [283, 37] on div at bounding box center [784, 372] width 1568 height 744
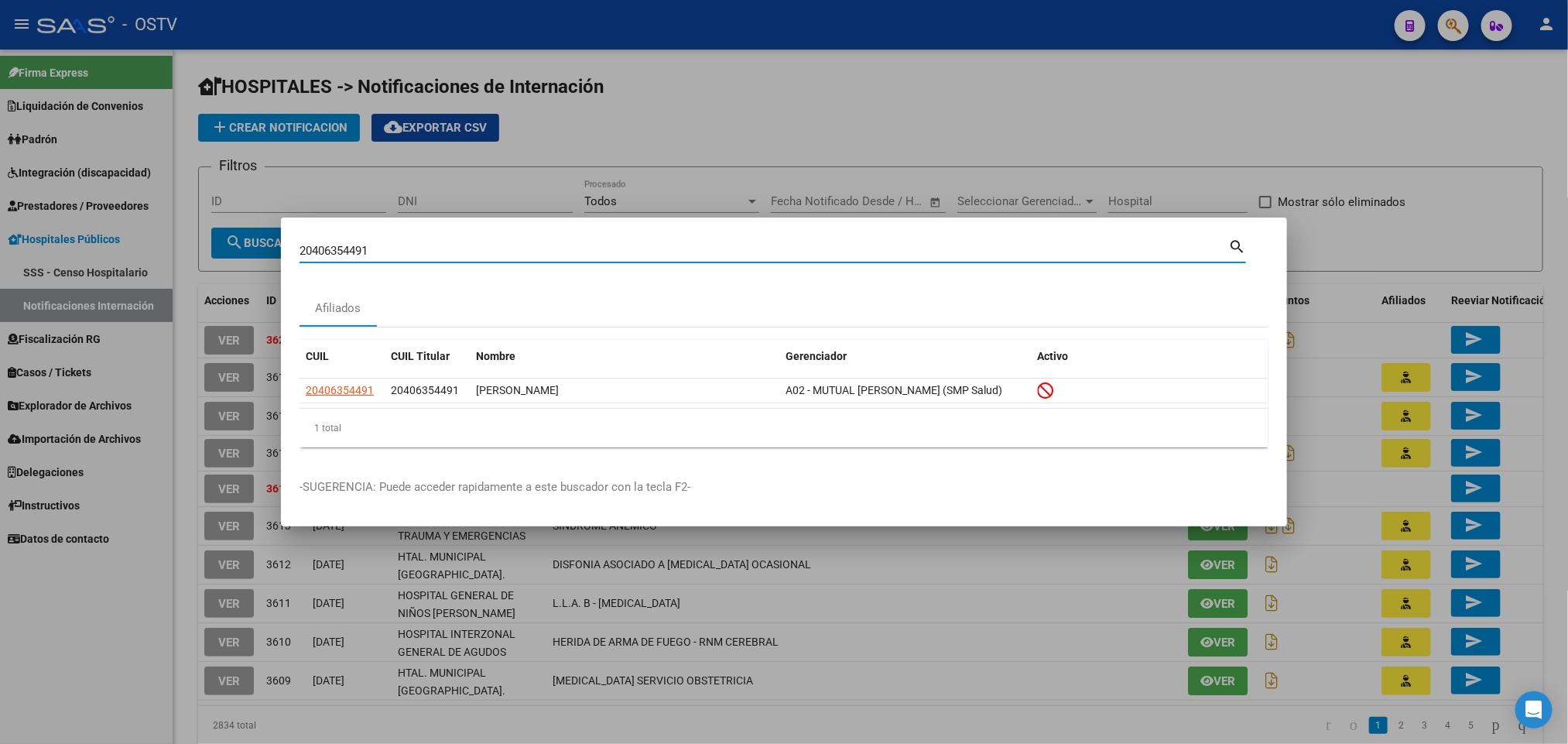
drag, startPoint x: 402, startPoint y: 252, endPoint x: 133, endPoint y: 239, distance: 269.3
click at [133, 239] on div "20406354491 Buscar (apellido, dni, cuil, nro traspaso, cuit, obra social) searc…" at bounding box center [784, 372] width 1568 height 744
type input "22966774"
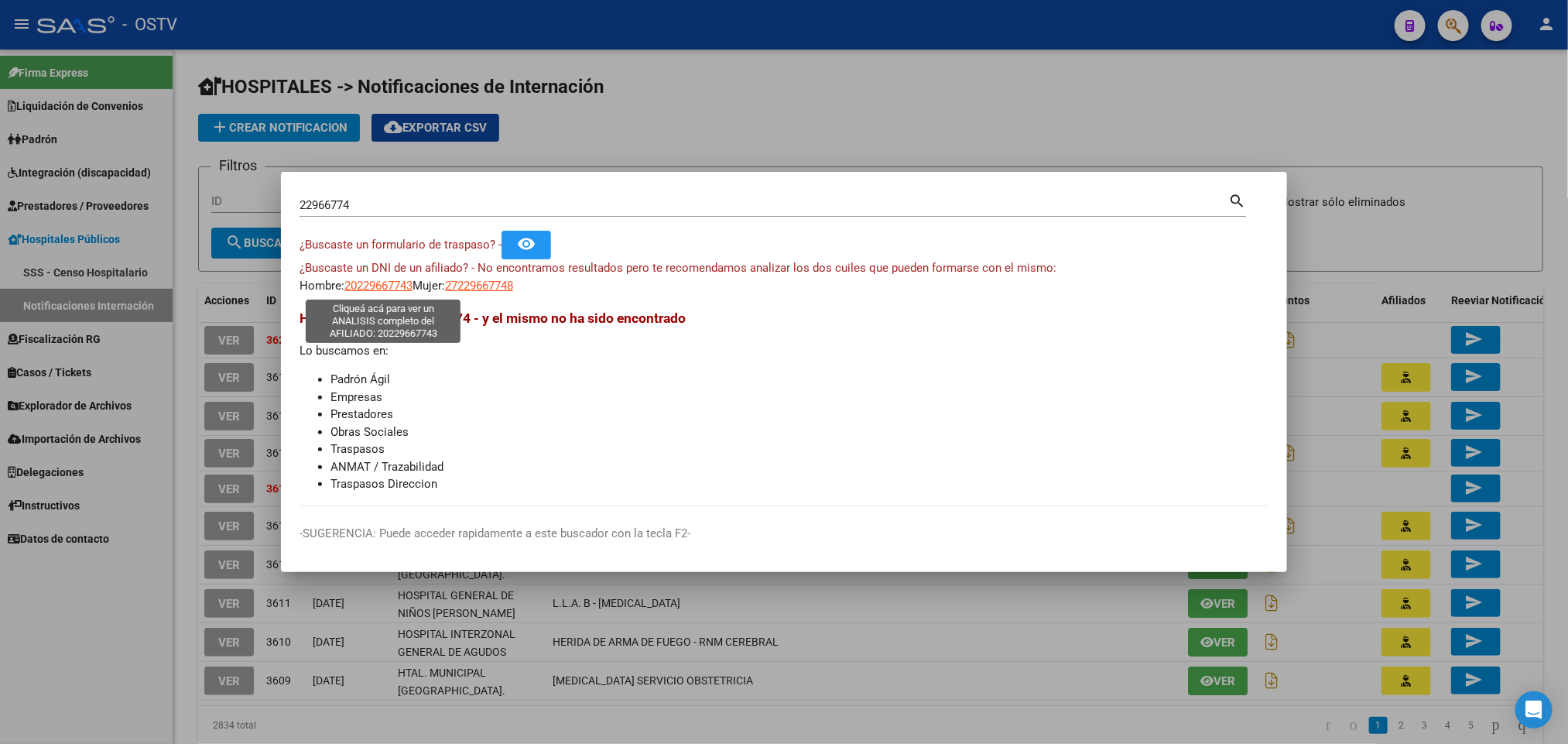
click at [386, 281] on span "20229667743" at bounding box center [378, 286] width 68 height 14
type textarea "20229667743"
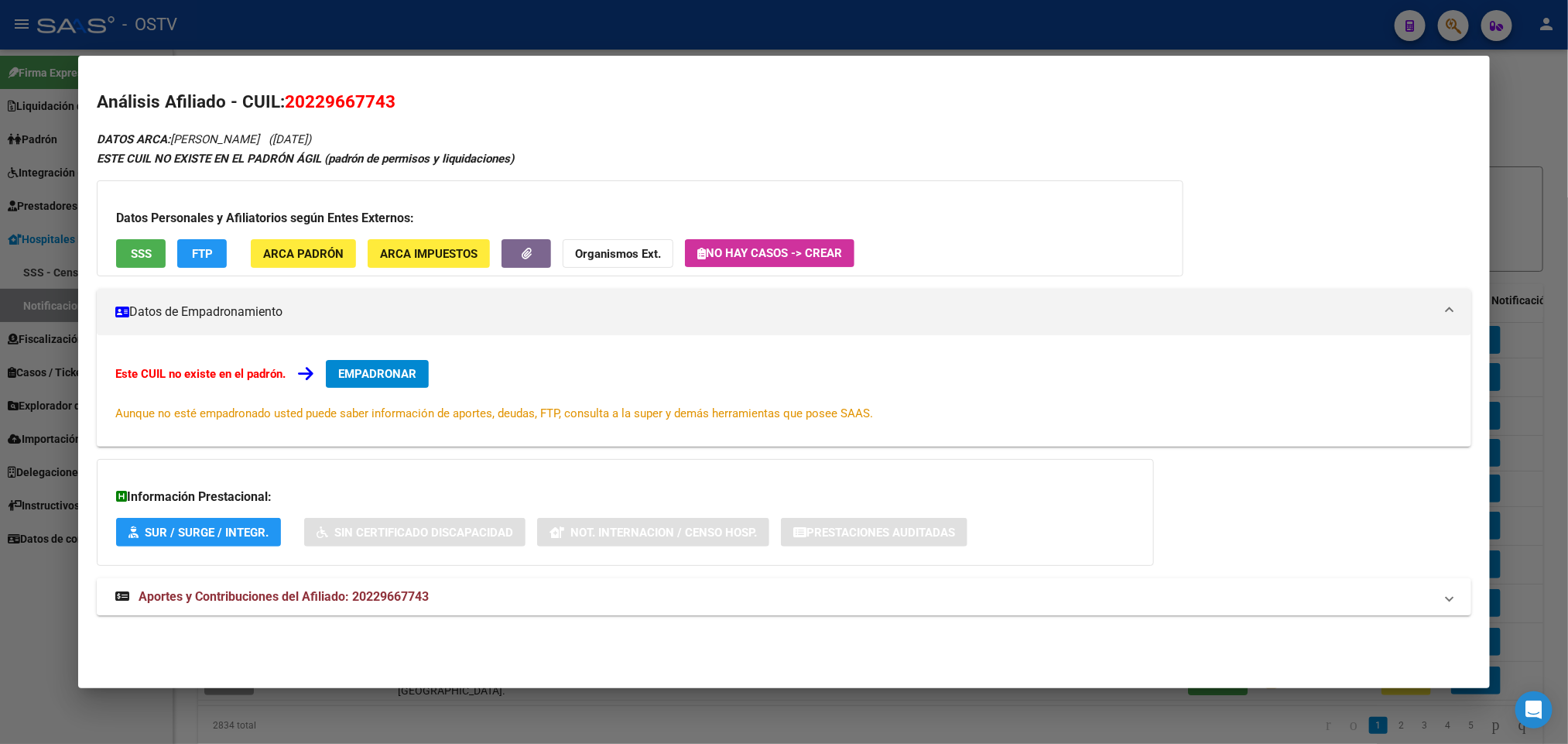
click at [516, 597] on mat-panel-title "Aportes y Contribuciones del Afiliado: 20229667743" at bounding box center [774, 597] width 1318 height 18
click at [131, 256] on span "SSS" at bounding box center [141, 254] width 21 height 14
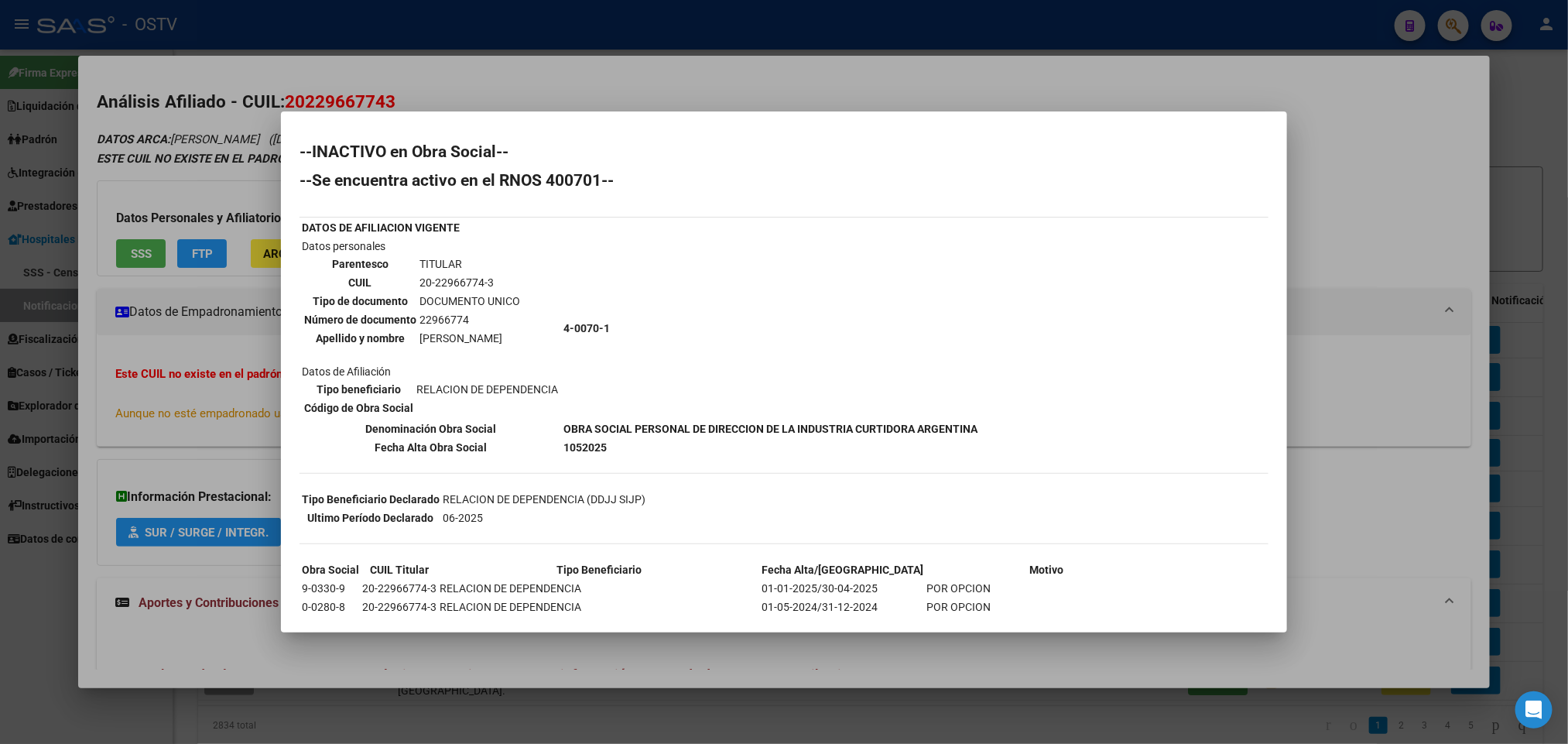
click at [1199, 14] on div at bounding box center [784, 372] width 1568 height 744
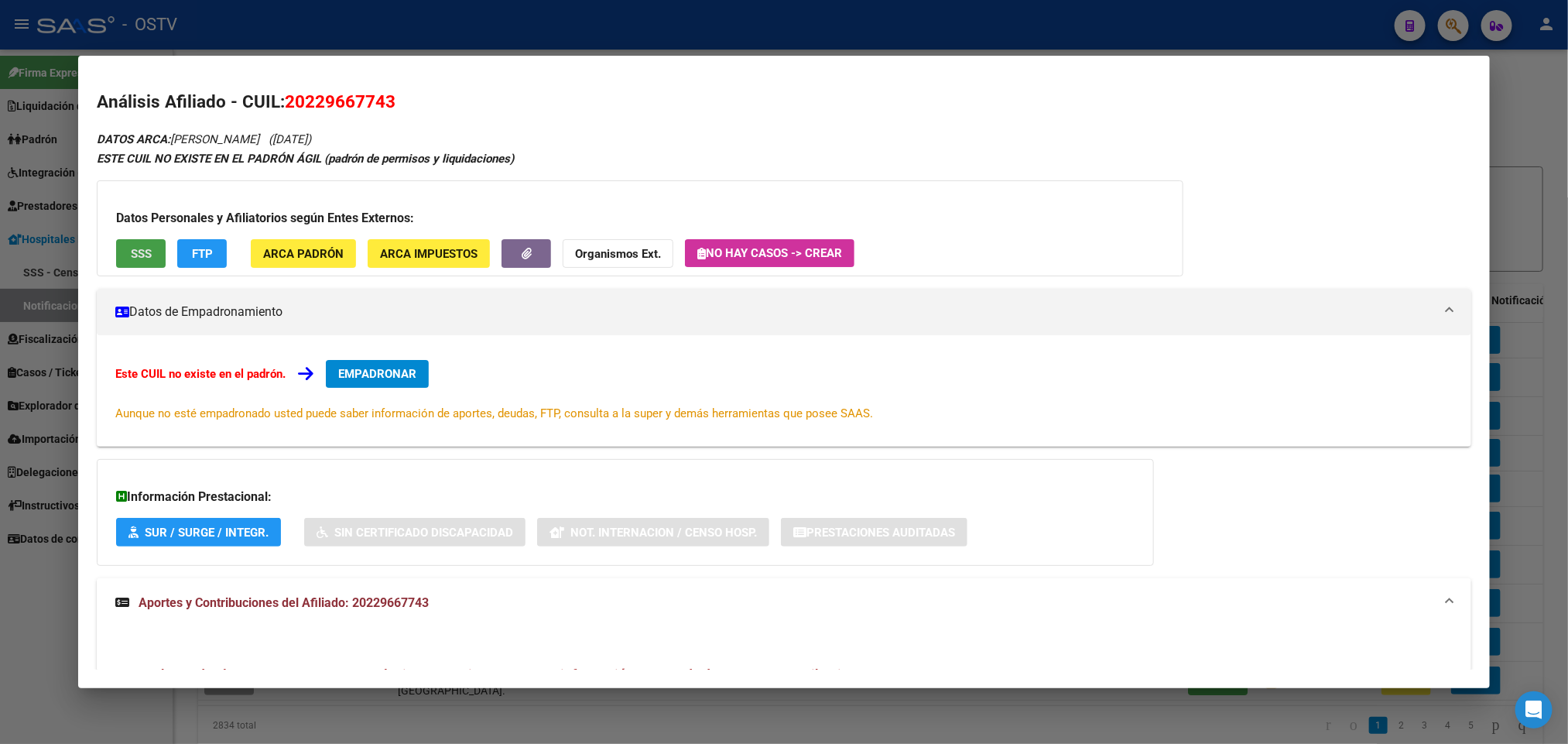
click at [142, 252] on span "SSS" at bounding box center [141, 254] width 21 height 14
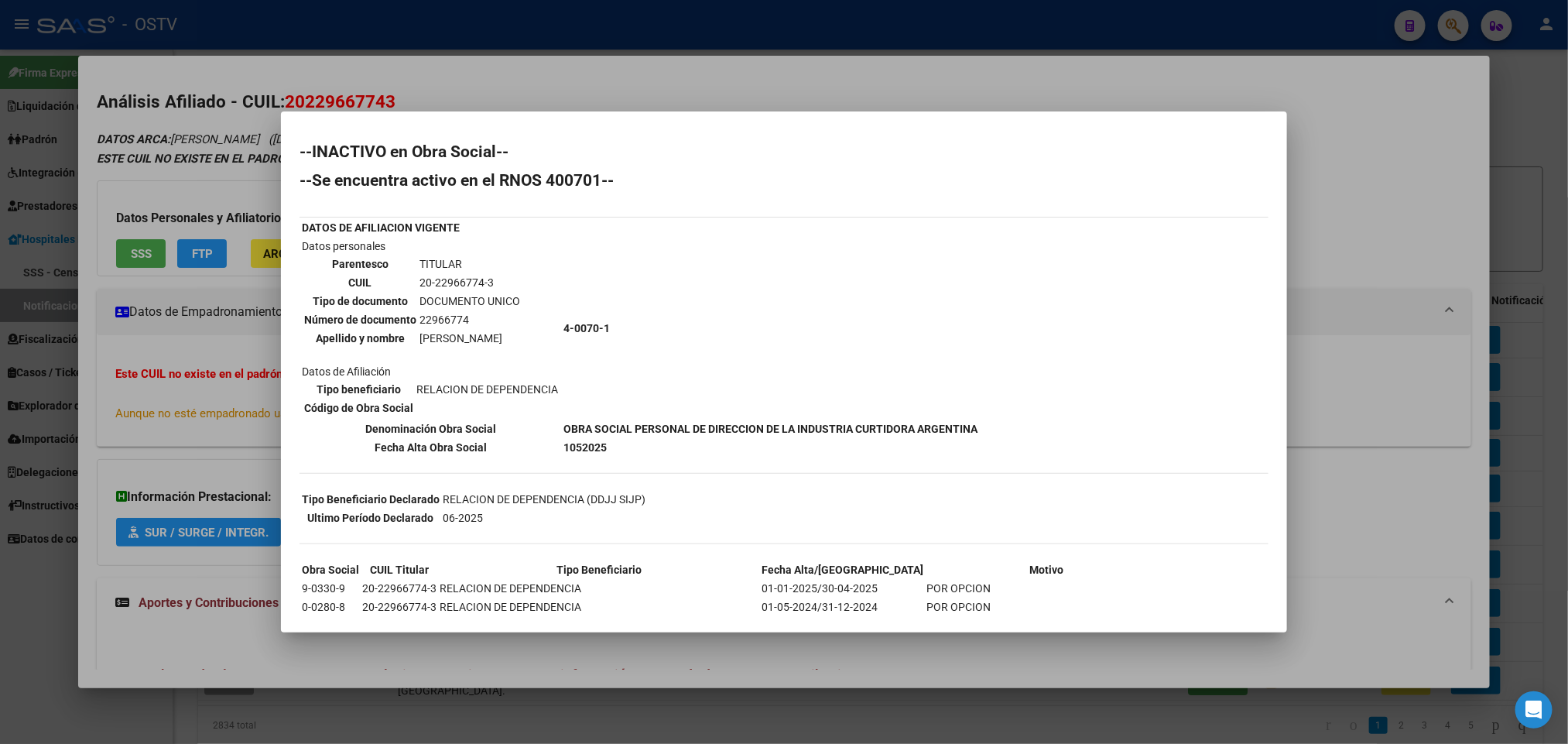
drag, startPoint x: 332, startPoint y: 73, endPoint x: 347, endPoint y: 70, distance: 15.3
click at [333, 73] on div at bounding box center [784, 372] width 1568 height 744
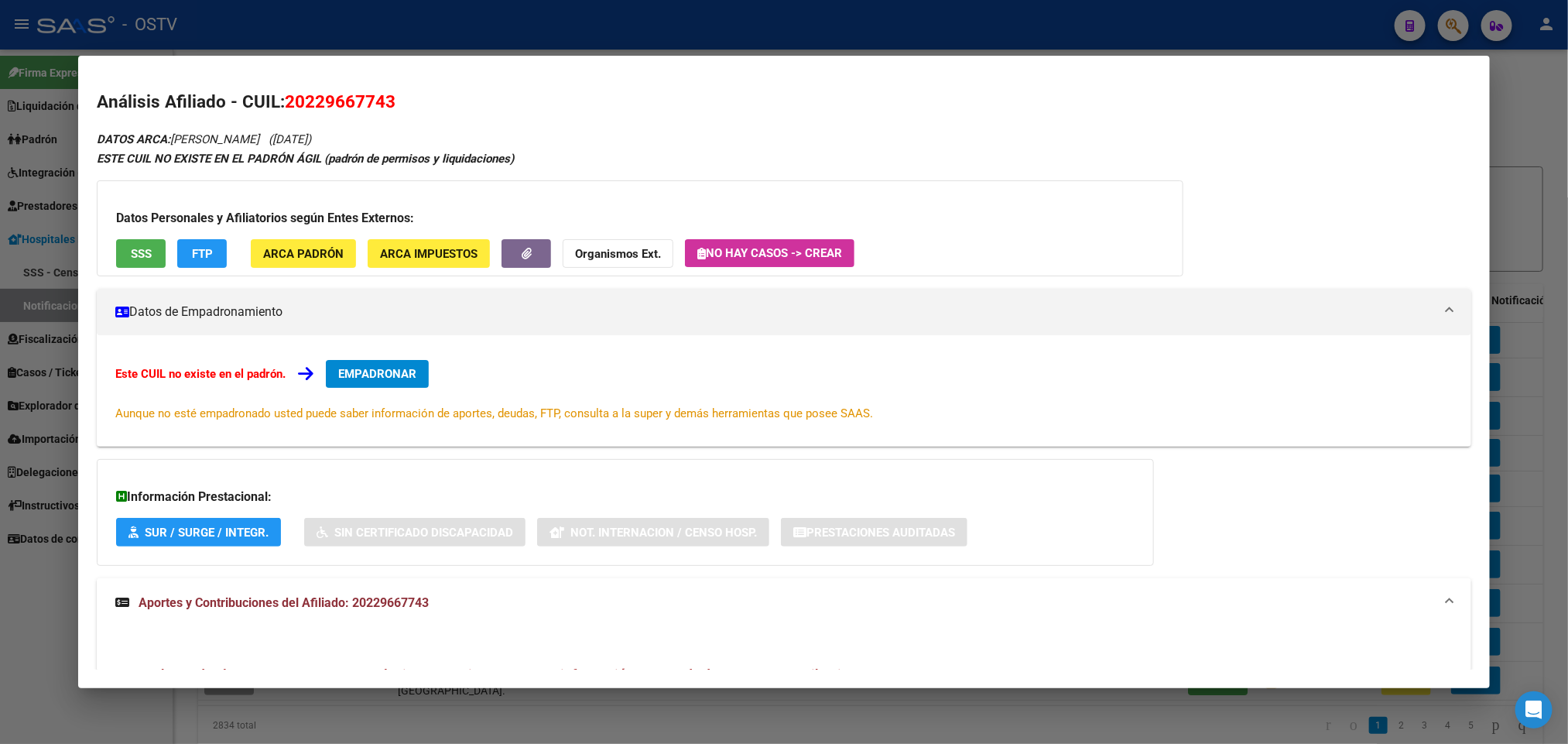
click at [409, 35] on div at bounding box center [784, 372] width 1568 height 744
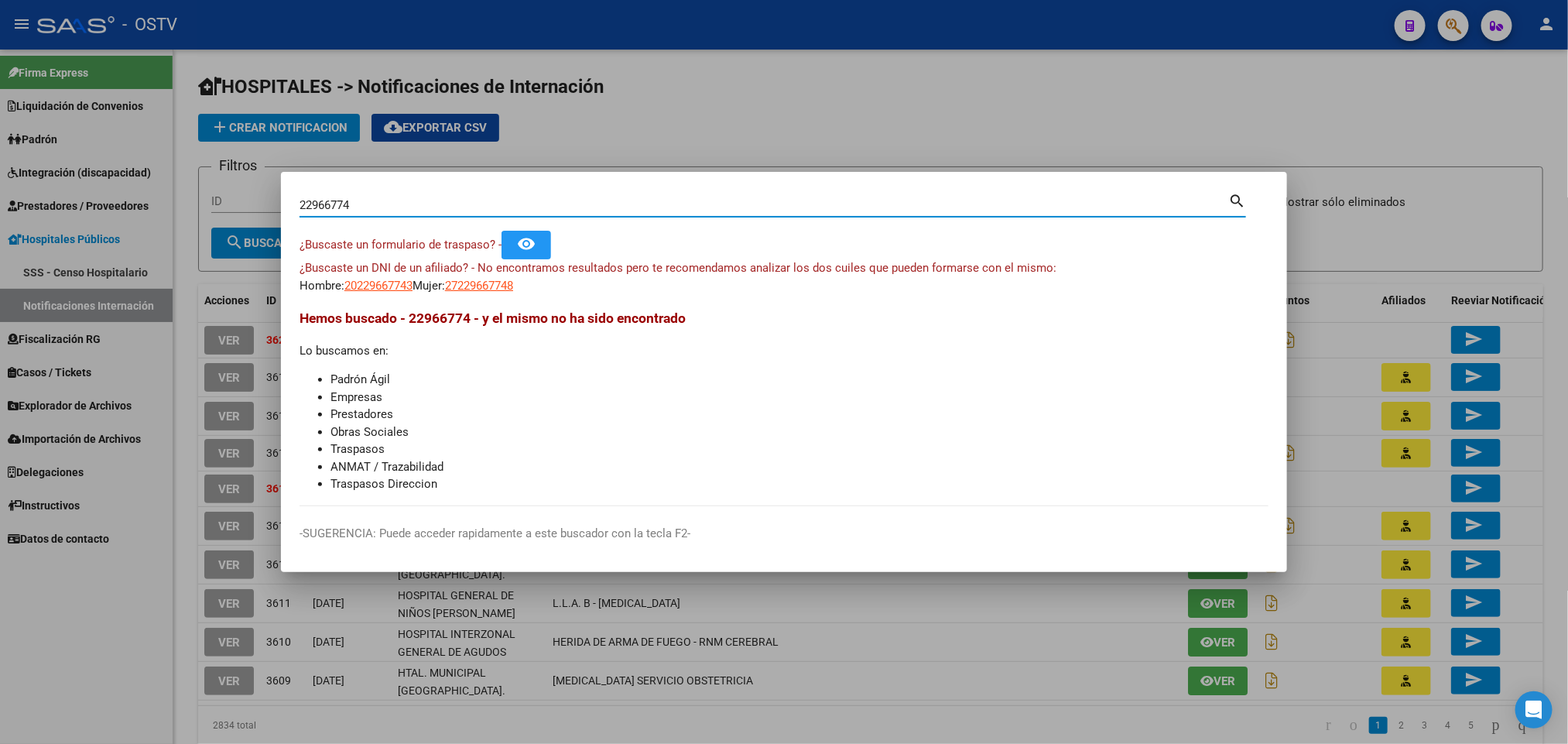
drag, startPoint x: 433, startPoint y: 204, endPoint x: 270, endPoint y: 222, distance: 164.0
click at [270, 222] on div "22966774 Buscar (apellido, dni, cuil, nro traspaso, cuit, obra social) search ¿…" at bounding box center [784, 372] width 1568 height 744
type input "17989941"
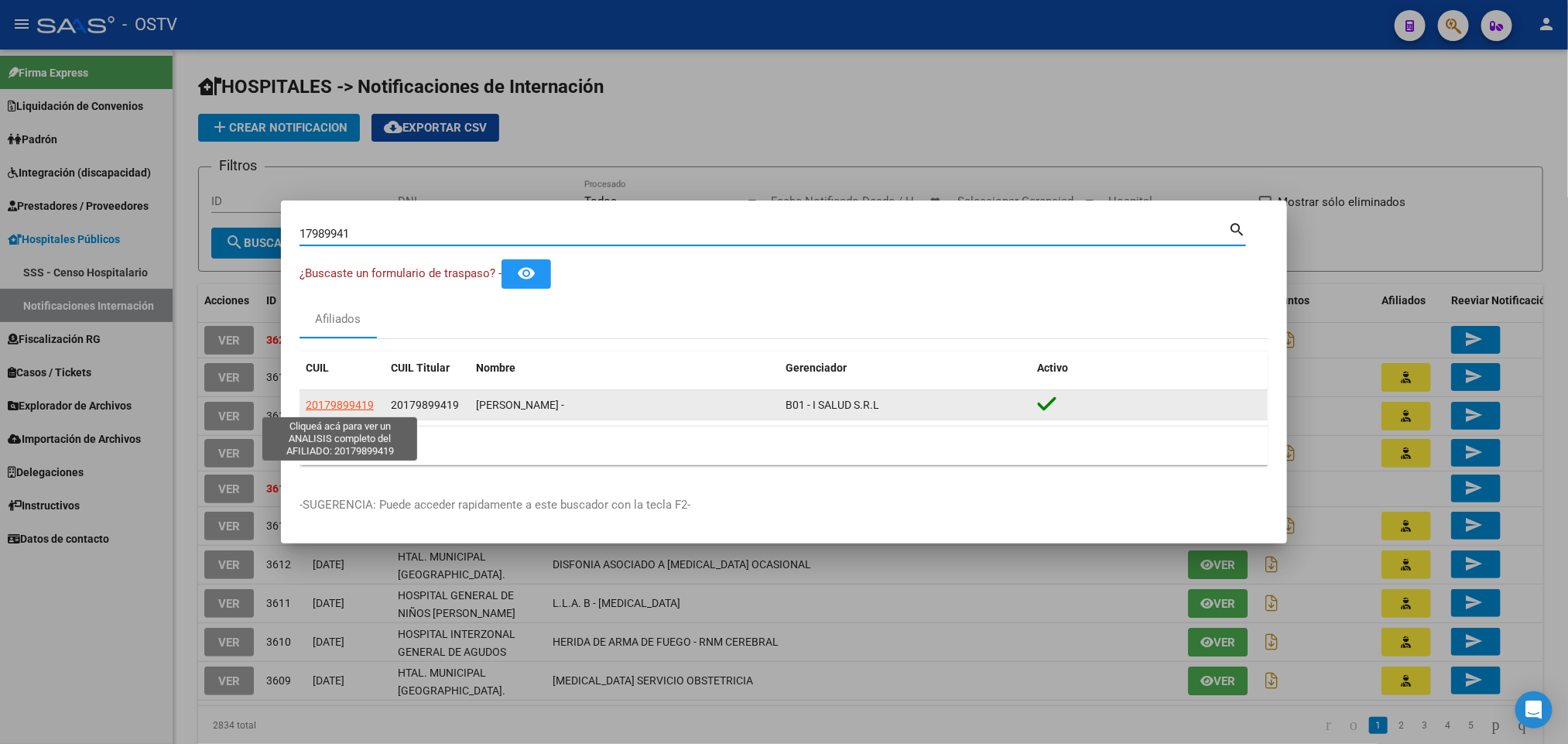
click at [321, 404] on span "20179899419" at bounding box center [340, 405] width 68 height 12
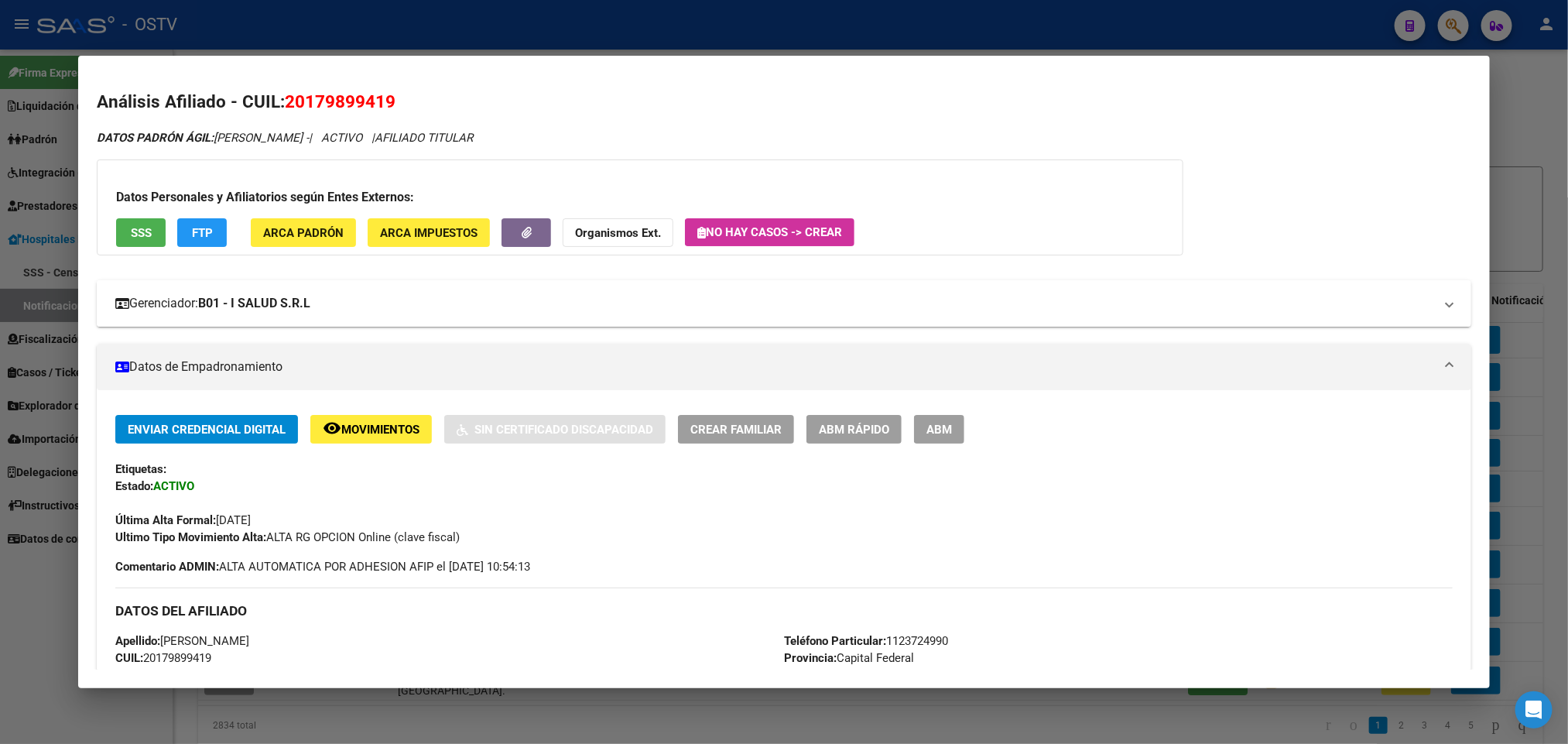
click at [358, 319] on mat-expansion-panel-header "Gerenciador: B01 - I SALUD S.R.L" at bounding box center [783, 303] width 1374 height 46
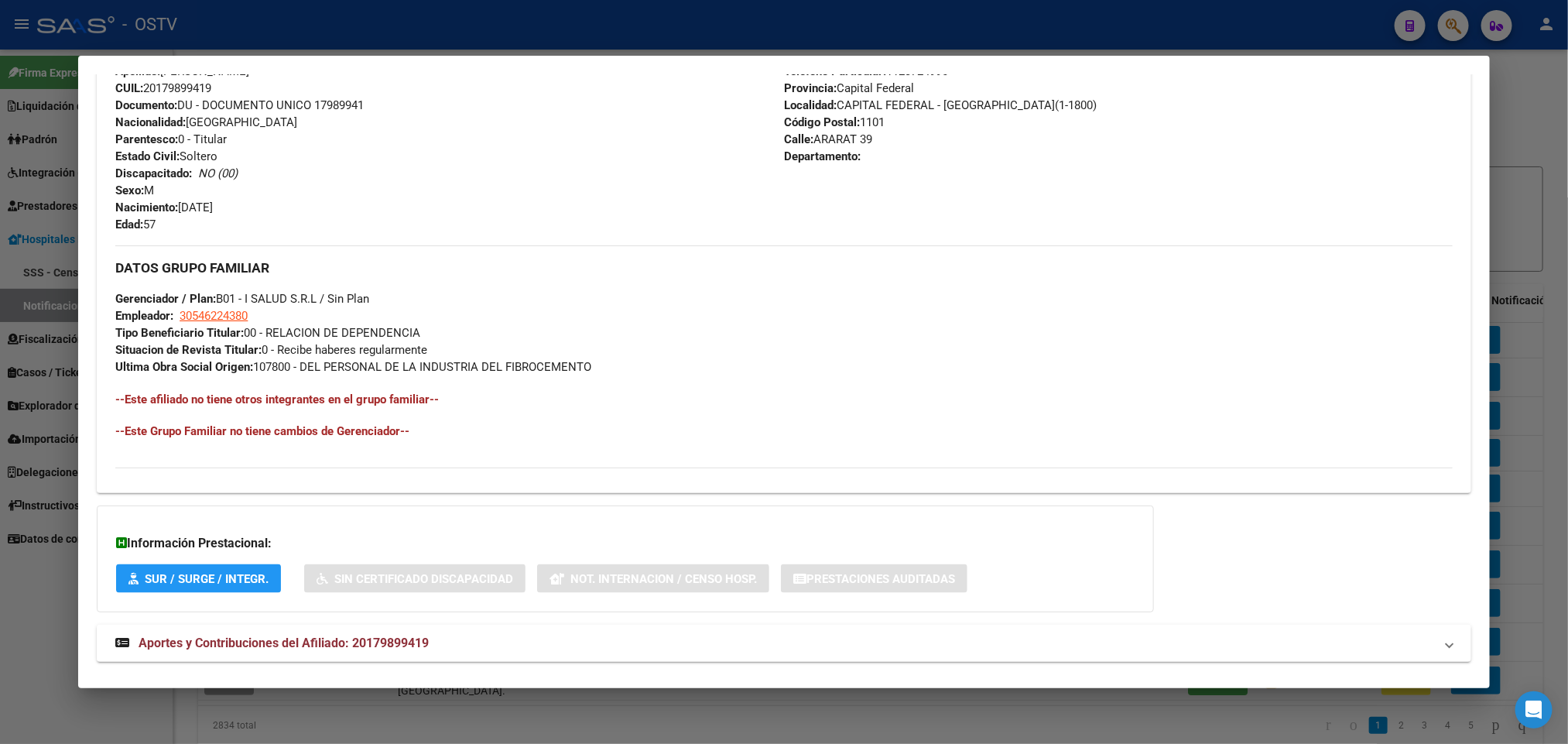
scroll to position [1145, 0]
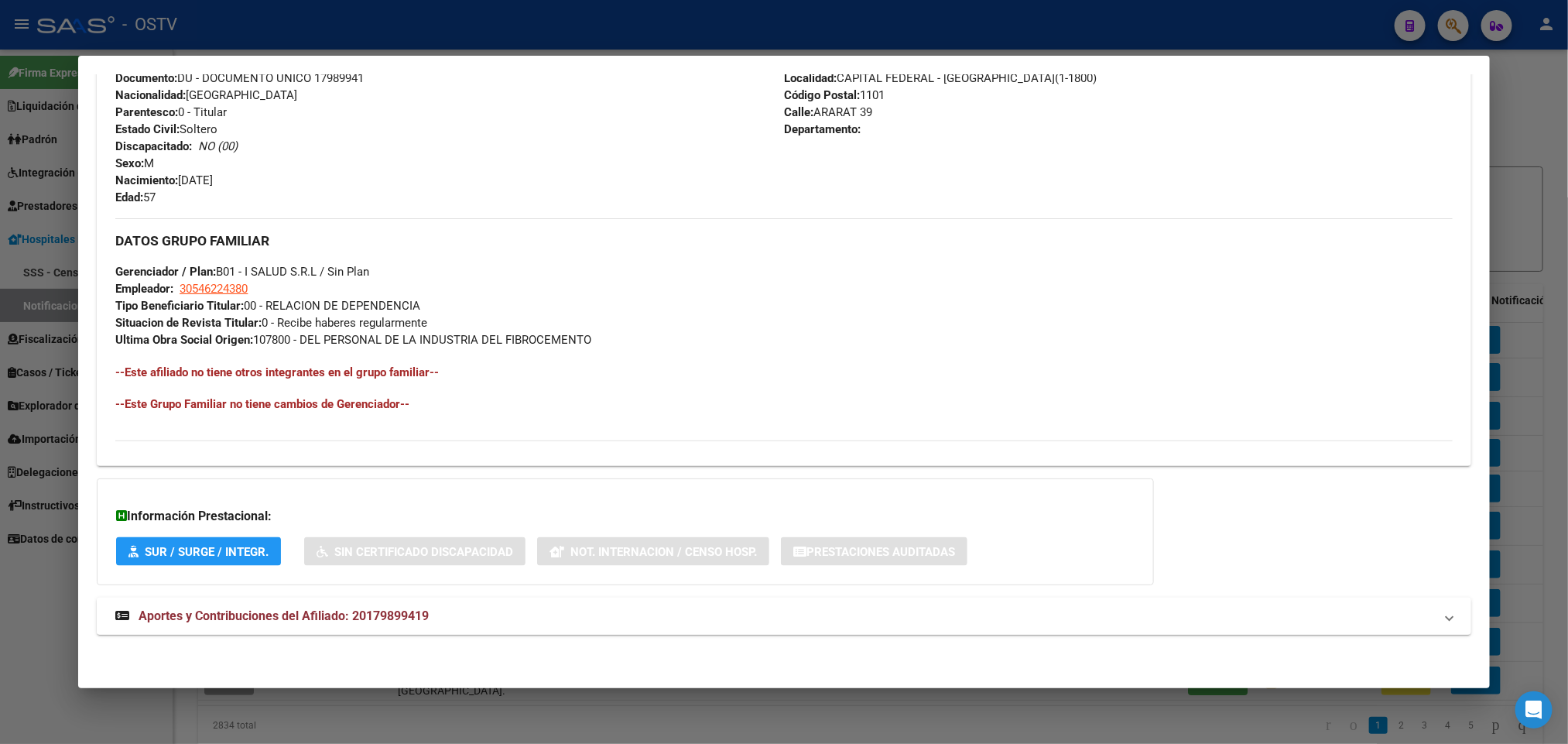
click at [432, 623] on mat-panel-title "Aportes y Contribuciones del Afiliado: 20179899419" at bounding box center [774, 616] width 1318 height 18
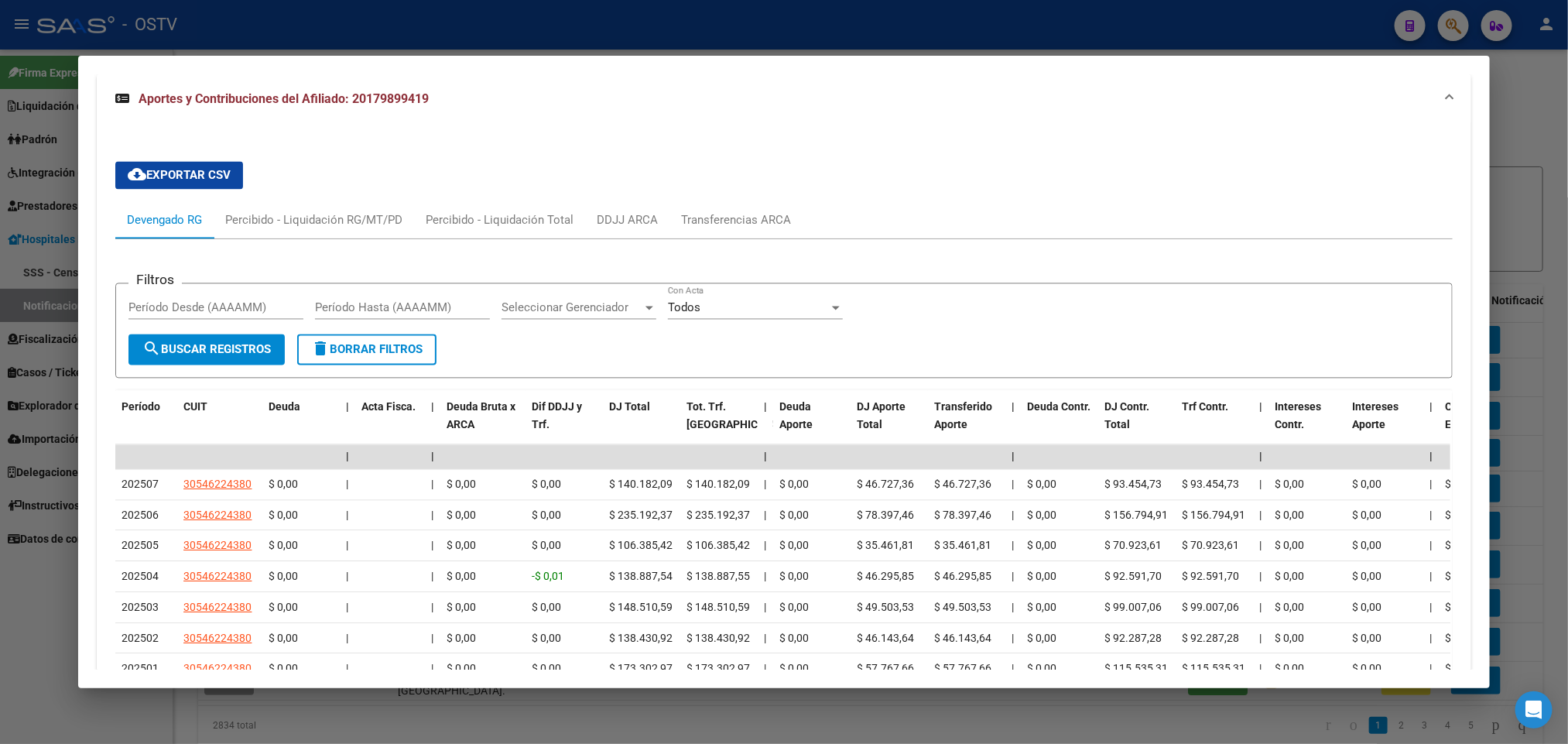
scroll to position [1910, 0]
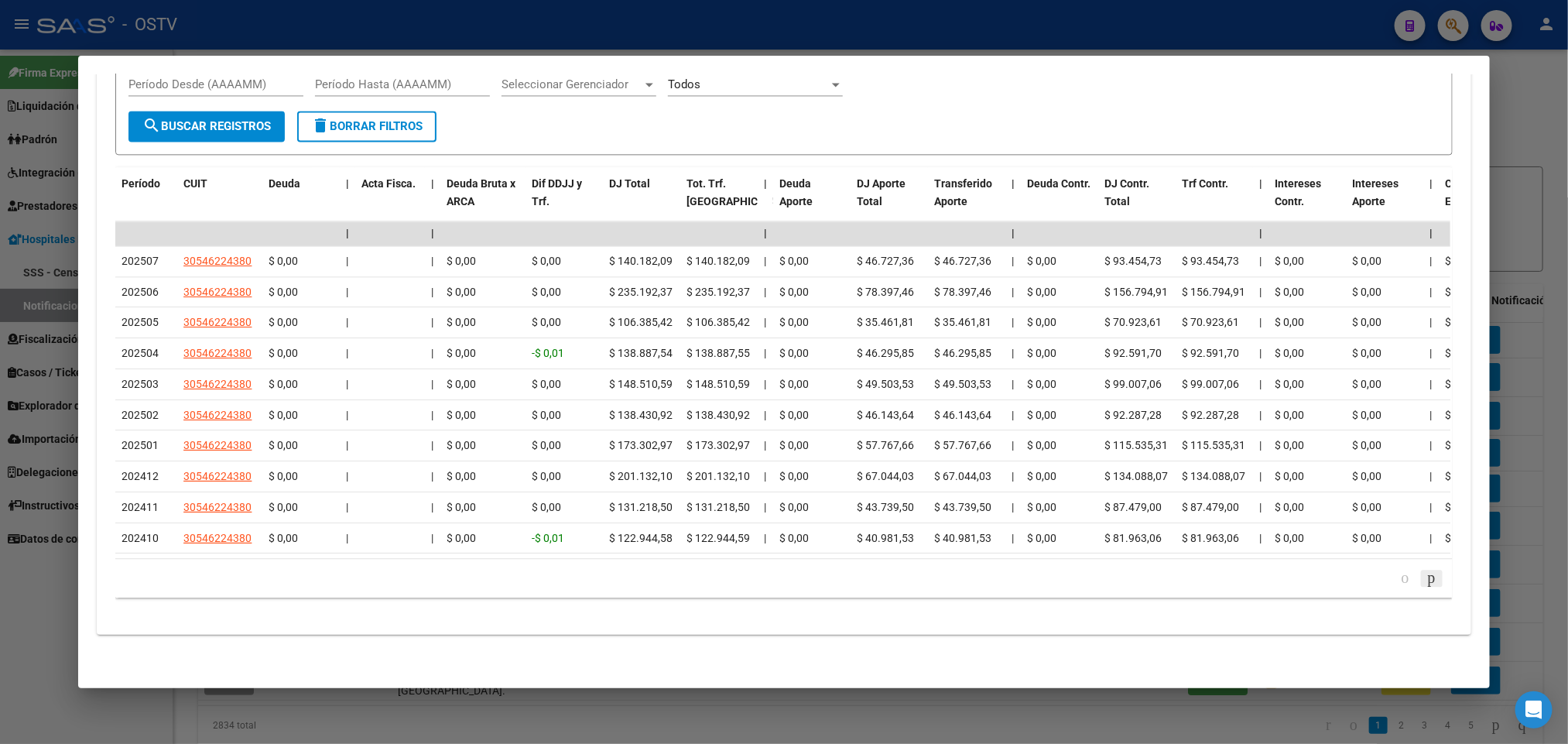
click at [1425, 578] on icon "go to next page" at bounding box center [1431, 577] width 12 height 18
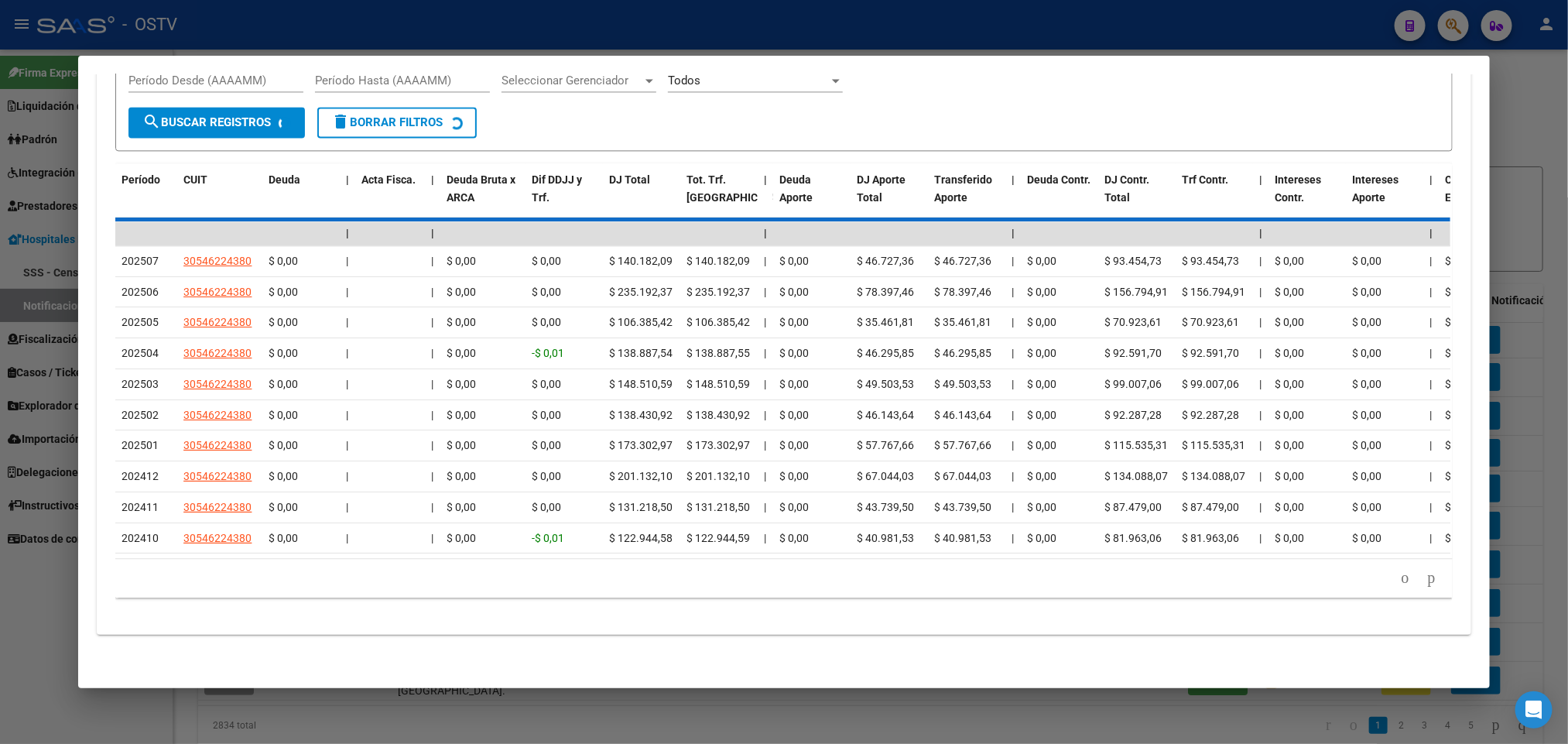
scroll to position [1633, 0]
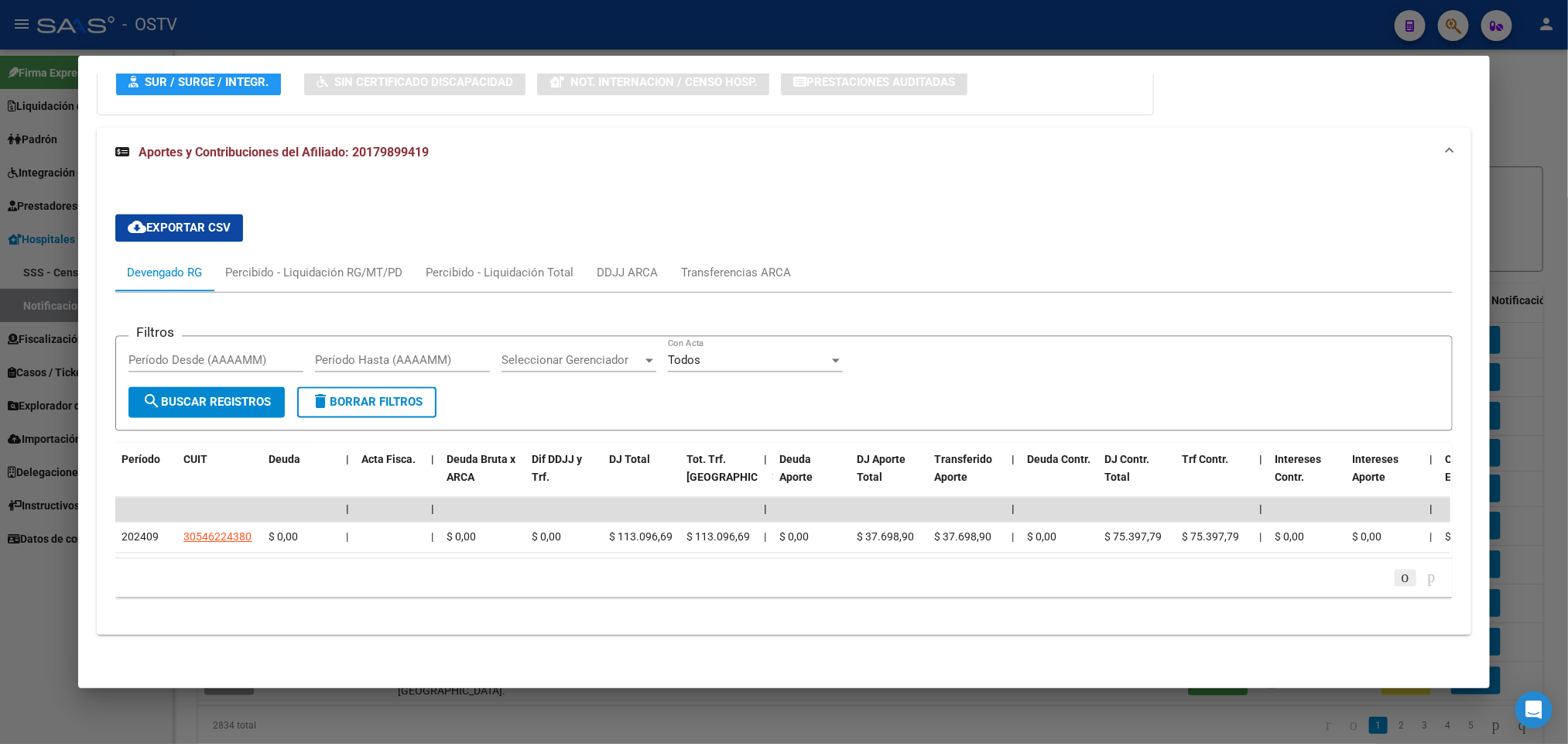
click at [1399, 585] on icon "go to previous page" at bounding box center [1405, 577] width 12 height 18
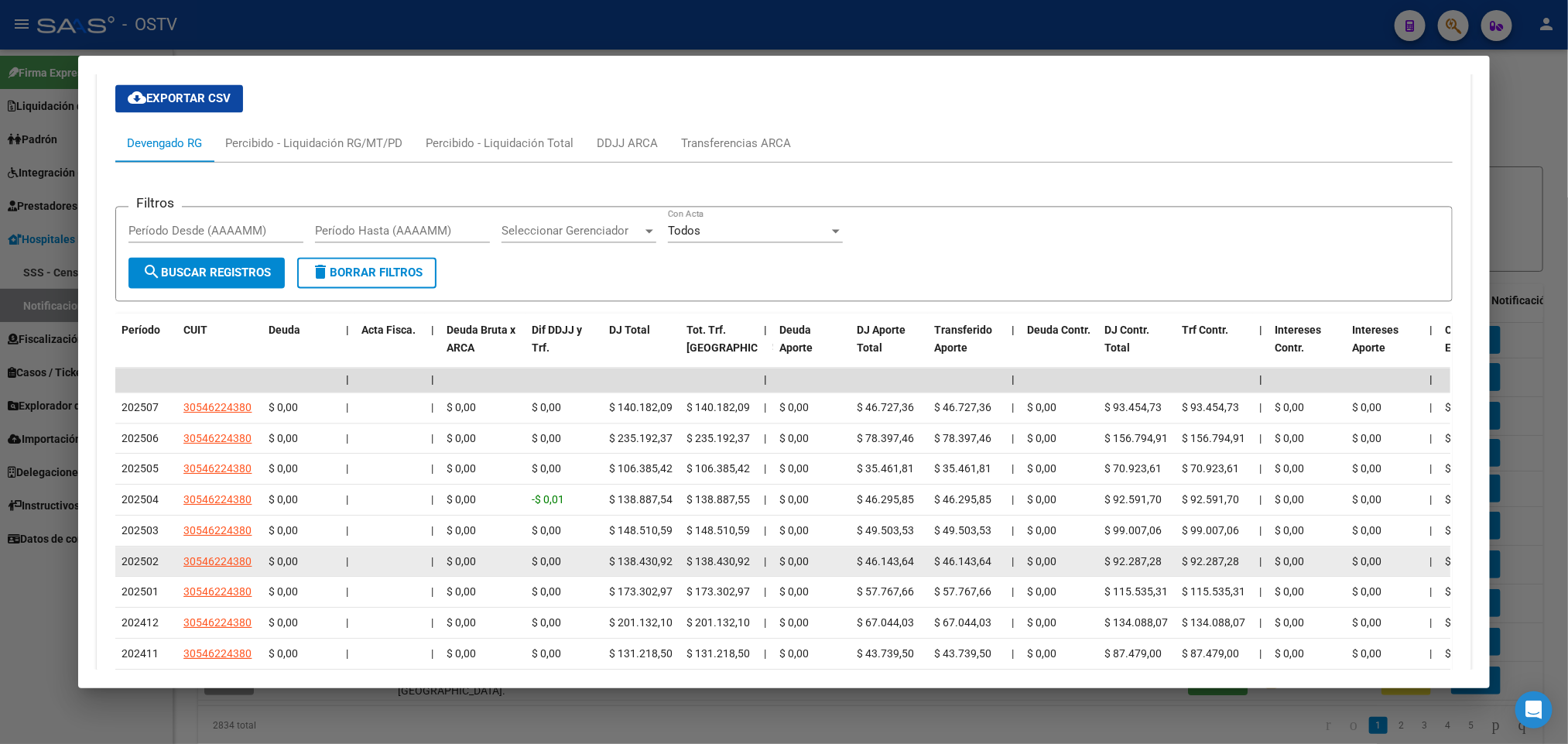
scroll to position [1749, 0]
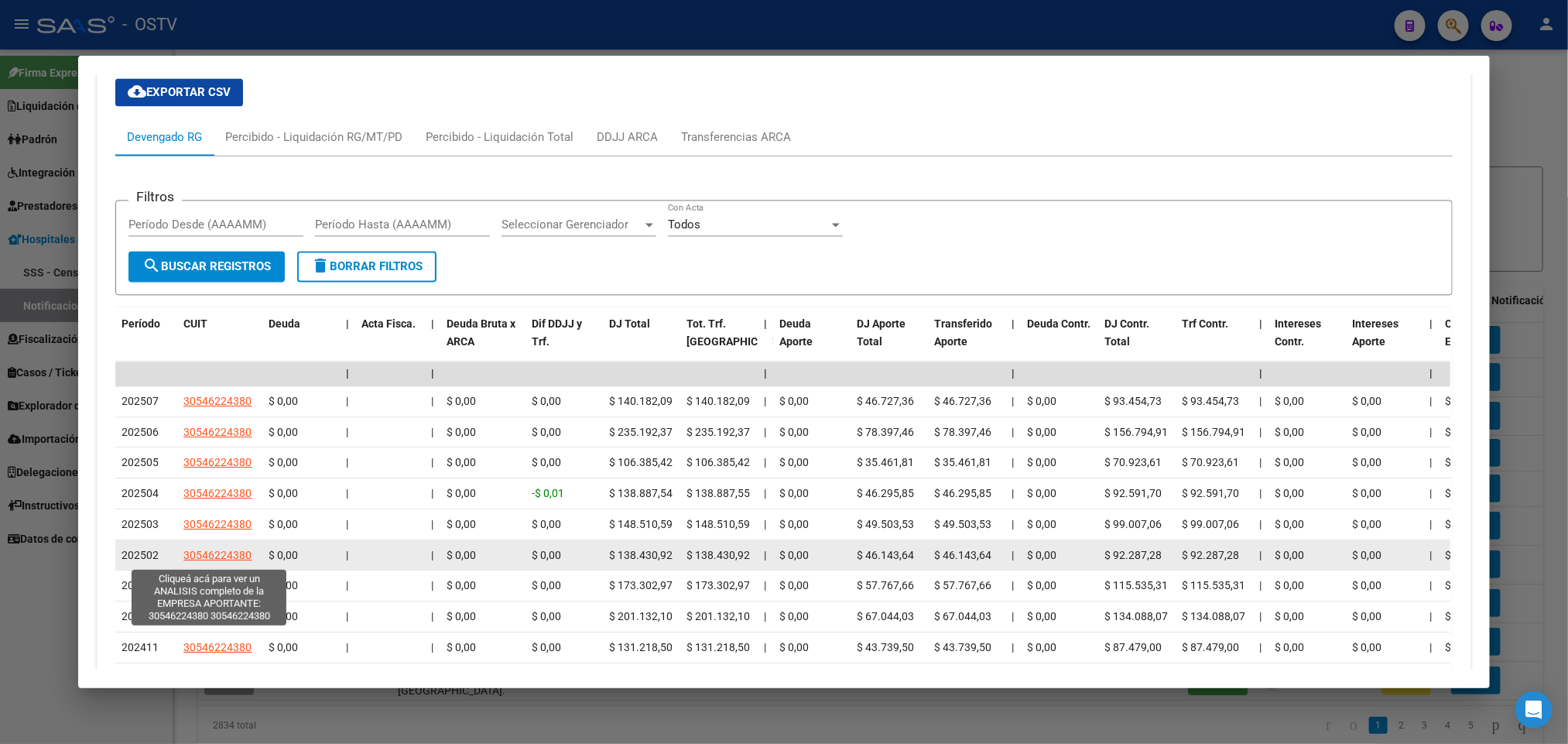
click at [226, 561] on span "30546224380" at bounding box center [217, 555] width 68 height 12
type textarea "30546224380"
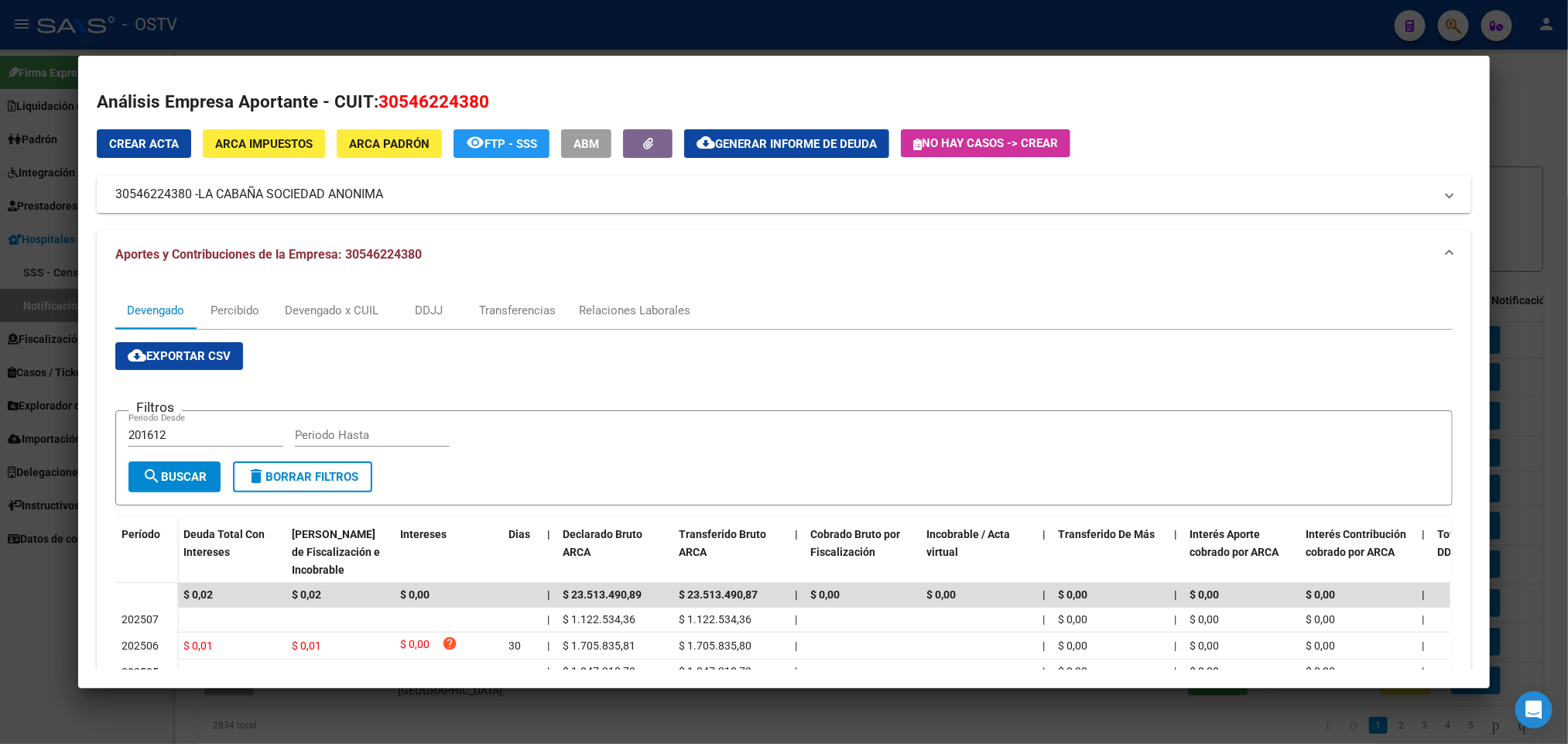
click at [602, 35] on div at bounding box center [784, 372] width 1568 height 744
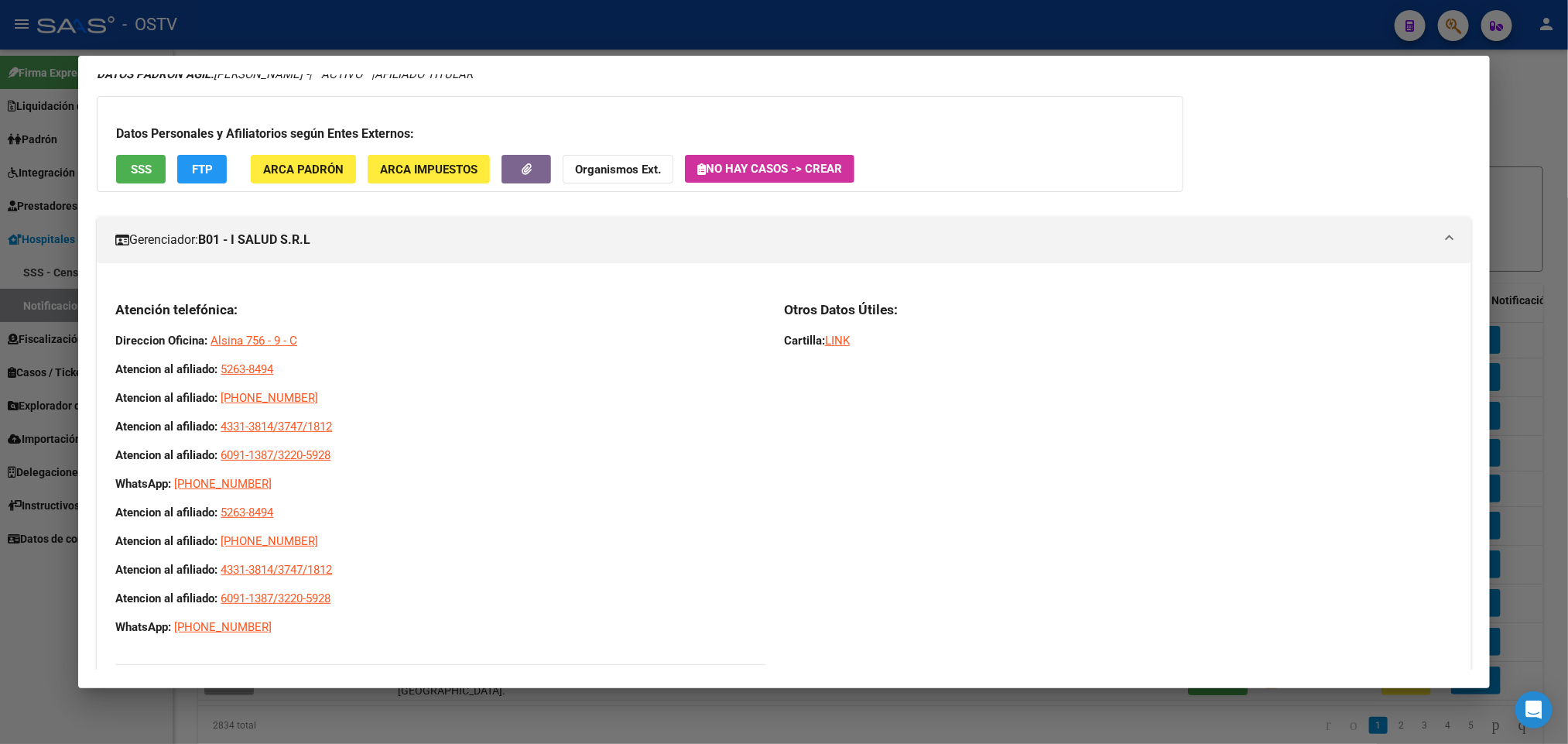
scroll to position [0, 0]
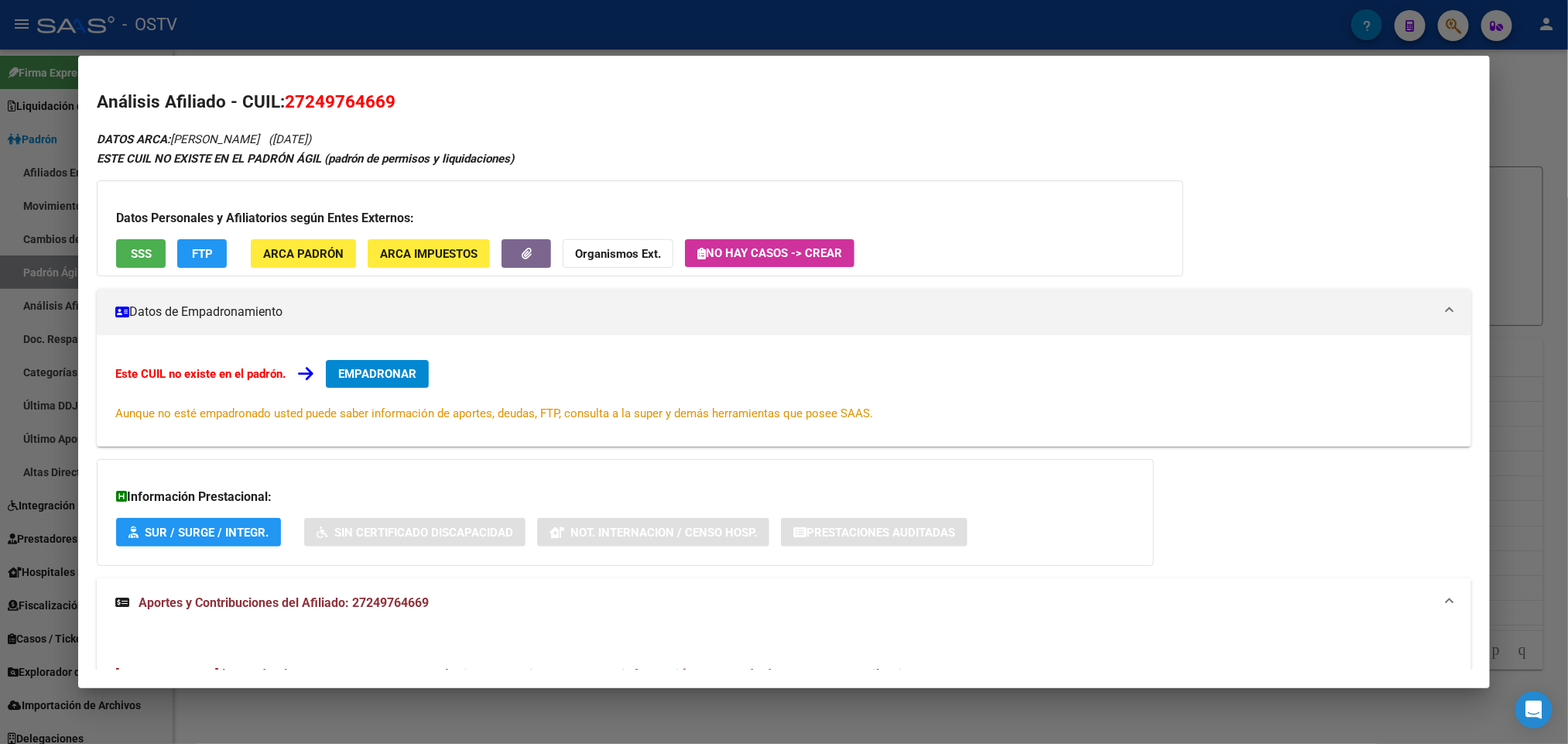
click at [19, 197] on div at bounding box center [784, 372] width 1568 height 744
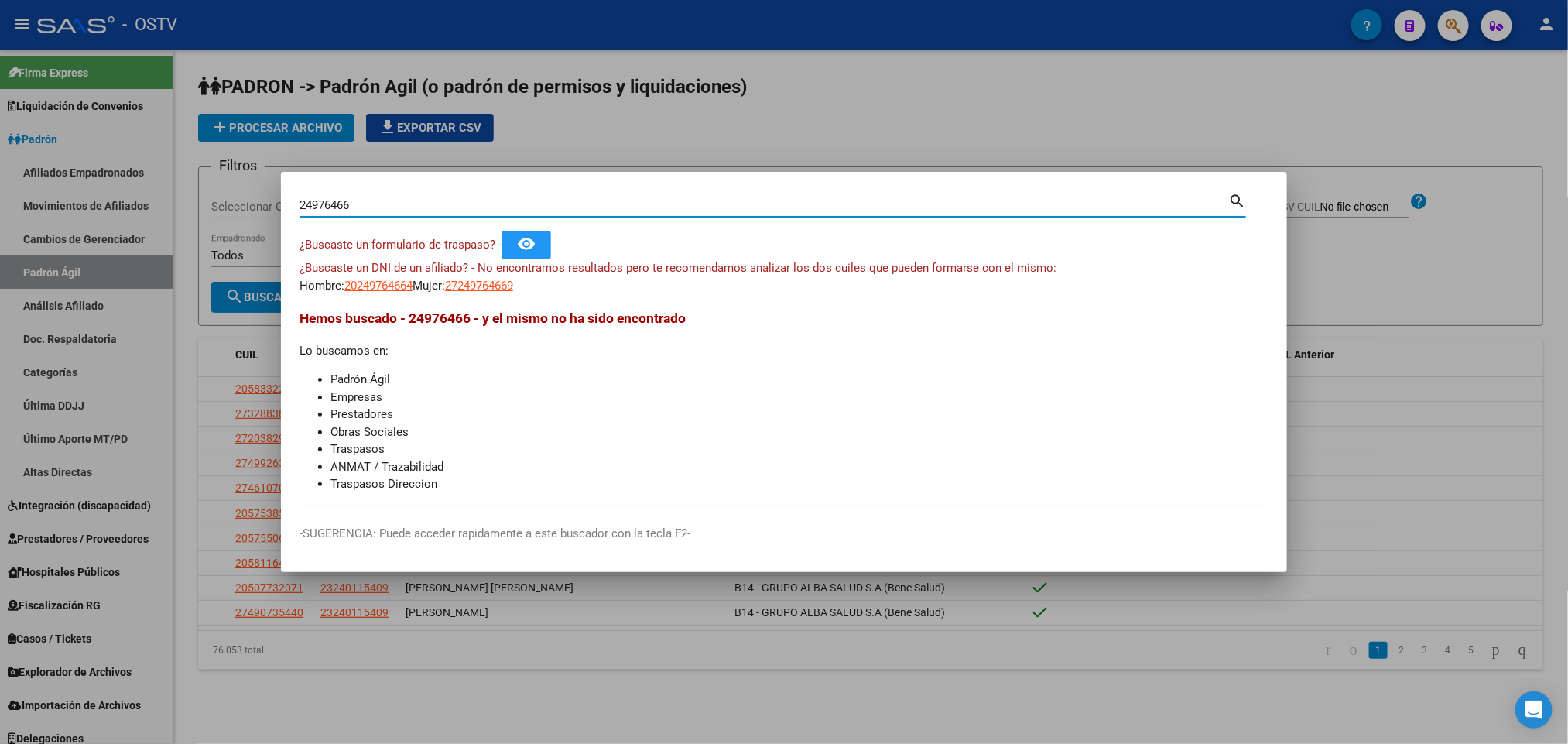
drag, startPoint x: 371, startPoint y: 204, endPoint x: 283, endPoint y: 209, distance: 88.1
click at [283, 209] on mat-dialog-content "24976466 Buscar (apellido, dni, cuil, nro traspaso, cuit, obra social) search ¿…" at bounding box center [784, 348] width 1006 height 315
type input "43300443"
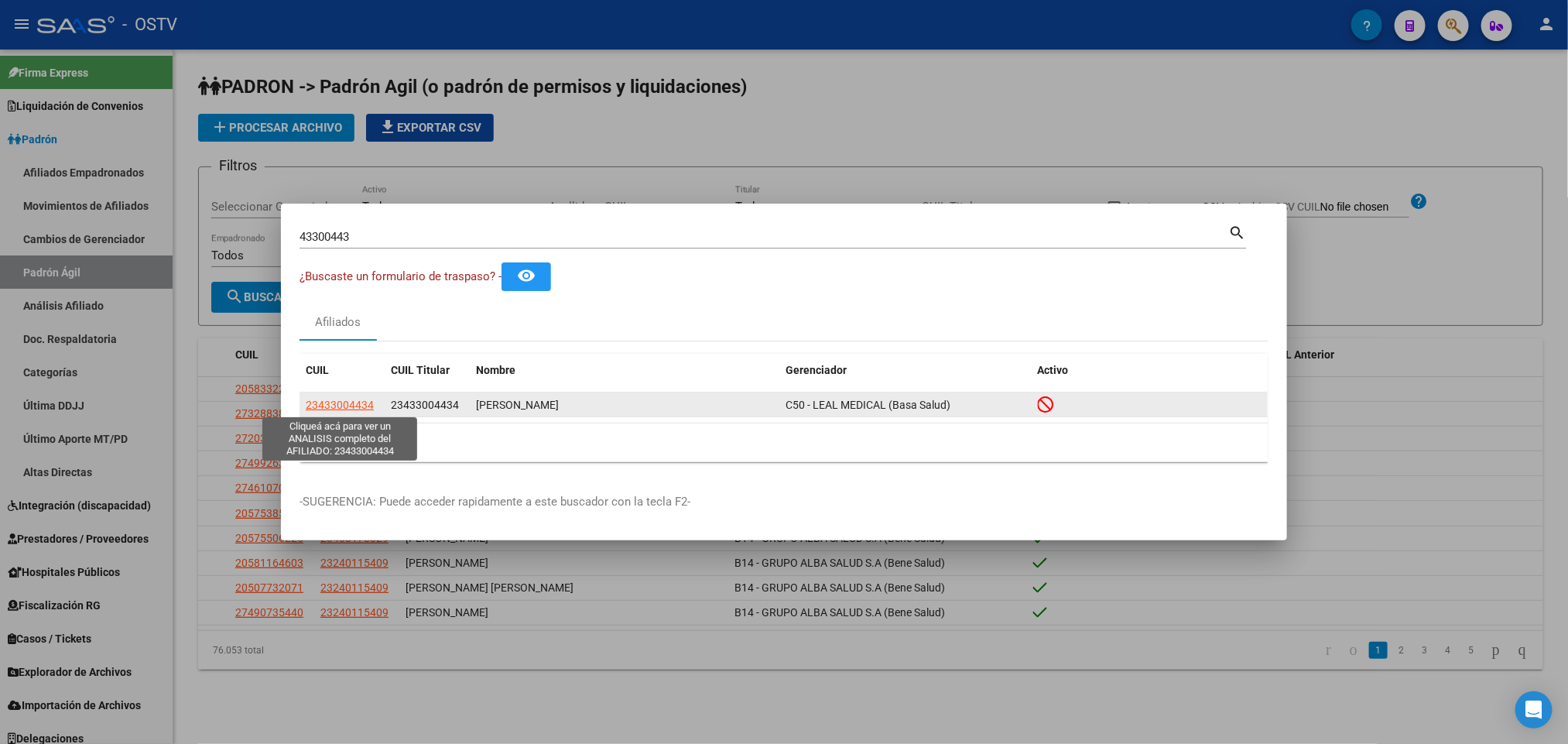
click at [362, 407] on span "23433004434" at bounding box center [340, 405] width 68 height 12
type textarea "23433004434"
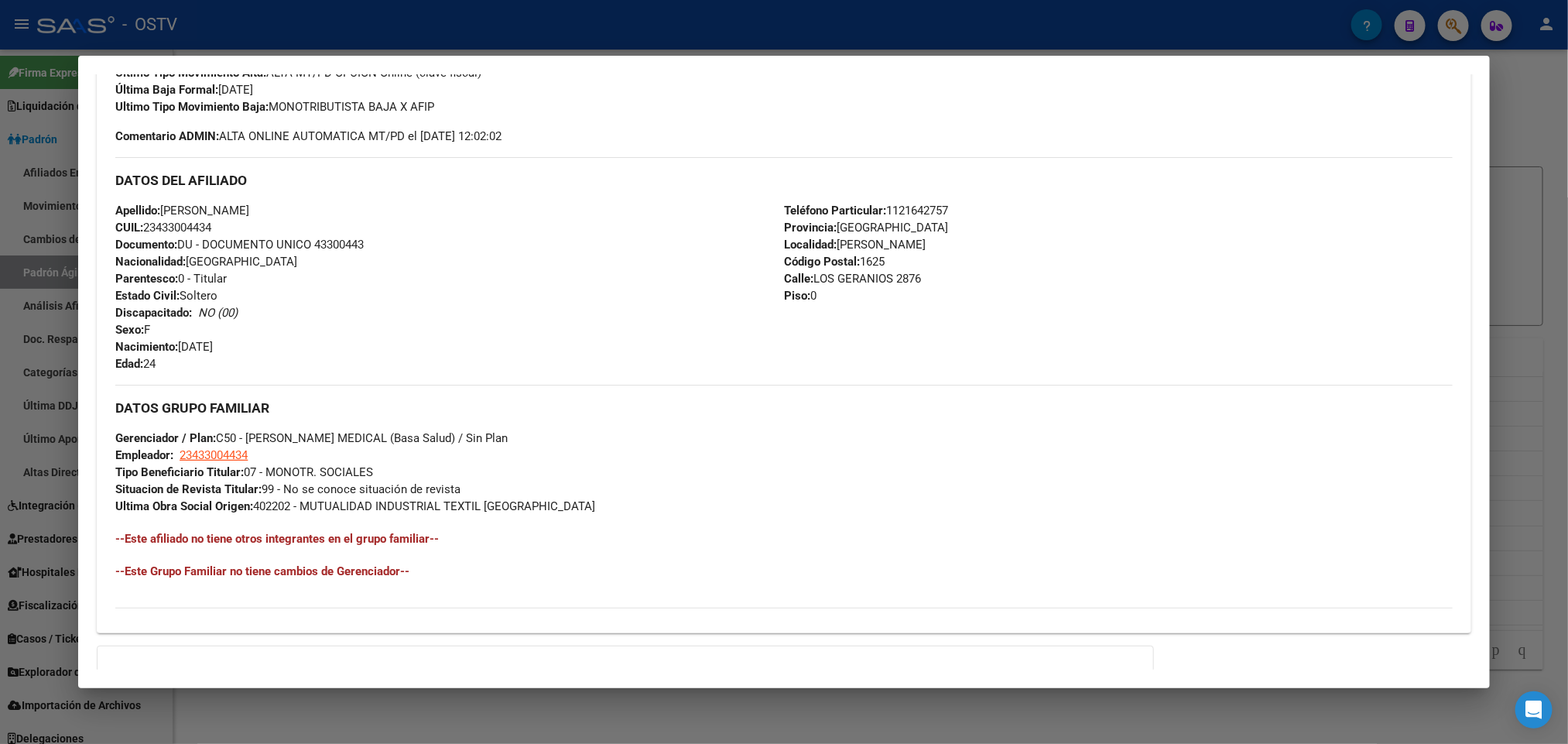
scroll to position [633, 0]
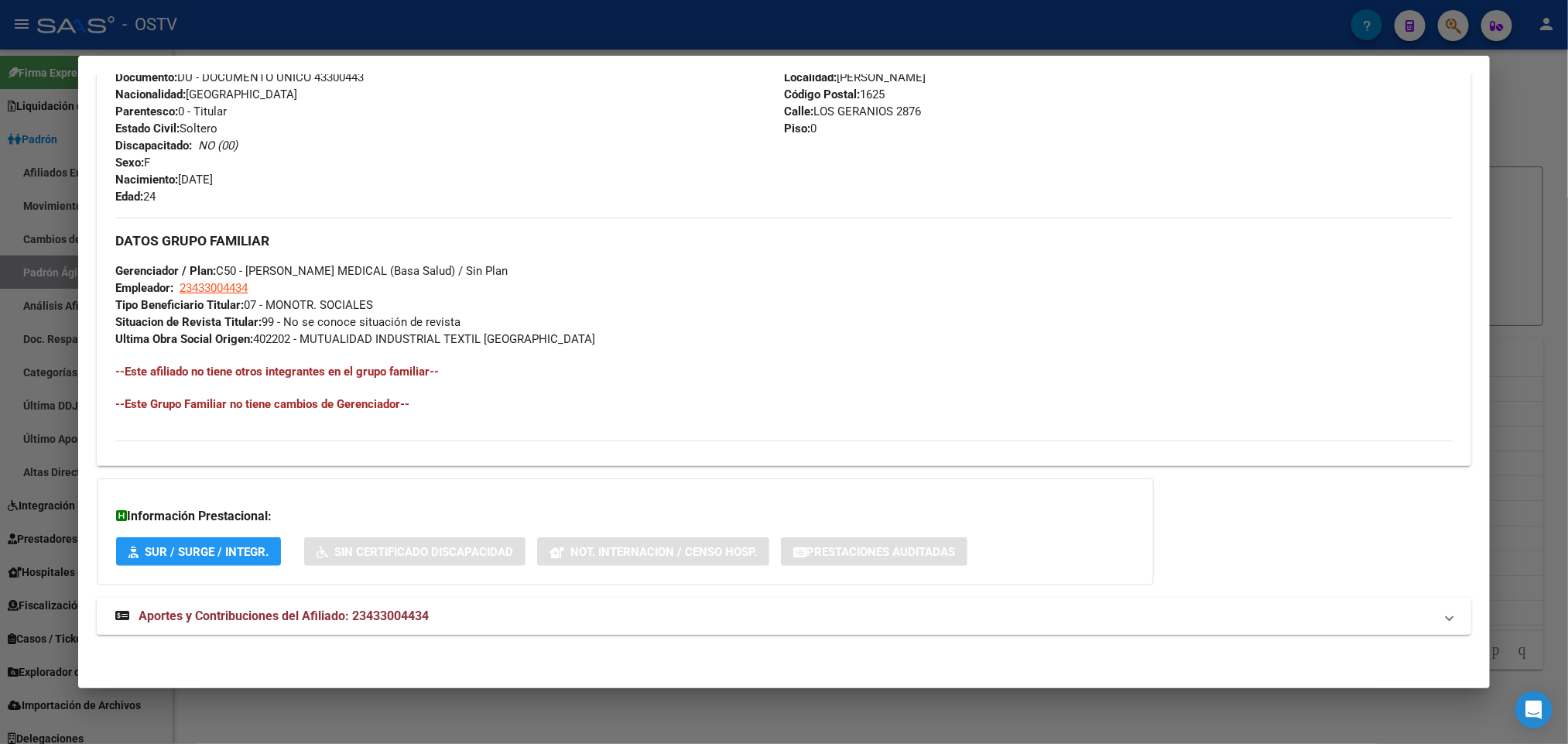
click at [409, 619] on span "Aportes y Contribuciones del Afiliado: 23433004434" at bounding box center [283, 615] width 290 height 15
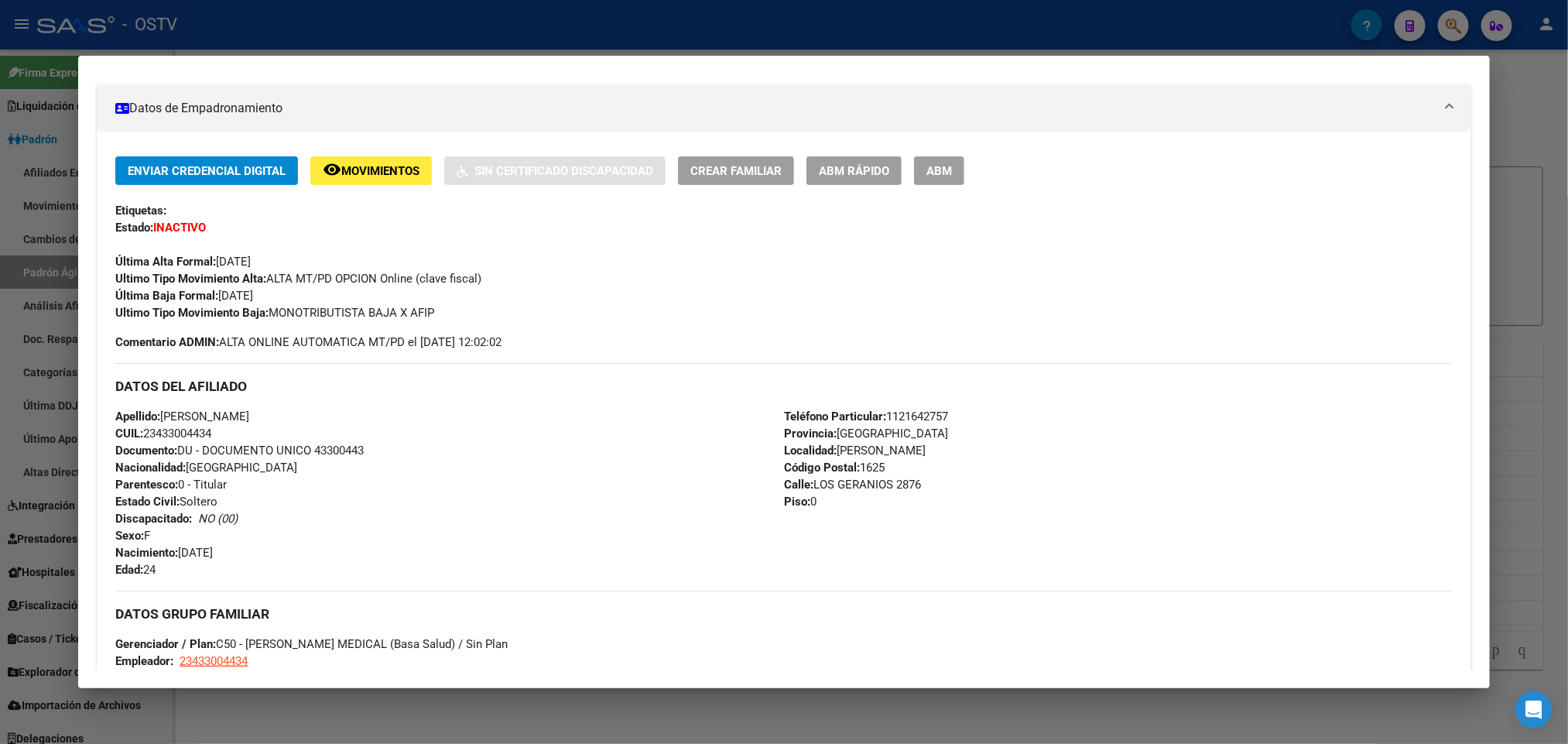
scroll to position [0, 0]
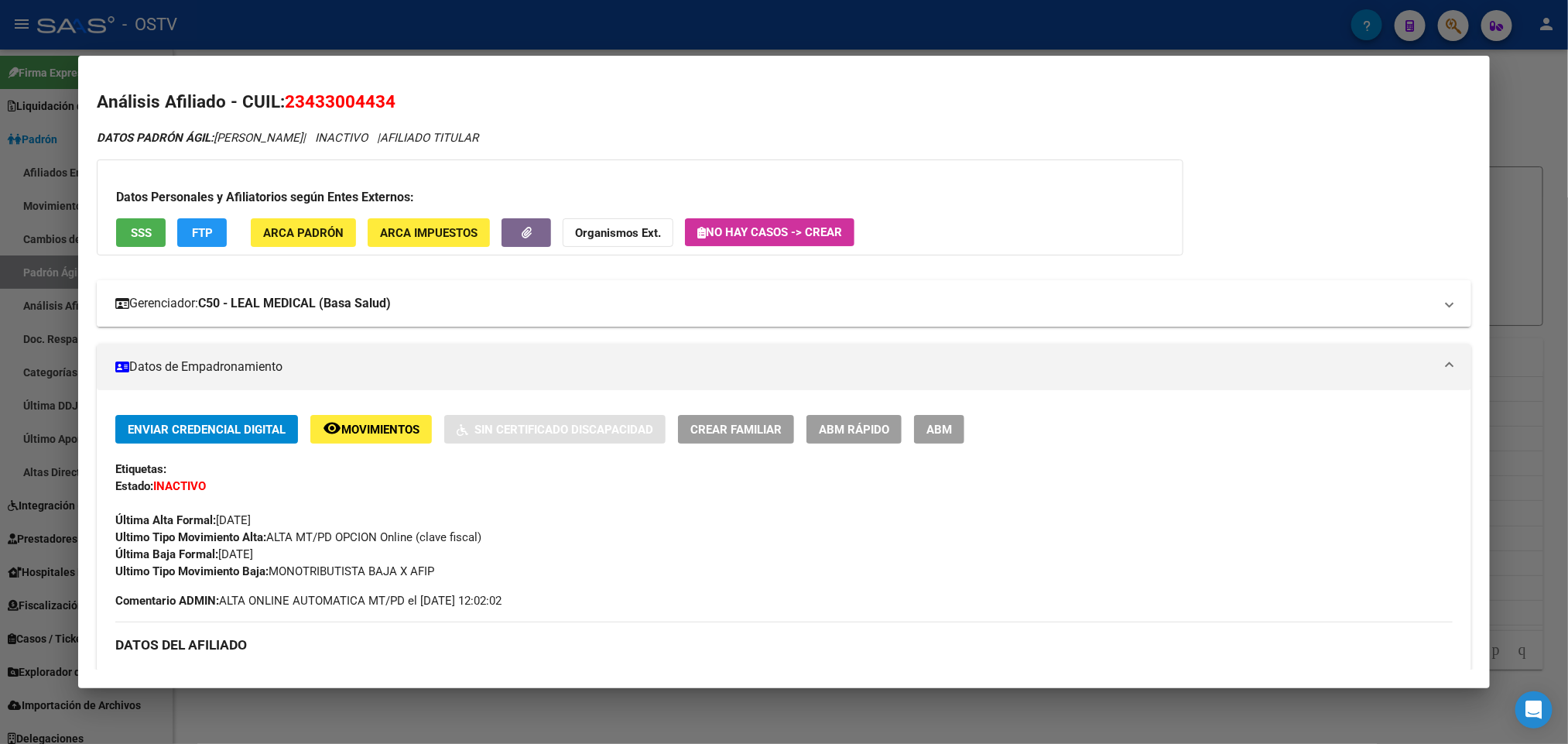
click at [363, 311] on strong "C50 - LEAL MEDICAL (Basa Salud)" at bounding box center [294, 303] width 193 height 18
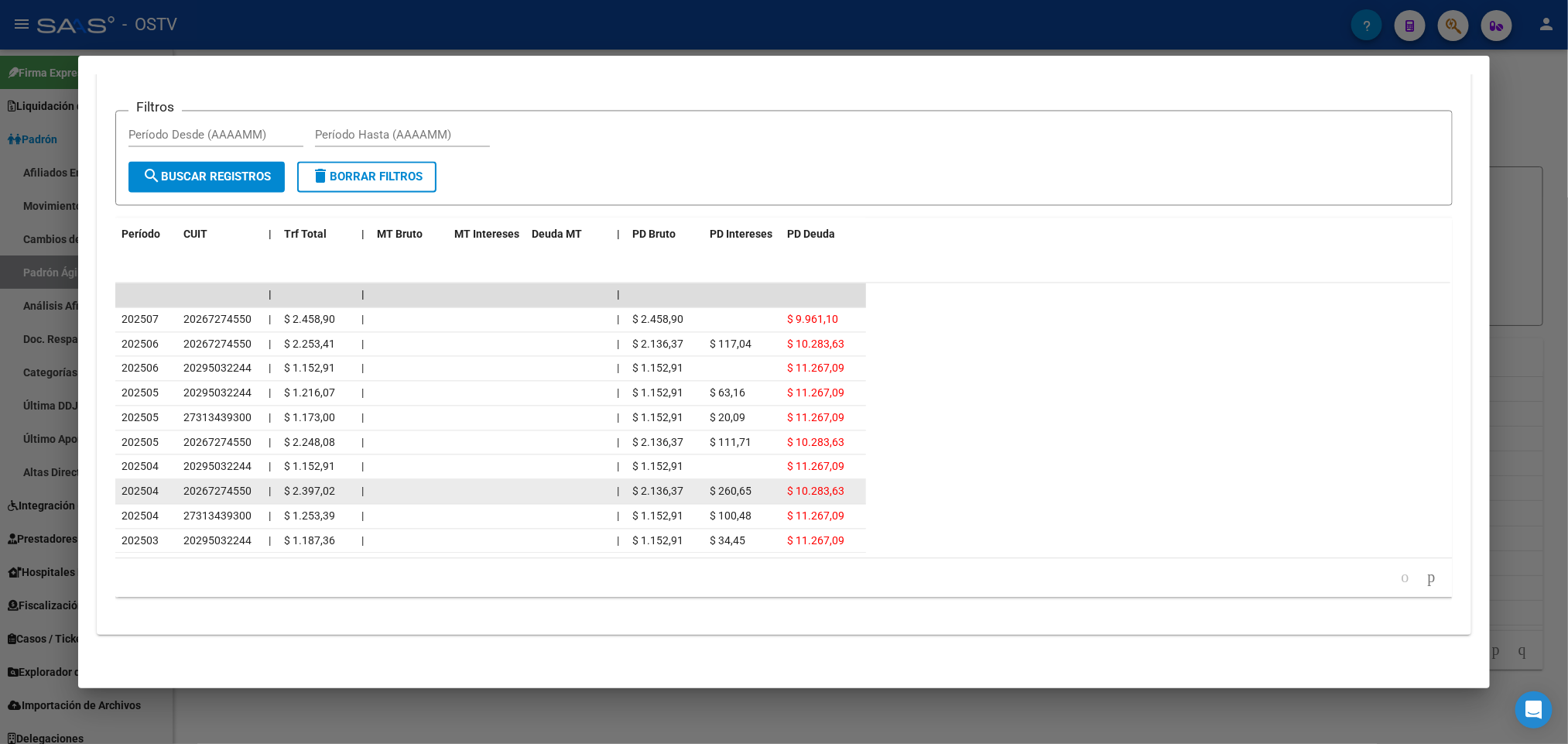
scroll to position [1650, 0]
click at [1425, 583] on icon "go to next page" at bounding box center [1431, 577] width 12 height 18
click at [1425, 575] on icon "go to next page" at bounding box center [1431, 577] width 12 height 18
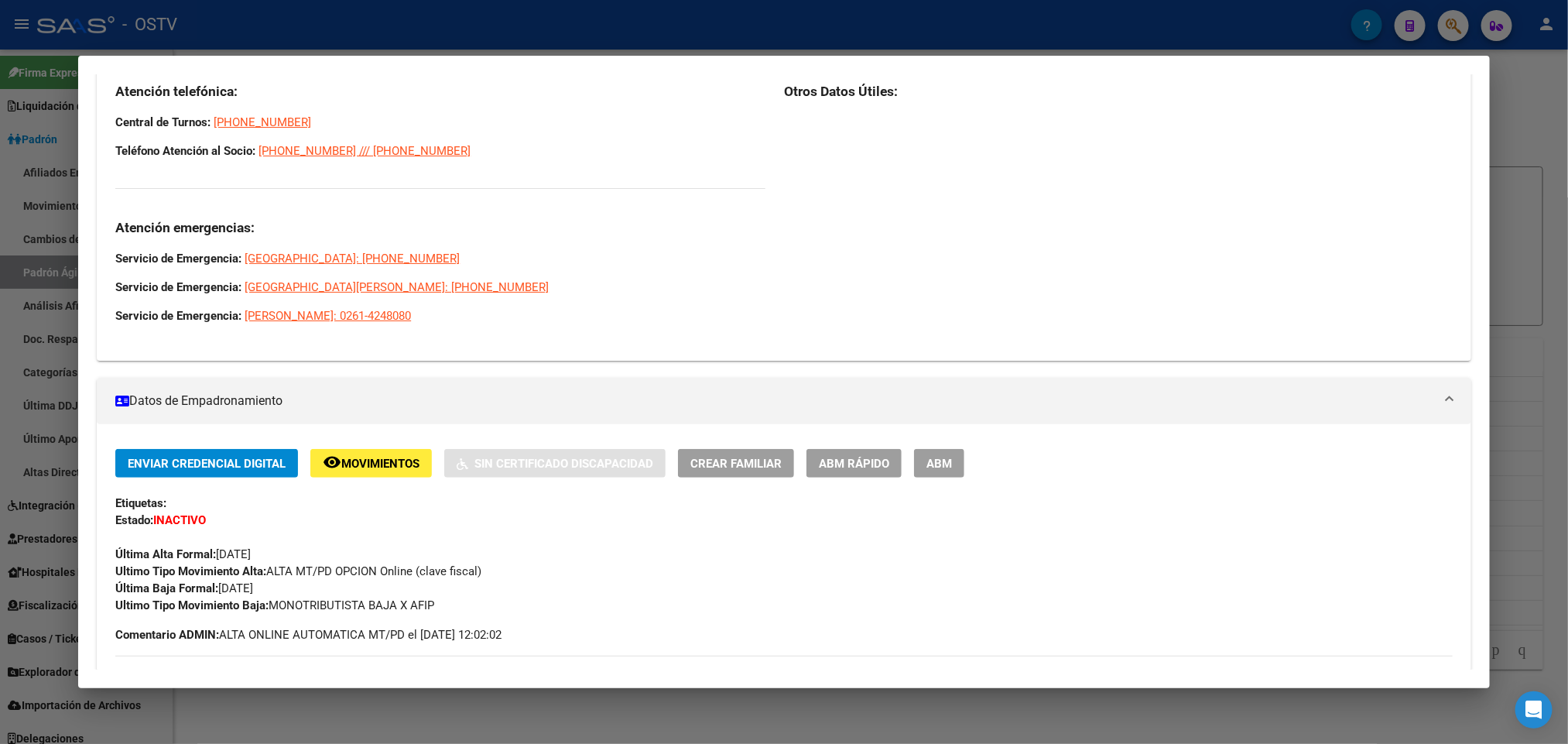
scroll to position [232, 0]
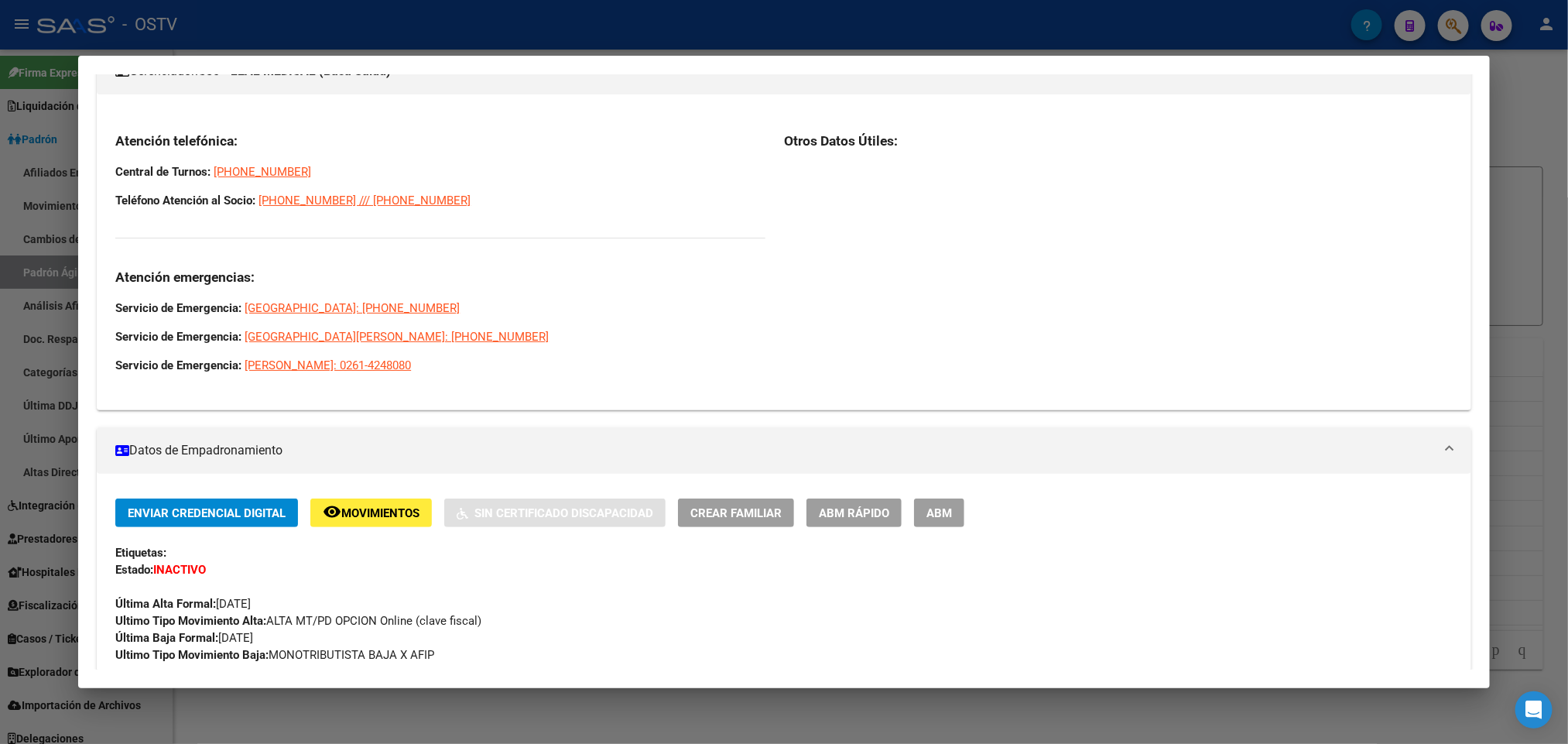
click at [0, 315] on div at bounding box center [784, 372] width 1568 height 744
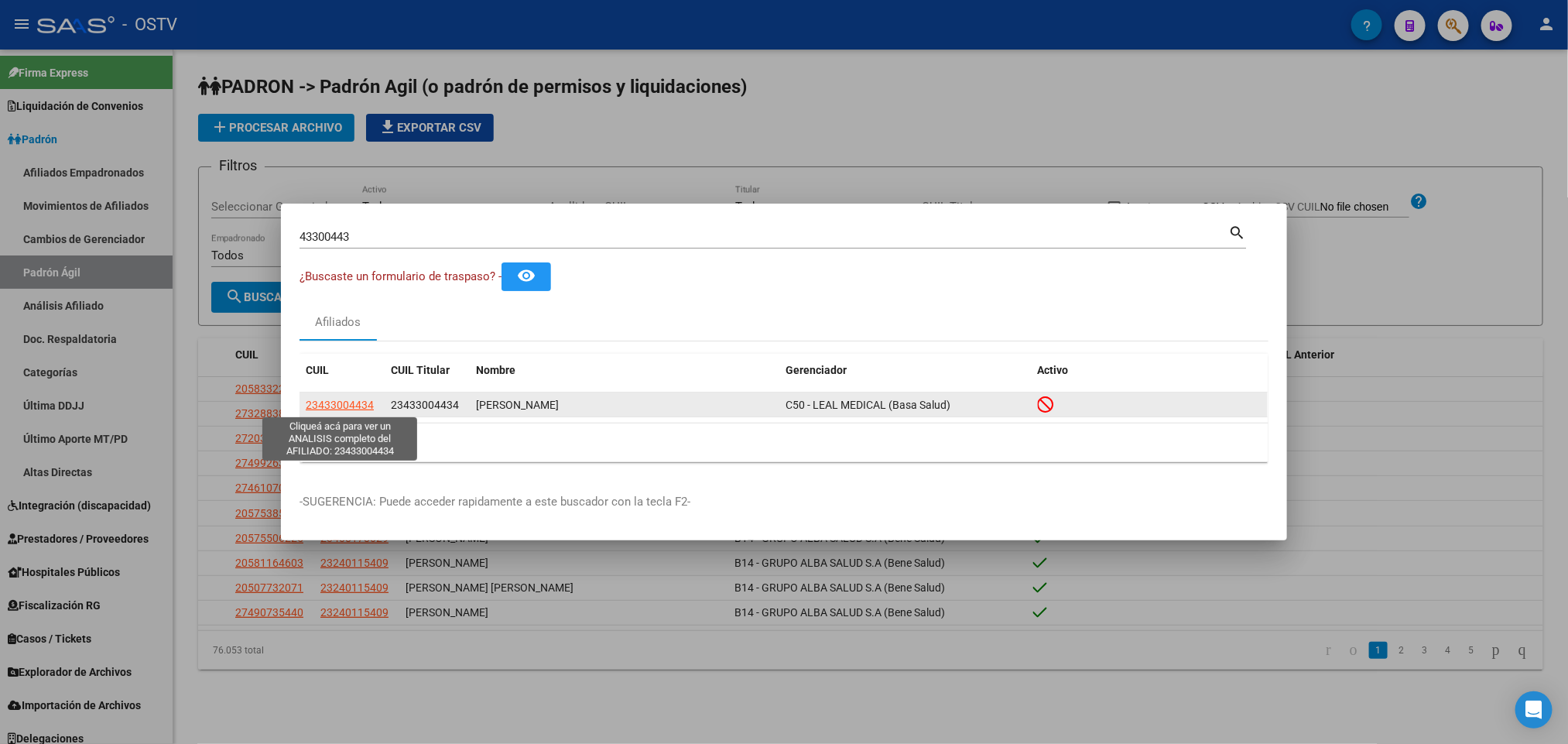
click at [356, 402] on span "23433004434" at bounding box center [340, 405] width 68 height 12
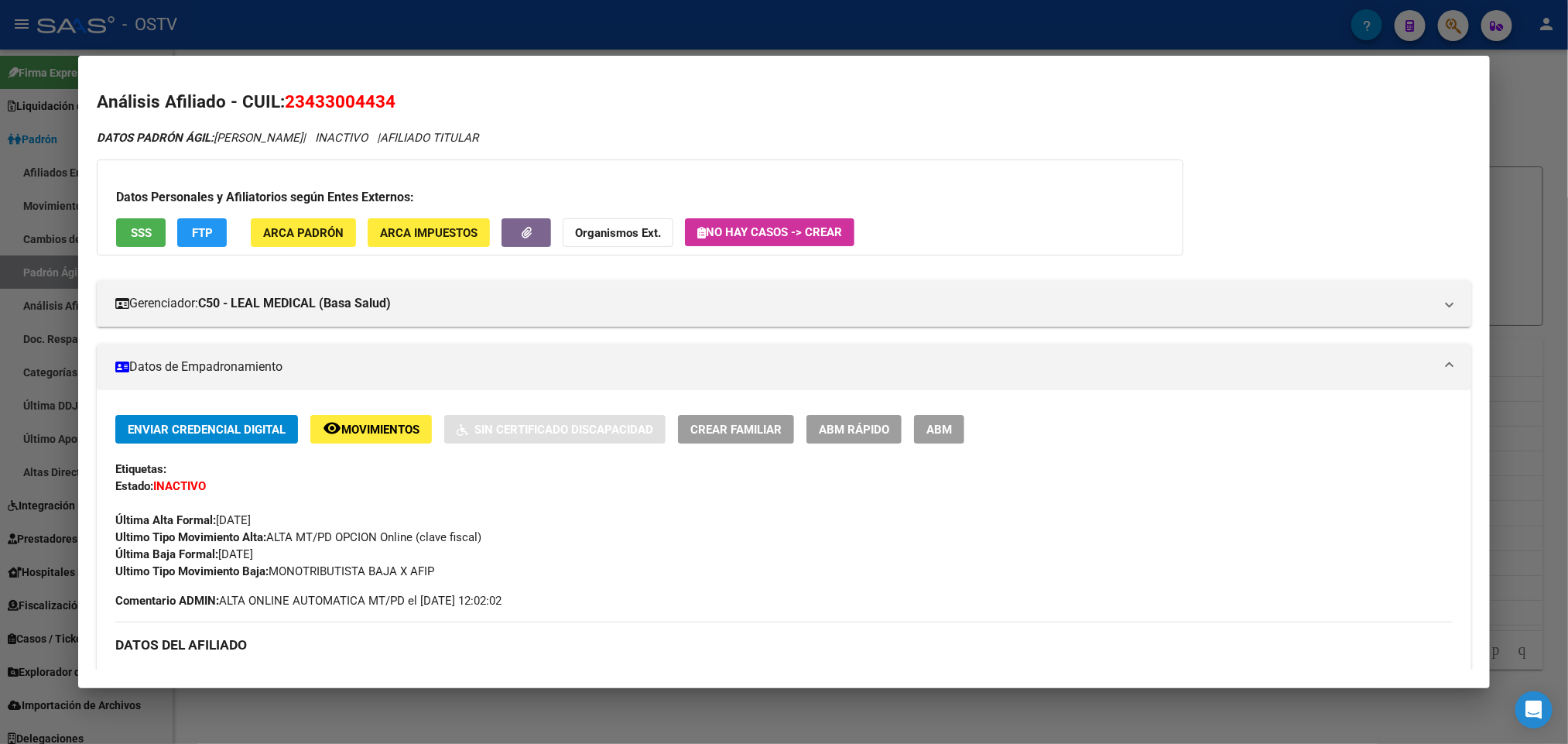
click at [0, 454] on div at bounding box center [784, 372] width 1568 height 744
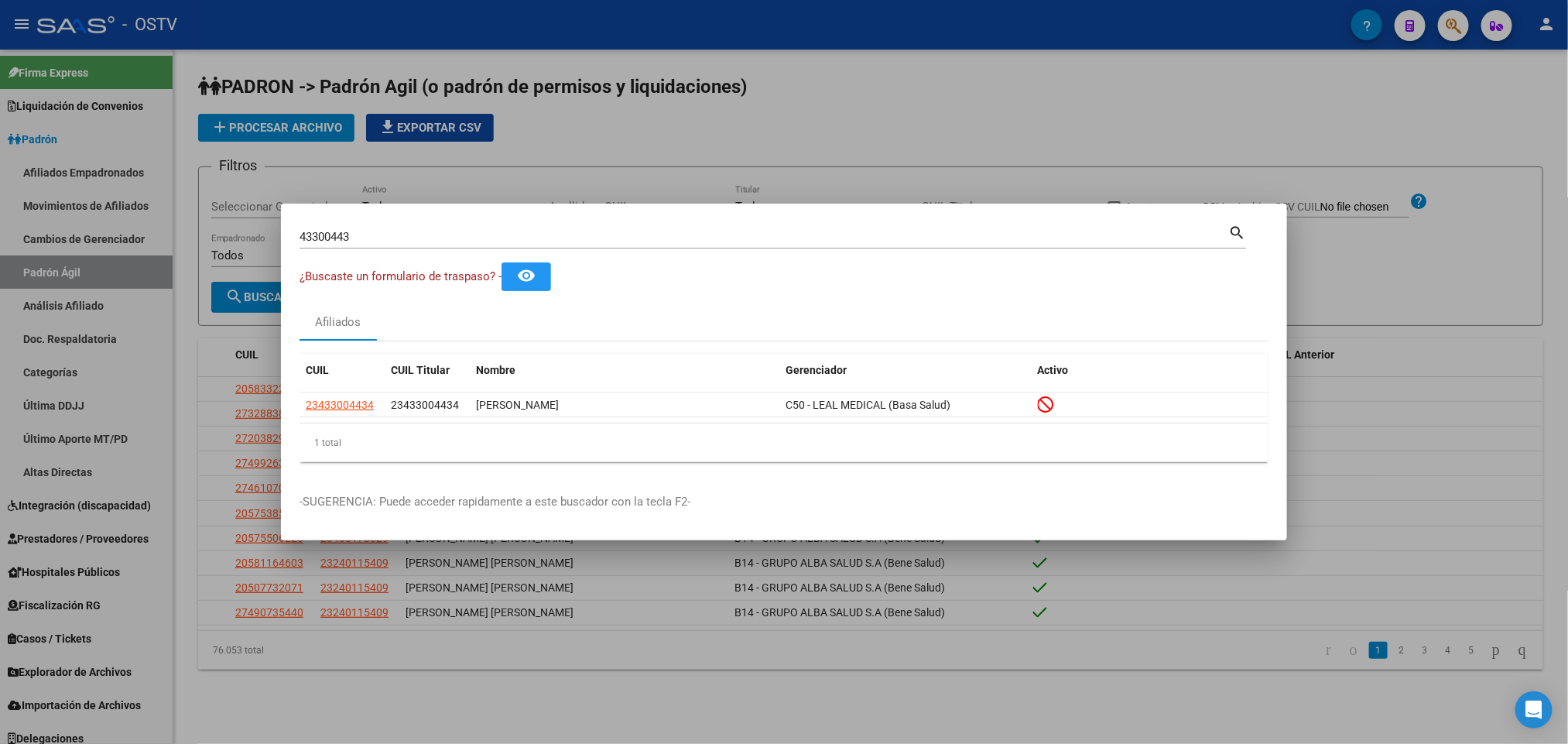
click at [191, 365] on div at bounding box center [784, 372] width 1568 height 744
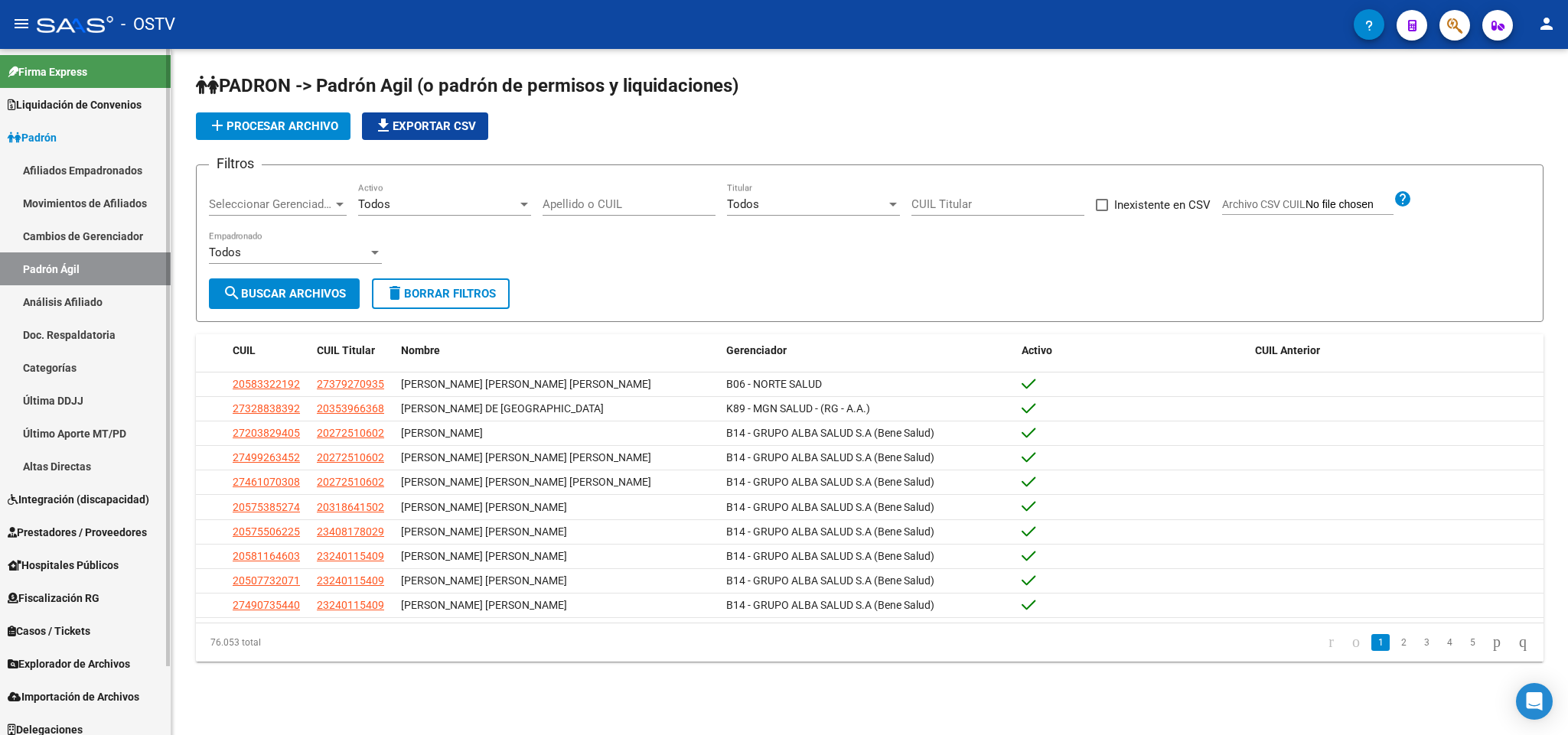
click at [46, 170] on link "Afiliados Empadronados" at bounding box center [85, 171] width 171 height 33
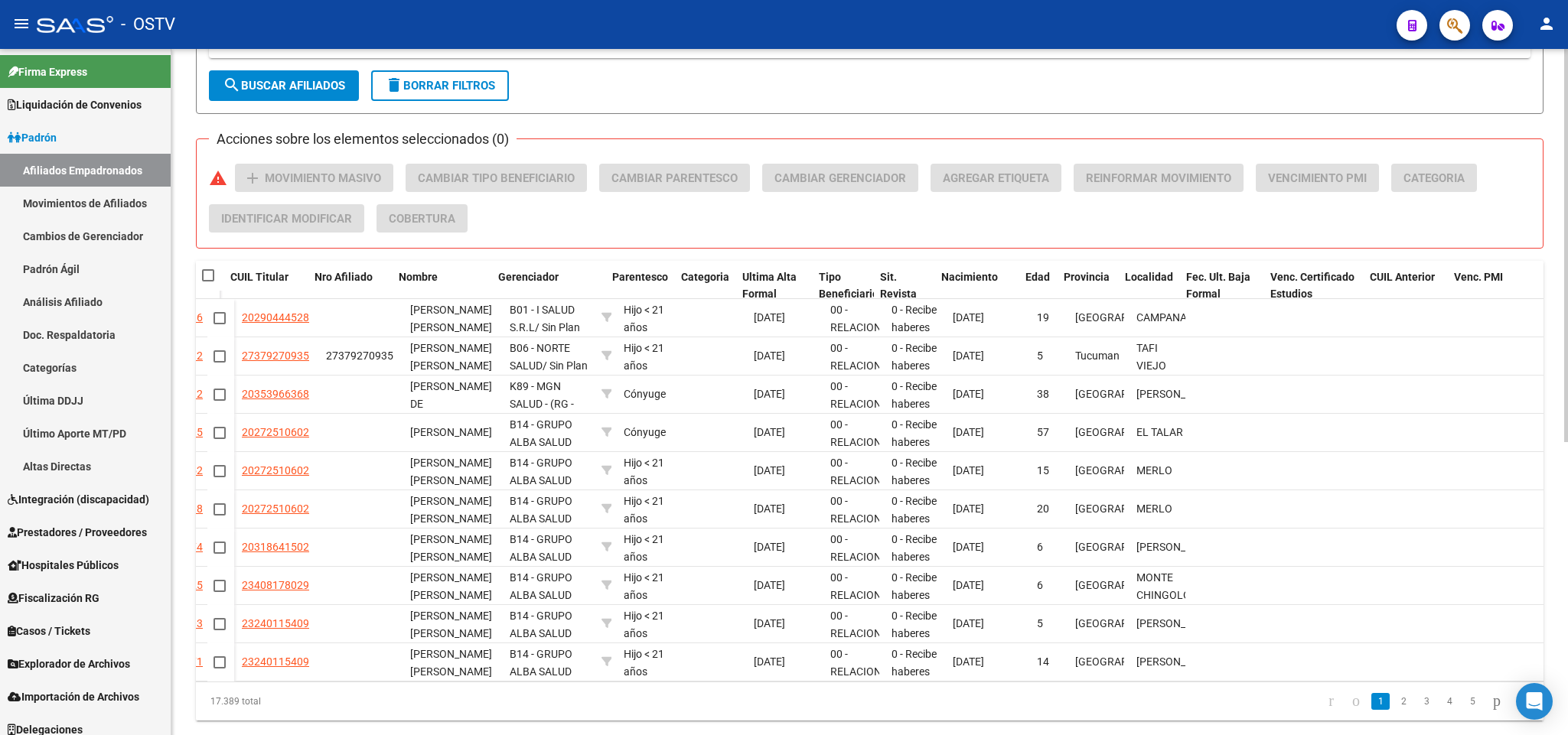
scroll to position [0, 418]
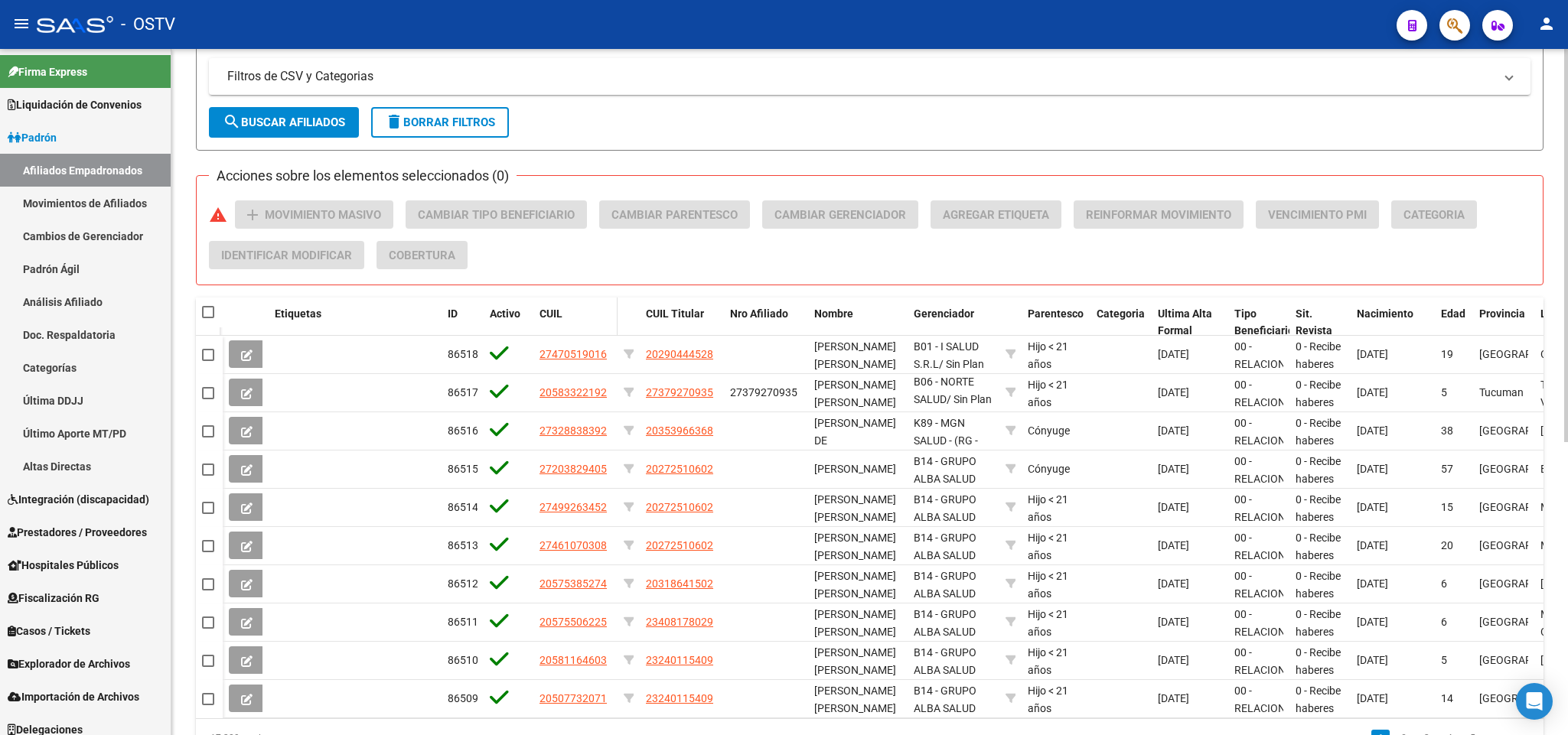
scroll to position [459, 0]
